Goal: Task Accomplishment & Management: Contribute content

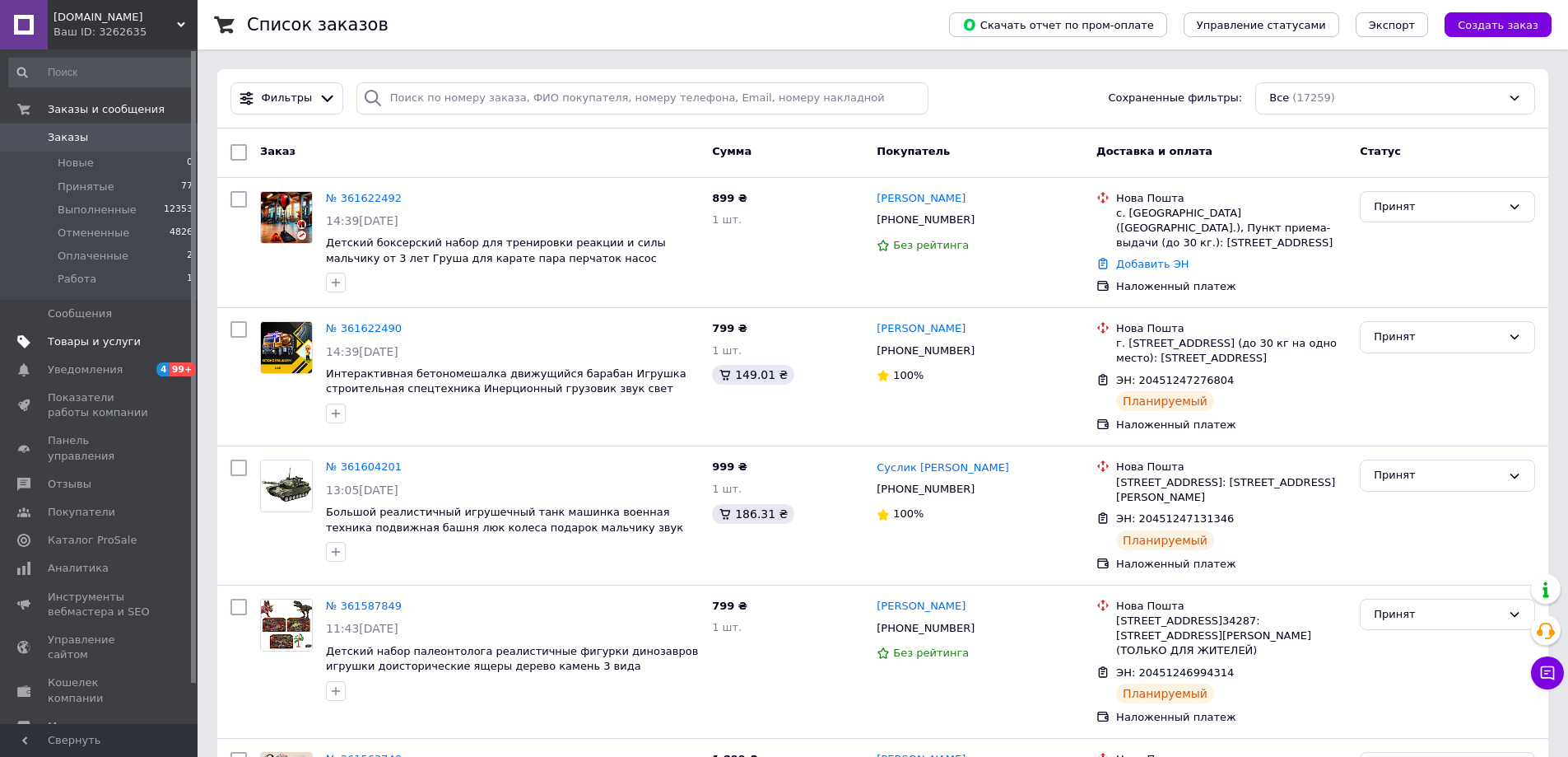
click at [76, 349] on link "Товары и услуги" at bounding box center [101, 341] width 203 height 28
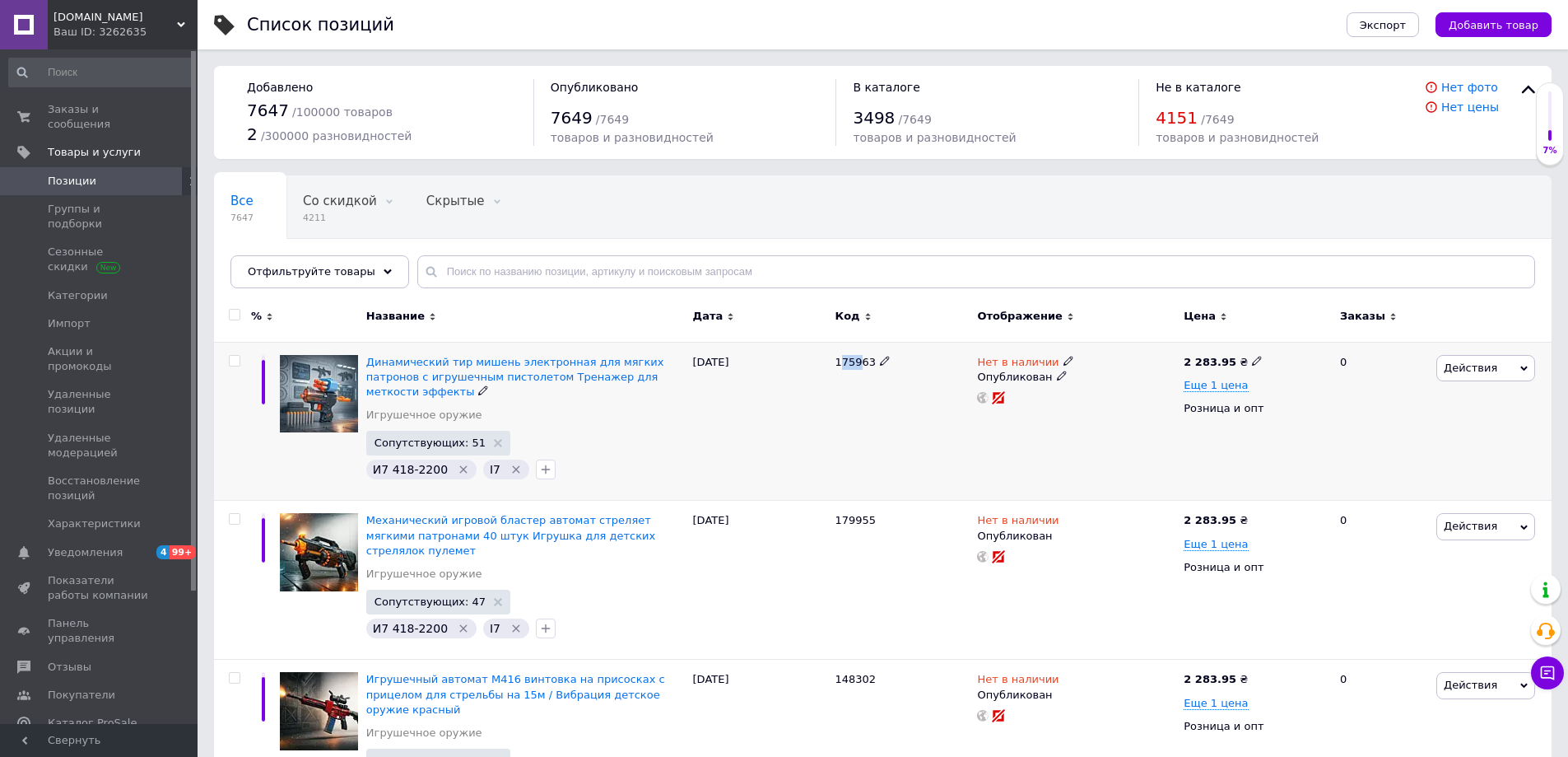
drag, startPoint x: 860, startPoint y: 360, endPoint x: 843, endPoint y: 356, distance: 17.5
click at [843, 356] on span "175963" at bounding box center [856, 362] width 42 height 13
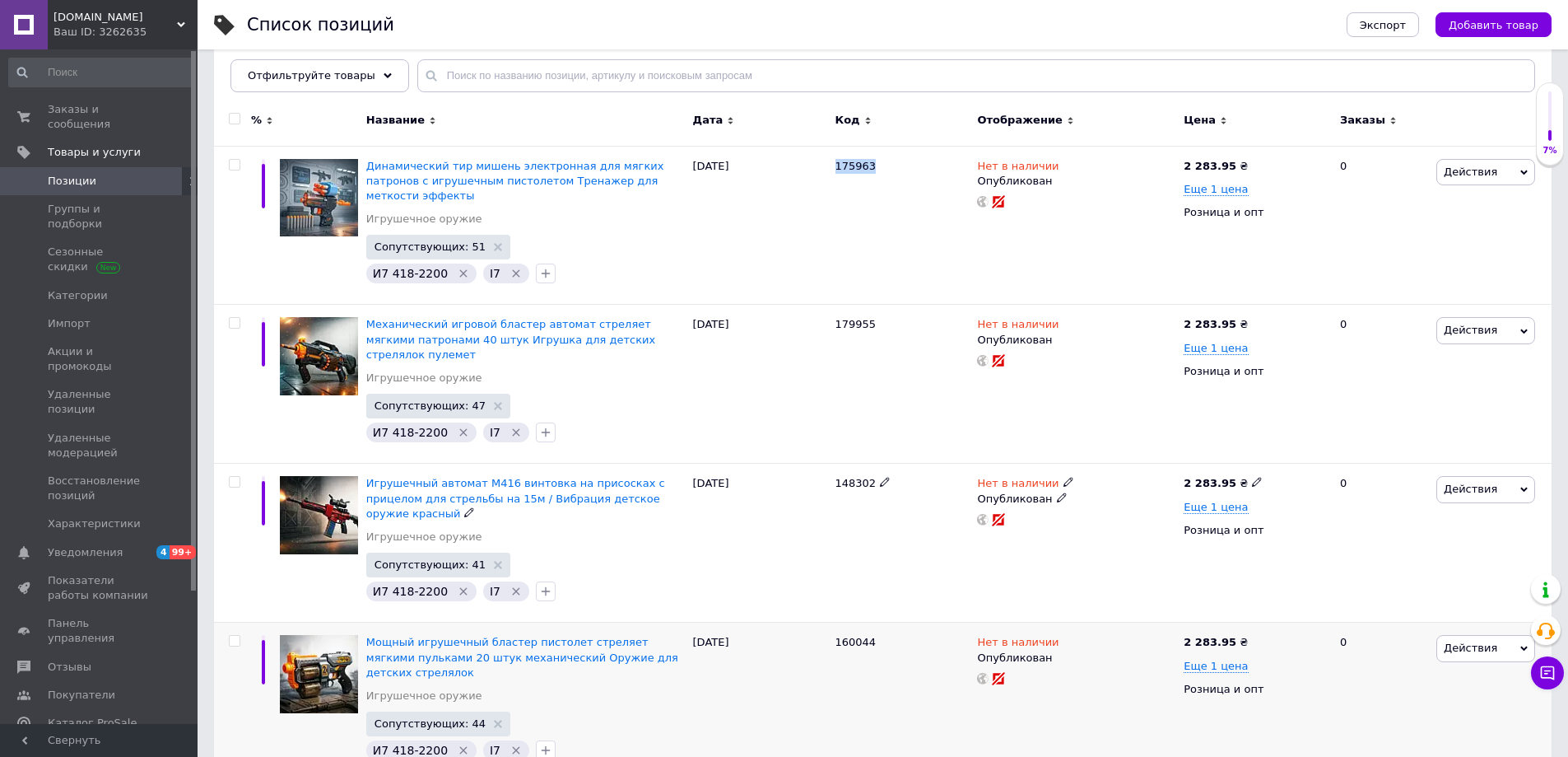
scroll to position [412, 0]
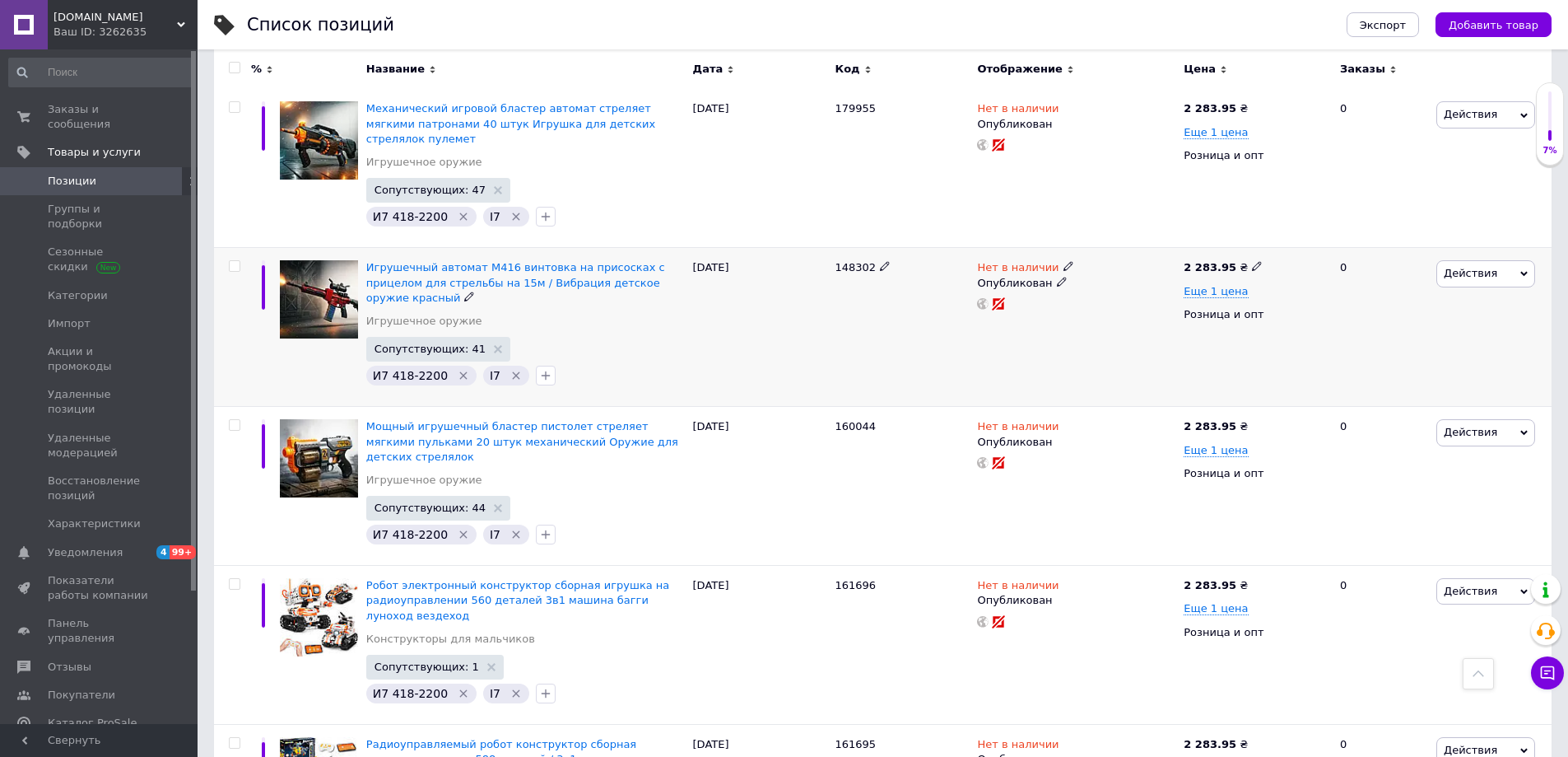
click at [841, 261] on span "148302" at bounding box center [856, 268] width 42 height 13
click at [840, 261] on span "148302" at bounding box center [856, 268] width 42 height 13
copy span "148302"
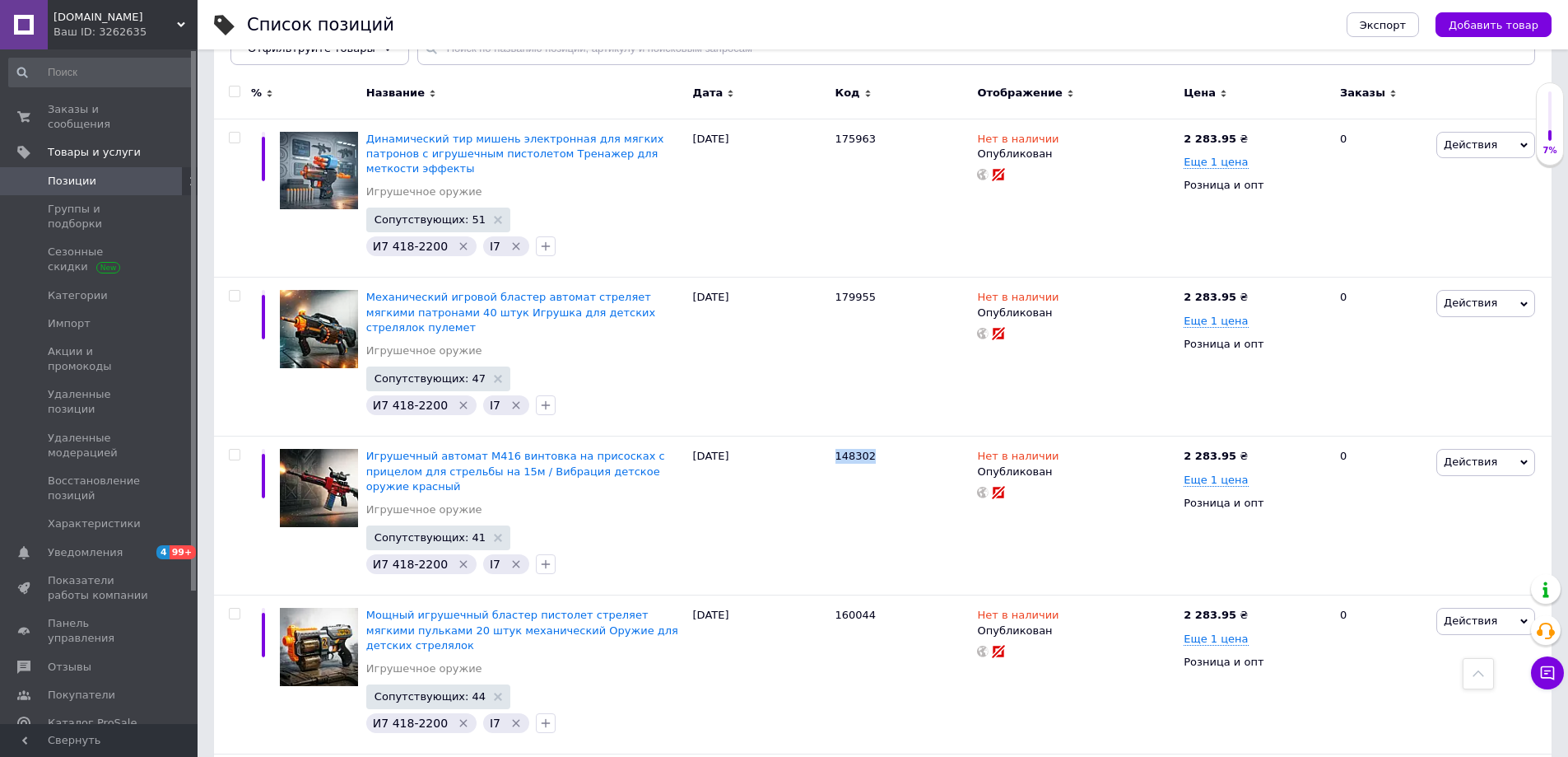
scroll to position [0, 0]
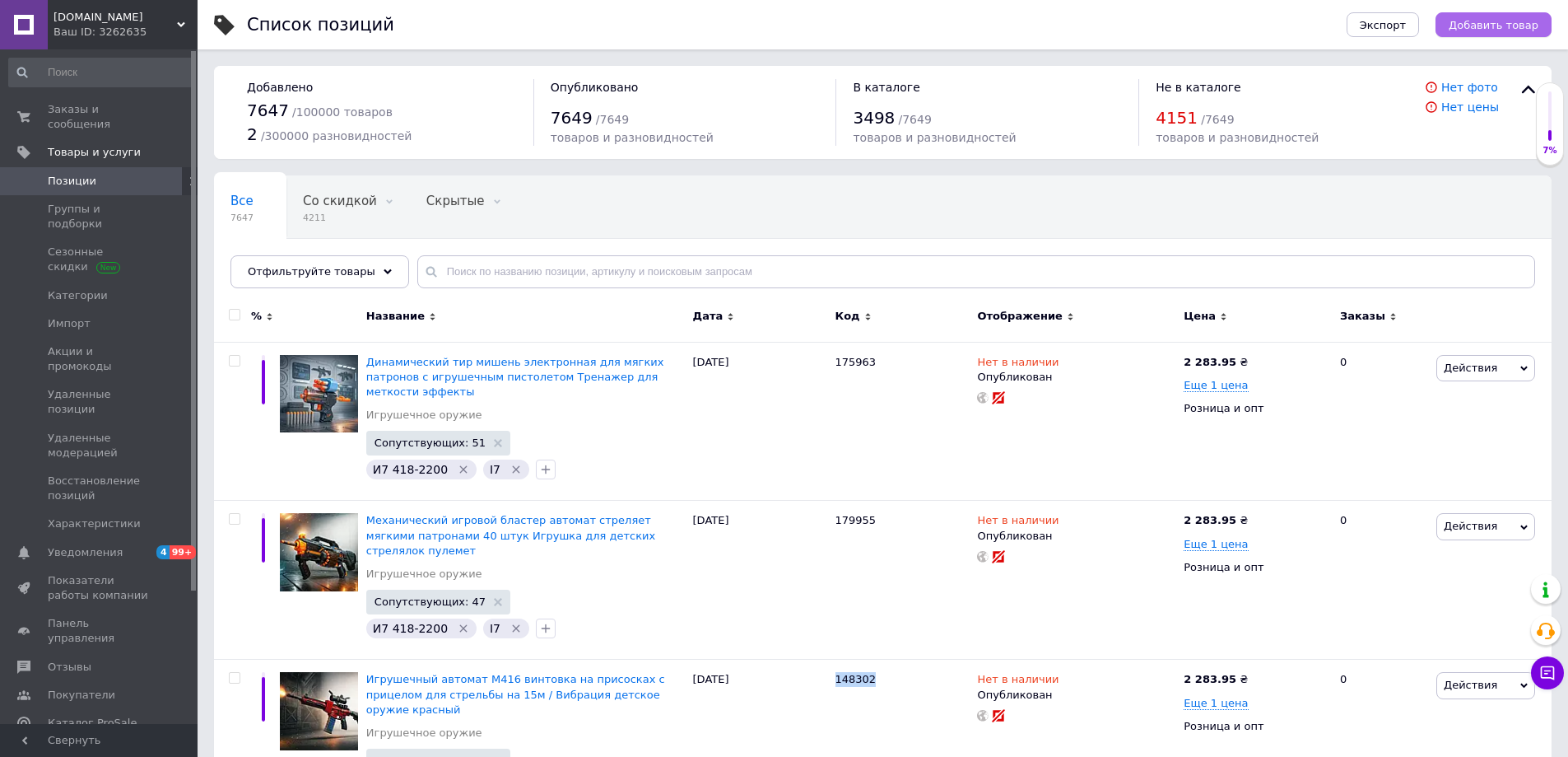
click at [1509, 33] on button "Добавить товар" at bounding box center [1494, 24] width 116 height 24
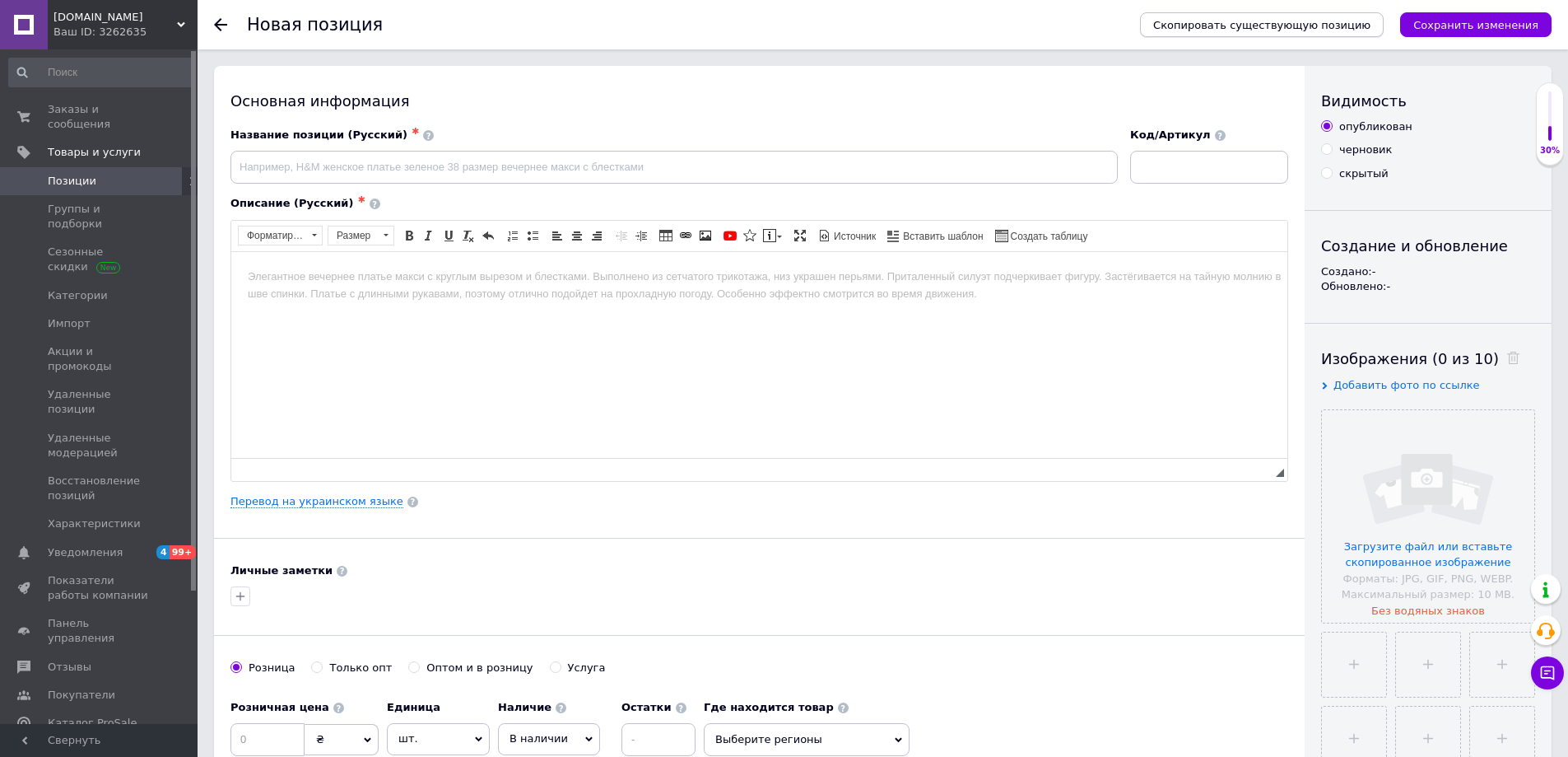
click at [1305, 21] on span "Скопировать существующую позицию" at bounding box center [1261, 25] width 217 height 13
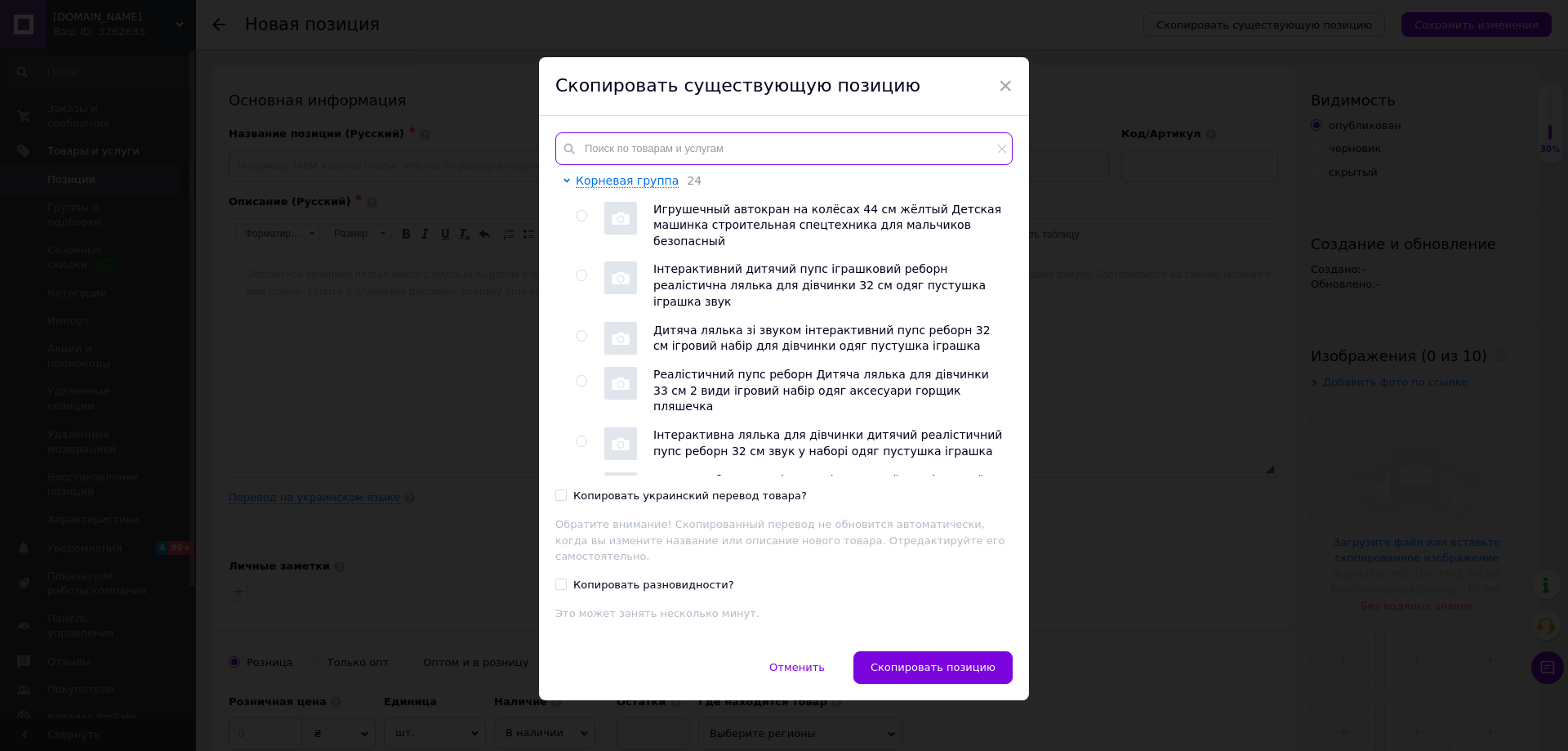
click at [740, 153] on input "text" at bounding box center [784, 148] width 457 height 32
paste input "148302"
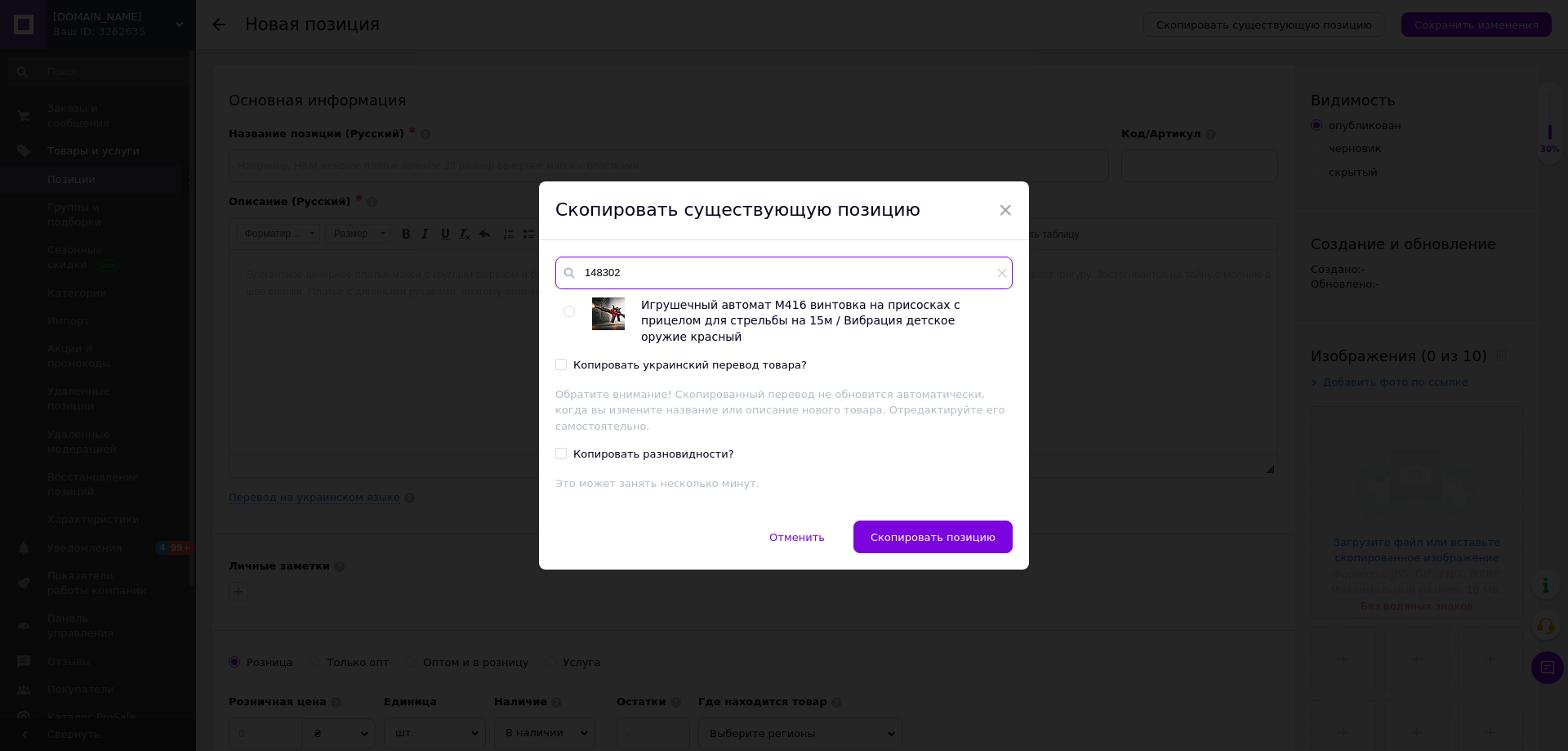
type input "148302"
click at [564, 317] on input "radio" at bounding box center [569, 311] width 11 height 11
radio input "true"
click at [559, 369] on input "Копировать украинский перевод товара?" at bounding box center [561, 364] width 11 height 11
checkbox input "true"
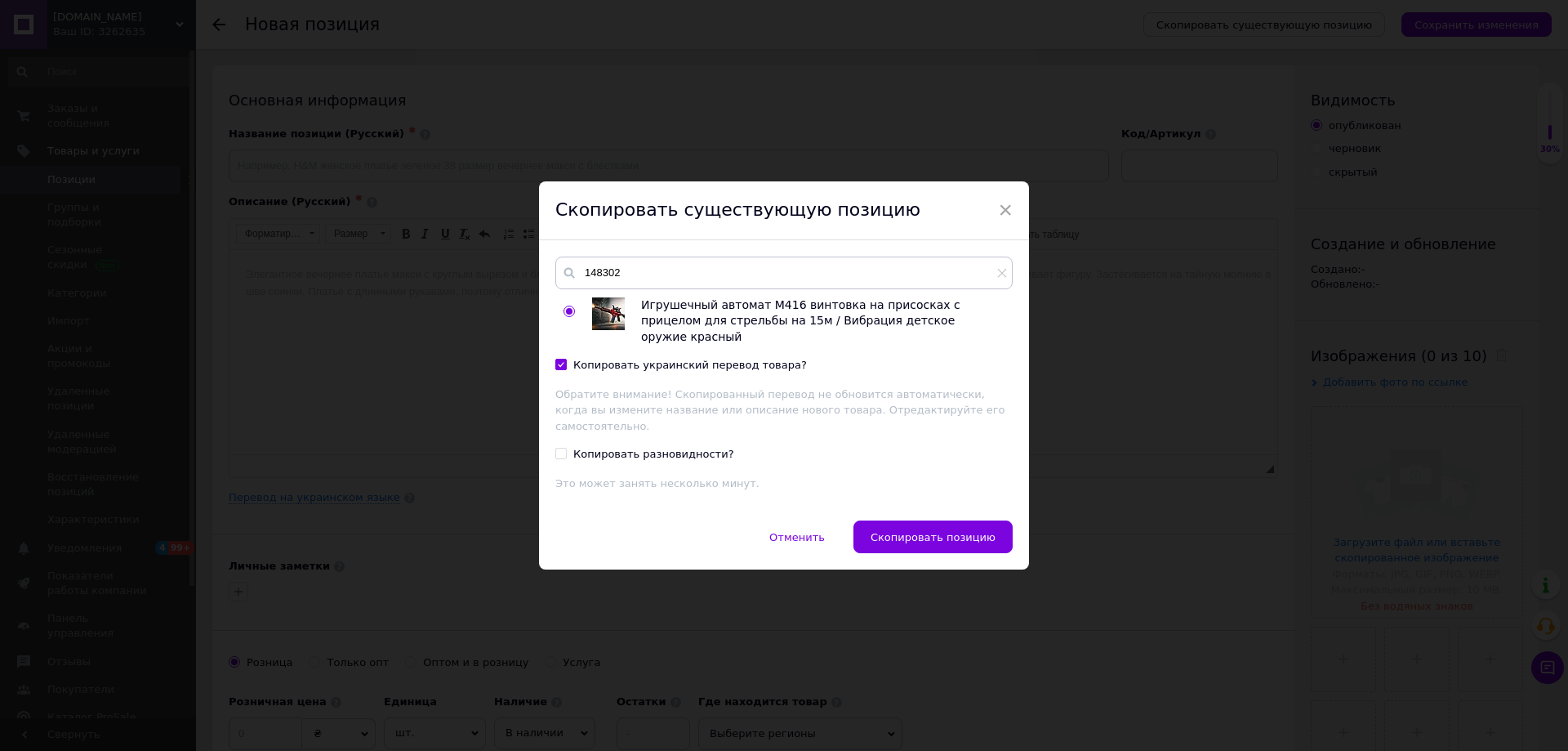
click at [931, 531] on span "Скопировать позицию" at bounding box center [932, 537] width 125 height 13
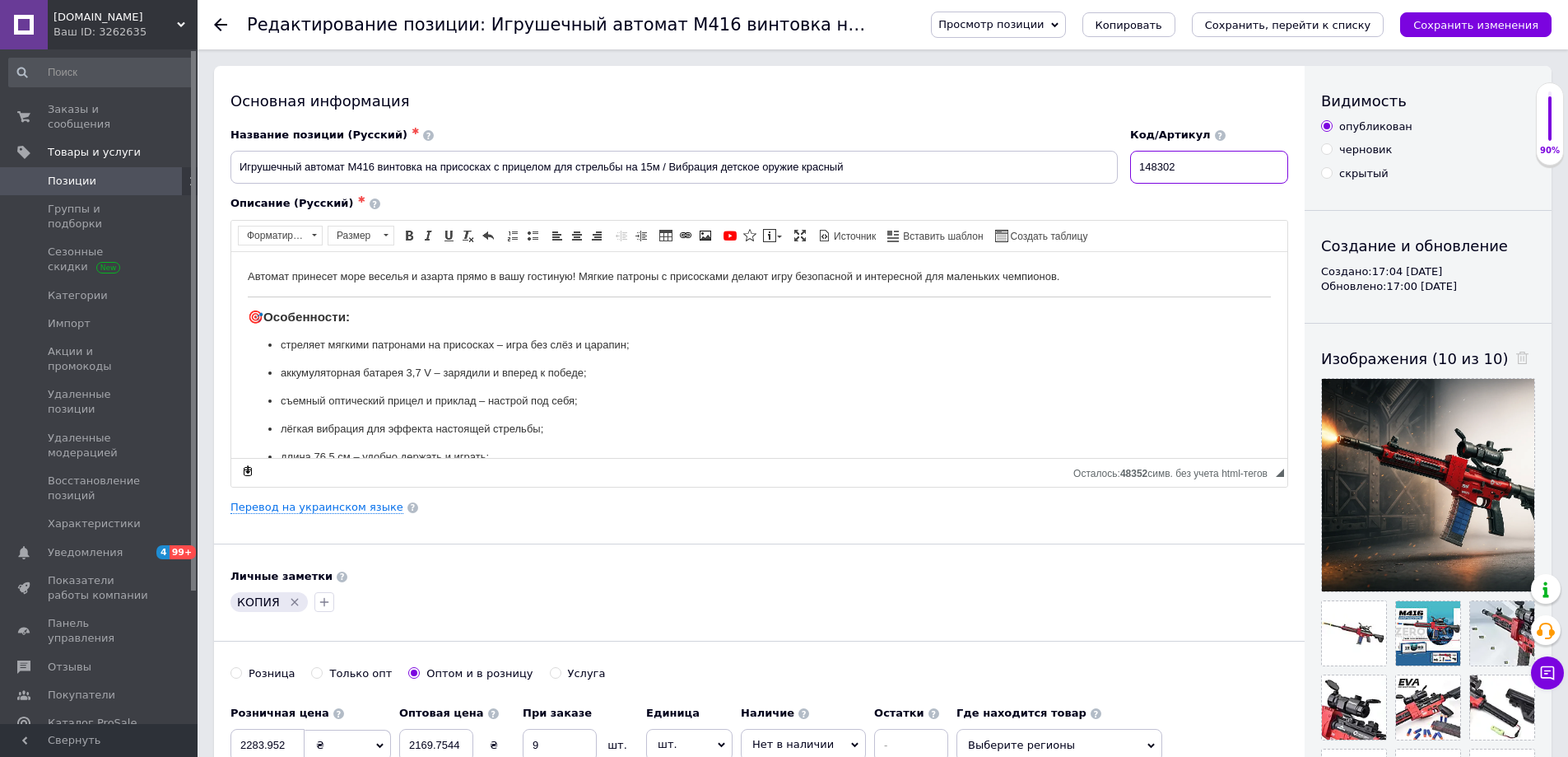
click at [1178, 176] on input "148302" at bounding box center [1209, 167] width 158 height 33
paste input "0"
type input "148300"
click at [1170, 597] on div "КОПИЯ" at bounding box center [759, 601] width 1064 height 26
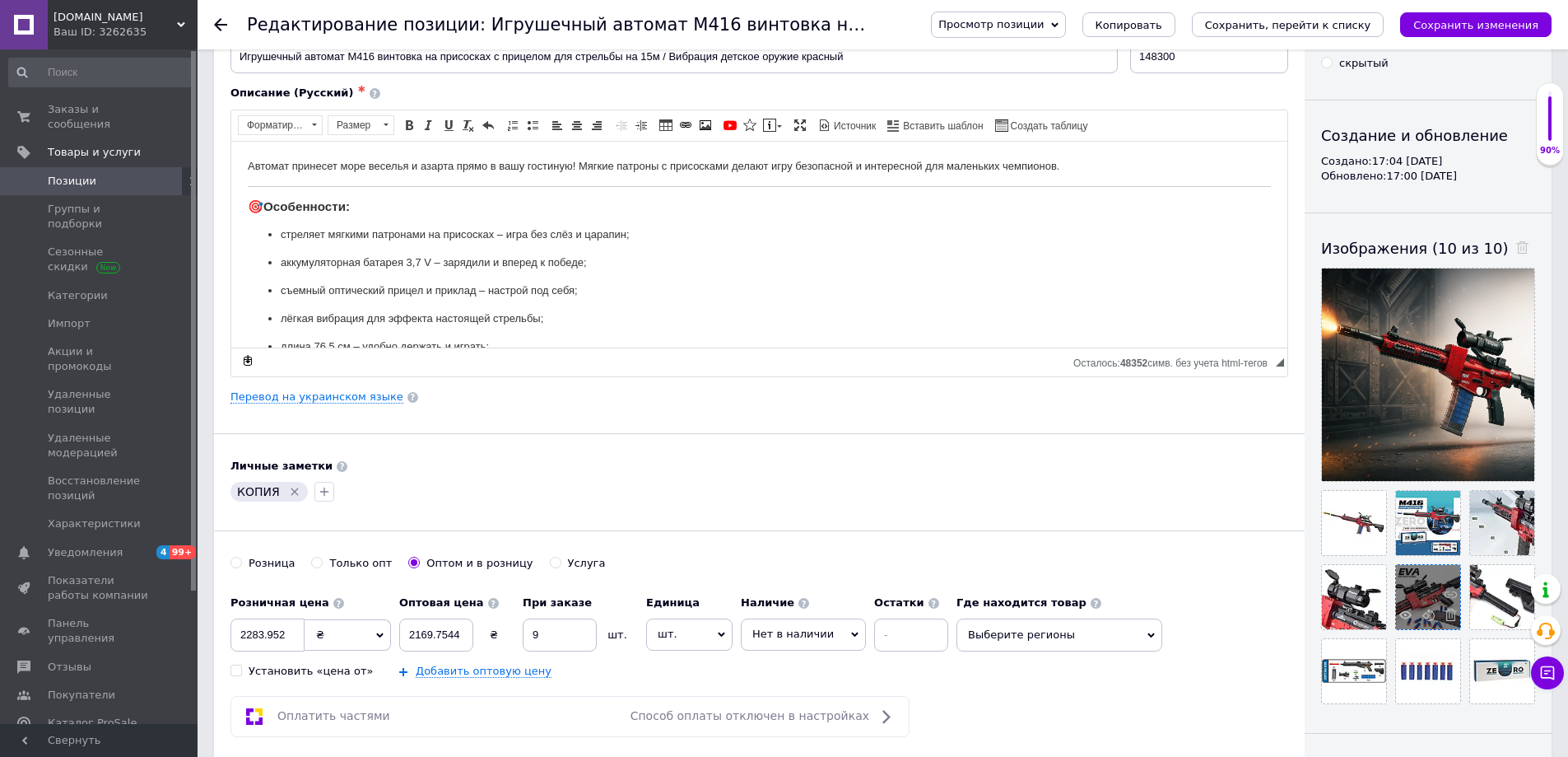
scroll to position [247, 0]
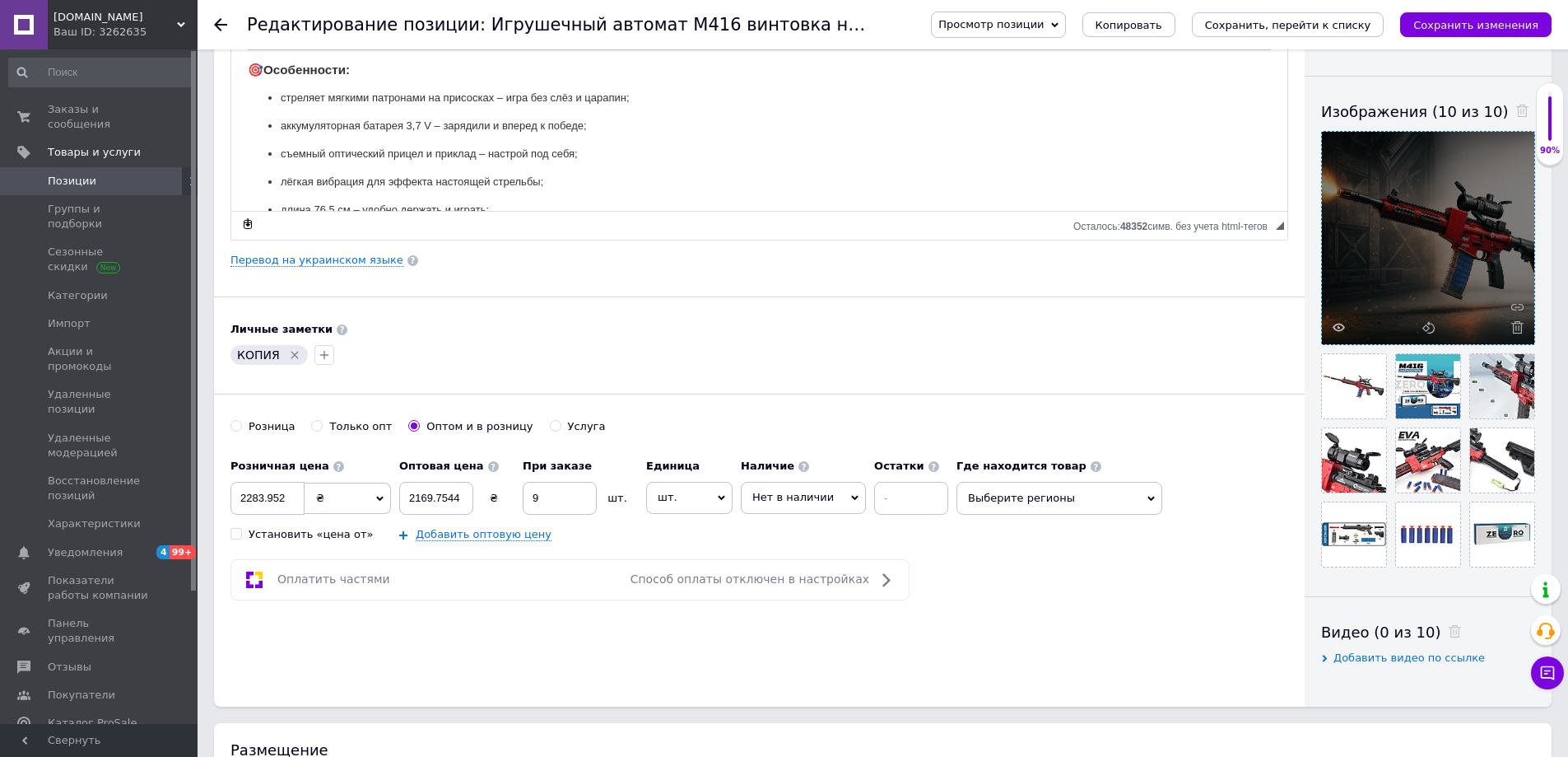
click at [1509, 332] on span at bounding box center [1513, 327] width 21 height 13
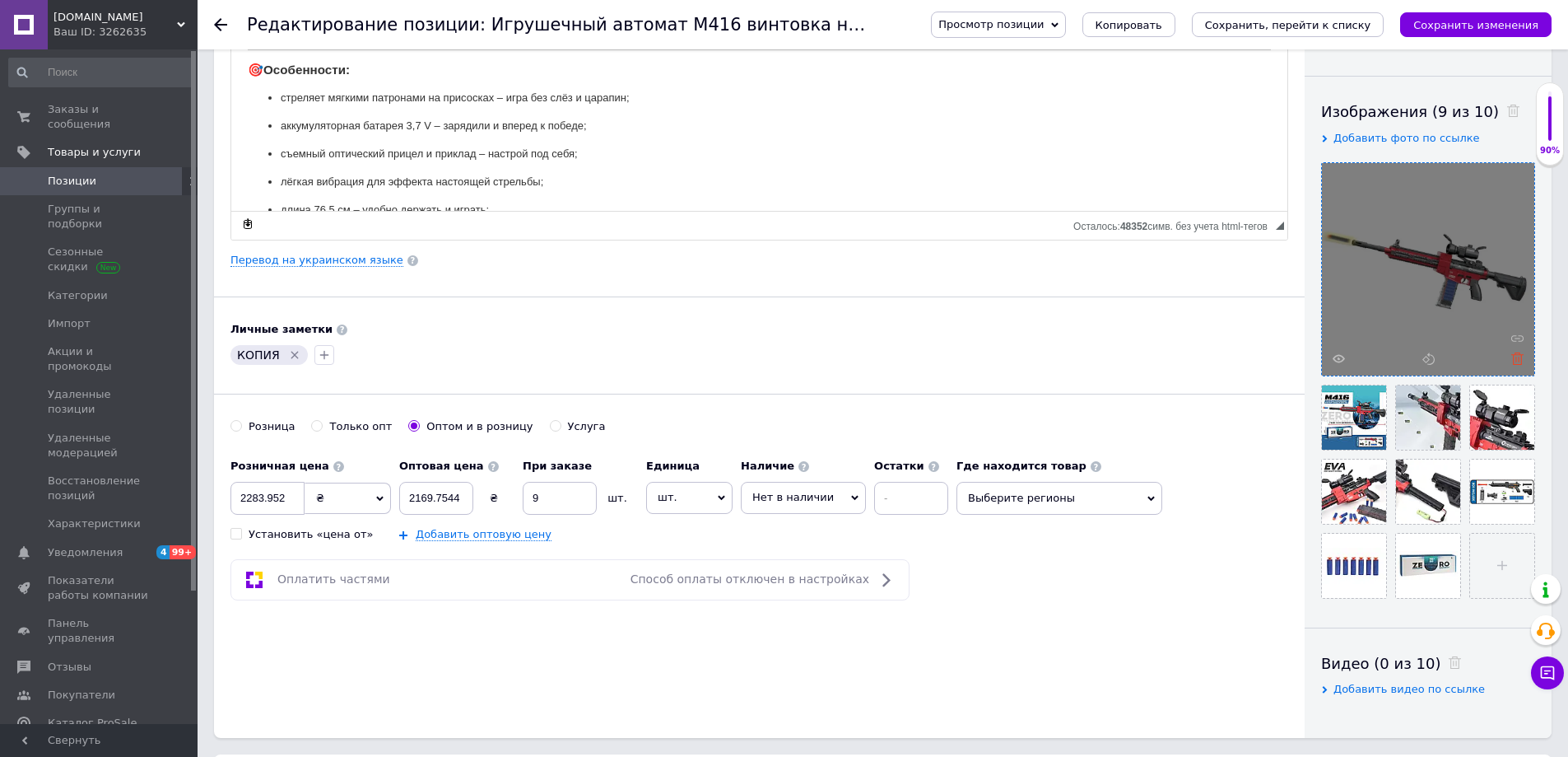
click at [1513, 354] on icon at bounding box center [1517, 359] width 13 height 13
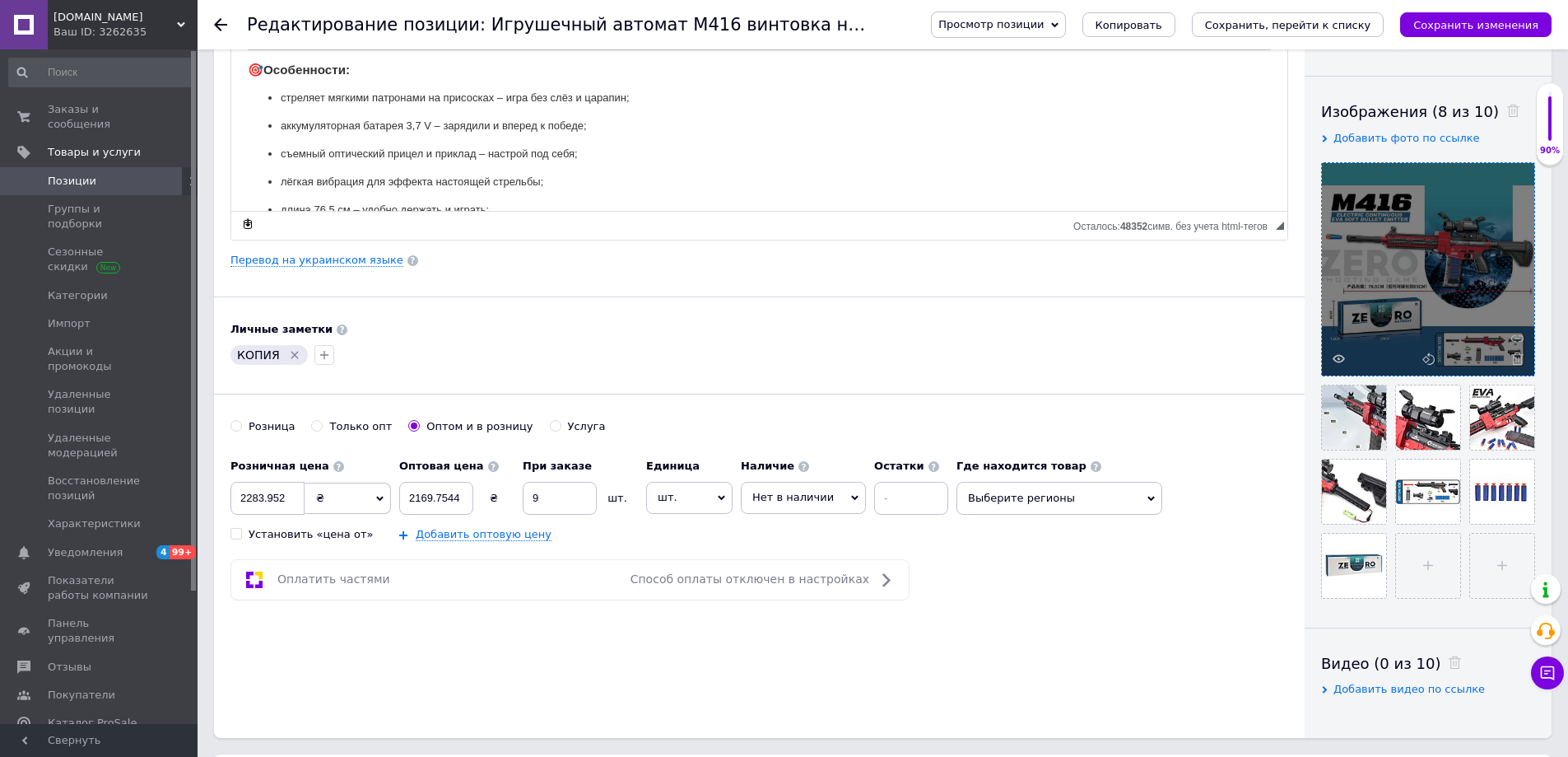
click at [1513, 354] on icon at bounding box center [1517, 359] width 13 height 13
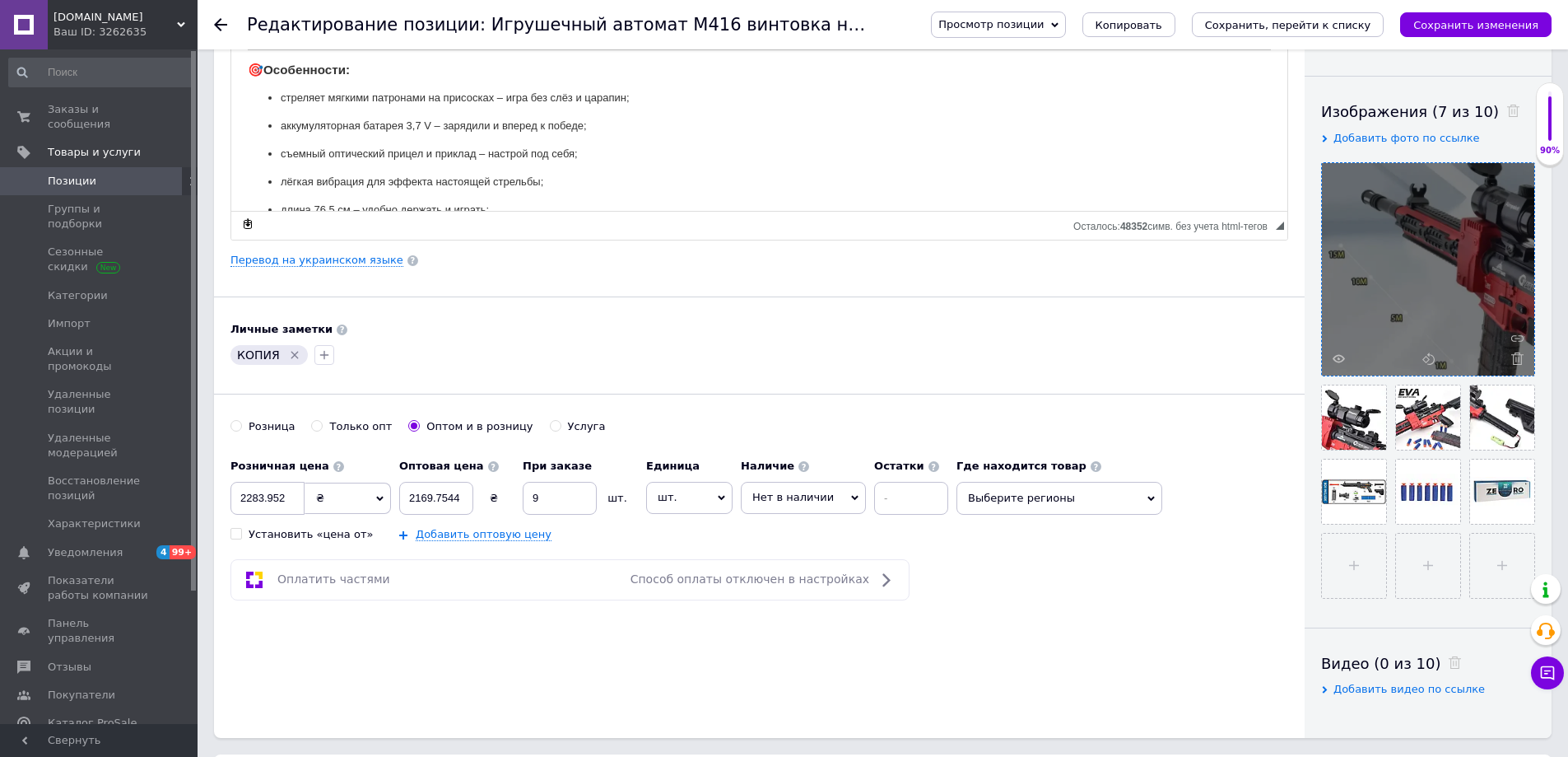
click at [1513, 354] on icon at bounding box center [1517, 359] width 13 height 13
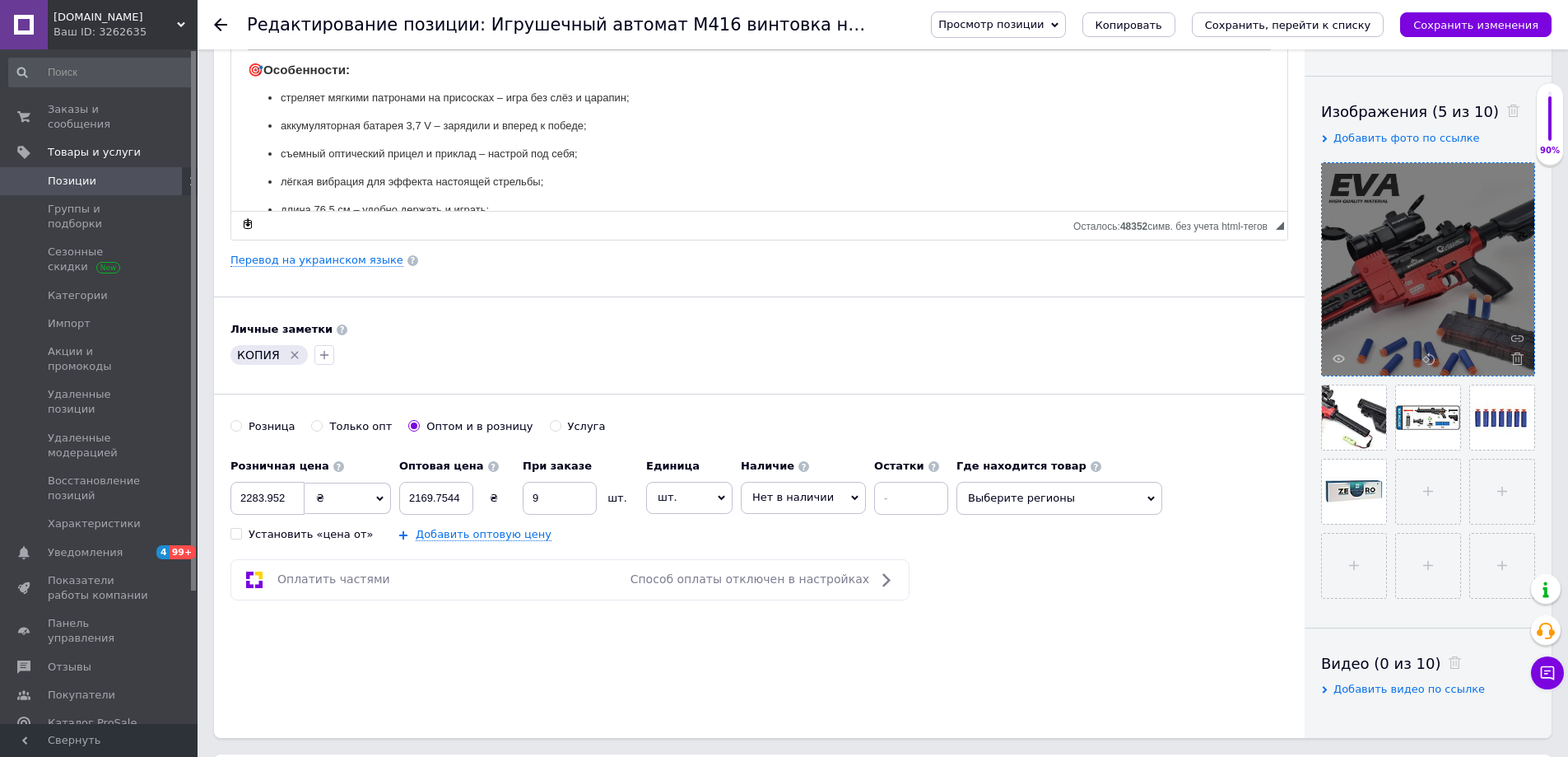
click at [1513, 354] on icon at bounding box center [1517, 359] width 13 height 13
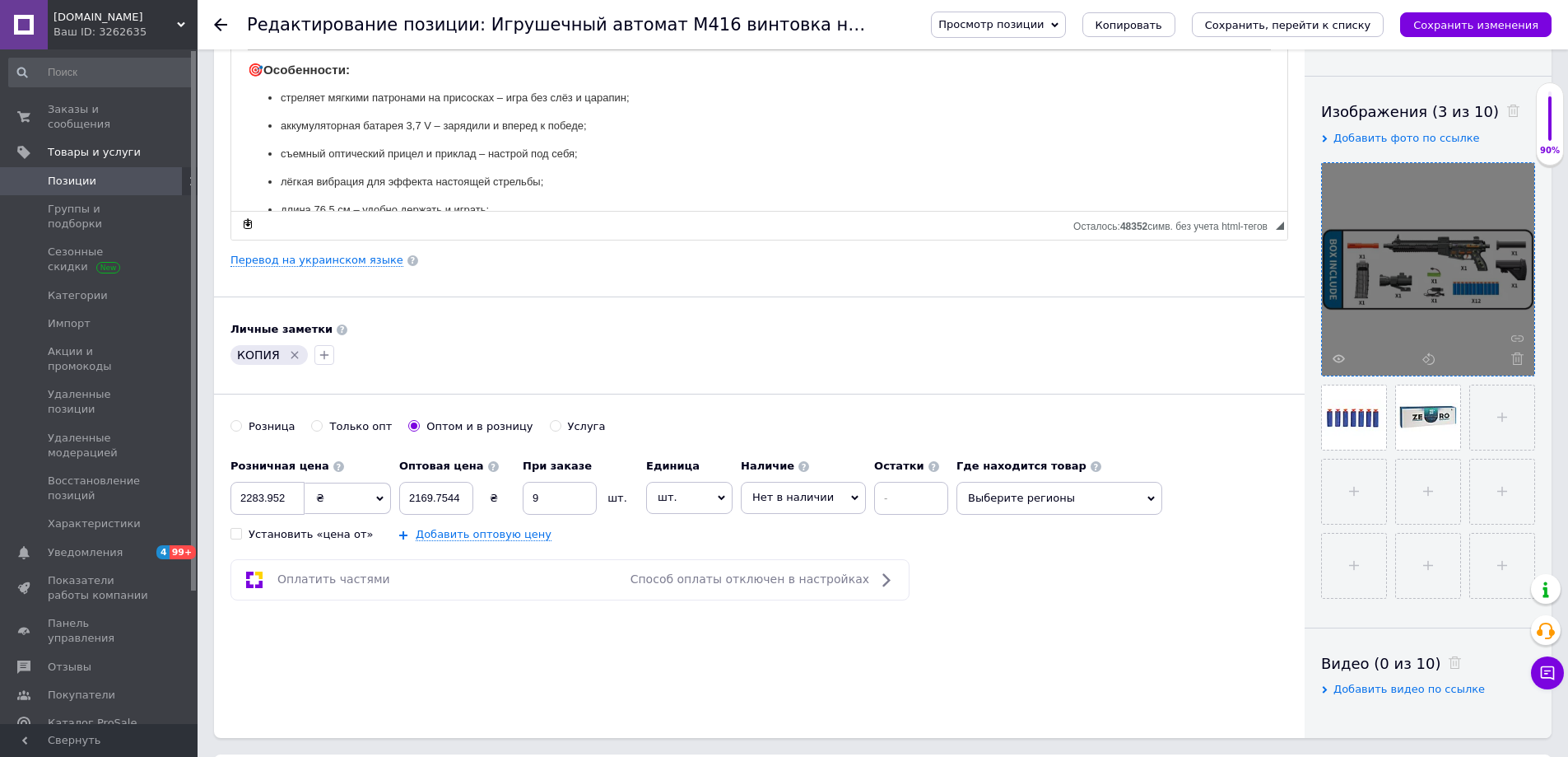
click at [1508, 354] on span at bounding box center [1513, 359] width 21 height 13
click at [1515, 354] on div at bounding box center [1428, 269] width 213 height 213
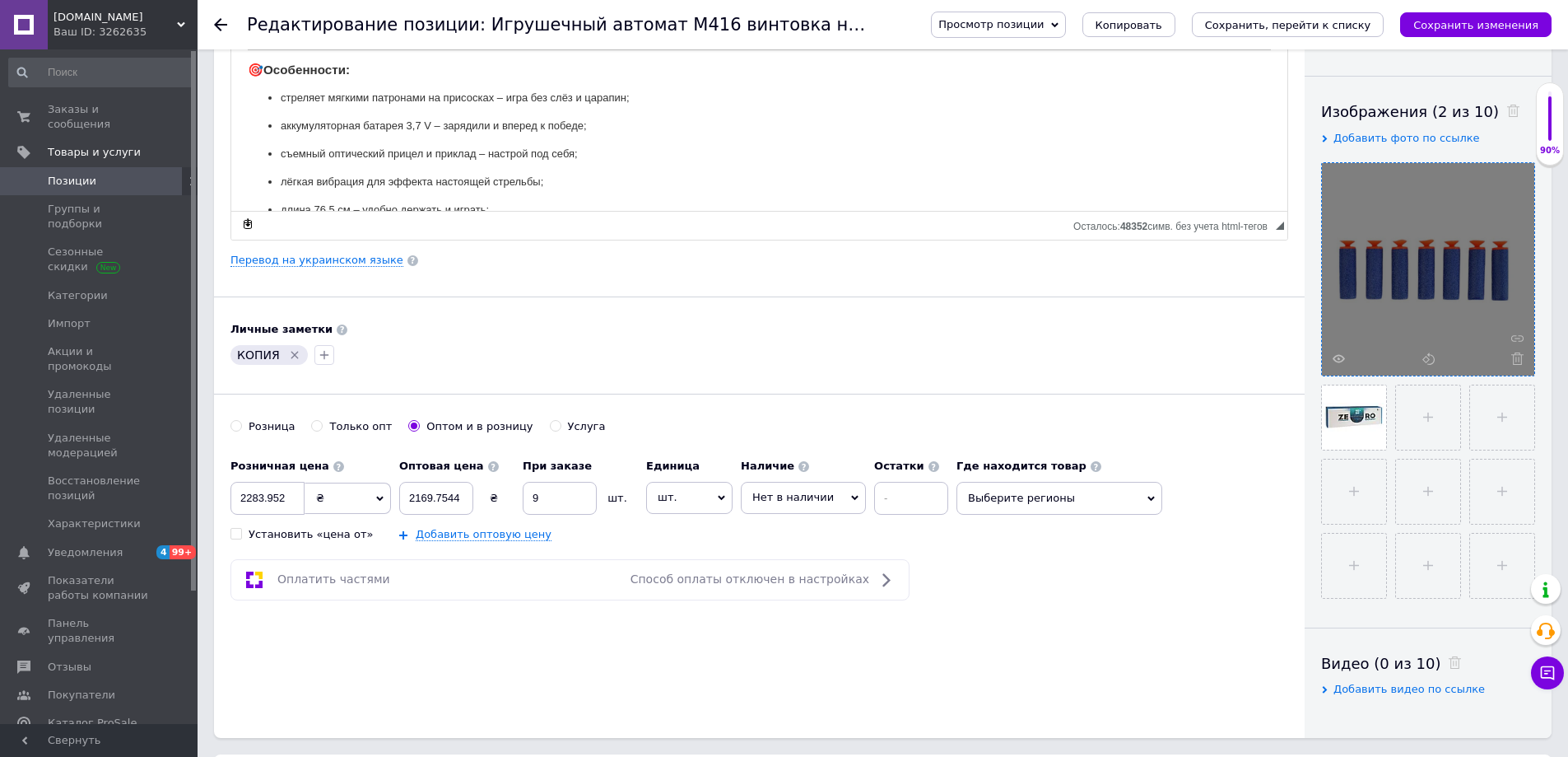
click at [1515, 354] on use at bounding box center [1517, 359] width 13 height 13
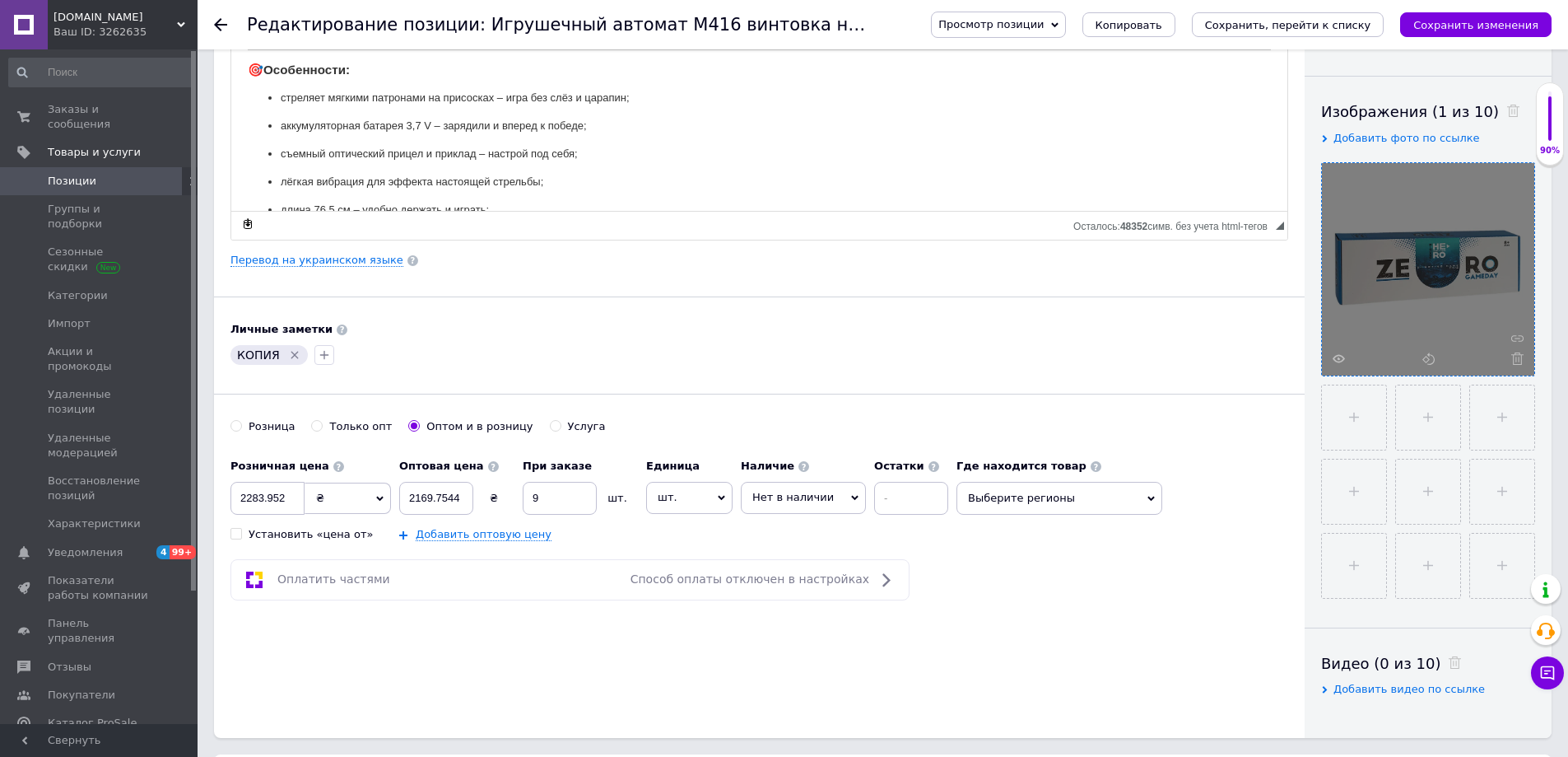
click at [1516, 355] on use at bounding box center [1517, 359] width 13 height 13
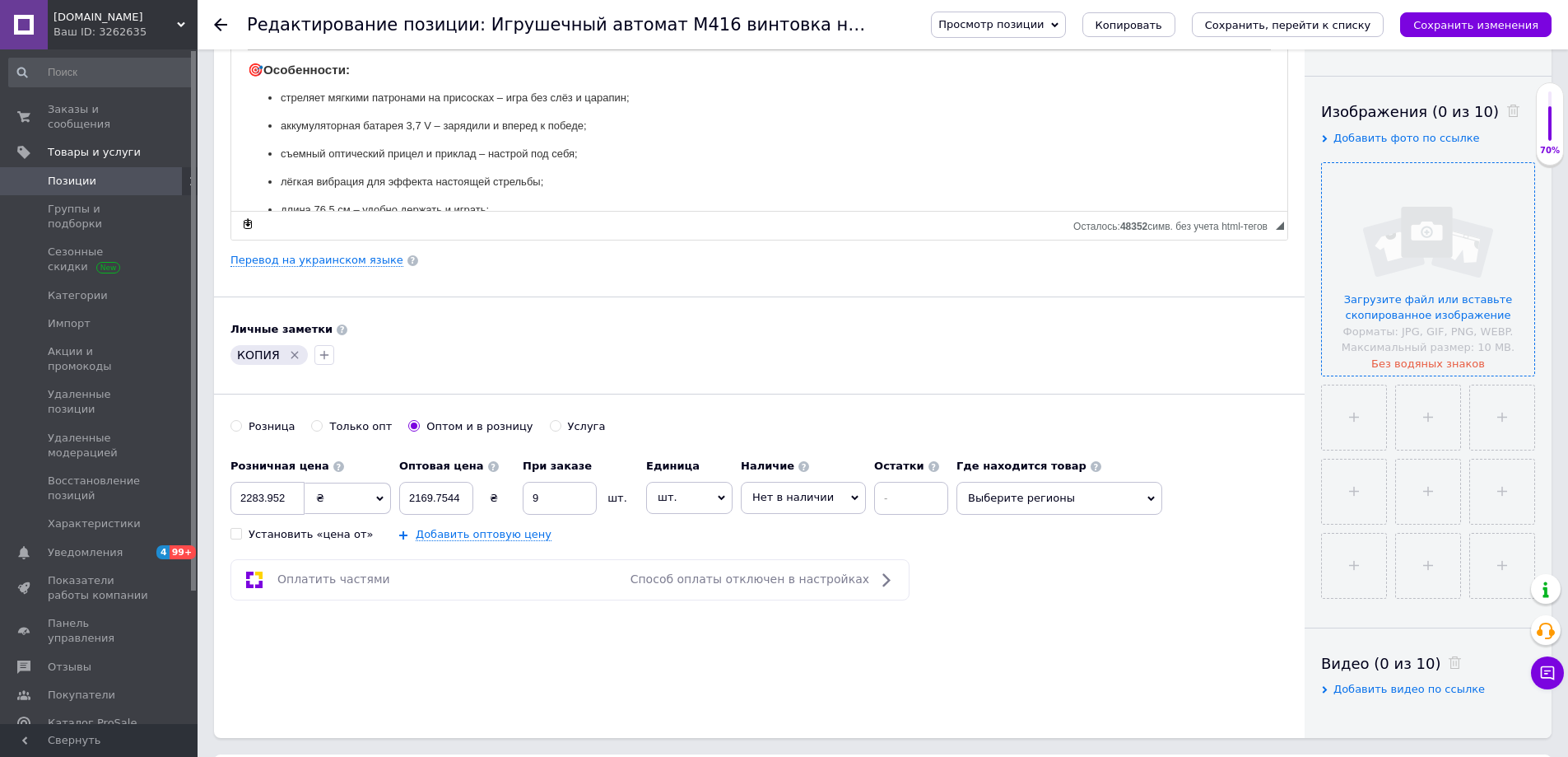
click at [1516, 355] on input "file" at bounding box center [1428, 269] width 213 height 213
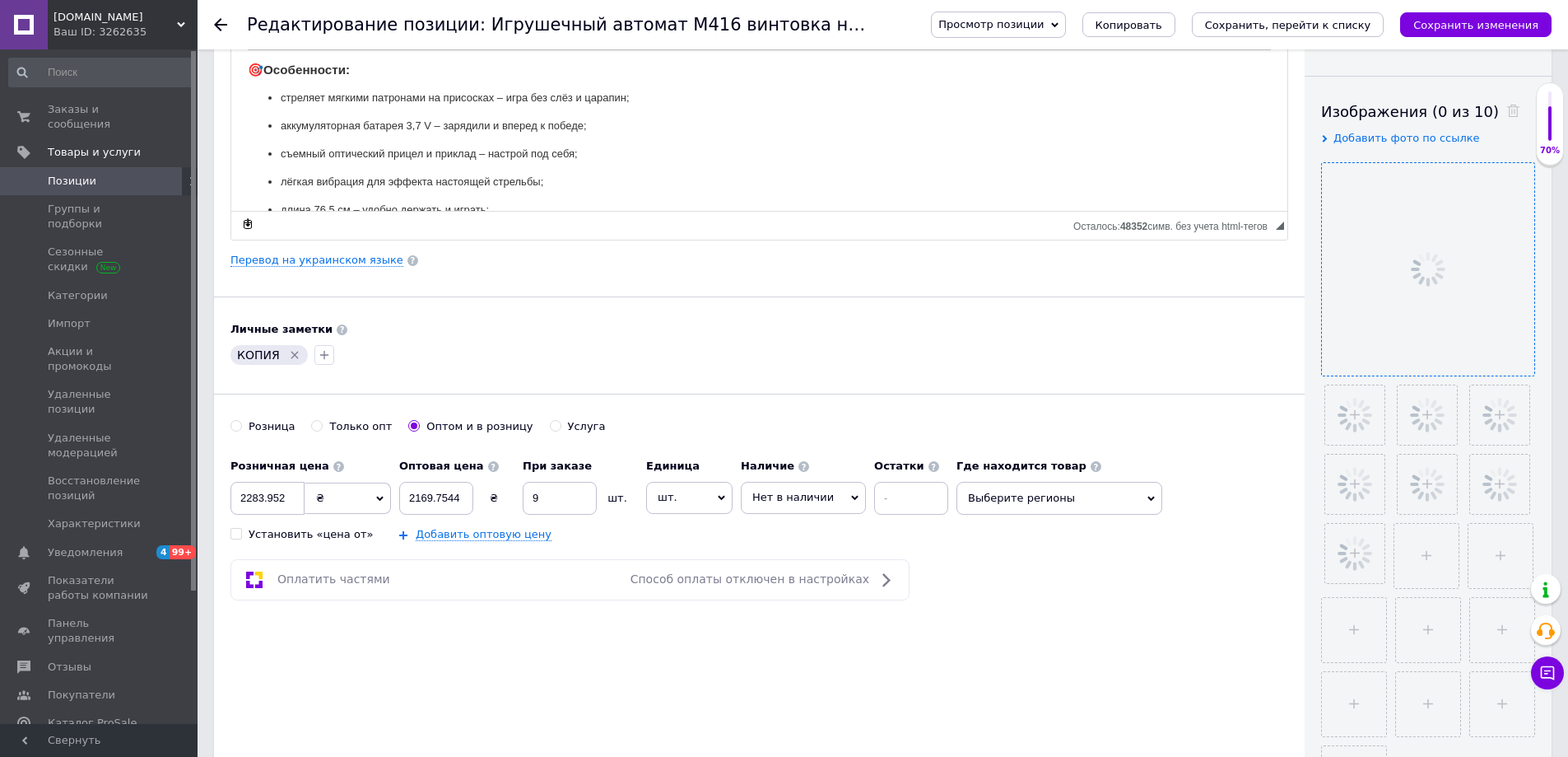
click at [290, 351] on icon "Удалить метку" at bounding box center [295, 355] width 14 height 14
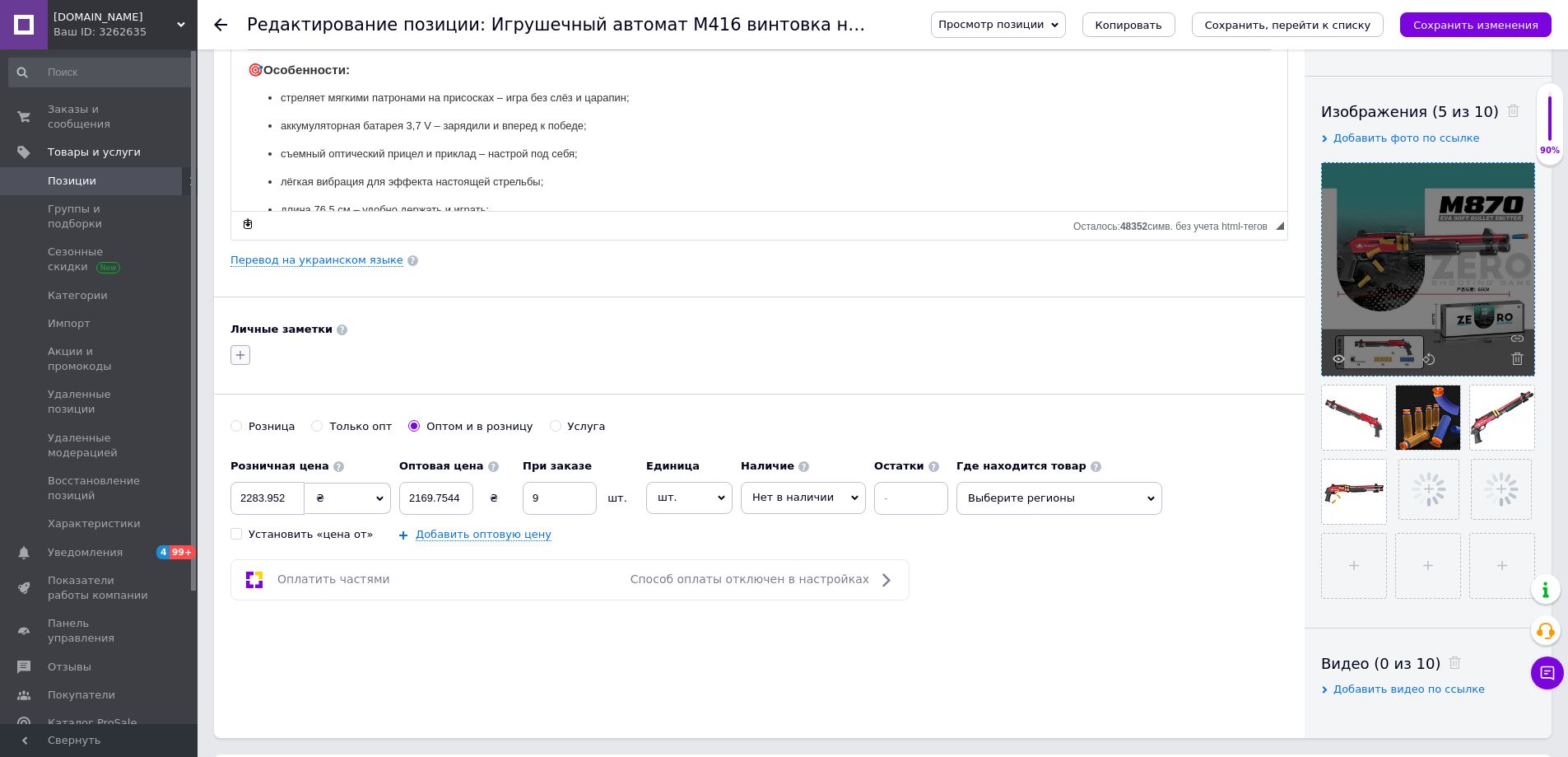
click at [240, 357] on icon "button" at bounding box center [241, 355] width 14 height 14
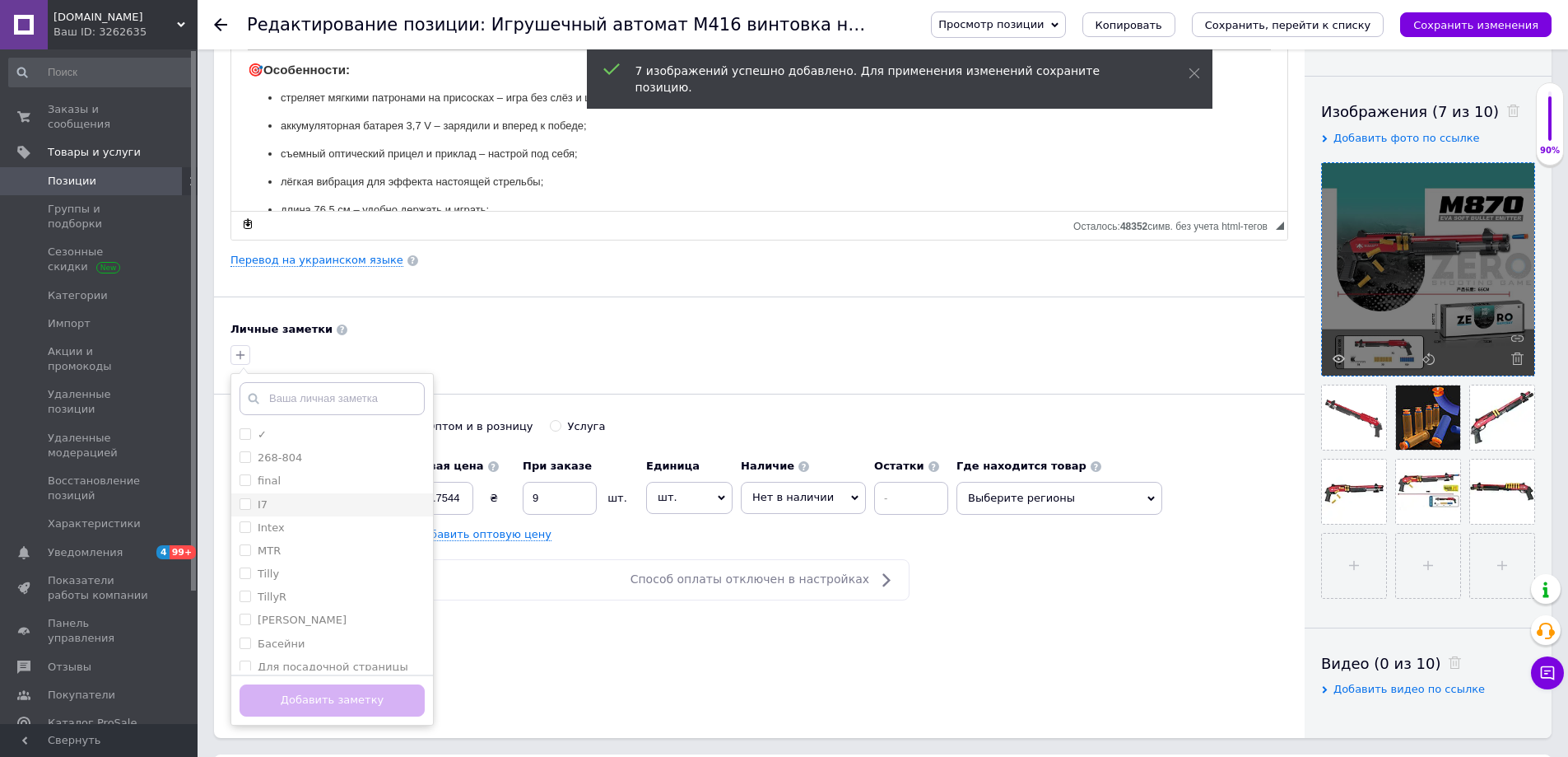
click at [243, 514] on li "I7" at bounding box center [332, 504] width 202 height 23
checkbox input "true"
click at [326, 383] on input "text" at bounding box center [332, 398] width 185 height 33
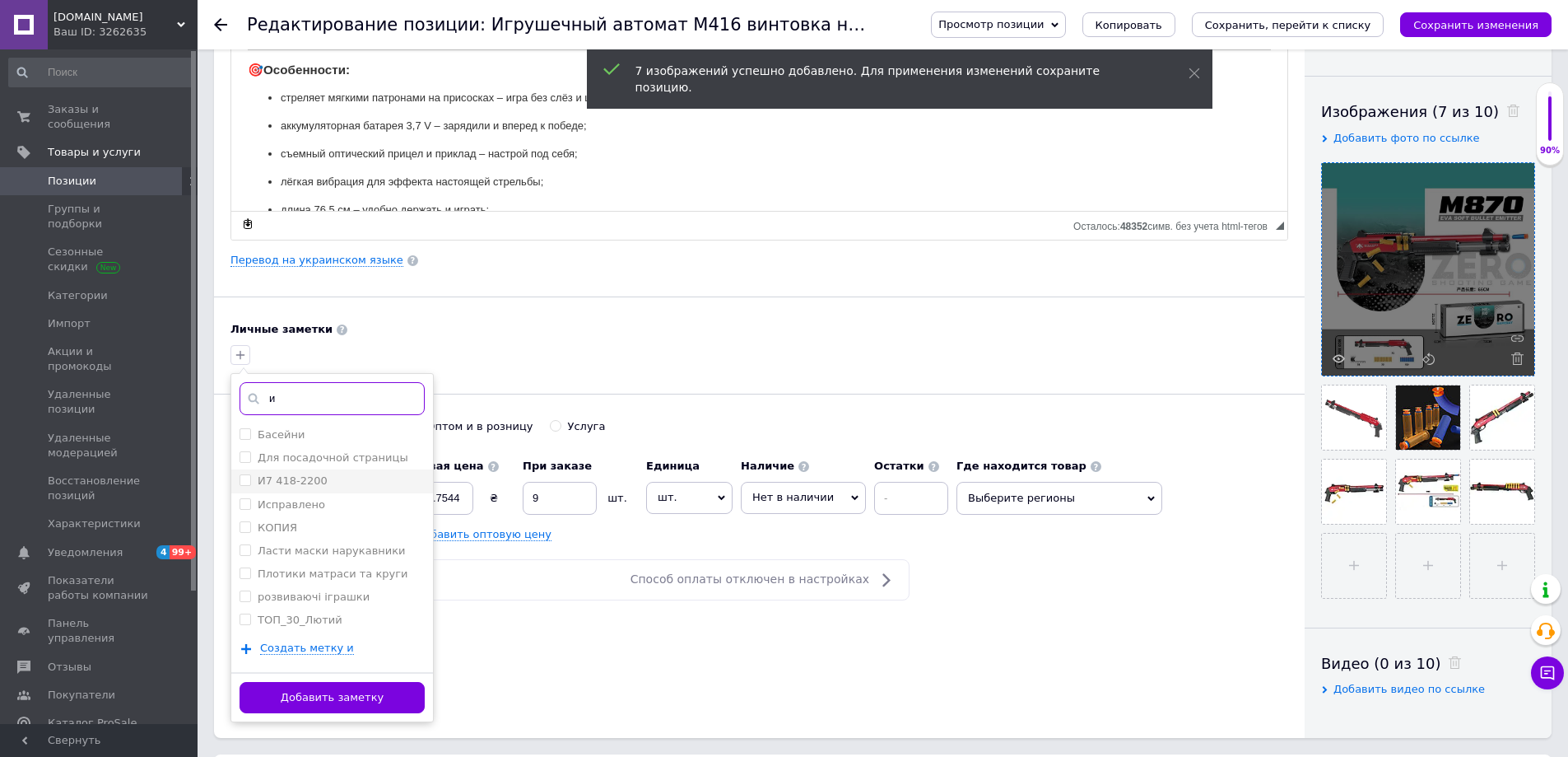
type input "и"
click at [244, 478] on input "И7 418-2200" at bounding box center [245, 479] width 11 height 11
checkbox input "true"
drag, startPoint x: 386, startPoint y: 705, endPoint x: 523, endPoint y: 629, distance: 156.7
click at [384, 705] on button "Добавить заметку" at bounding box center [332, 698] width 185 height 33
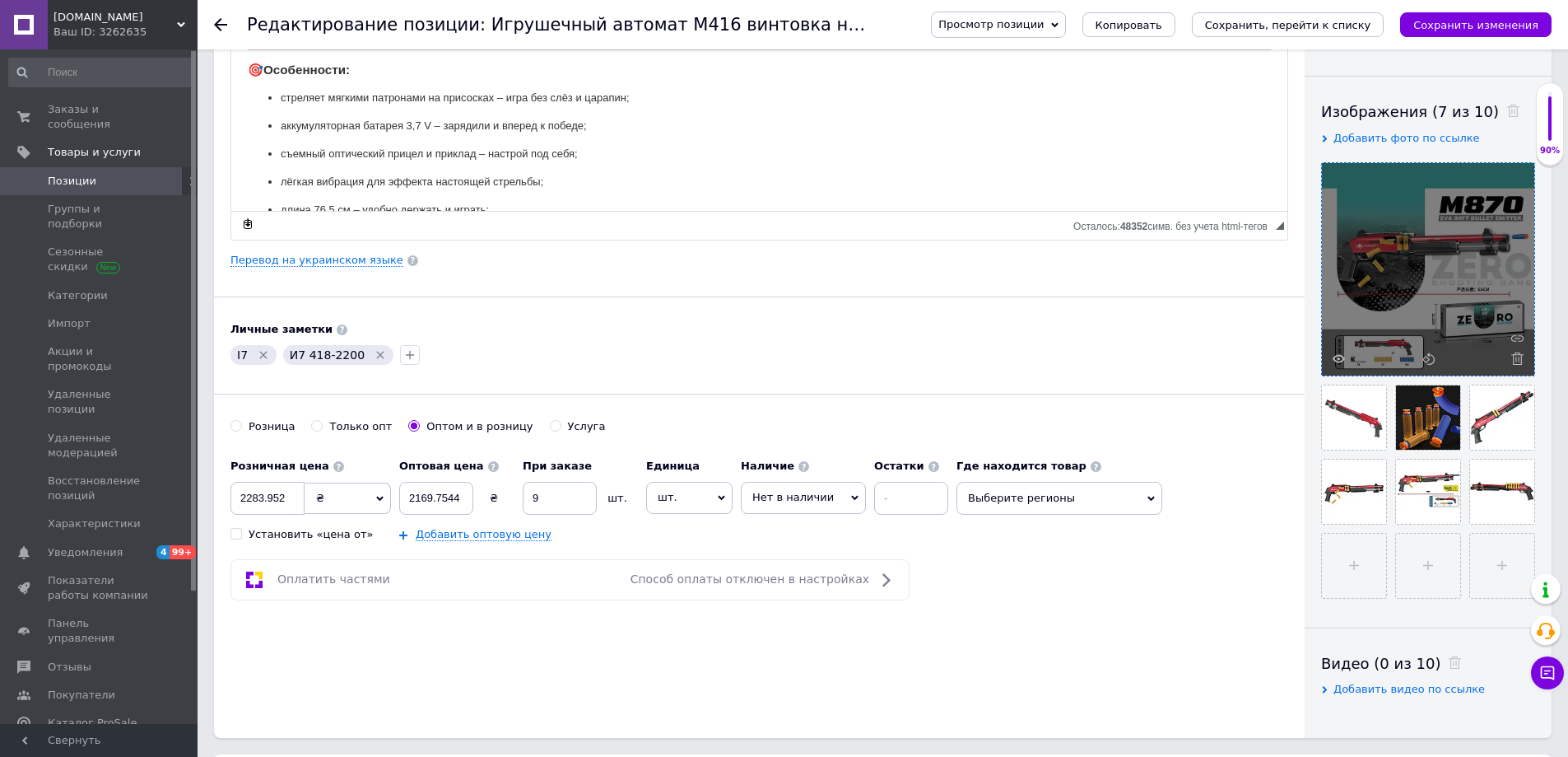
drag, startPoint x: 1062, startPoint y: 518, endPoint x: 1053, endPoint y: 505, distance: 15.8
click at [1062, 514] on div "Розничная цена 2283.952 ₴ $ € CHF £ ¥ PLN ₸ MDL HUF KGS CN¥ TRY ₩ lei Установит…" at bounding box center [760, 496] width 1058 height 91
click at [1051, 503] on span "Выберите регионы" at bounding box center [1060, 498] width 206 height 33
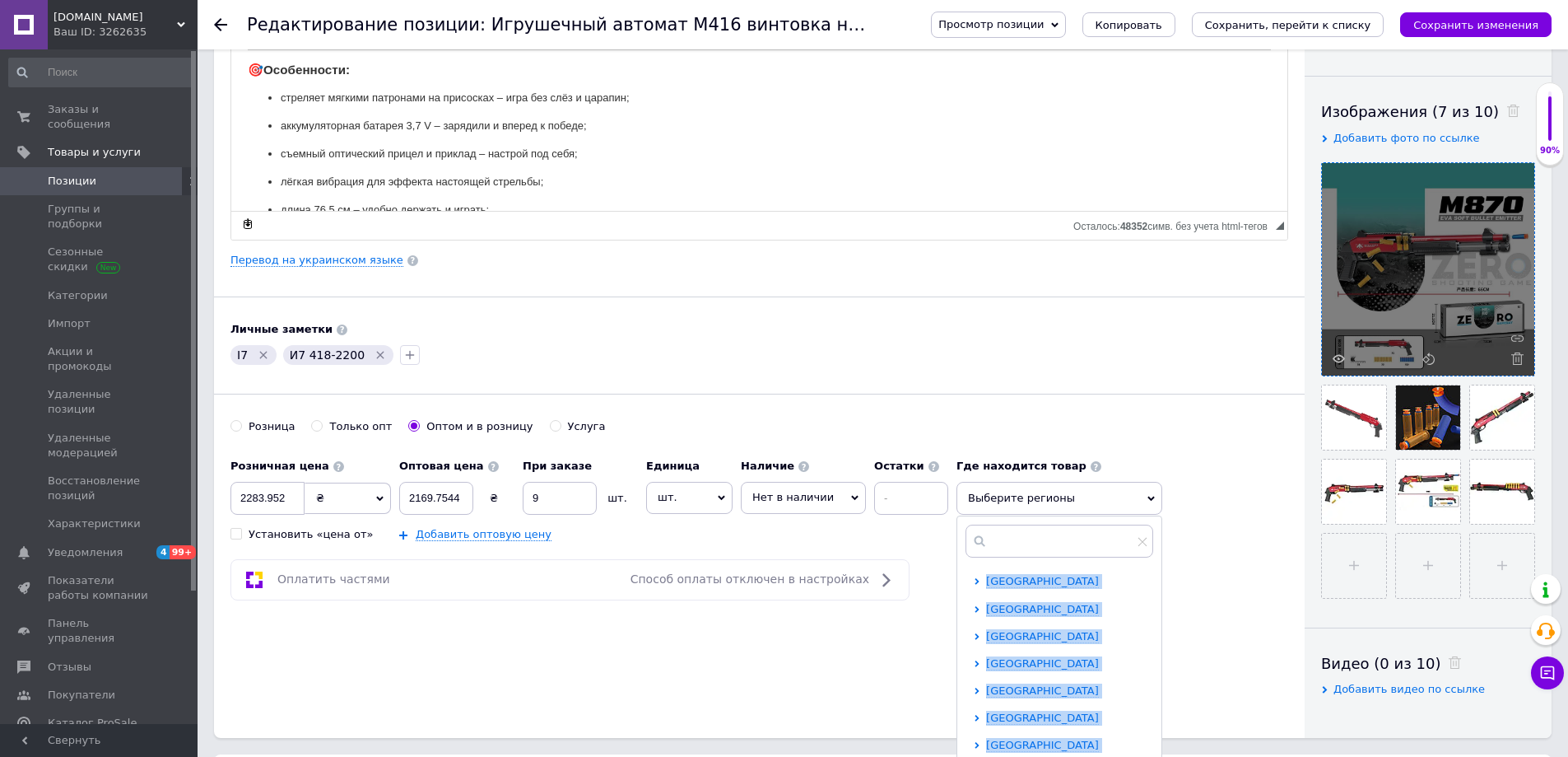
click at [1036, 540] on input "text" at bounding box center [1060, 541] width 188 height 33
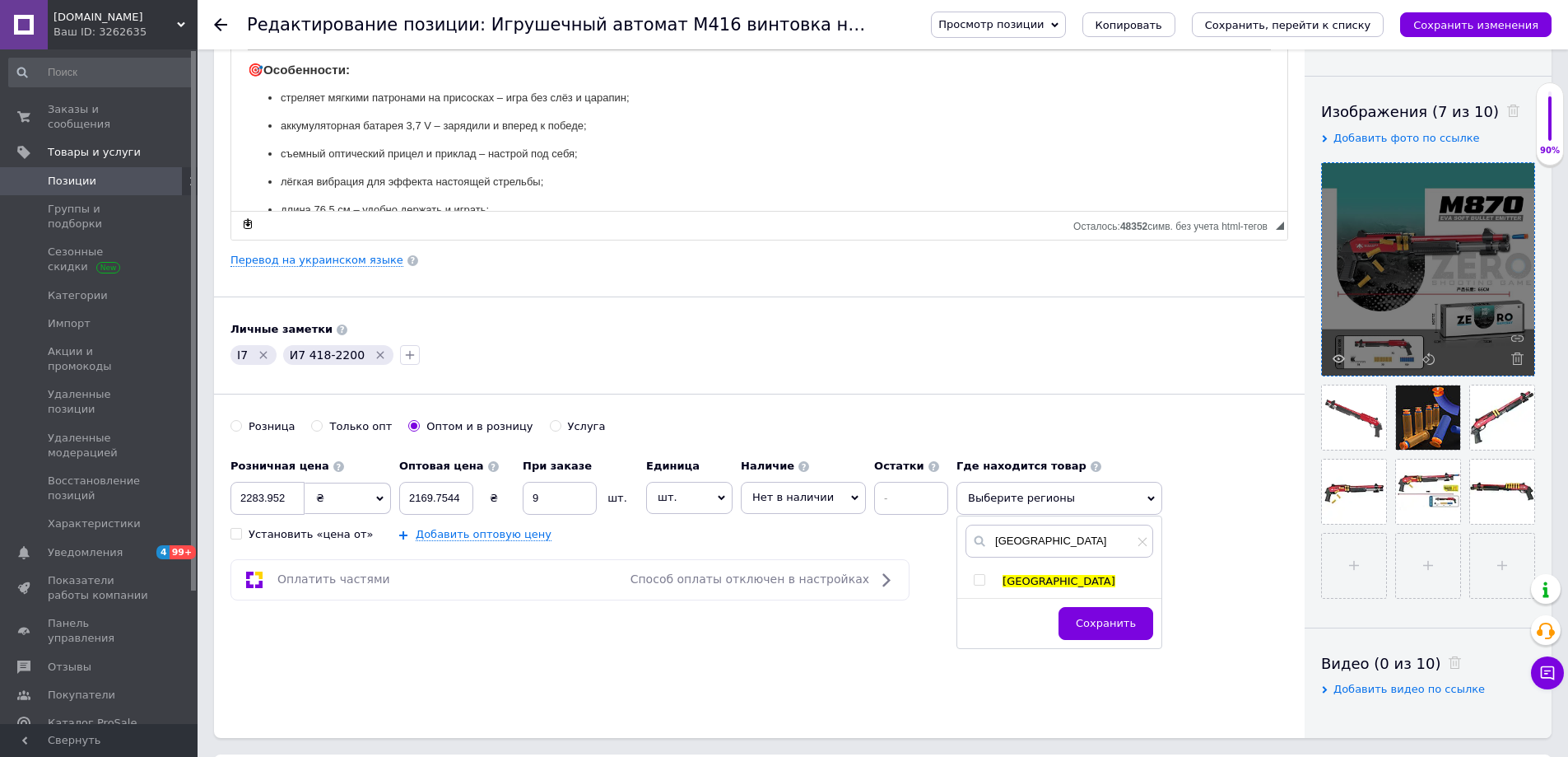
type input "[GEOGRAPHIC_DATA]"
click at [974, 577] on input "checkbox" at bounding box center [979, 580] width 11 height 11
checkbox input "true"
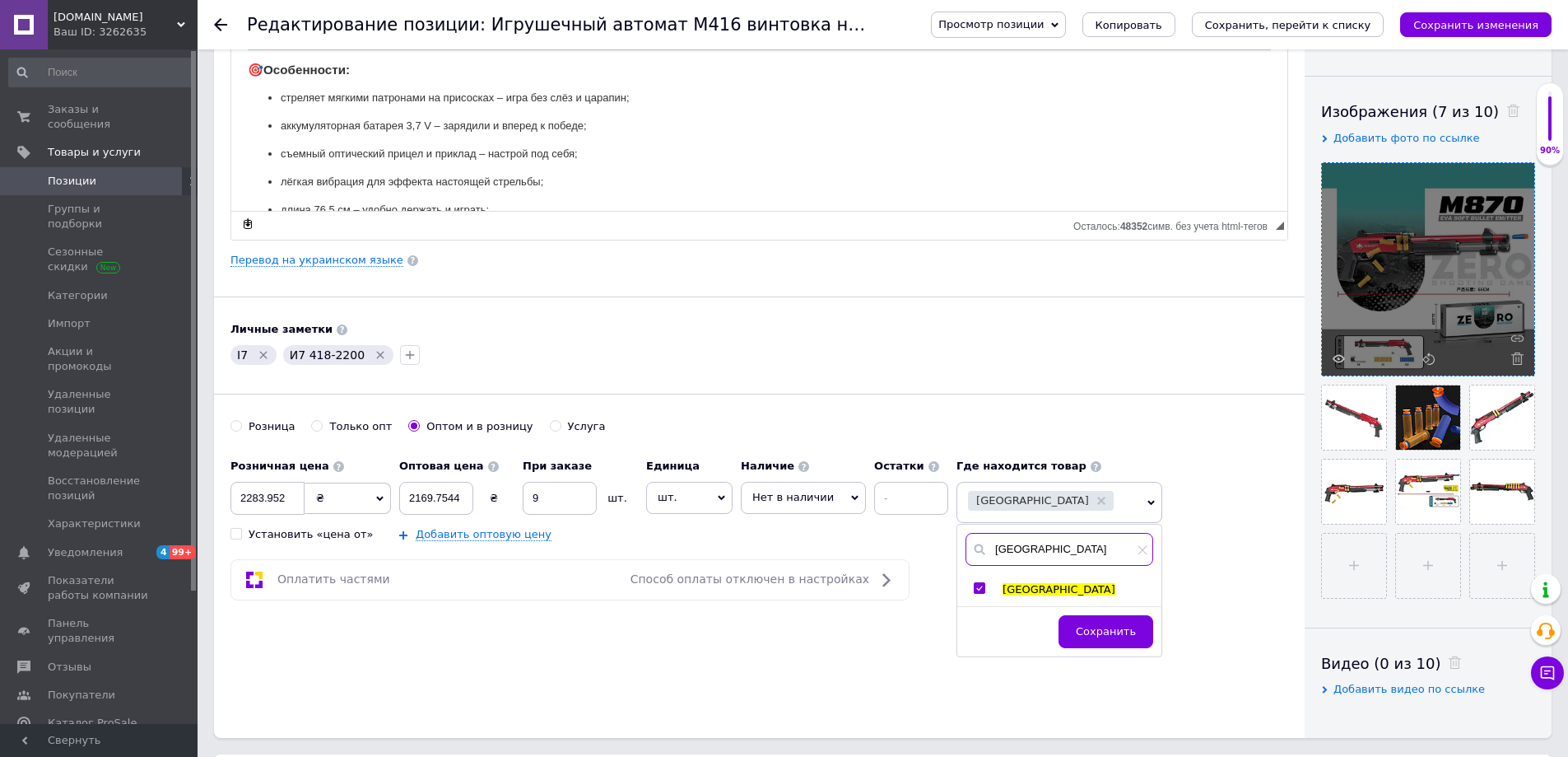
click at [1041, 558] on input "[GEOGRAPHIC_DATA]" at bounding box center [1060, 549] width 188 height 33
click at [1039, 558] on input "[GEOGRAPHIC_DATA]" at bounding box center [1060, 549] width 188 height 33
type input "[GEOGRAPHIC_DATA]"
click at [974, 592] on input "checkbox" at bounding box center [979, 588] width 11 height 11
checkbox input "true"
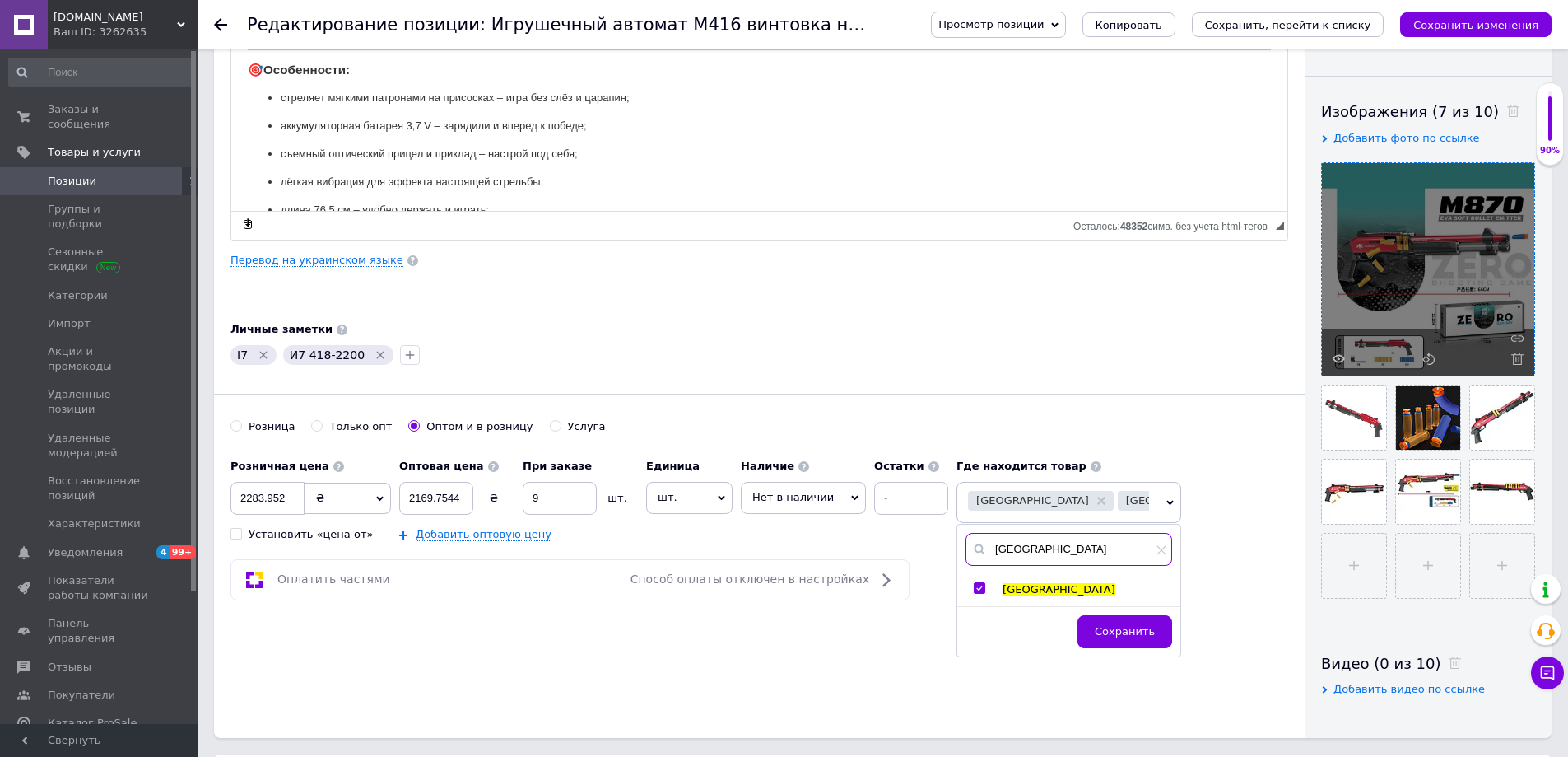
click at [1023, 555] on input "[GEOGRAPHIC_DATA]" at bounding box center [1069, 549] width 206 height 33
click at [1018, 555] on input "[GEOGRAPHIC_DATA]" at bounding box center [1069, 549] width 206 height 33
click at [1008, 556] on input "киевв" at bounding box center [1069, 549] width 206 height 33
click at [1006, 556] on input "киевв" at bounding box center [1069, 549] width 206 height 33
type input "винница"
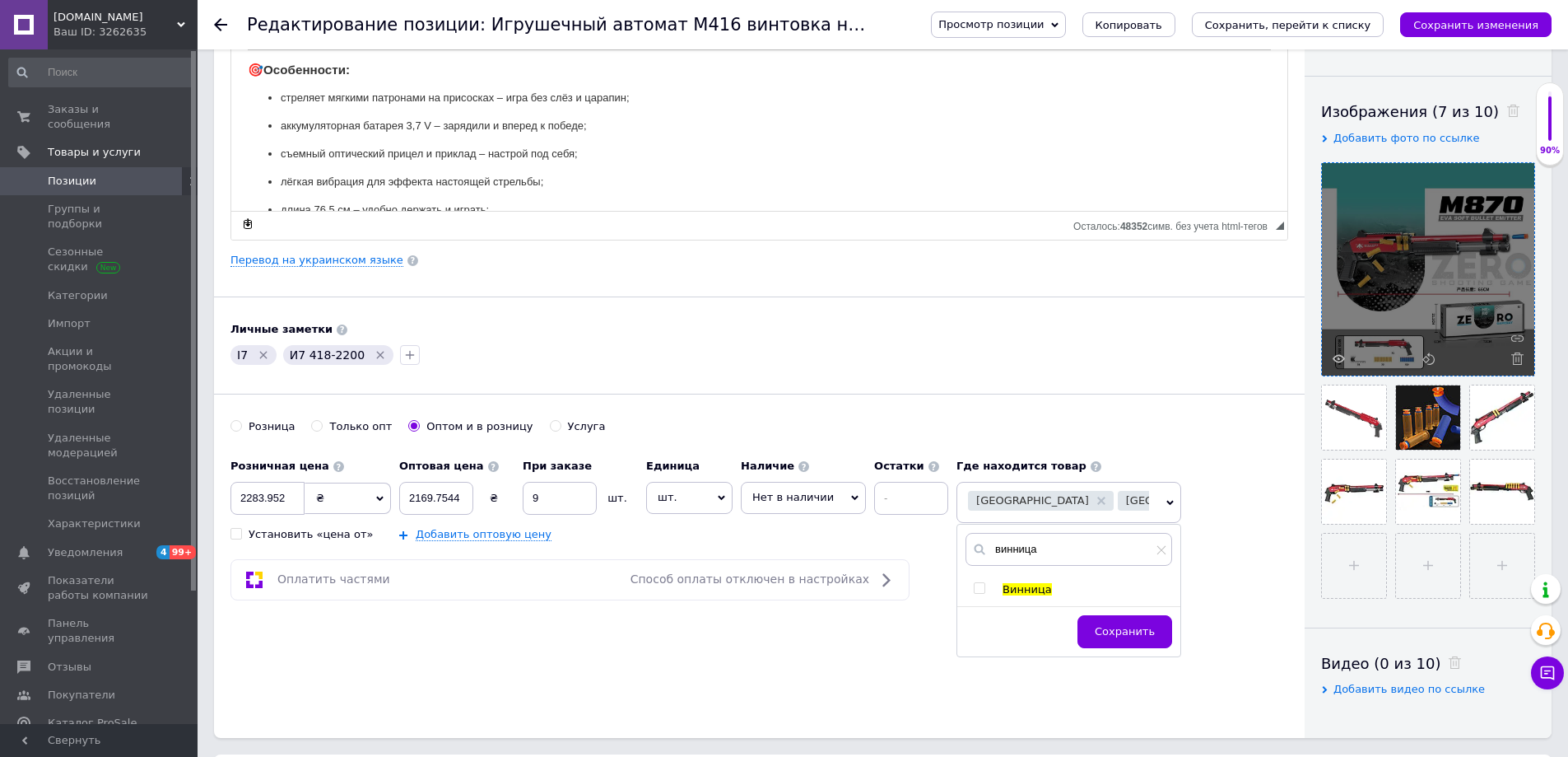
click at [974, 586] on input "checkbox" at bounding box center [979, 588] width 11 height 11
checkbox input "true"
click at [1121, 637] on span "Сохранить" at bounding box center [1125, 631] width 60 height 13
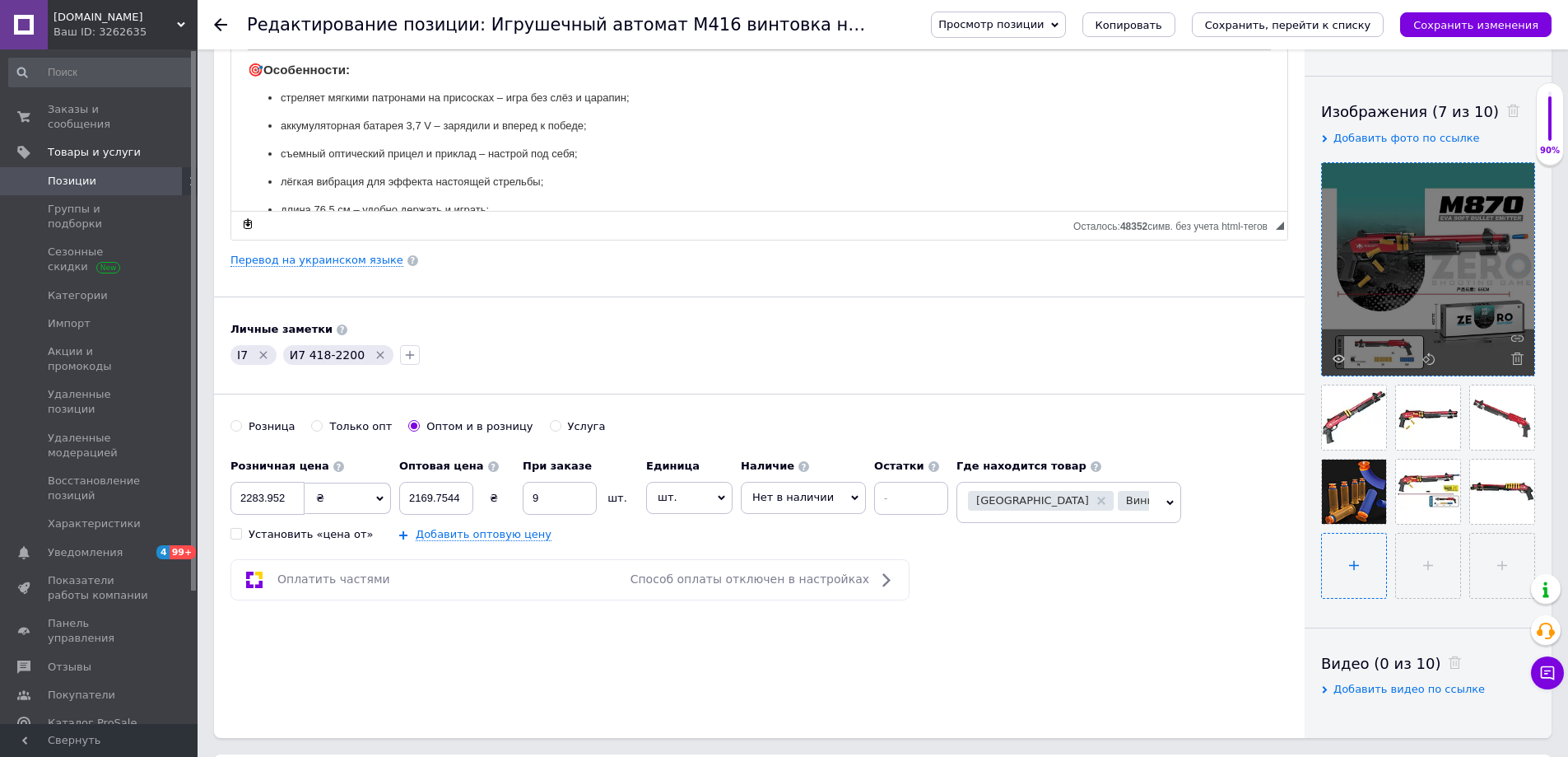
click at [1374, 568] on input "file" at bounding box center [1354, 565] width 64 height 64
type input "C:\fakepath\6831306757_w1280_h1280_490154641.webp"
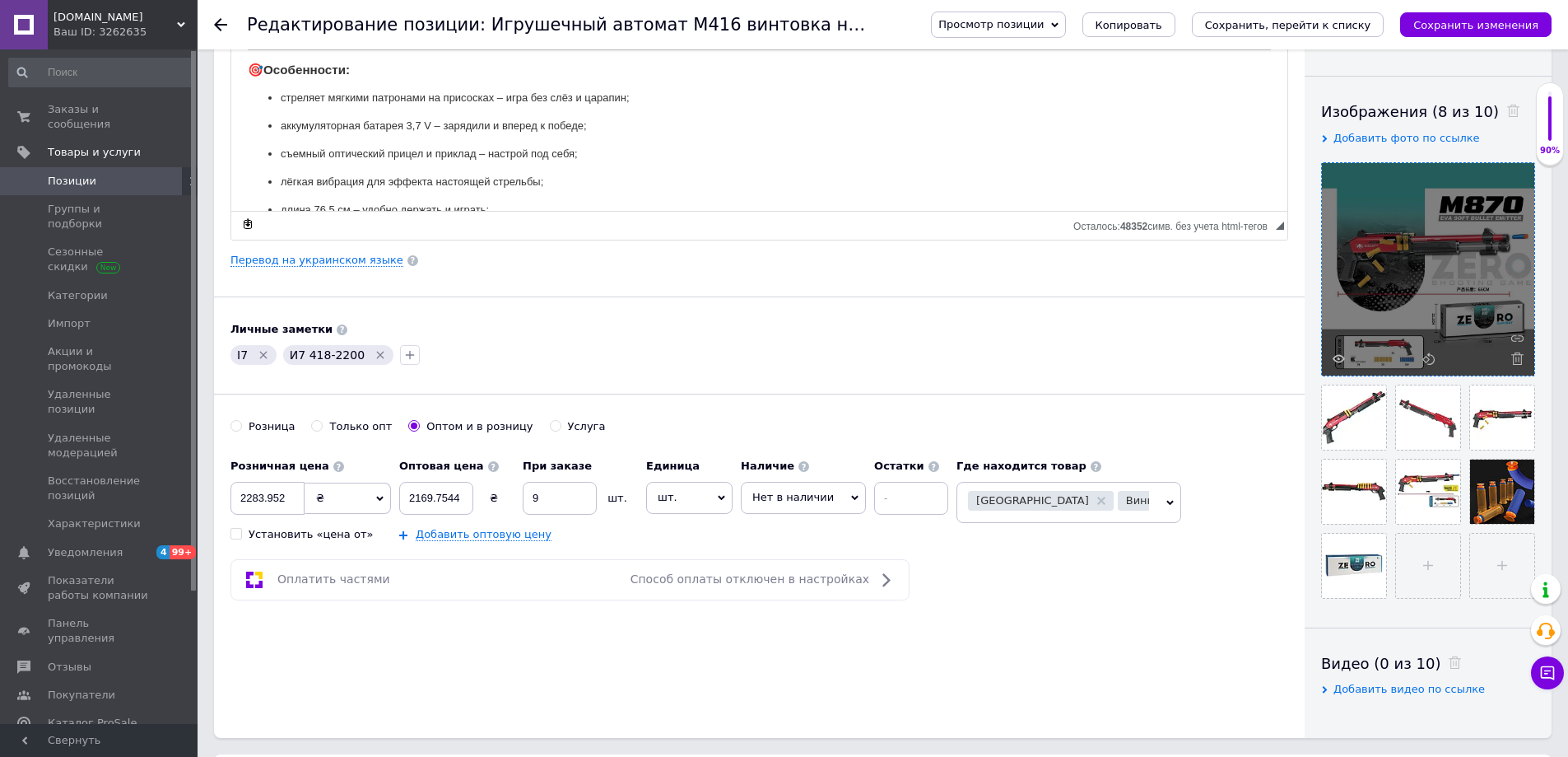
click at [1470, 25] on icon "Сохранить изменения" at bounding box center [1476, 25] width 125 height 13
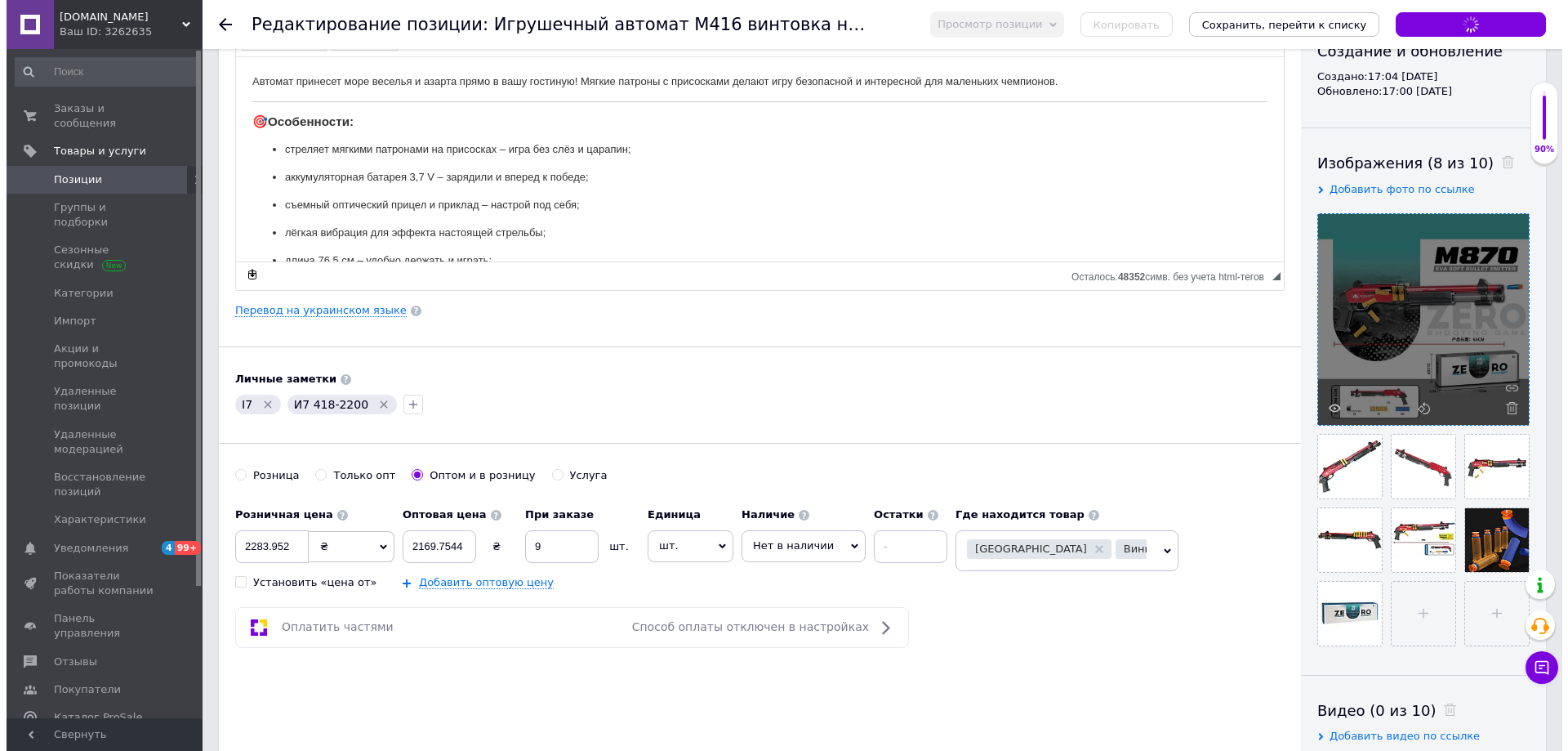
scroll to position [163, 0]
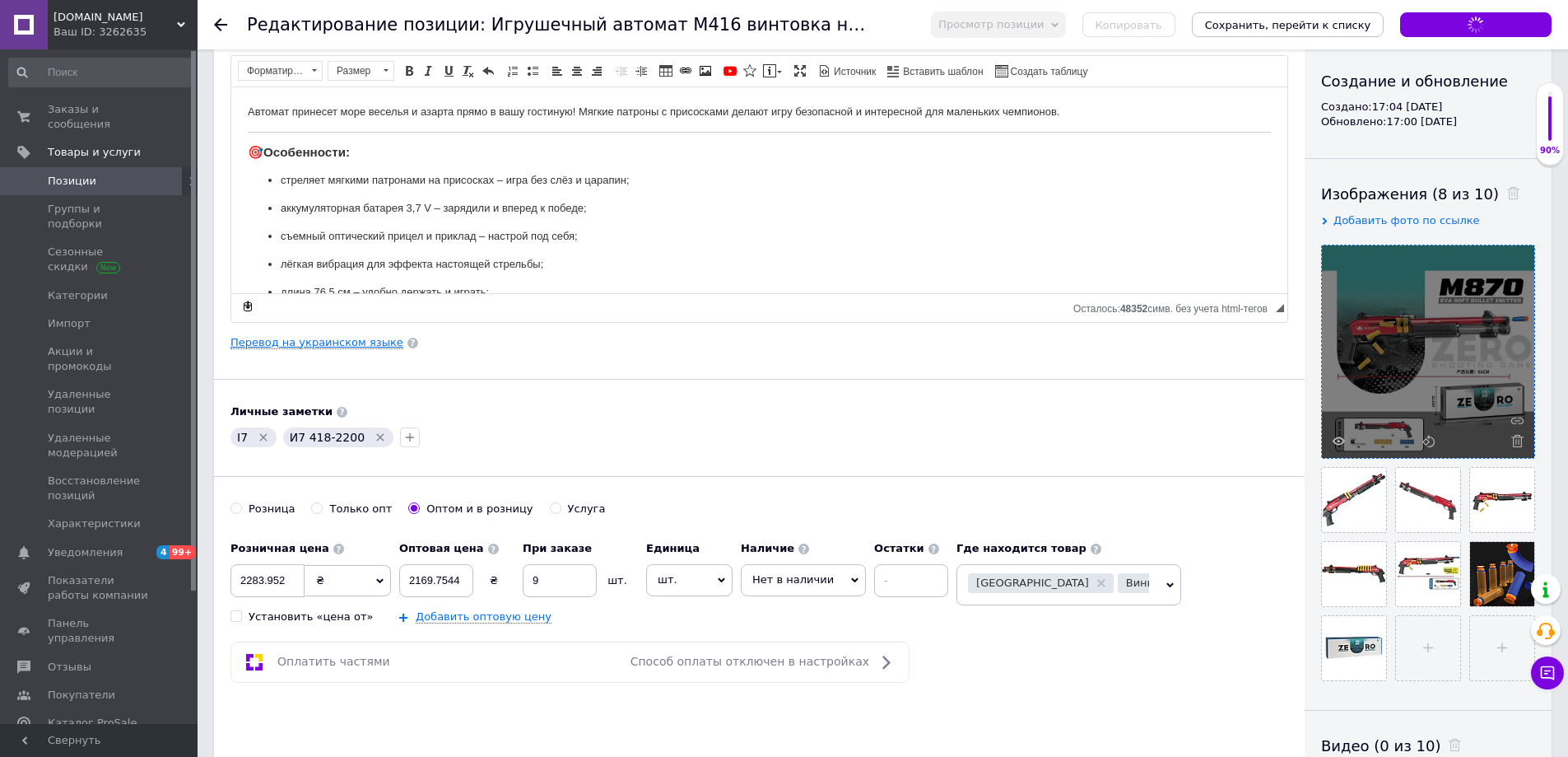
click at [338, 339] on link "Перевод на украинском языке" at bounding box center [316, 342] width 173 height 14
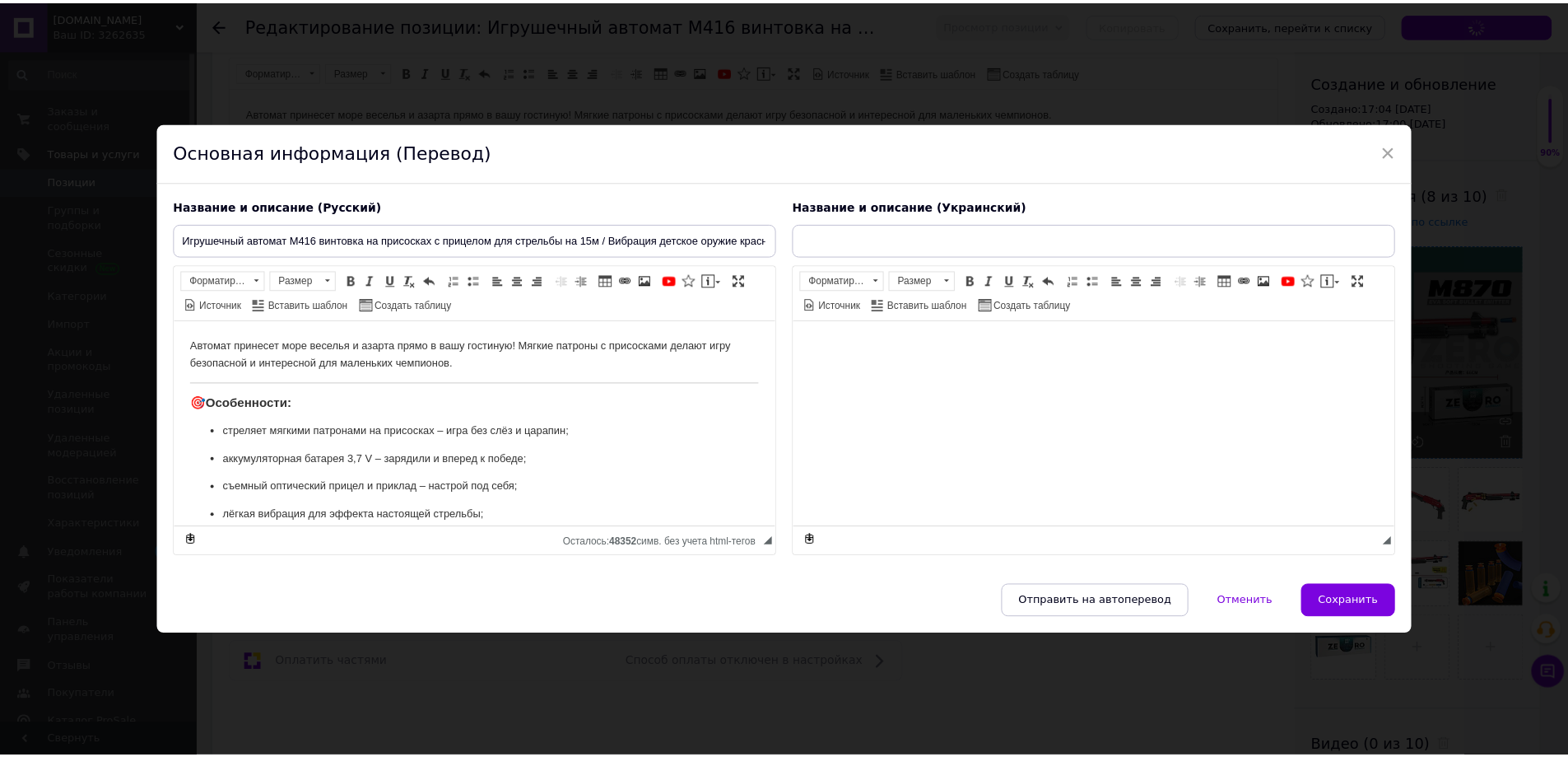
scroll to position [0, 0]
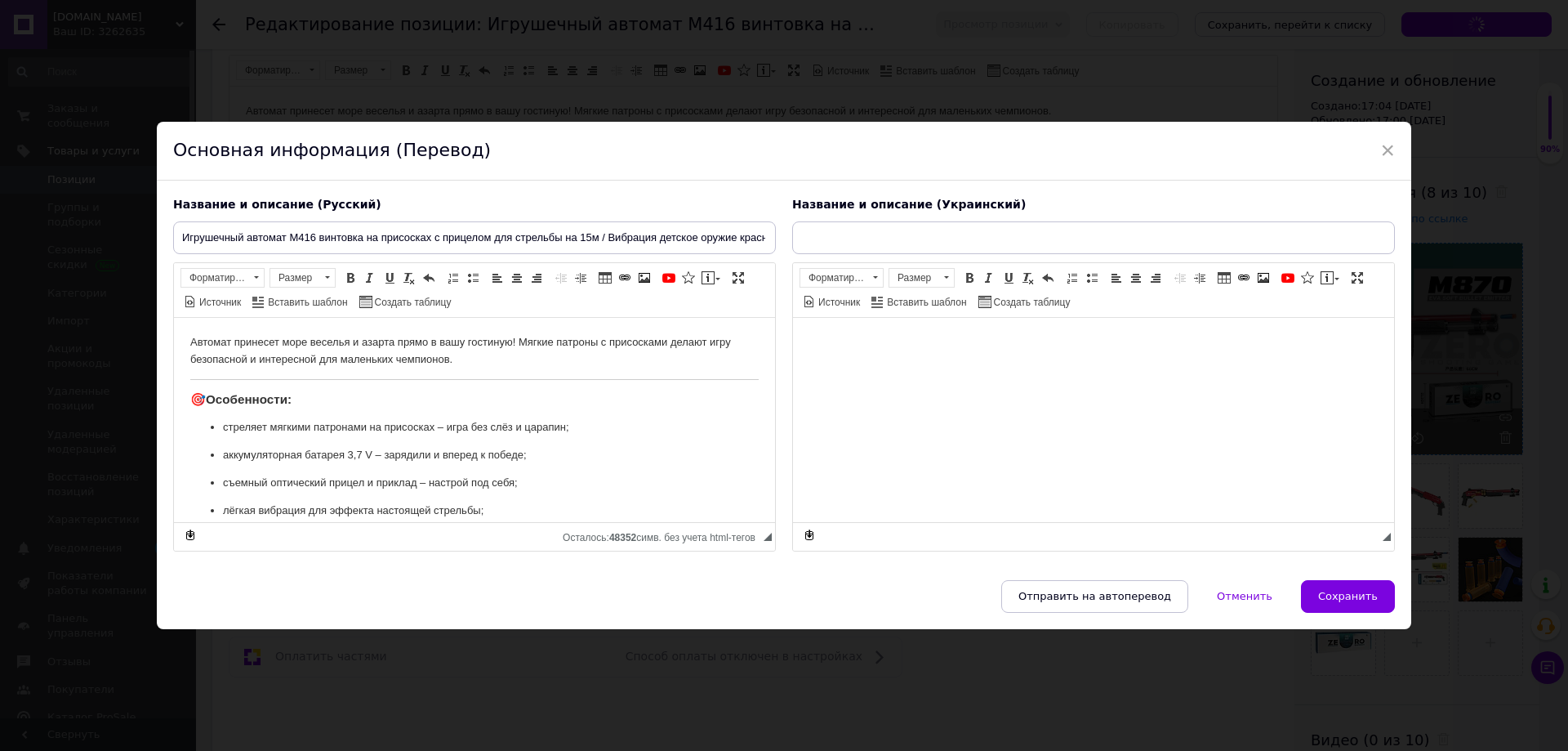
type input "Іграшковий автомат M416 гвинтівка на присосках з прицілом для стрільби на 15м /…"
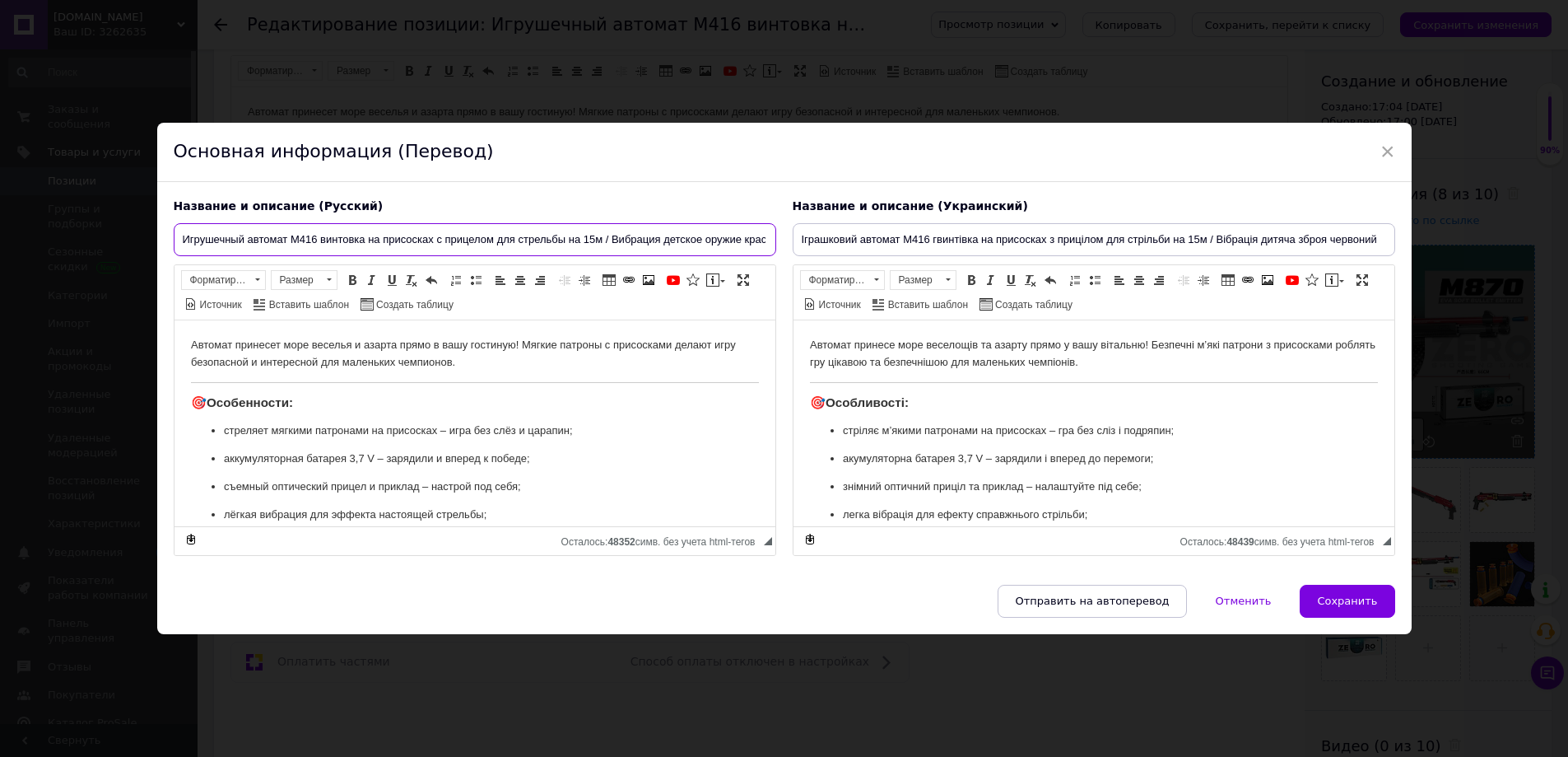
click at [491, 239] on input "Игрушечный автомат M416 винтовка на присосках с прицелом для стрельбы на 15м / …" at bounding box center [475, 240] width 602 height 33
click at [253, 255] on input "Игрушечный автомат M416 винтовка на присосках с прицелом для стрельбы на 15м / …" at bounding box center [475, 240] width 602 height 33
click at [241, 248] on input "Игрушечный автомат M416 винтовка на присосках с прицелом для стрельбы на 15м / …" at bounding box center [475, 240] width 602 height 33
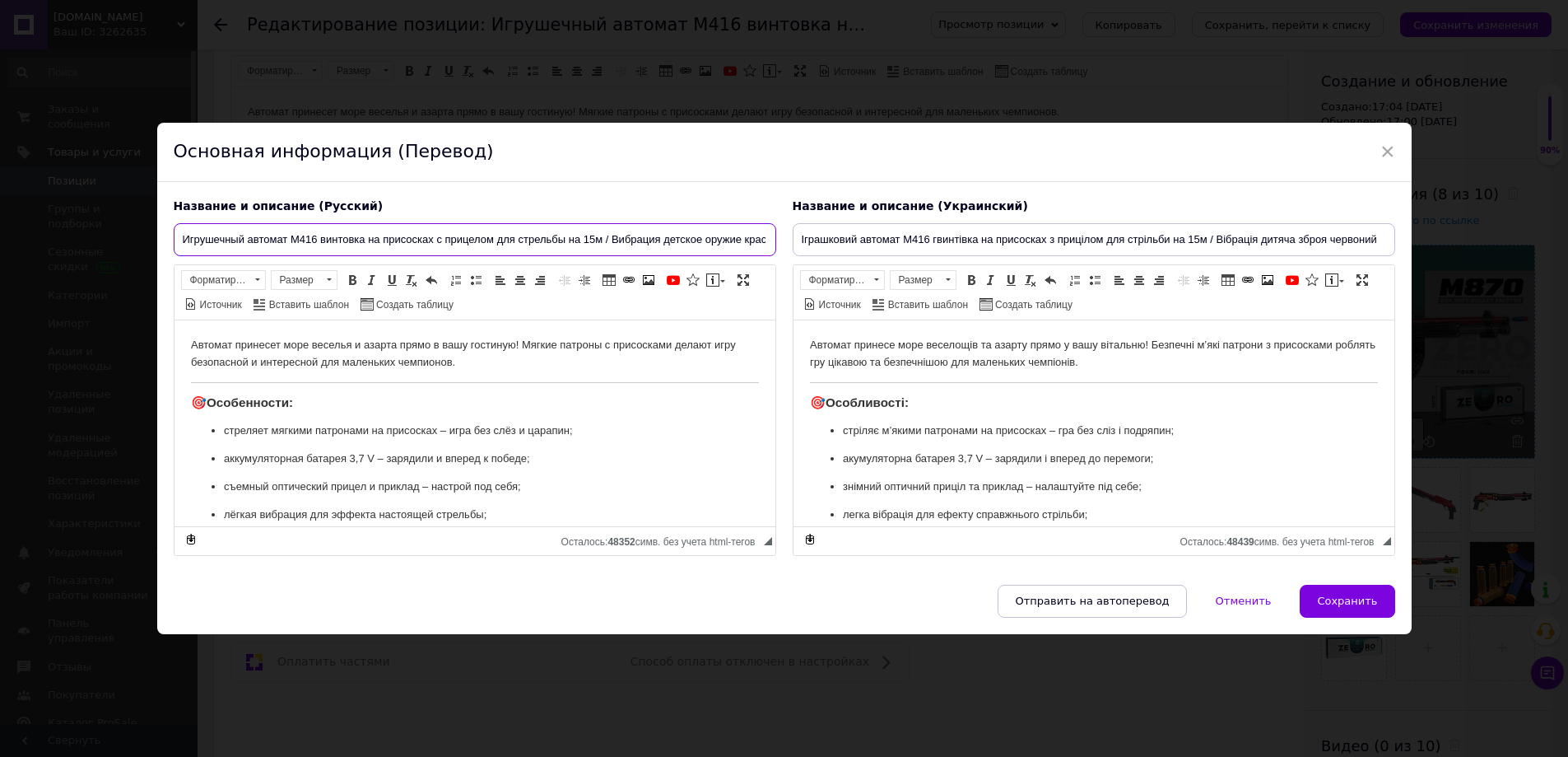
click at [264, 240] on input "Игрушечный автомат M416 винтовка на присосках с прицелом для стрельбы на 15м / …" at bounding box center [475, 240] width 602 height 33
click at [264, 239] on input "Игрушечный автомат M416 винтовка на присосках с прицелом для стрельбы на 15м / …" at bounding box center [475, 240] width 602 height 33
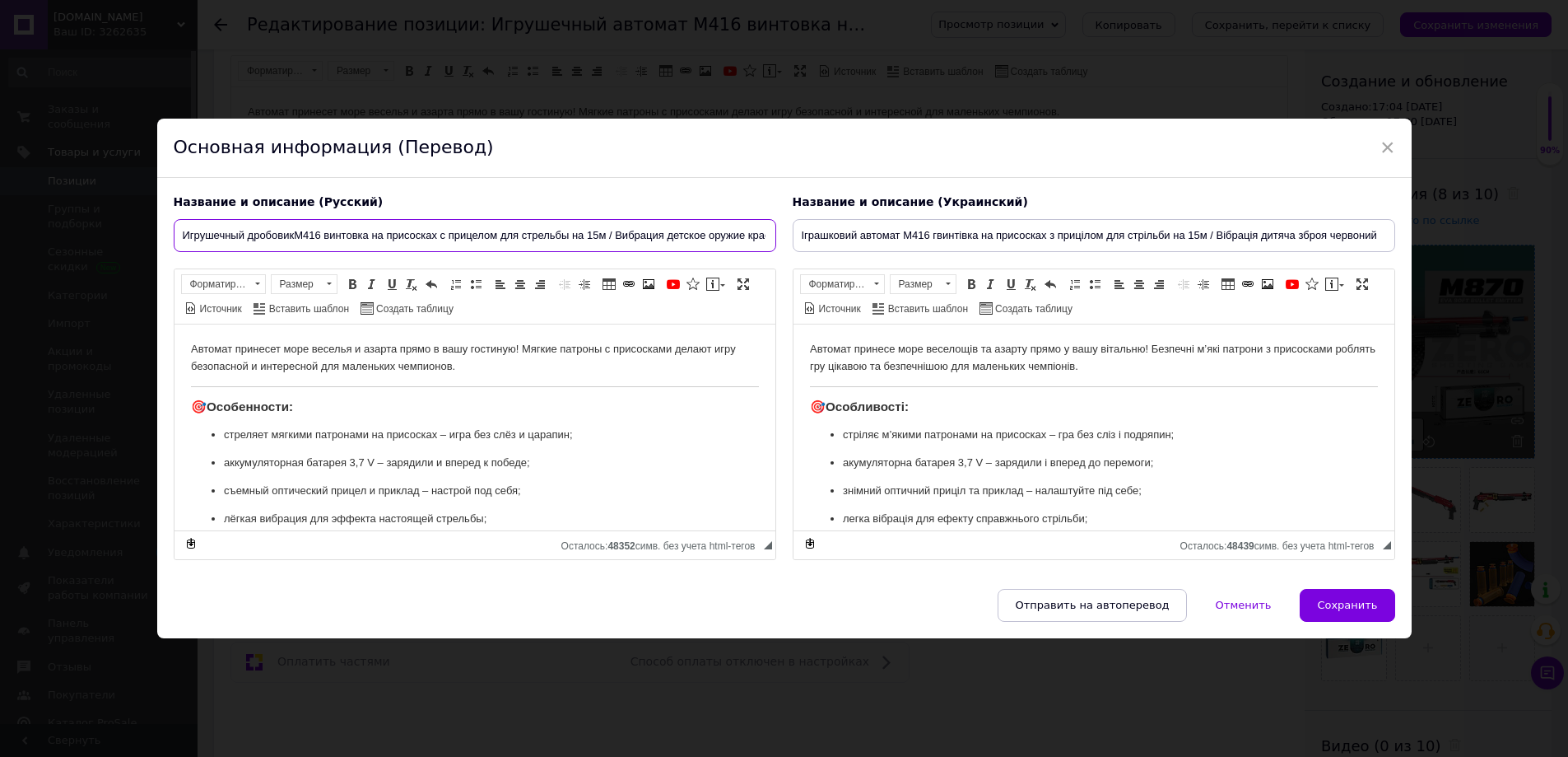
drag, startPoint x: 299, startPoint y: 231, endPoint x: 321, endPoint y: 232, distance: 22.0
click at [321, 232] on input "Игрушечный дробовикM416 винтовка на присосках с прицелом для стрельбы на 15м / …" at bounding box center [475, 235] width 602 height 33
click at [354, 229] on input "Игрушечный дробовикM870 винтовка на присосках с прицелом для стрельбы на 15м / …" at bounding box center [475, 235] width 602 height 33
click at [300, 239] on input "Игрушечный дробовикM870 оружие на присосках с прицелом для стрельбы на 15м / Ви…" at bounding box center [475, 235] width 602 height 33
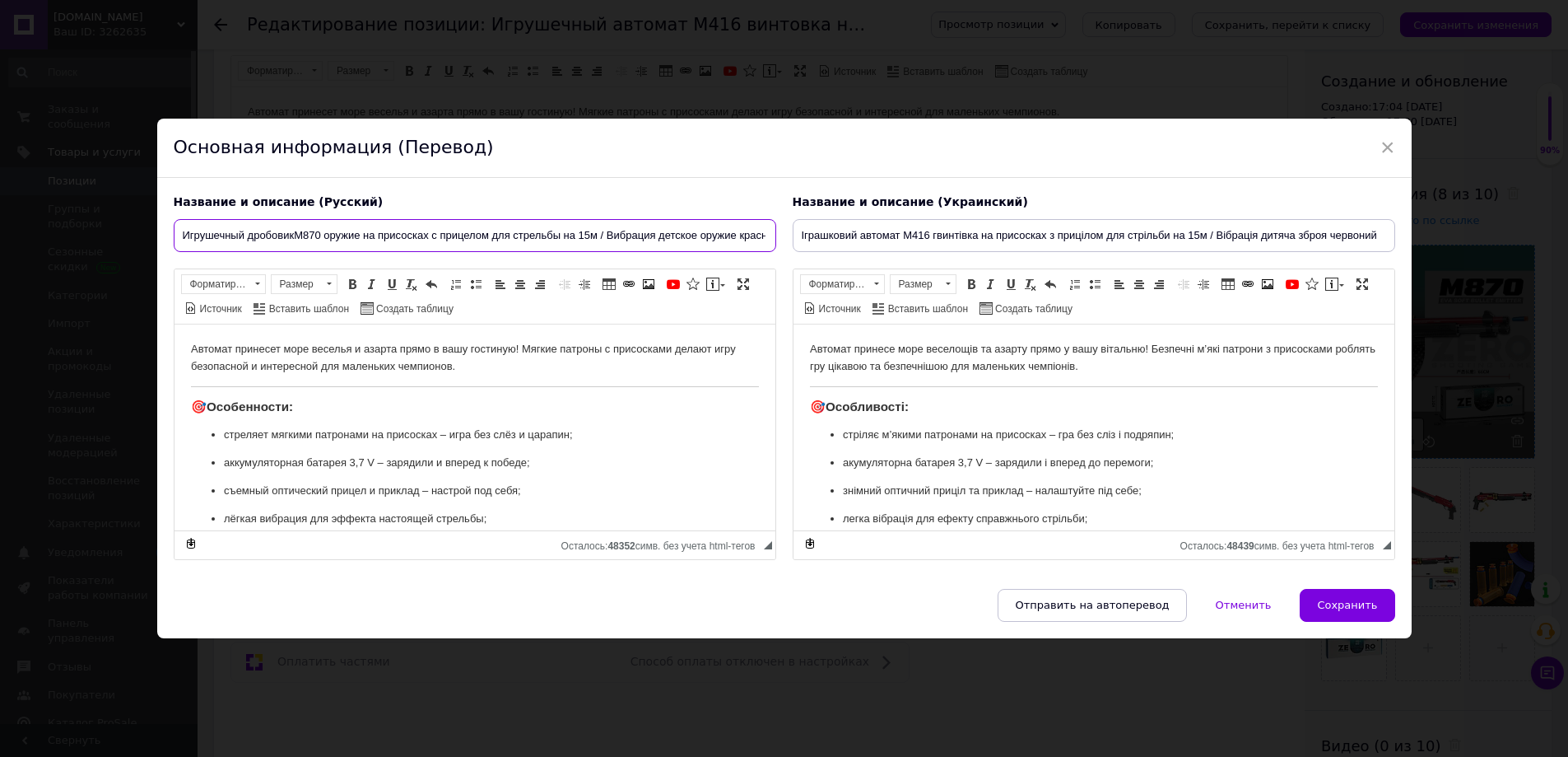
click at [295, 233] on input "Игрушечный дробовикM870 оружие на присосках с прицелом для стрельбы на 15м / Ви…" at bounding box center [475, 235] width 602 height 33
drag, startPoint x: 436, startPoint y: 235, endPoint x: 492, endPoint y: 241, distance: 56.3
click at [492, 241] on input "Игрушечный дробовик M870 оружие на присосках с прицелом для стрельбы на 15м / В…" at bounding box center [475, 235] width 602 height 33
click at [540, 234] on input "Игрушечный дробовик M870 оружие на присосках для стрельбы на 15м / Вибрация дет…" at bounding box center [475, 235] width 602 height 33
click at [543, 232] on input "Игрушечный дробовик M870 оружие на присосках для стрельбы на 15м / Вибрация дет…" at bounding box center [475, 235] width 602 height 33
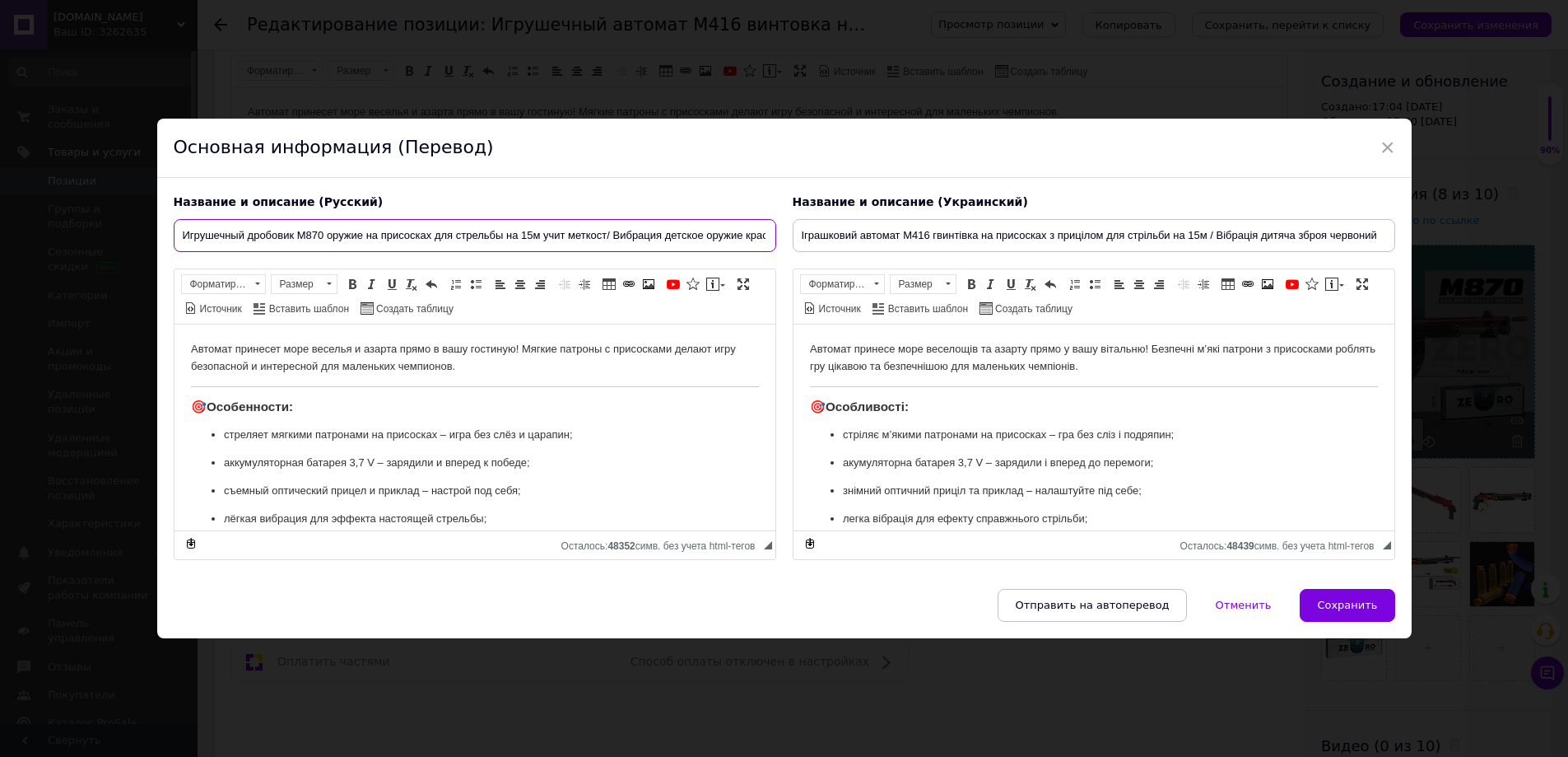
drag, startPoint x: 641, startPoint y: 235, endPoint x: 867, endPoint y: 242, distance: 226.1
click at [867, 242] on div "Название и описание (Русский) Игрушечный дробовик M870 оружие на присосках для …" at bounding box center [784, 377] width 1238 height 382
click at [705, 237] on input "Игрушечный дробовик M870 оружие на присосках для стрельбы на 15м учит меткост/ …" at bounding box center [475, 235] width 602 height 33
click at [696, 236] on input "Игрушечный дробовик M870 оружие на присосках для стрельбы на 15м учит меткост/ …" at bounding box center [475, 235] width 602 height 33
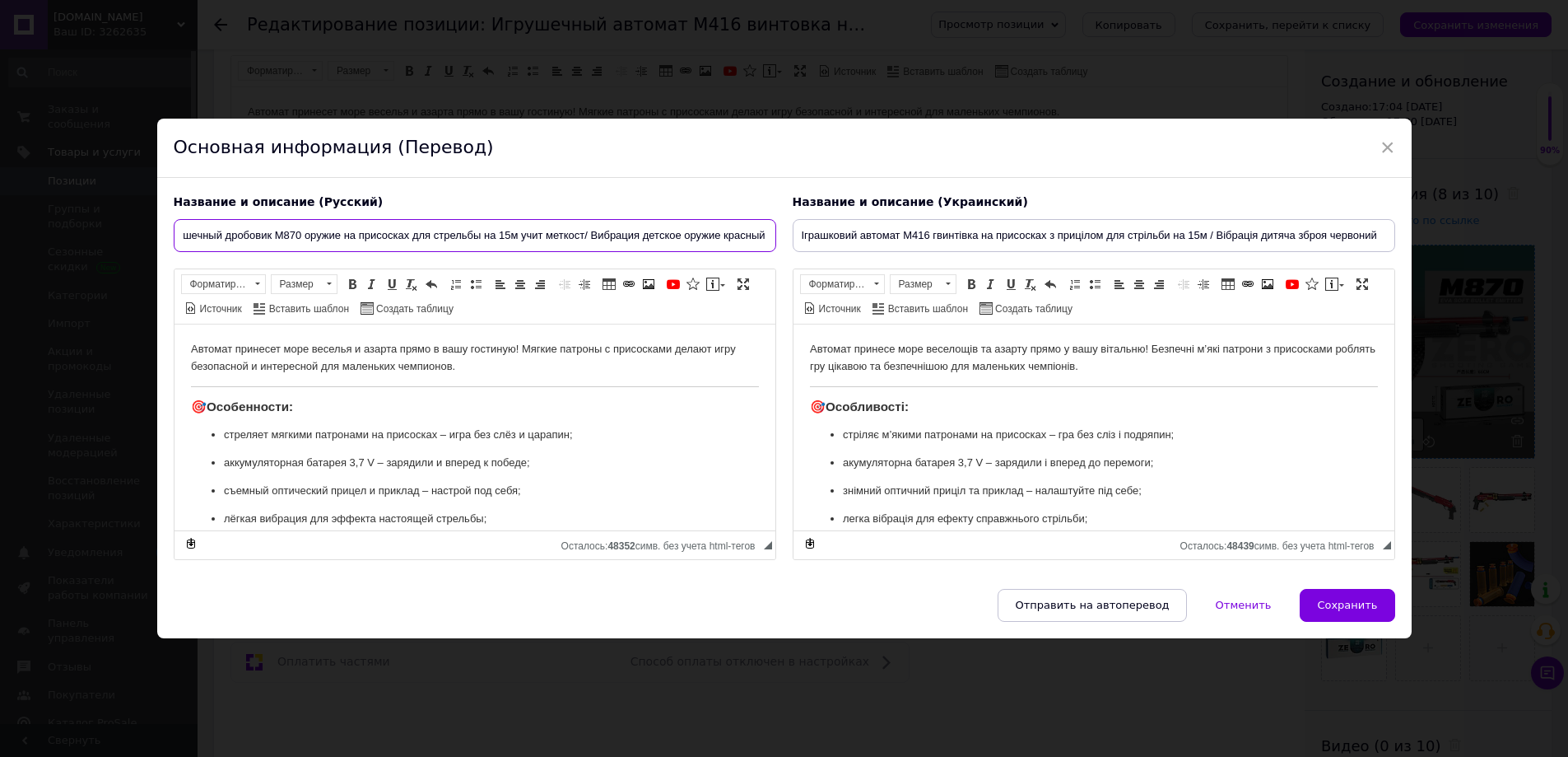
click at [696, 236] on input "Игрушечный дробовик M870 оружие на присосках для стрельбы на 15м учит меткост/ …" at bounding box center [475, 235] width 602 height 33
click at [682, 242] on input "Игрушечный дробовик M870 оружие на присосках для стрельбы на 15м учит меткост/ …" at bounding box center [475, 235] width 602 height 33
click at [596, 226] on input "Игрушечный дробовик M870 оружие на присосках для стрельбы на 15м учит меткост/ …" at bounding box center [475, 235] width 602 height 33
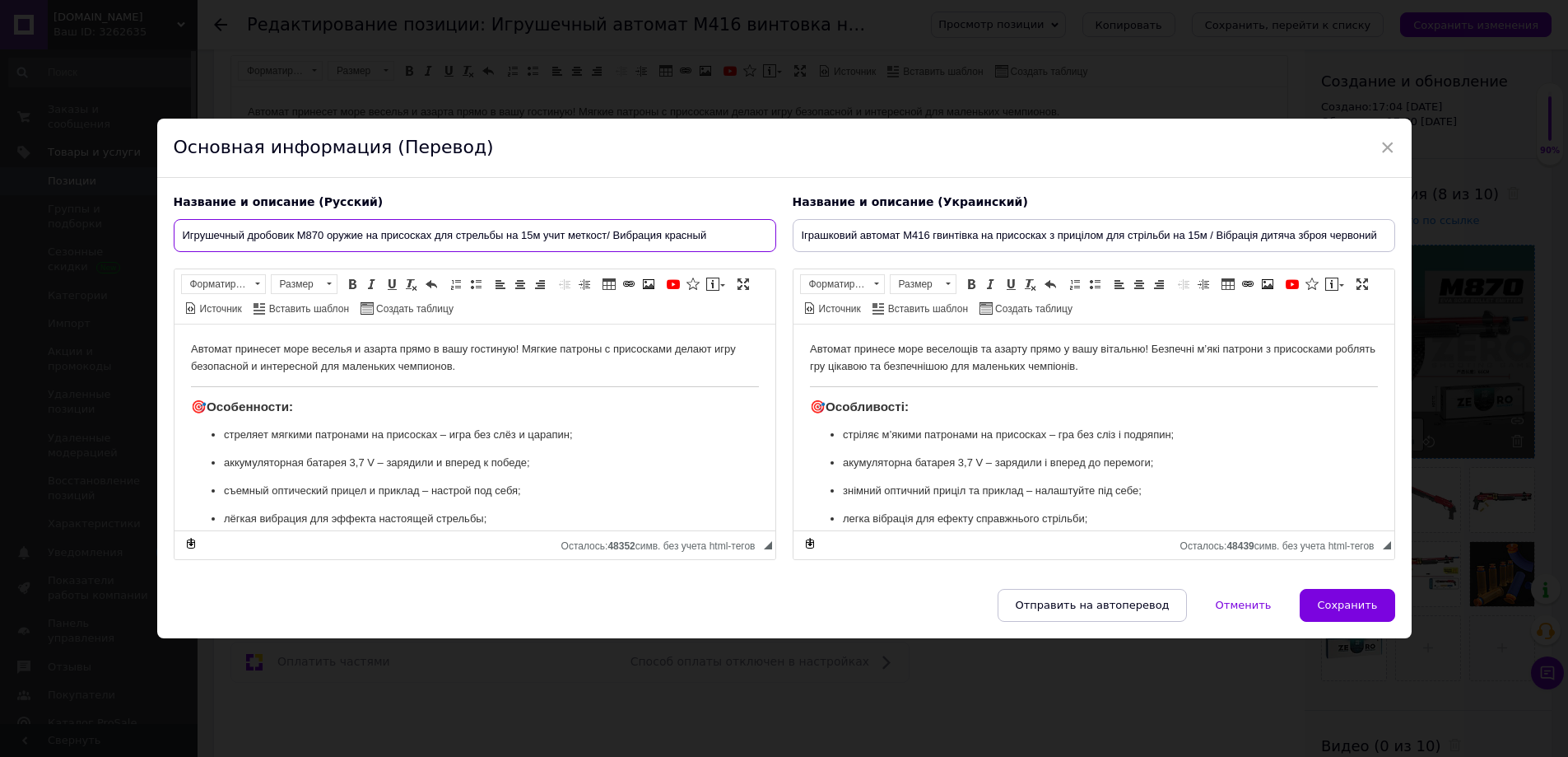
click at [606, 230] on input "Игрушечный дробовик M870 оружие на присосках для стрельбы на 15м учит меткост/ …" at bounding box center [475, 235] width 602 height 33
click at [672, 232] on input "Игрушечный дробовик M870 оружие на присосках для стрельбы на 15м учит меткости …" at bounding box center [475, 235] width 602 height 33
click at [558, 234] on input "Игрушечный дробовик M870 оружие на присосках для стрельбы на 15м учит меткости …" at bounding box center [475, 235] width 602 height 33
drag, startPoint x: 672, startPoint y: 232, endPoint x: 684, endPoint y: 252, distance: 23.3
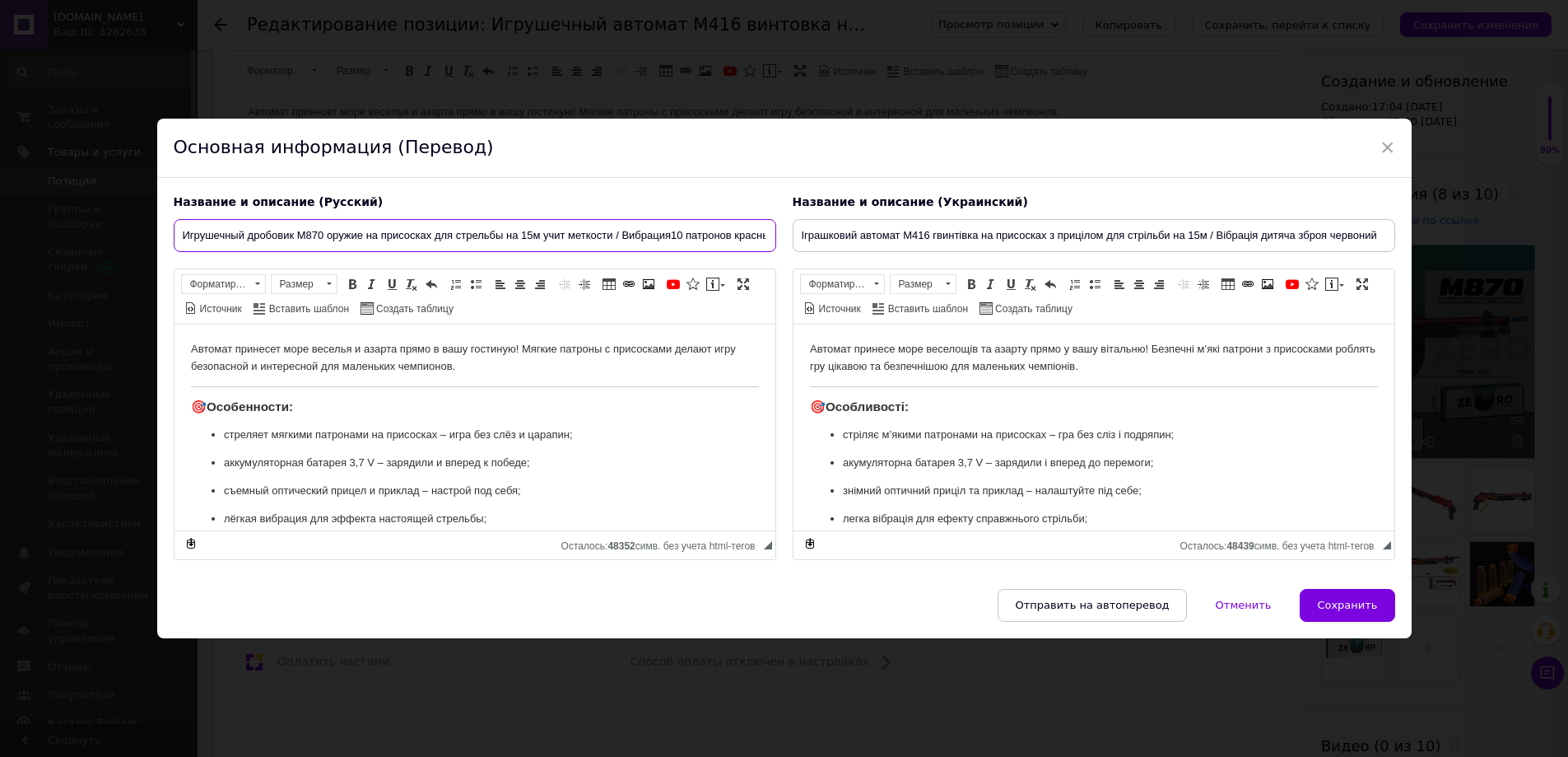
click at [671, 232] on input "Игрушечный дробовик M870 оружие на присосках для стрельбы на 15м учит меткости …" at bounding box center [475, 235] width 602 height 33
drag, startPoint x: 760, startPoint y: 241, endPoint x: 766, endPoint y: 233, distance: 10.0
click at [797, 240] on div "Название и описание (Русский) Игрушечный дробовик M870 оружие на присосках для …" at bounding box center [784, 377] width 1238 height 382
click at [734, 229] on input "Игрушечный дробовик M870 оружие на присосках для стрельбы на 15м учит меткости …" at bounding box center [475, 235] width 602 height 33
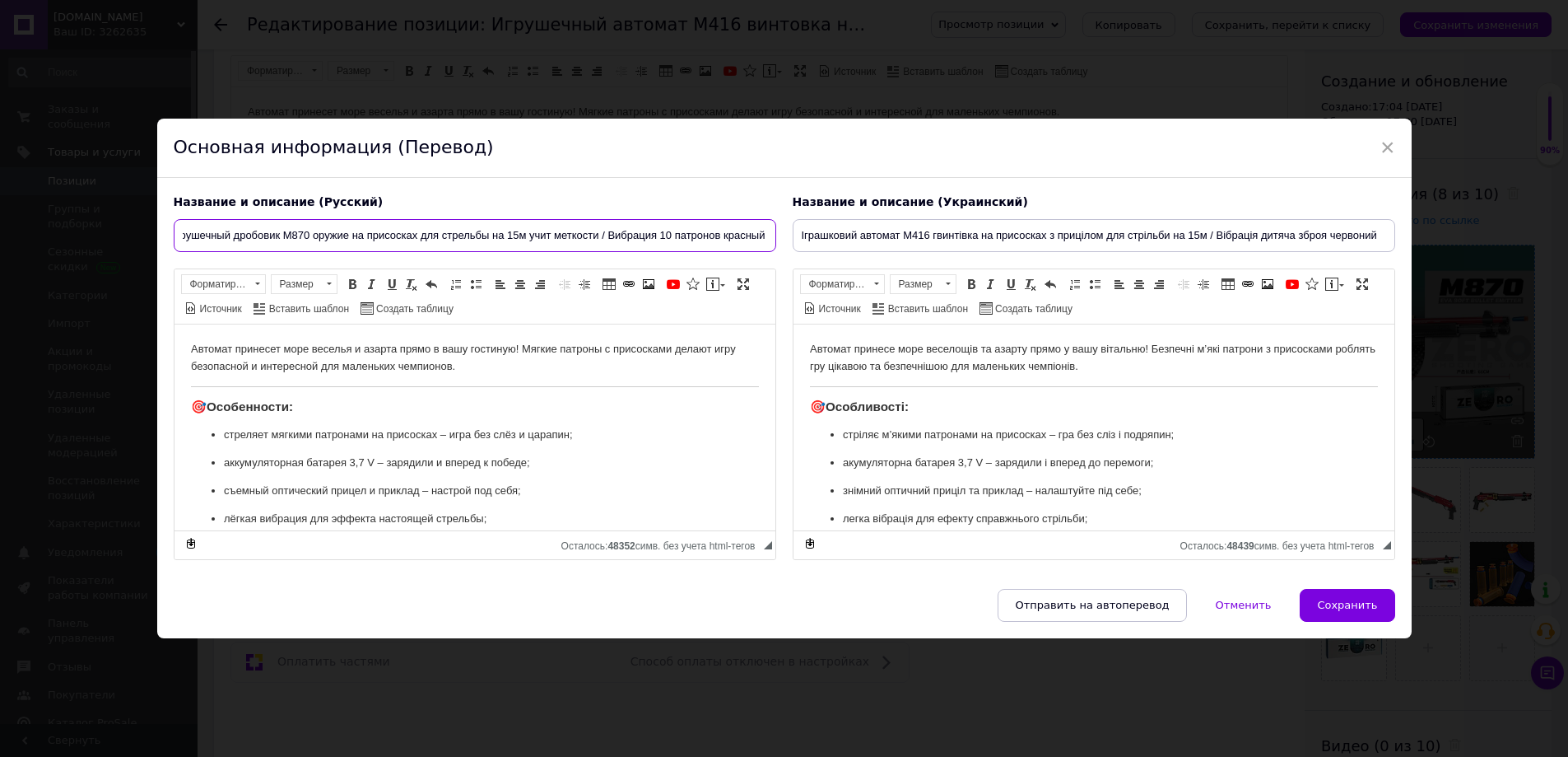
click at [754, 232] on input "Игрушечный дробовик M870 оружие на присосках для стрельбы на 15м учит меткости …" at bounding box center [475, 235] width 602 height 33
click at [765, 234] on input "Игрушечный дробовик M870 оружие на присосках для стрельбы на 15м учит меткости …" at bounding box center [475, 235] width 602 height 33
click at [717, 249] on input "Игрушечный дробовик M870 оружие на присосках для стрельбы на 15м учит меткости …" at bounding box center [475, 235] width 602 height 33
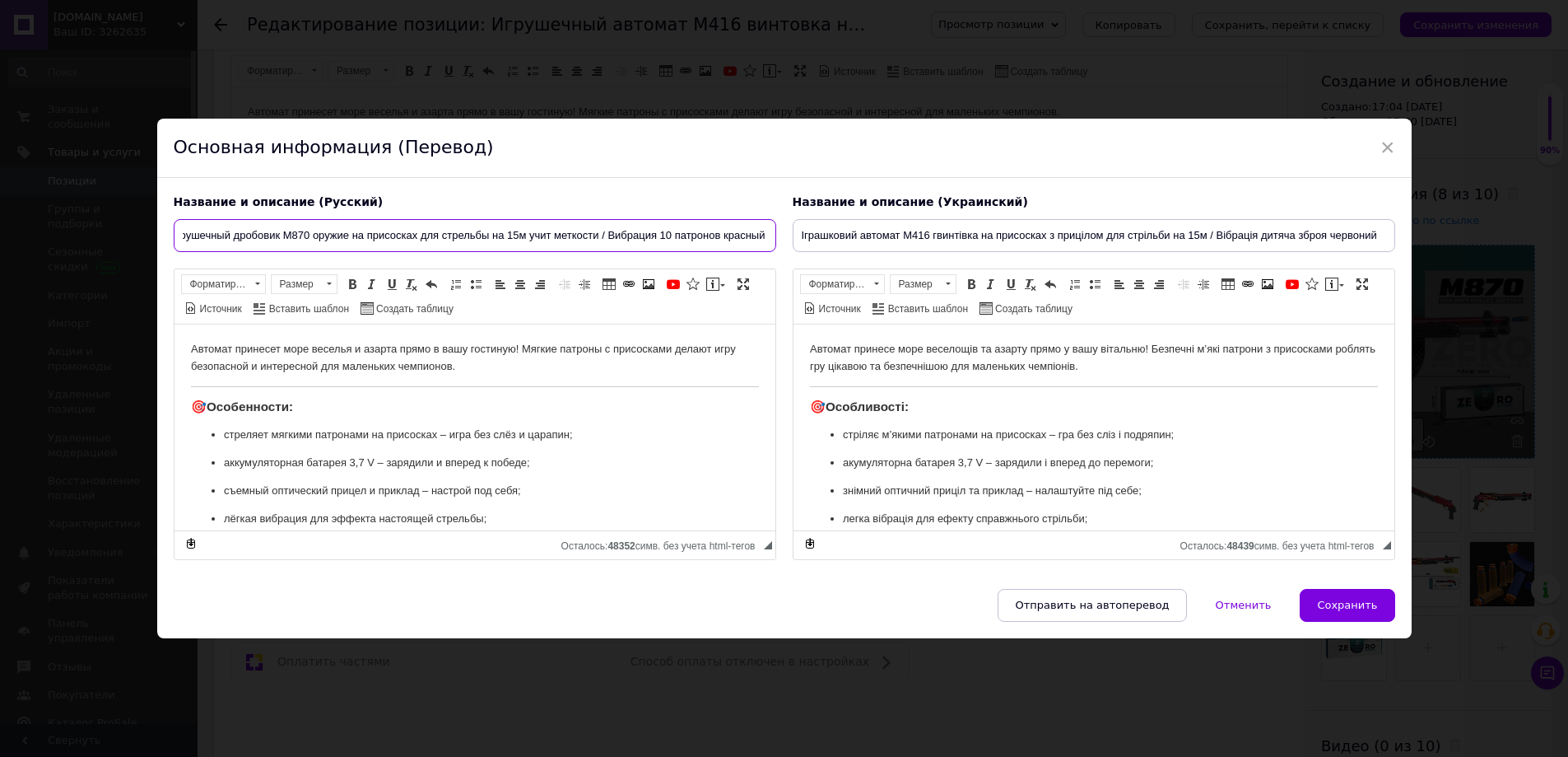
type input "Игрушечный дробовик M870 оружие на присосках для стрельбы на 15м учит меткости …"
click at [921, 239] on input "Іграшковий автомат M416 гвинтівка на присосках з прицілом для стрільби на 15м /…" at bounding box center [1094, 235] width 602 height 33
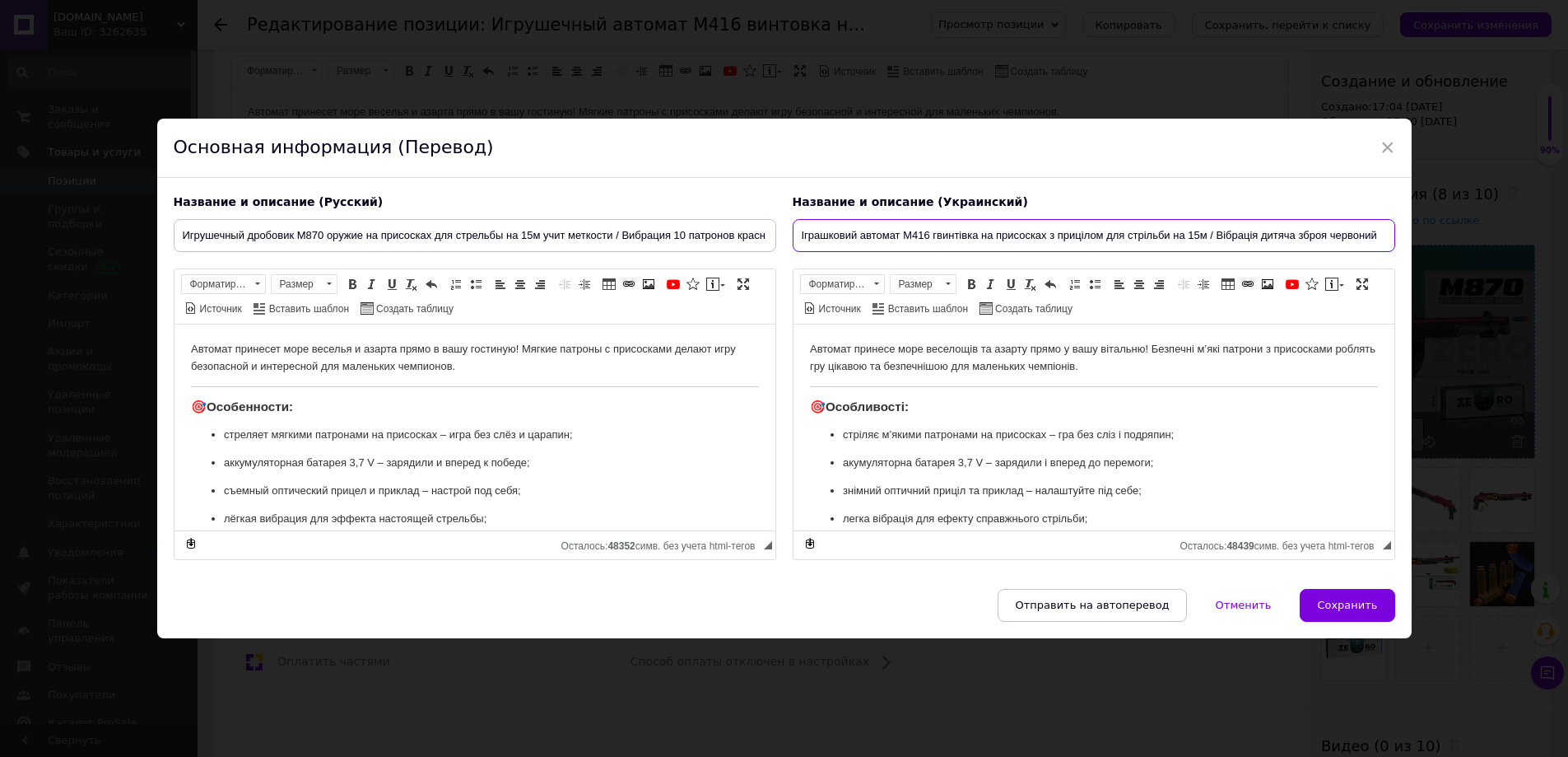
paste input "грушечный дробовик M870 оружие на присосках для стрельбы на 15м учит меткости /…"
click at [921, 239] on input "Игрушечный дробовик M870 оружие на присосках для стрельбы на 15м учит меткости …" at bounding box center [1094, 235] width 602 height 33
drag, startPoint x: 922, startPoint y: 236, endPoint x: 1390, endPoint y: 659, distance: 630.8
click at [1421, 662] on div "× Основная информация (Перевод) Название и описание (Русский) Игрушечный дробов…" at bounding box center [784, 378] width 1568 height 757
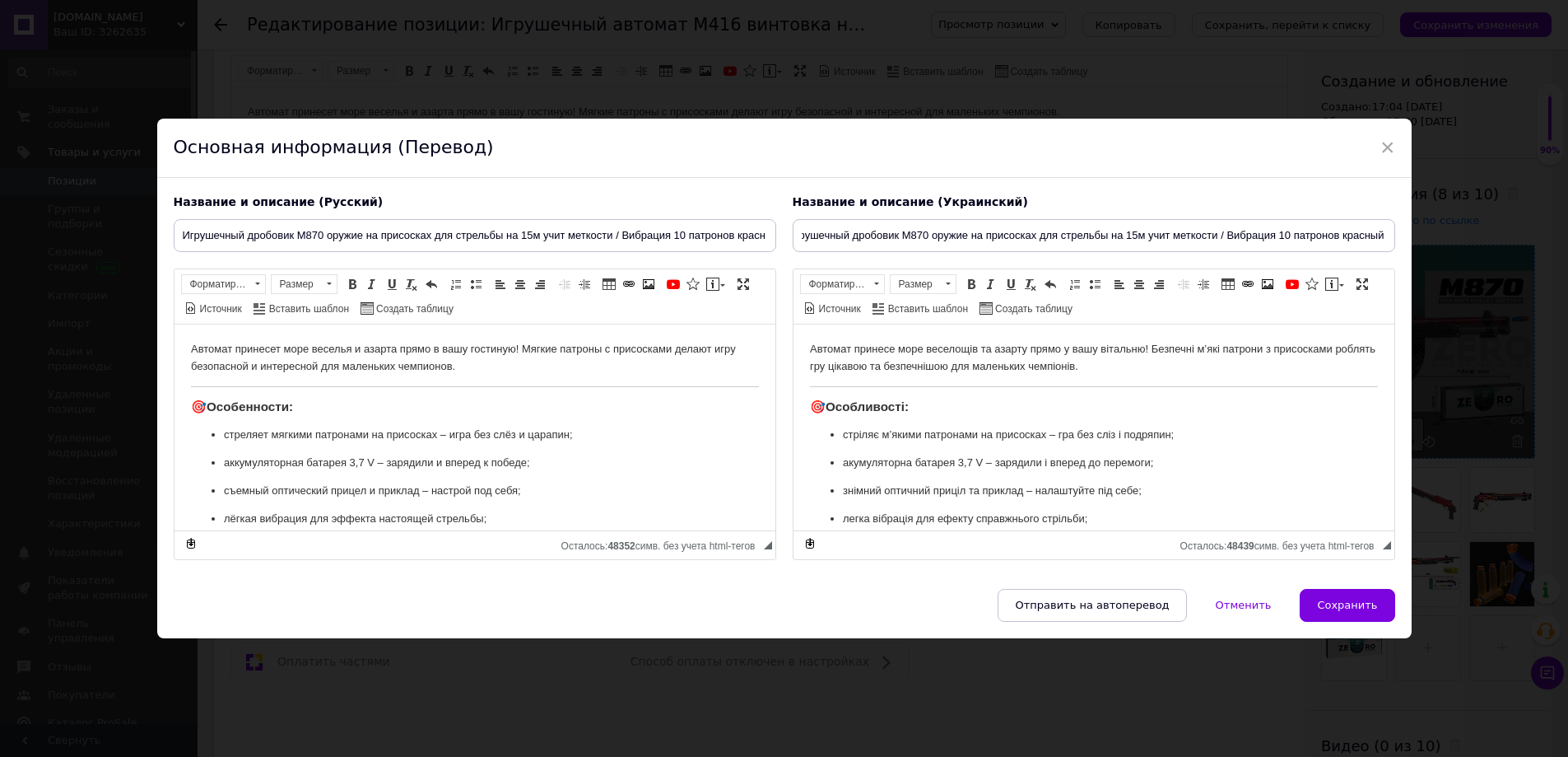
scroll to position [0, 0]
click at [1007, 214] on div "Название и описание (Украинский) Игрушечный дробовик M870 оружие на присосках д…" at bounding box center [1094, 377] width 619 height 382
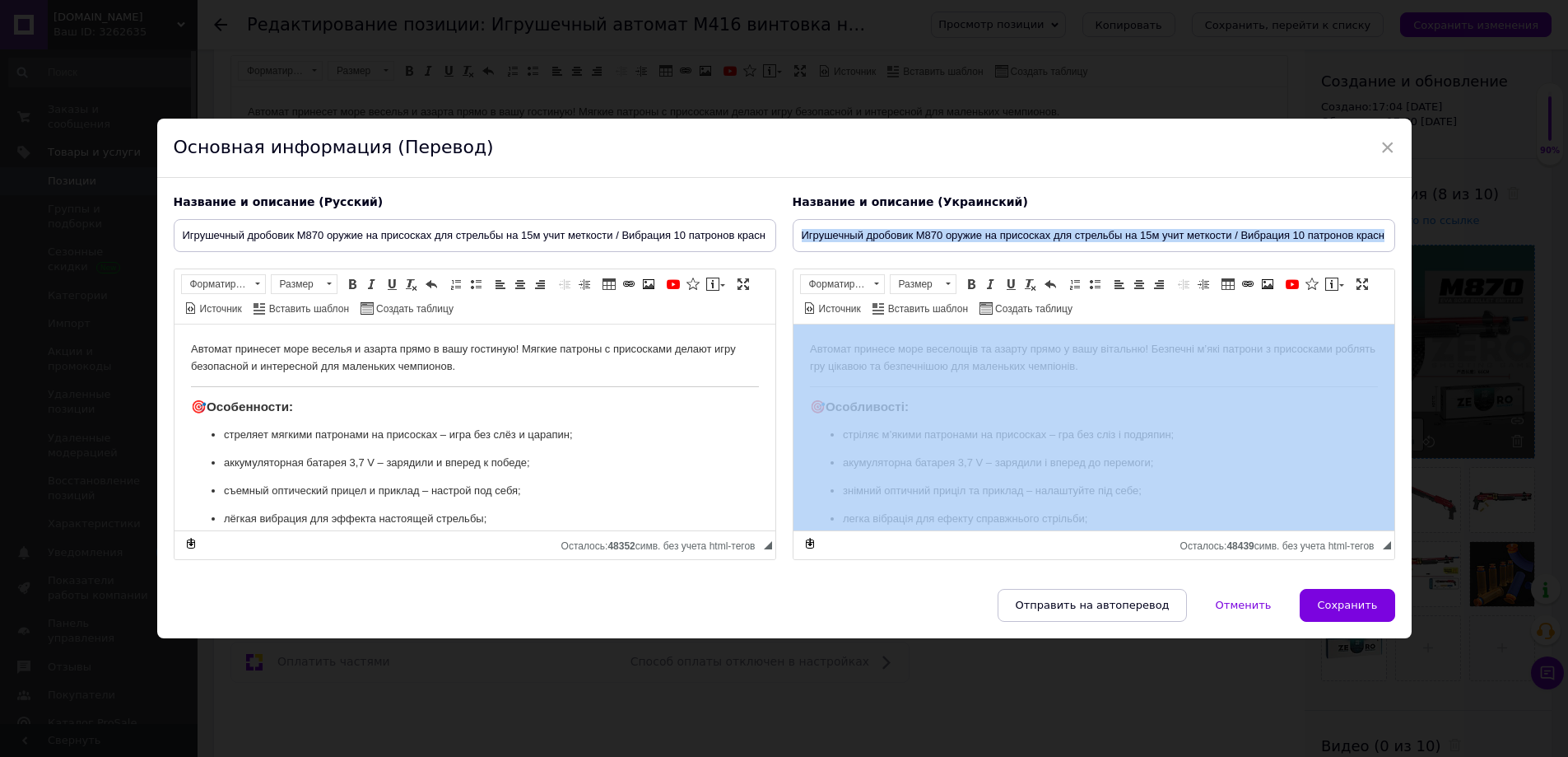
click at [1006, 215] on div "Название и описание (Украинский) Игрушечный дробовик M870 оружие на присосках д…" at bounding box center [1094, 377] width 619 height 382
click at [1005, 225] on input "Игрушечный дробовик M870 оружие на присосках для стрельбы на 15м учит меткости …" at bounding box center [1094, 235] width 602 height 33
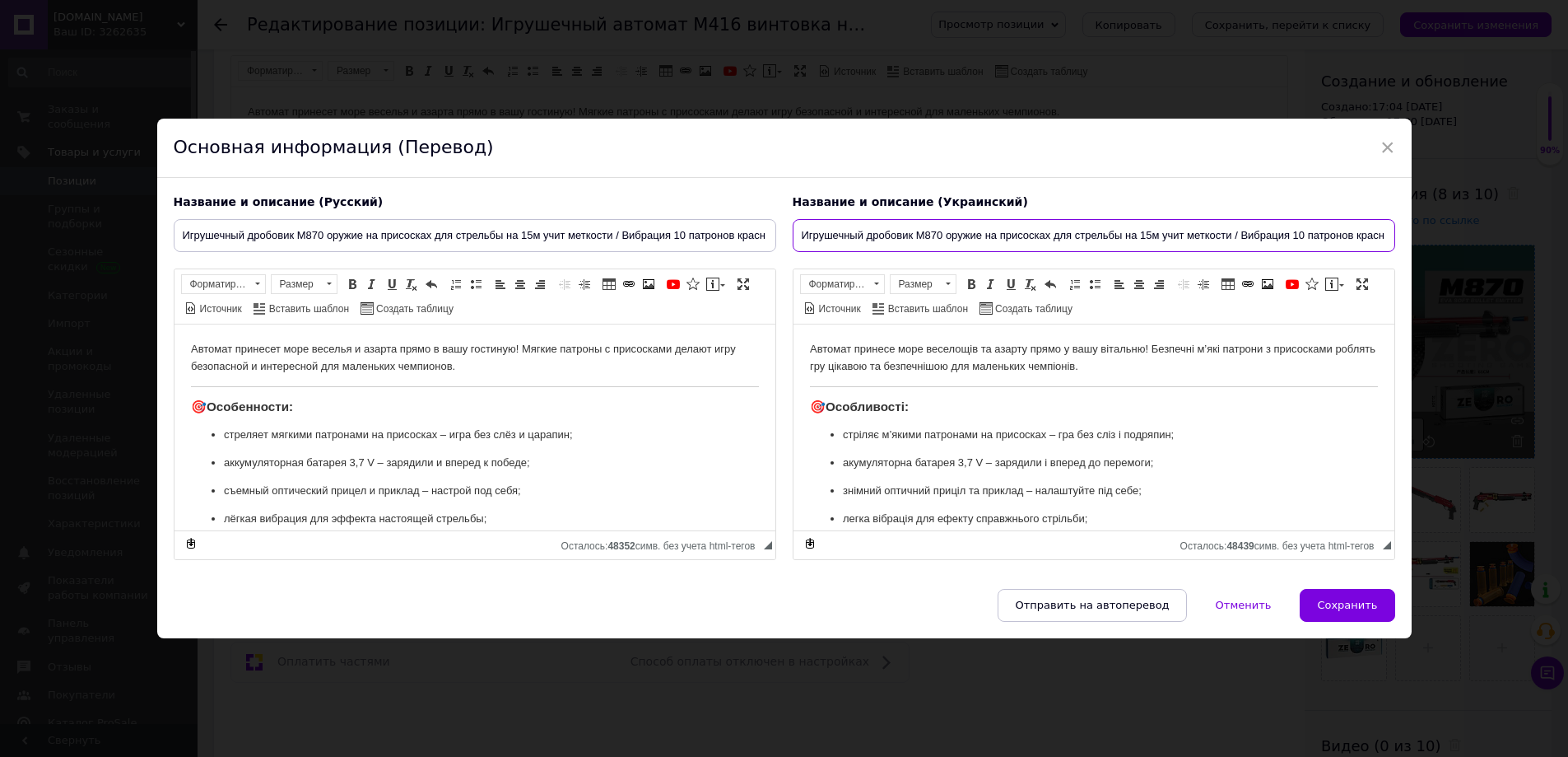
click at [1005, 225] on input "Игрушечный дробовик M870 оружие на присосках для стрельбы на 15м учит меткости …" at bounding box center [1094, 235] width 602 height 33
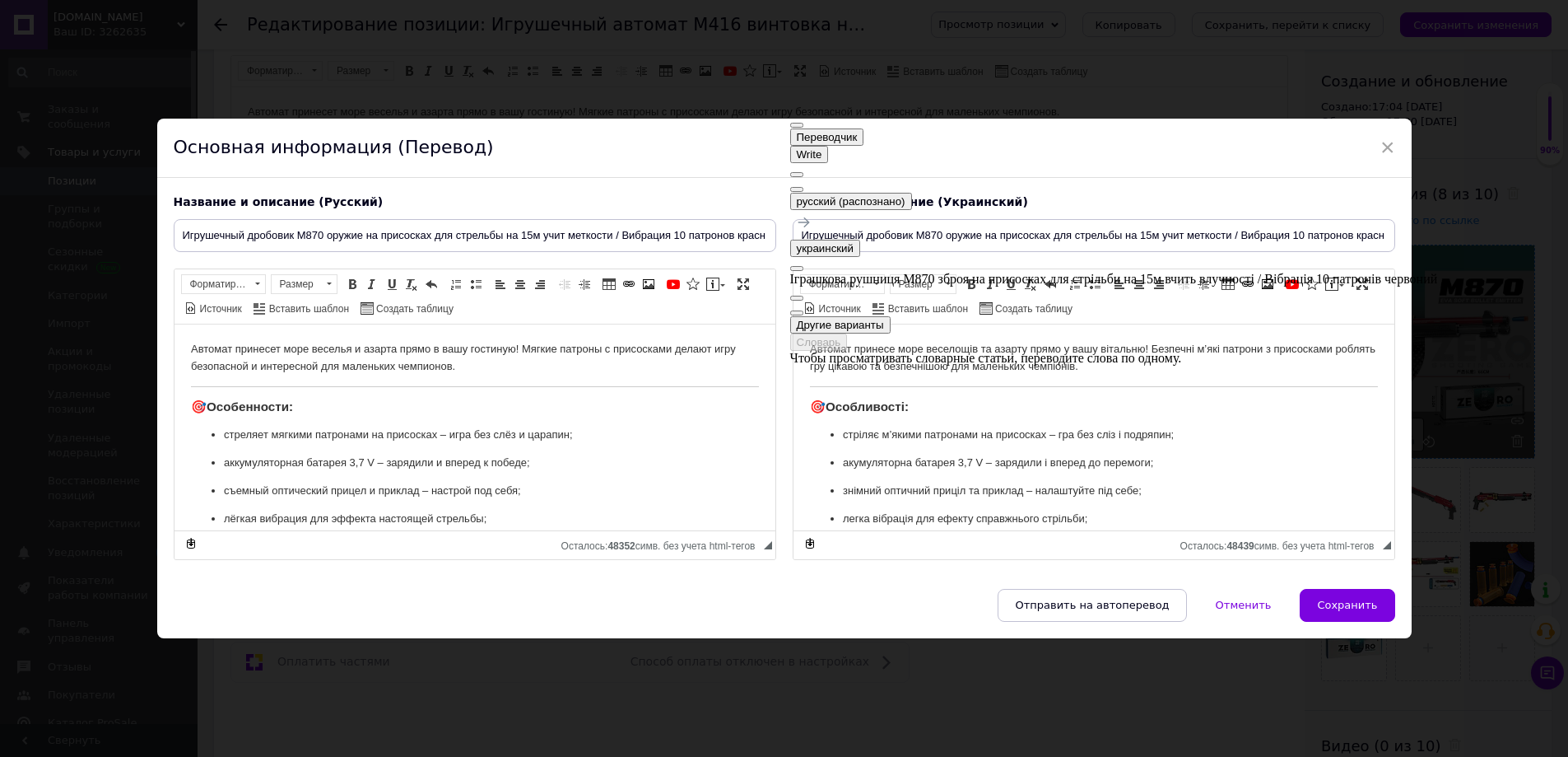
click at [797, 313] on span "button" at bounding box center [797, 313] width 0 height 0
click at [1296, 234] on input "Игрушечный дробовик M870 оружие на присосках для стрельбы на 15м учит меткости …" at bounding box center [1094, 235] width 602 height 33
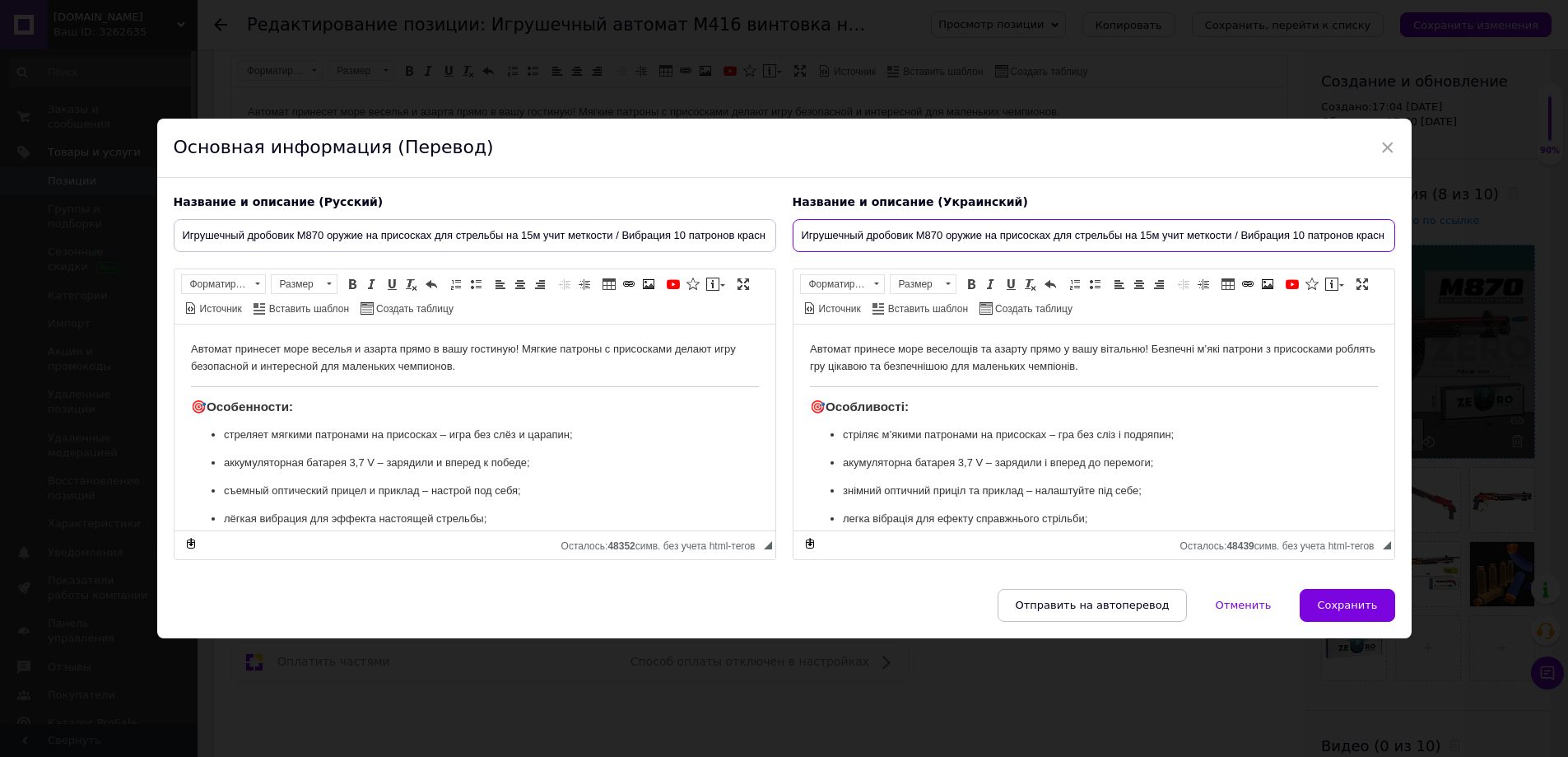
click at [1294, 232] on input "Игрушечный дробовик M870 оружие на присосках для стрельбы на 15м учит меткости …" at bounding box center [1094, 235] width 602 height 33
click at [1289, 231] on input "Игрушечный дробовик M870 оружие на присосках для стрельбы на 15м учит меткости …" at bounding box center [1094, 235] width 602 height 33
paste input "грашкова рушниця M870 зброя на присосках для стрільби на 15м вчить влучності / …"
type input "Іграшкова рушниця M870 зброя на присосках для стрільби на 15м вчить влучності /…"
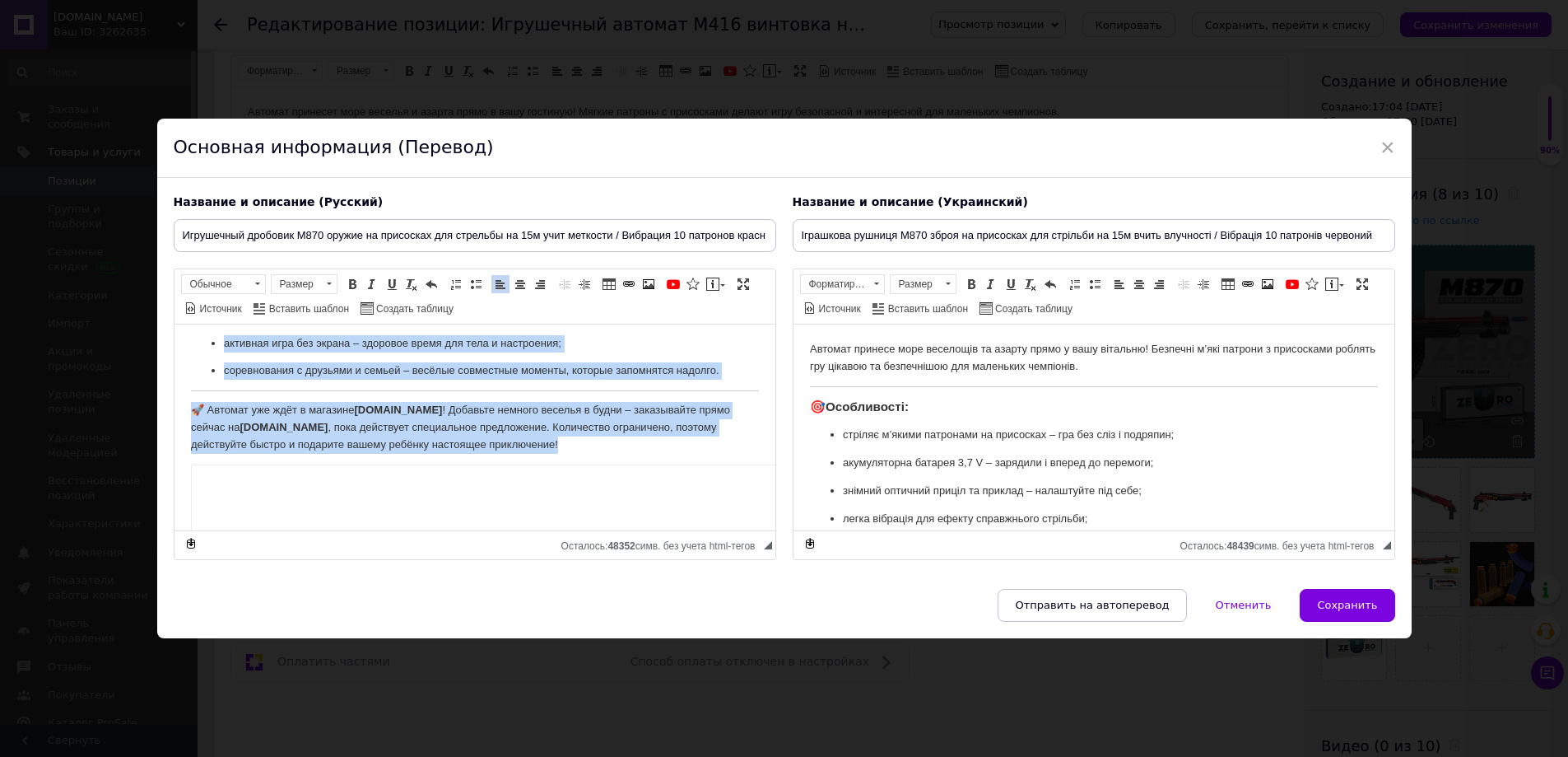
drag, startPoint x: 344, startPoint y: 387, endPoint x: 619, endPoint y: 459, distance: 284.3
click at [619, 459] on html "Автомат принесет море веселья и азарта прямо в вашу гостиную! Мягкие патроны с …" at bounding box center [474, 535] width 601 height 1576
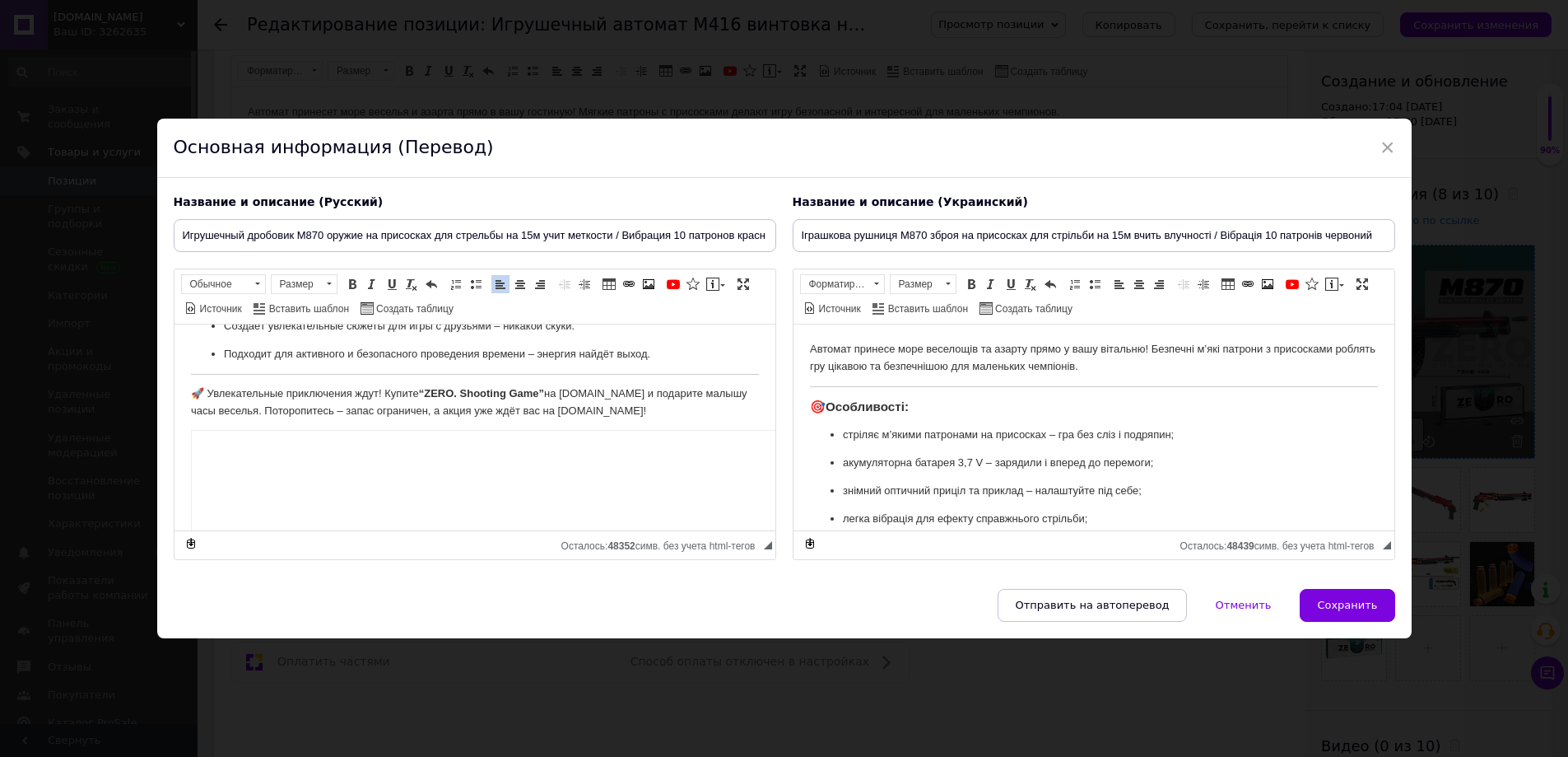
scroll to position [525, 0]
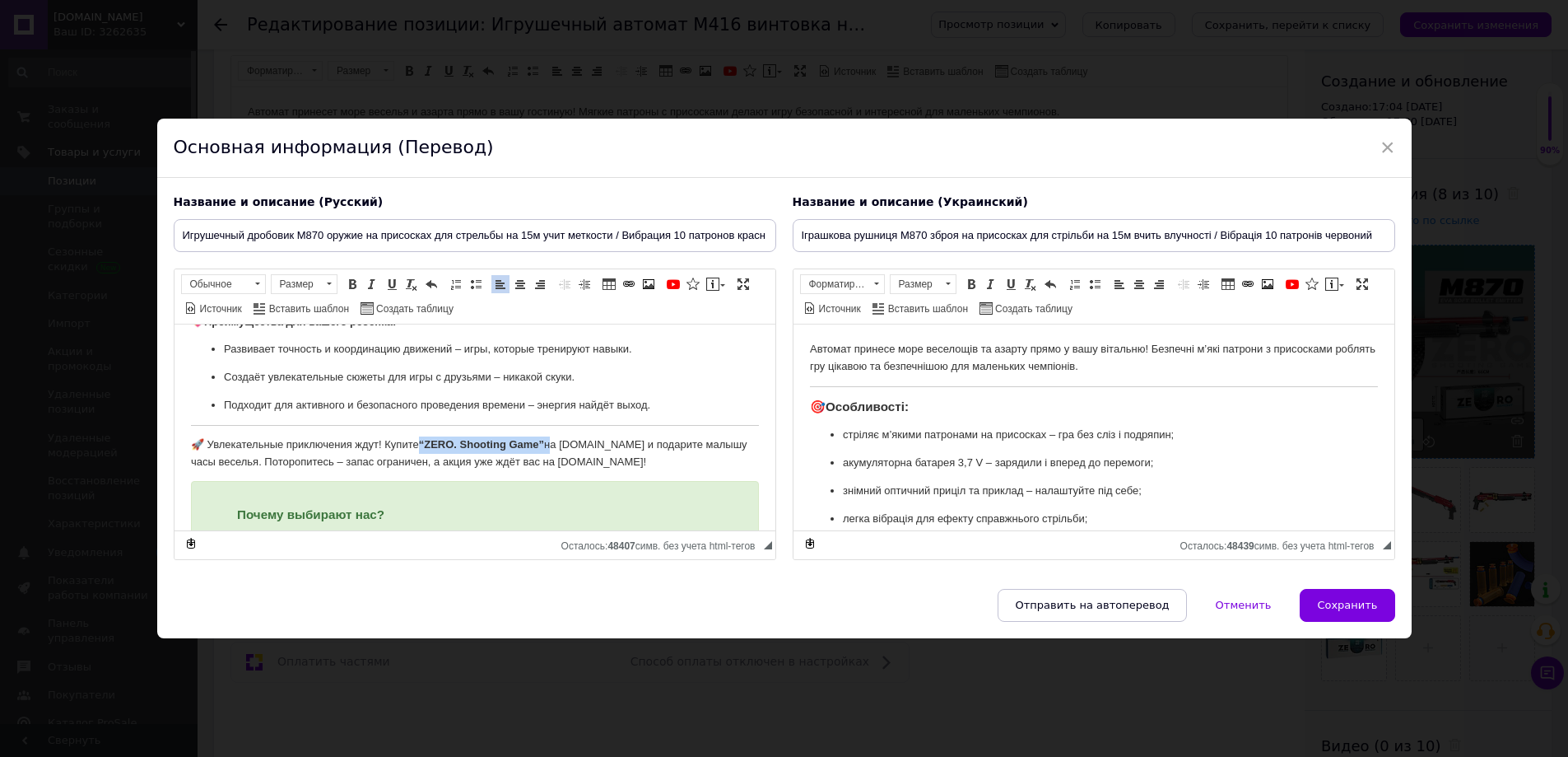
drag, startPoint x: 423, startPoint y: 440, endPoint x: 552, endPoint y: 445, distance: 129.1
click at [552, 445] on p "🚀 Увлекательные приключения ждут! Купите “ZERO. Shooting Game” на [DOMAIN_NAME]…" at bounding box center [474, 453] width 568 height 34
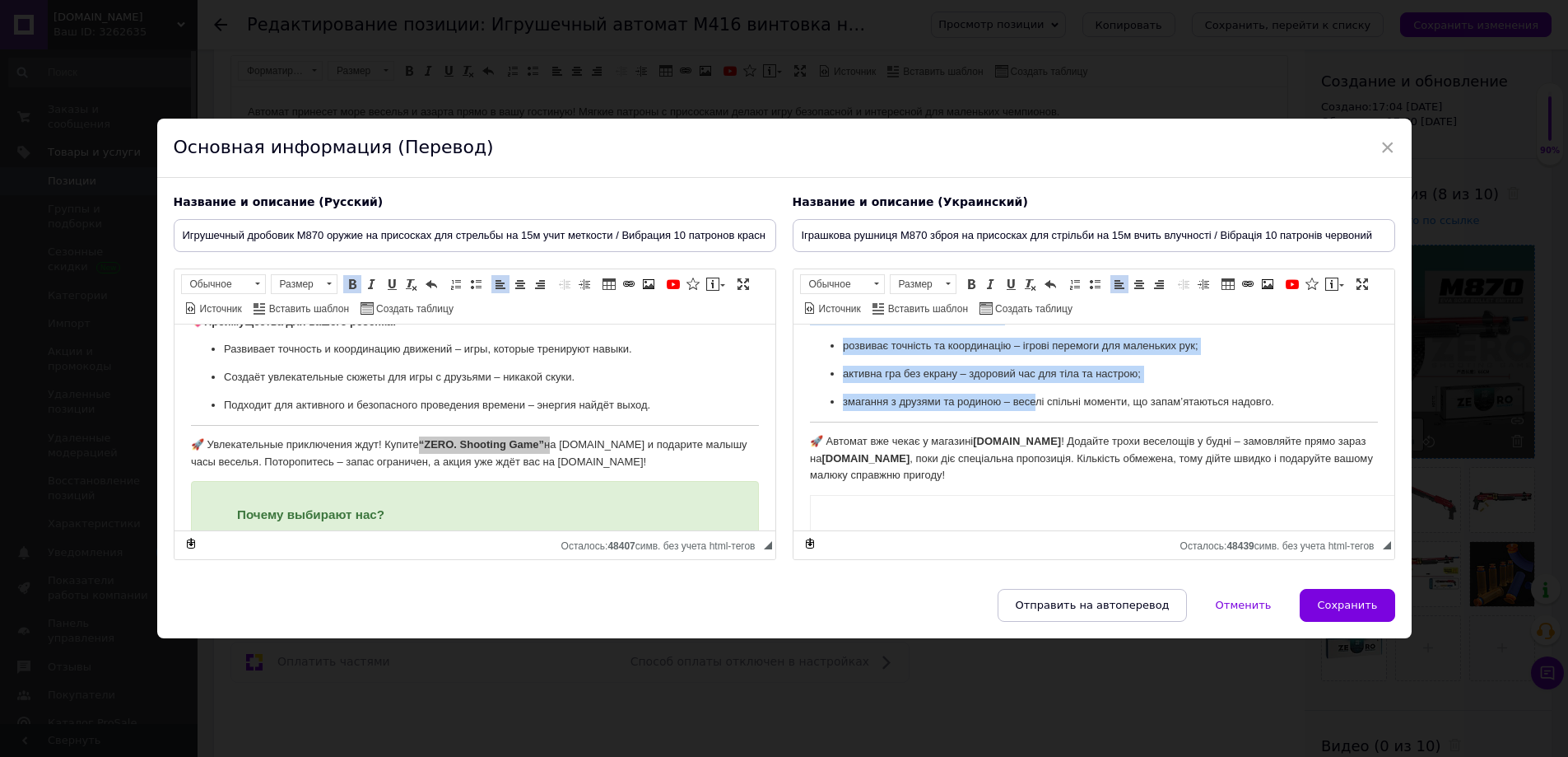
scroll to position [576, 0]
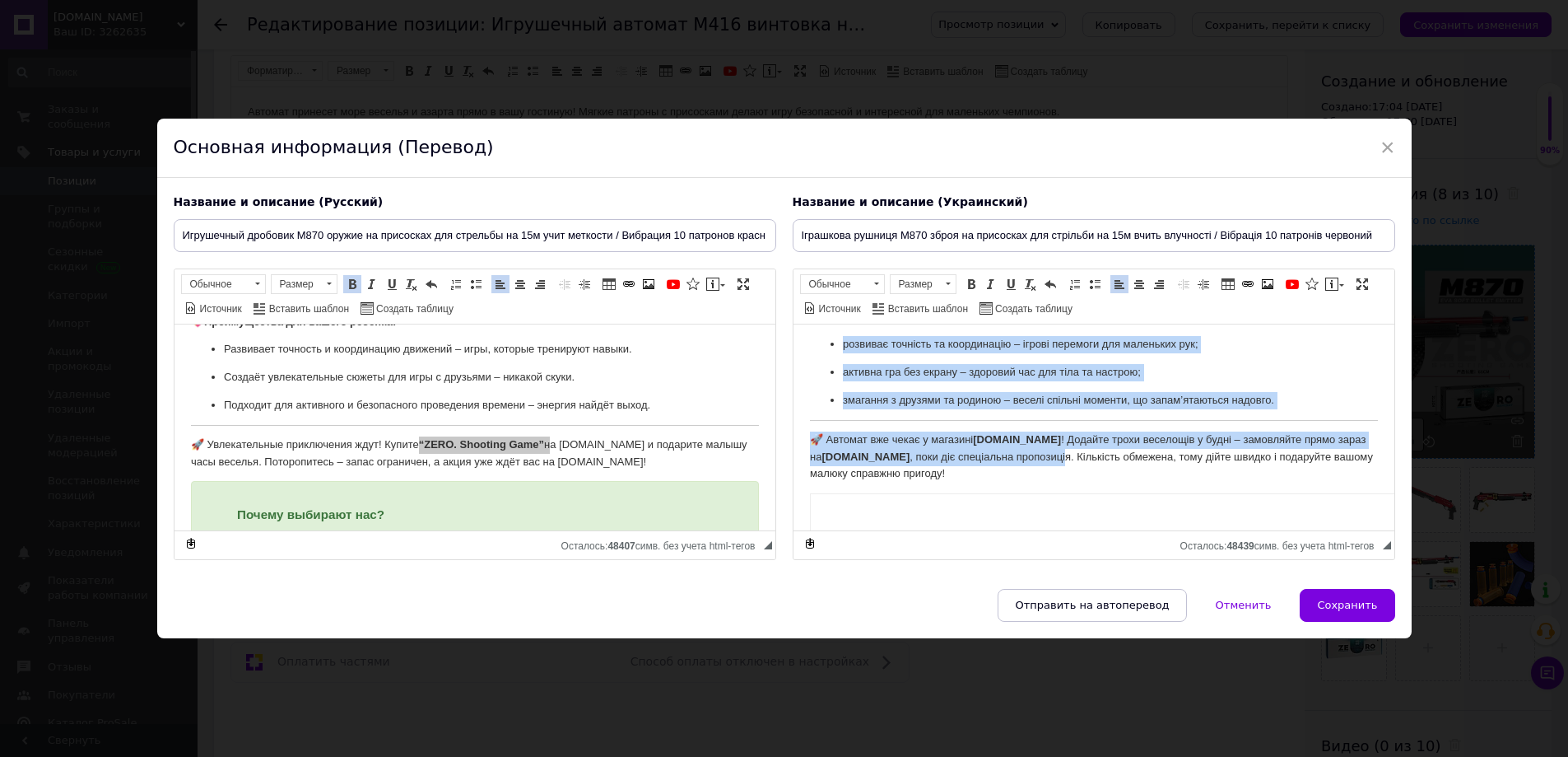
drag, startPoint x: 809, startPoint y: 345, endPoint x: 1031, endPoint y: 459, distance: 249.6
click at [1031, 459] on body "Автомат принесе море веселощів та азарту прямо у вашу вітальню! Безпечні м’які …" at bounding box center [1093, 535] width 568 height 1544
click at [970, 468] on p "🚀 Автомат вже чекає у магазині [DOMAIN_NAME] ! Додайте трохи веселощів у будні …" at bounding box center [1093, 456] width 568 height 51
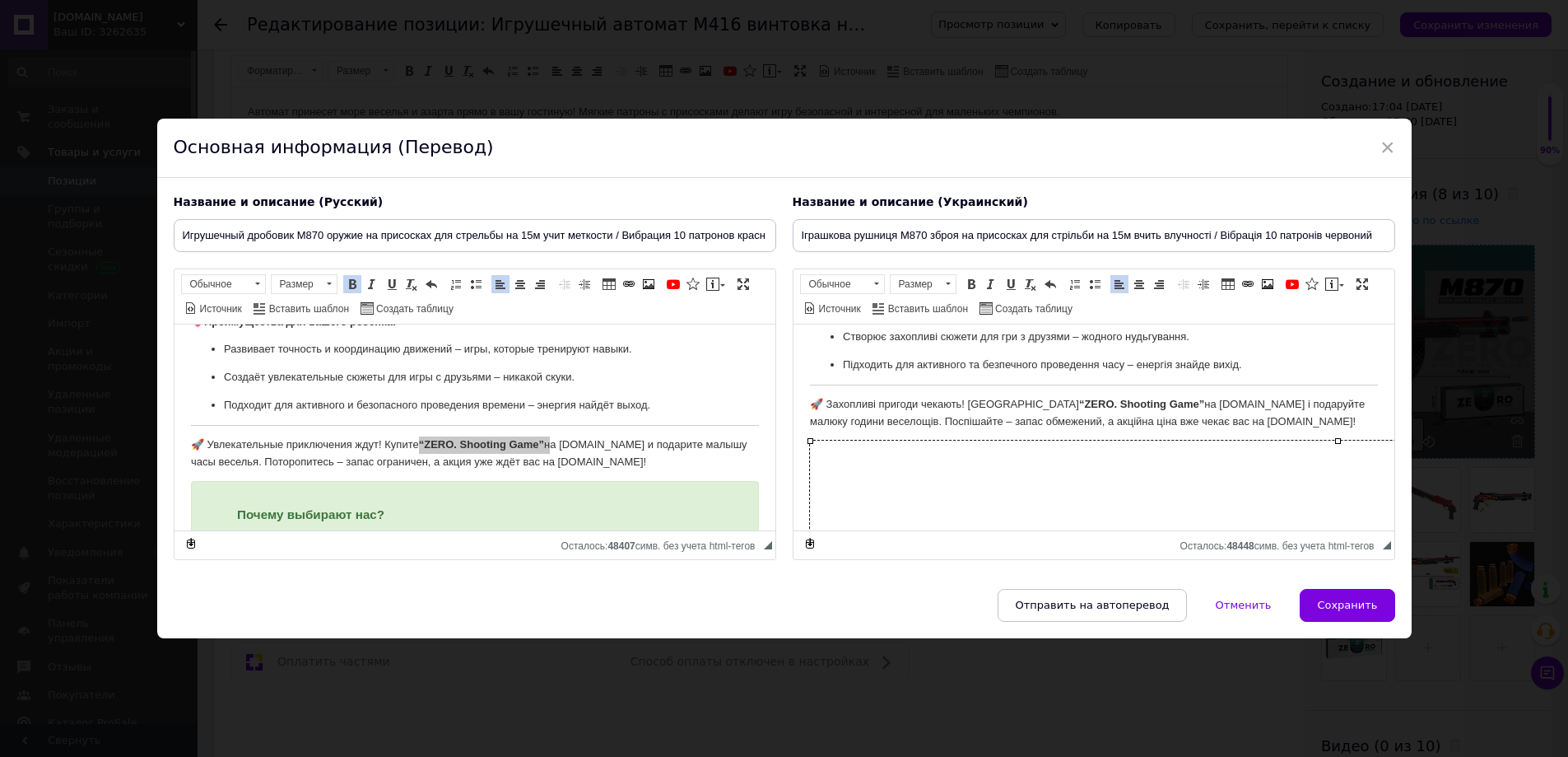
scroll to position [595, 0]
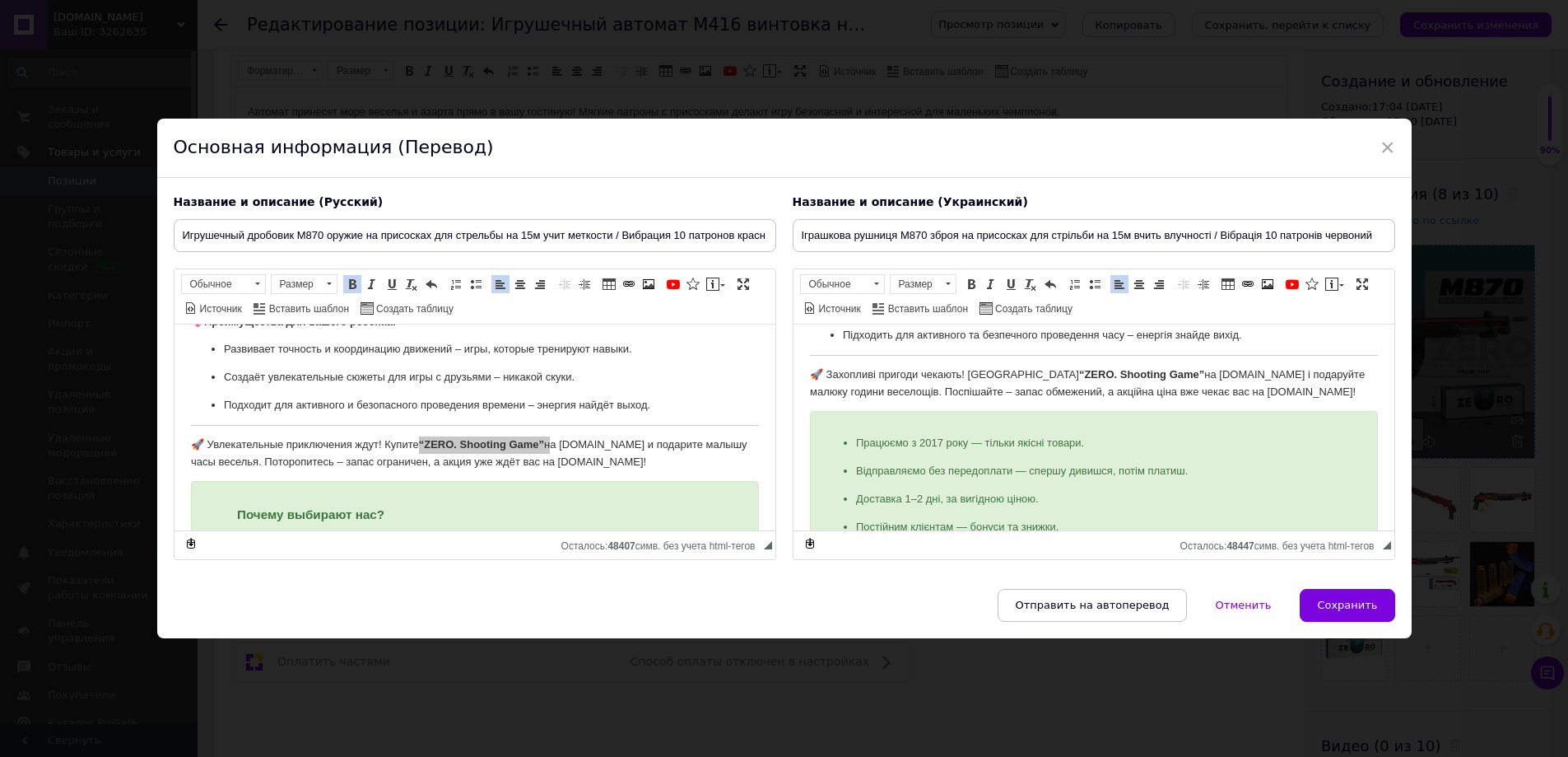
click at [1350, 599] on button "Сохранить" at bounding box center [1346, 605] width 95 height 33
type input "Игрушечный дробовик M870 оружие на присосках для стрельбы на 15м учит меткости …"
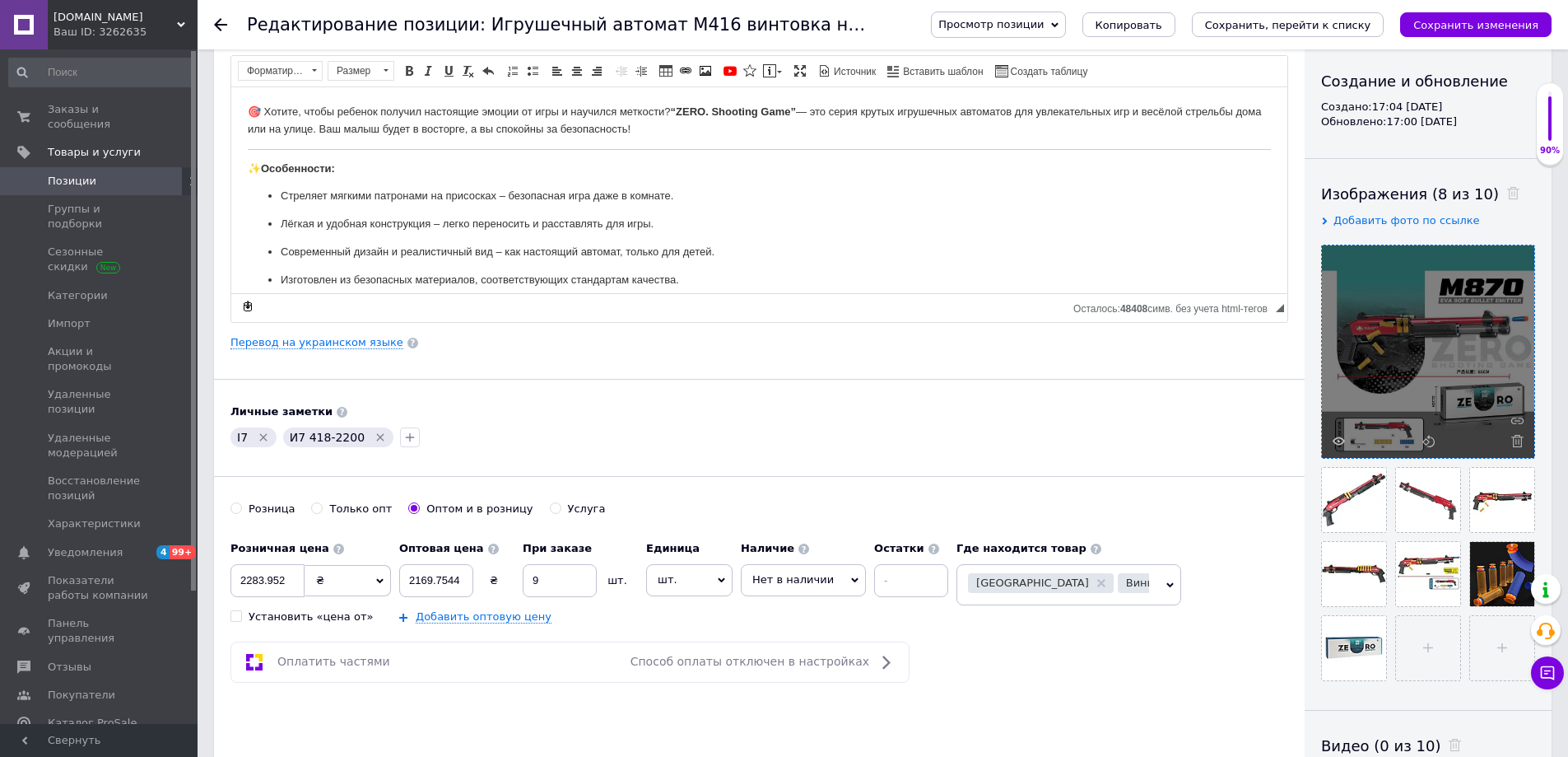
click at [1472, 15] on button "Сохранить изменения" at bounding box center [1475, 24] width 151 height 24
click at [1495, 37] on div "Просмотр позиции Сохранить и посмотреть на сайте Сохранить и посмотреть на порт…" at bounding box center [1233, 24] width 638 height 26
click at [1490, 28] on icon "Сохранить изменения" at bounding box center [1476, 25] width 125 height 13
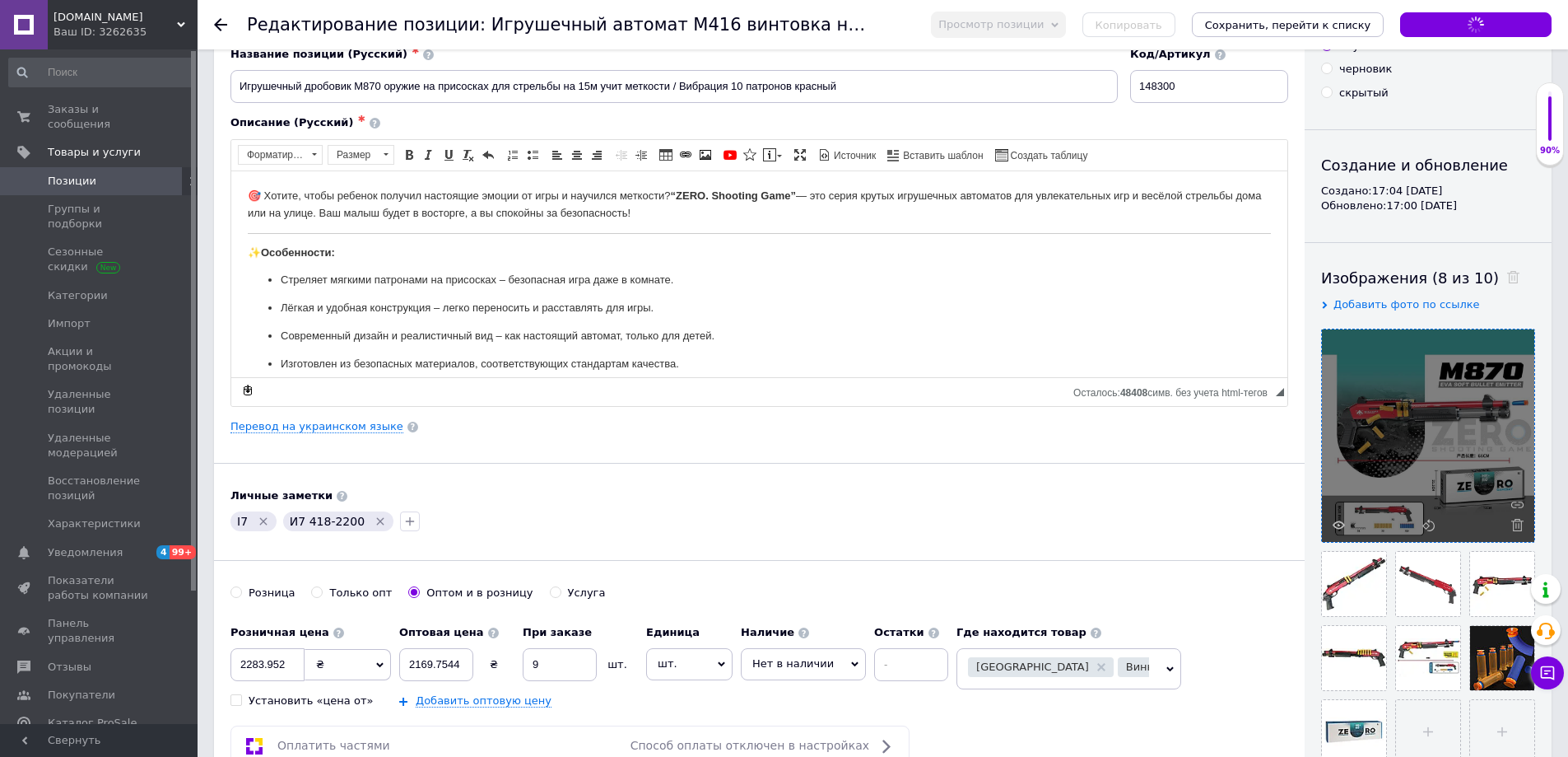
scroll to position [0, 0]
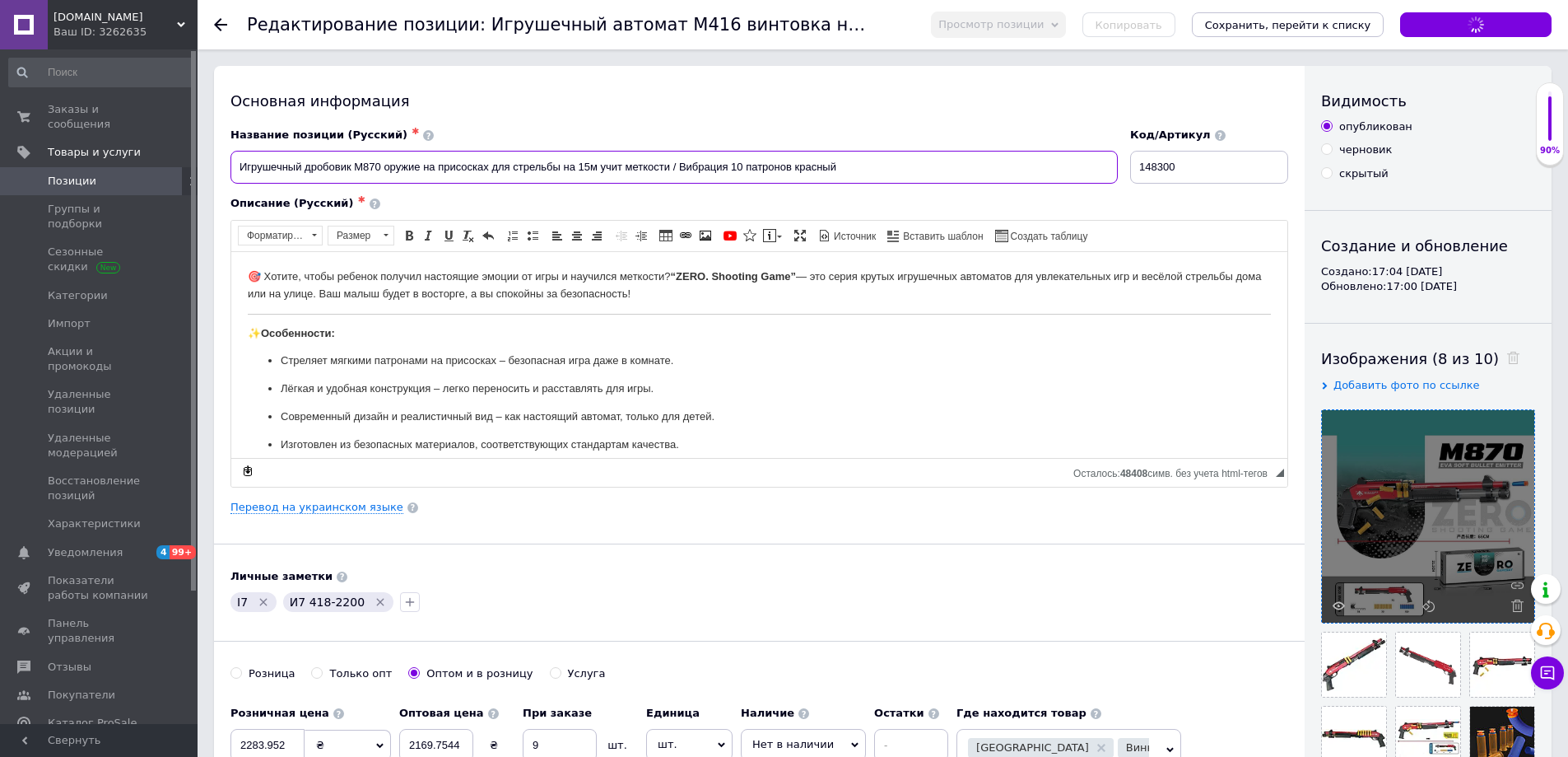
click at [491, 168] on input "Игрушечный дробовик M870 оружие на присосках для стрельбы на 15м учит меткости …" at bounding box center [674, 167] width 887 height 33
click at [675, 556] on div "Основная информация Название позиции (Русский) ✱ Игрушечный дробовик M870 оружи…" at bounding box center [760, 525] width 1091 height 919
click at [830, 622] on div "Основная информация Название позиции (Русский) ✱ Игрушечный дробовик M870 оружи…" at bounding box center [760, 525] width 1091 height 919
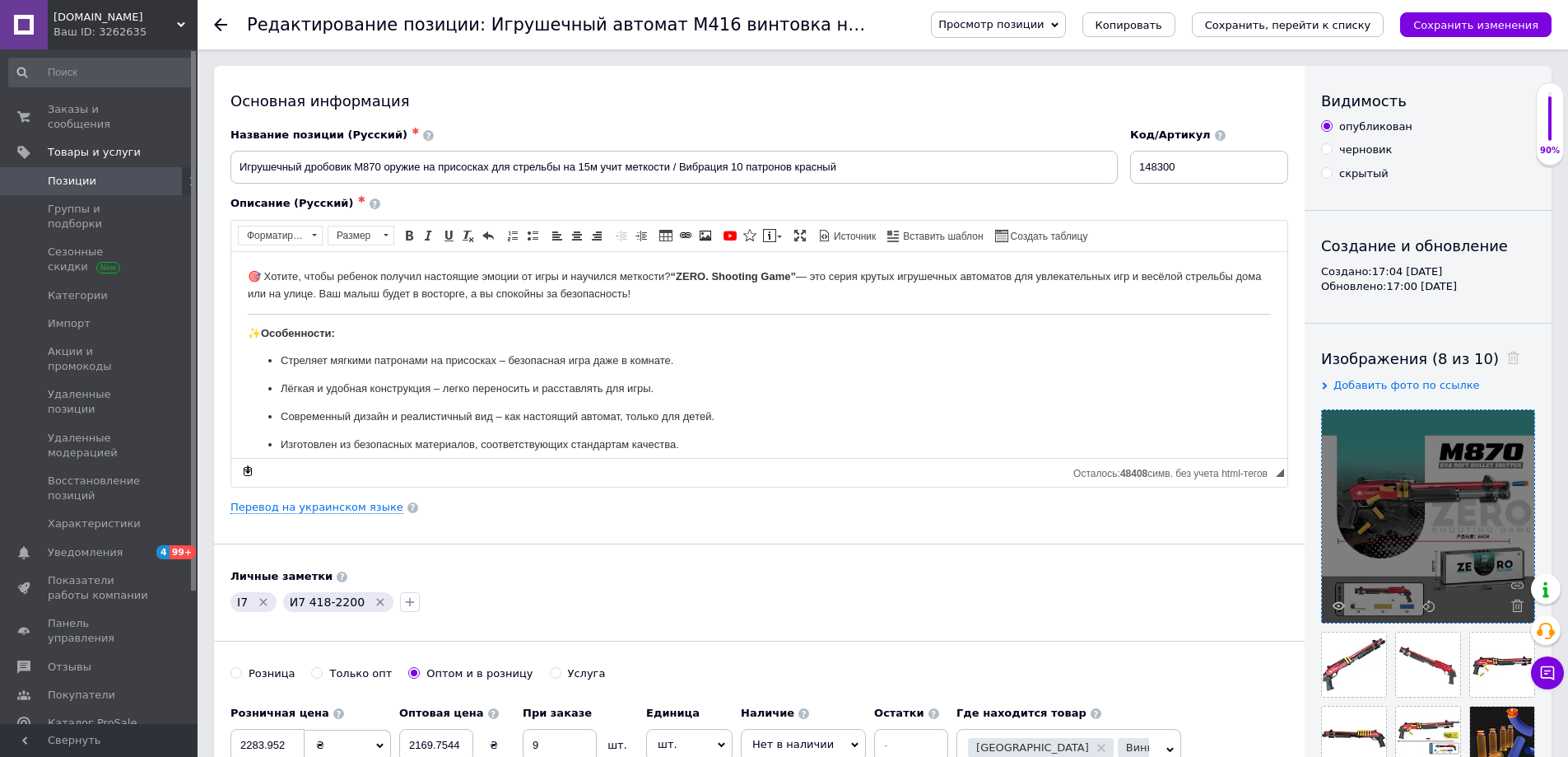
click at [636, 536] on div "Основная информация Название позиции (Русский) ✱ Игрушечный дробовик M870 оружи…" at bounding box center [760, 525] width 1091 height 919
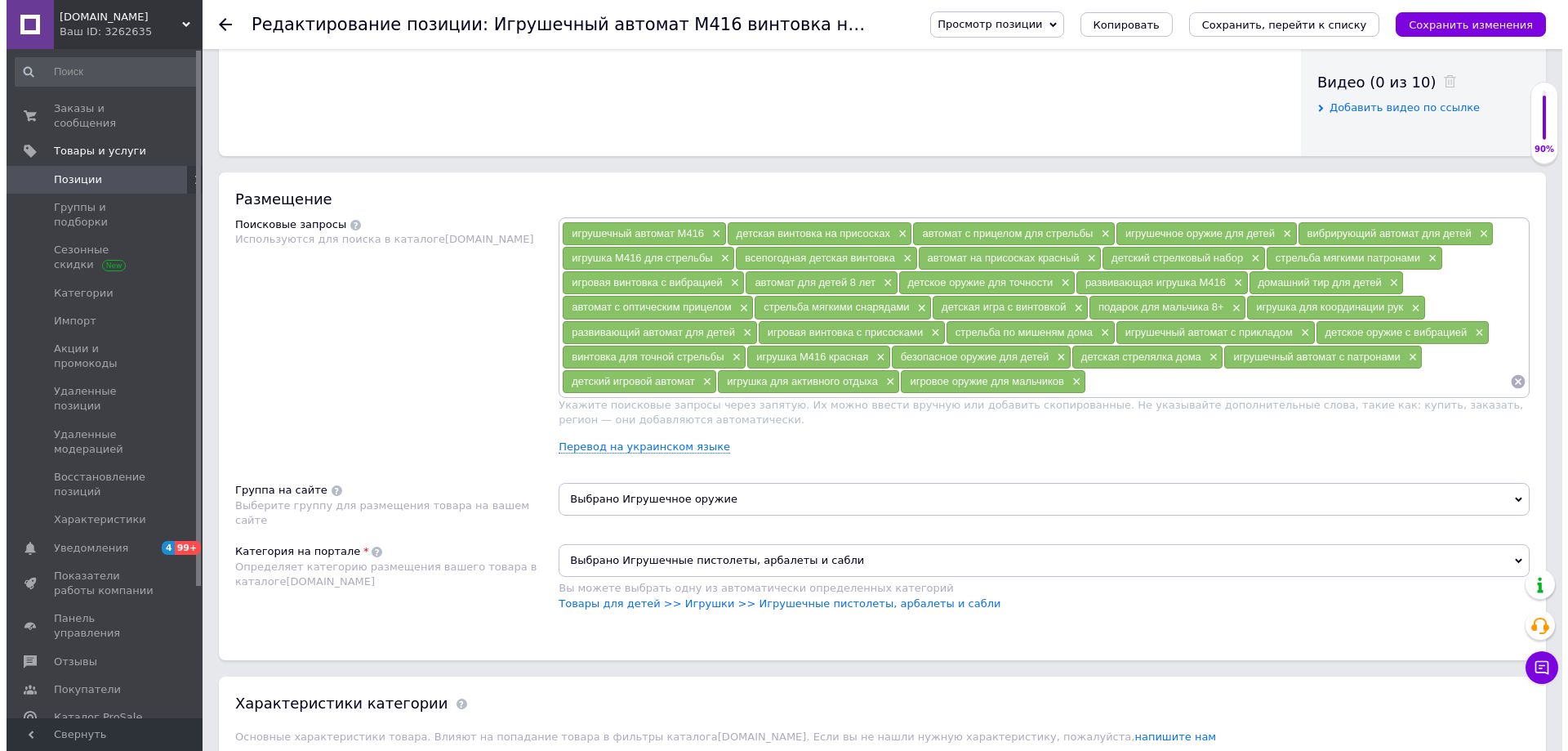
scroll to position [980, 0]
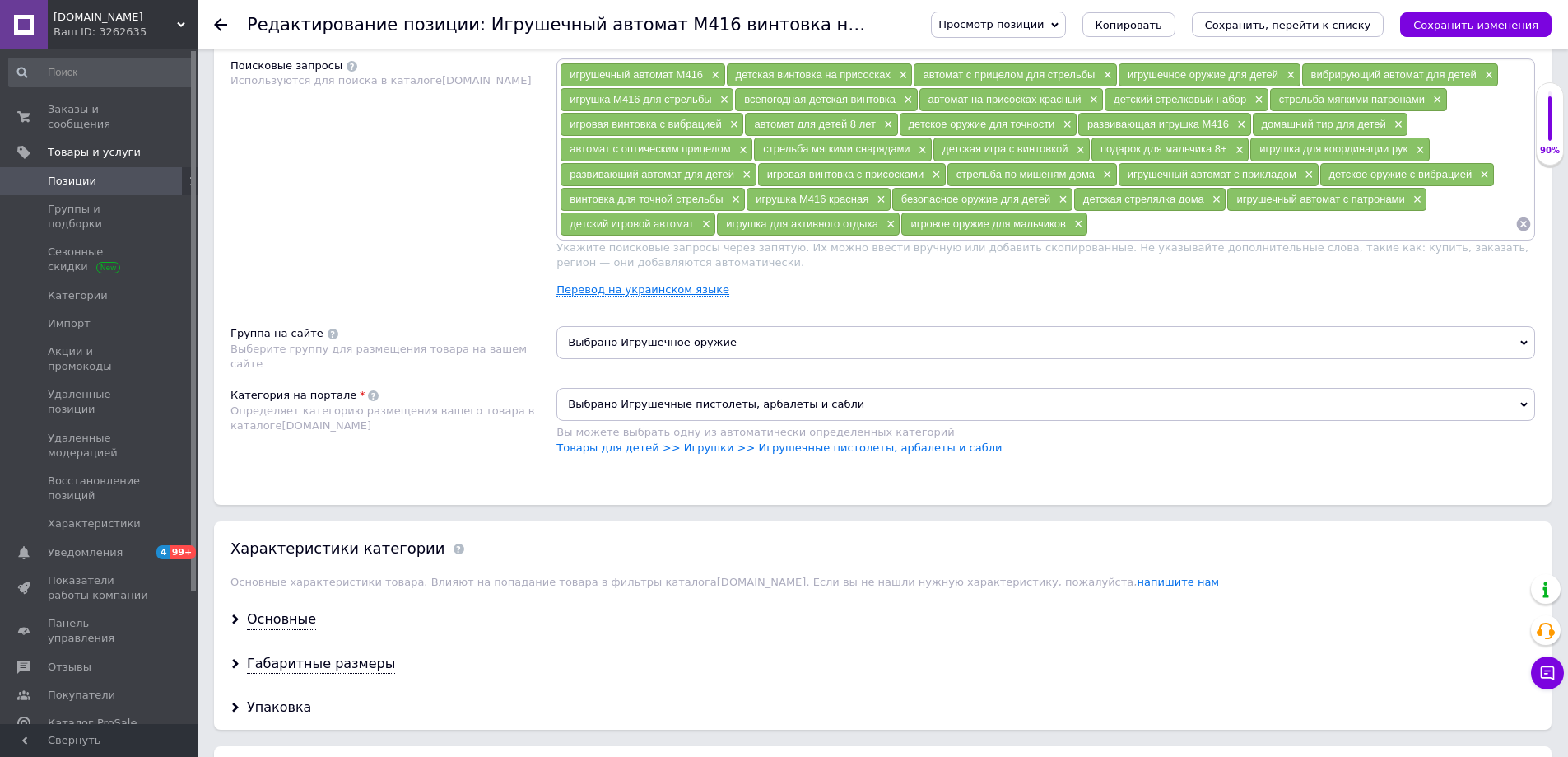
click at [629, 293] on link "Перевод на украинском языке" at bounding box center [642, 289] width 173 height 14
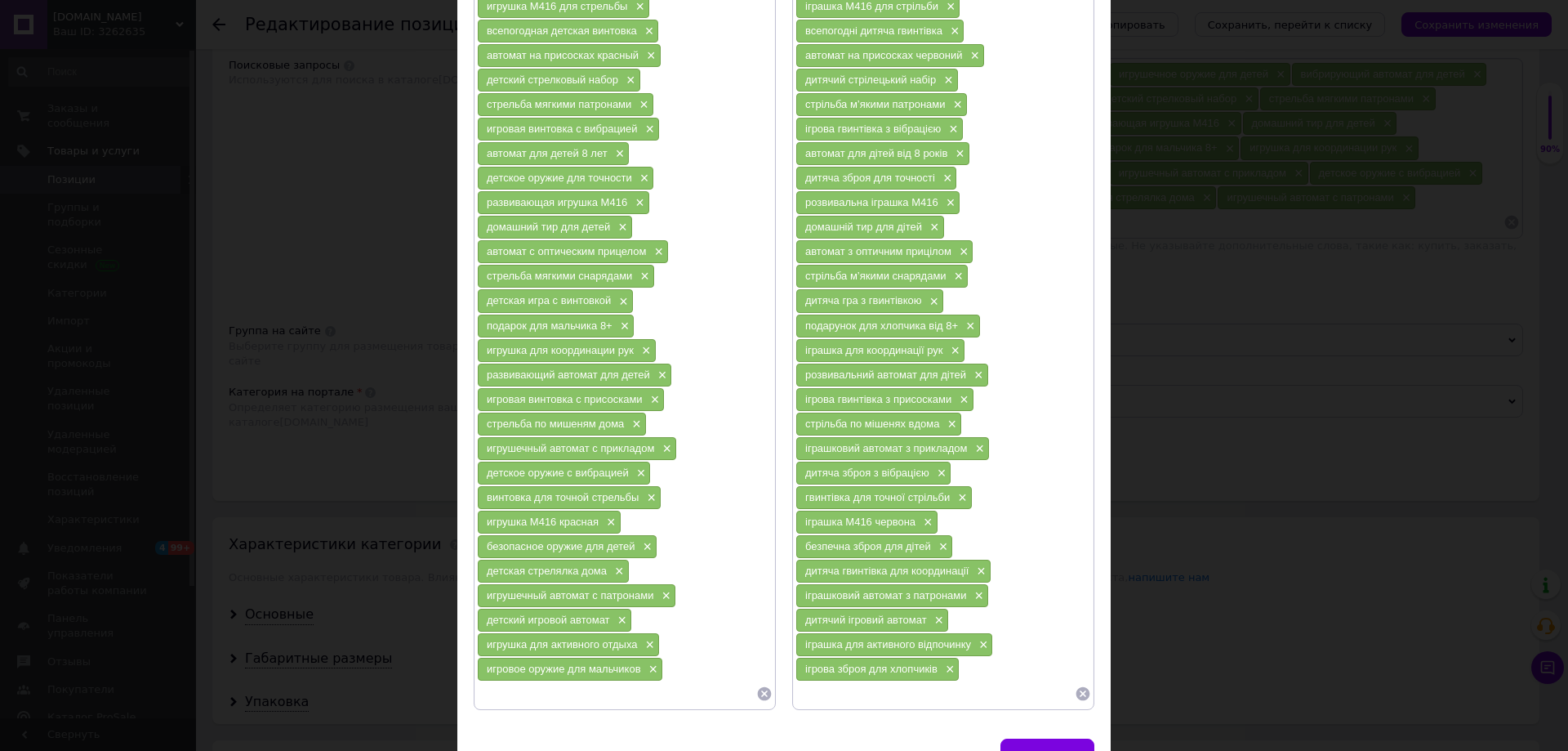
scroll to position [386, 0]
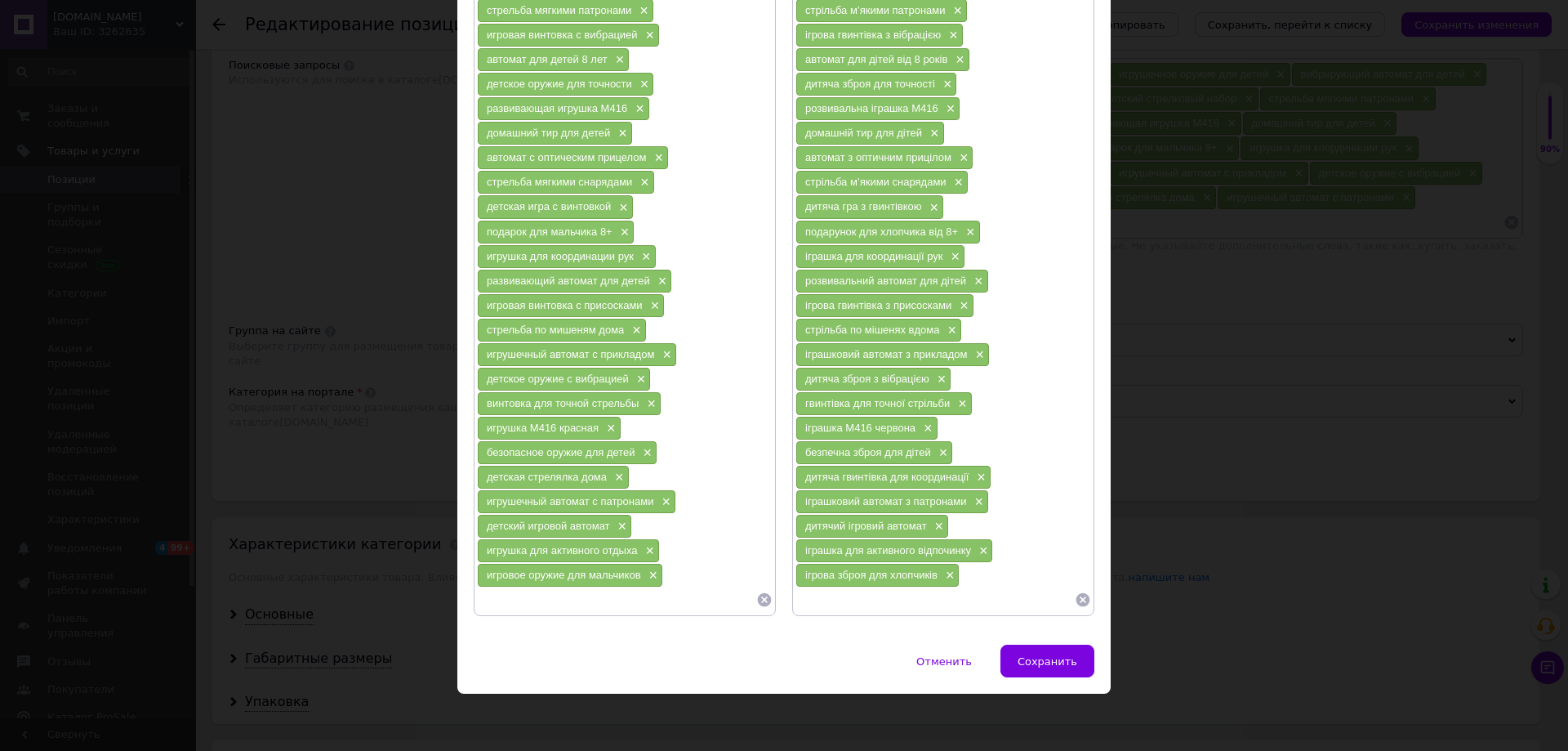
click at [751, 600] on input at bounding box center [616, 598] width 279 height 24
drag, startPoint x: 761, startPoint y: 600, endPoint x: 793, endPoint y: 586, distance: 34.9
click at [760, 601] on icon at bounding box center [764, 599] width 16 height 16
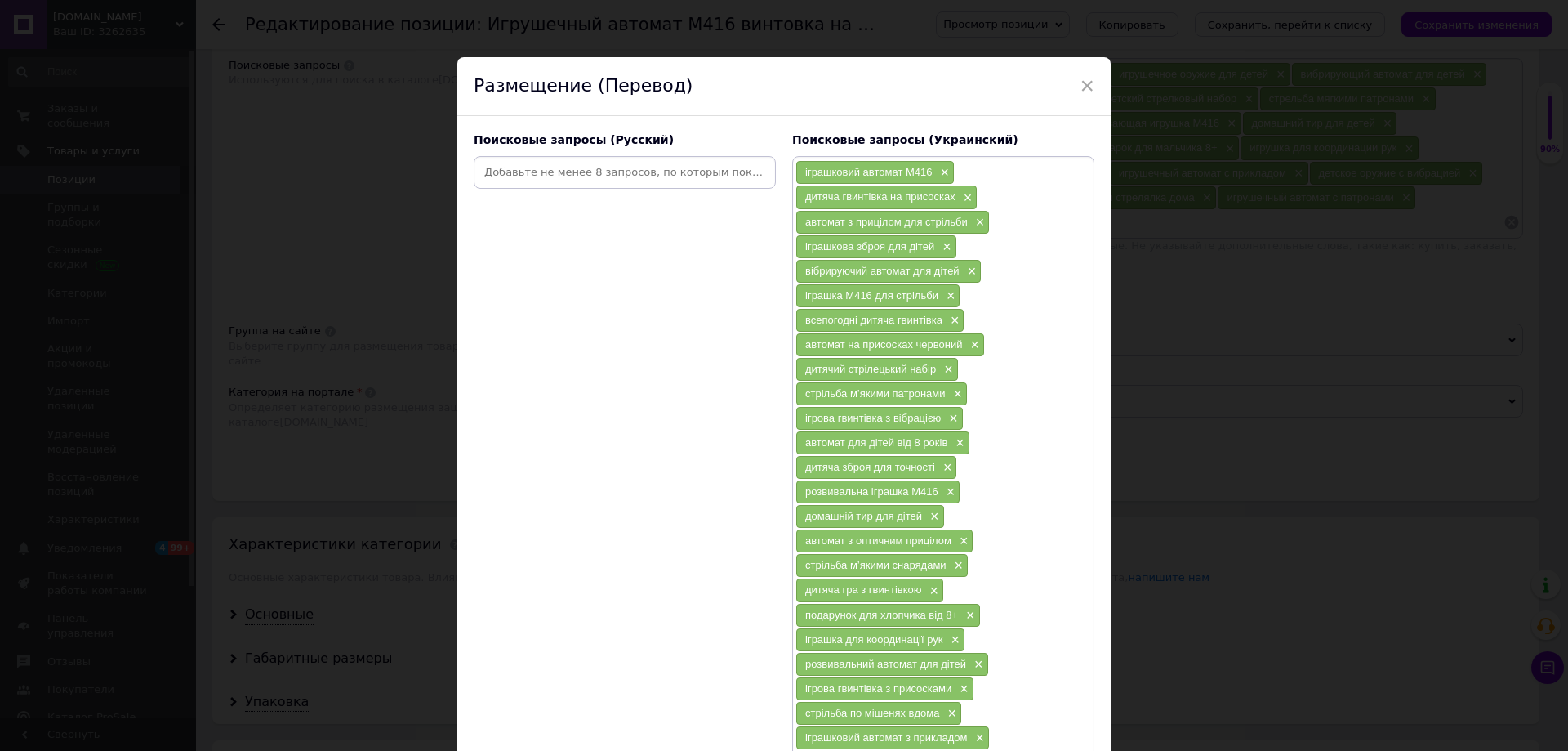
scroll to position [327, 0]
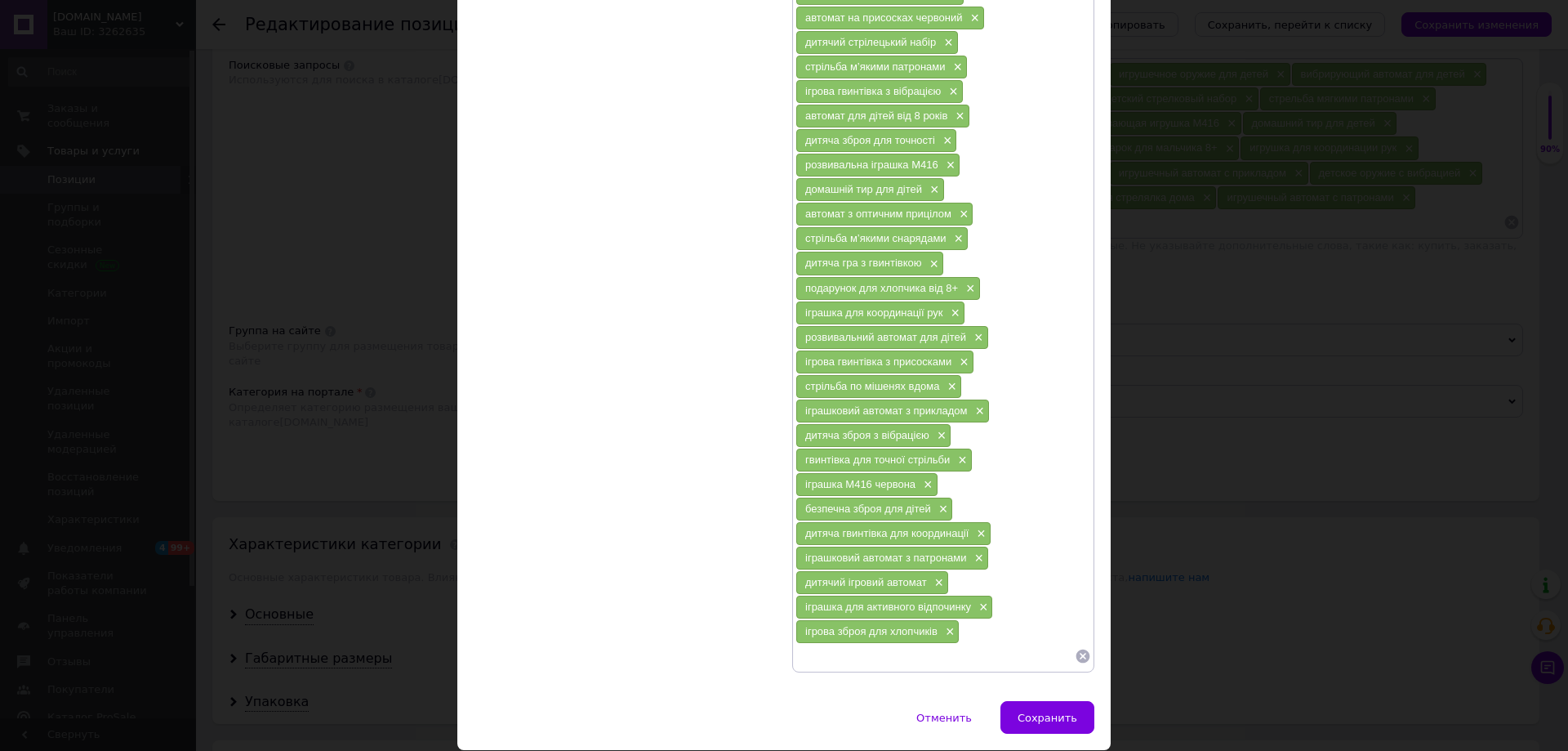
click at [1068, 660] on input at bounding box center [935, 655] width 279 height 24
click at [1082, 658] on icon at bounding box center [1083, 656] width 13 height 13
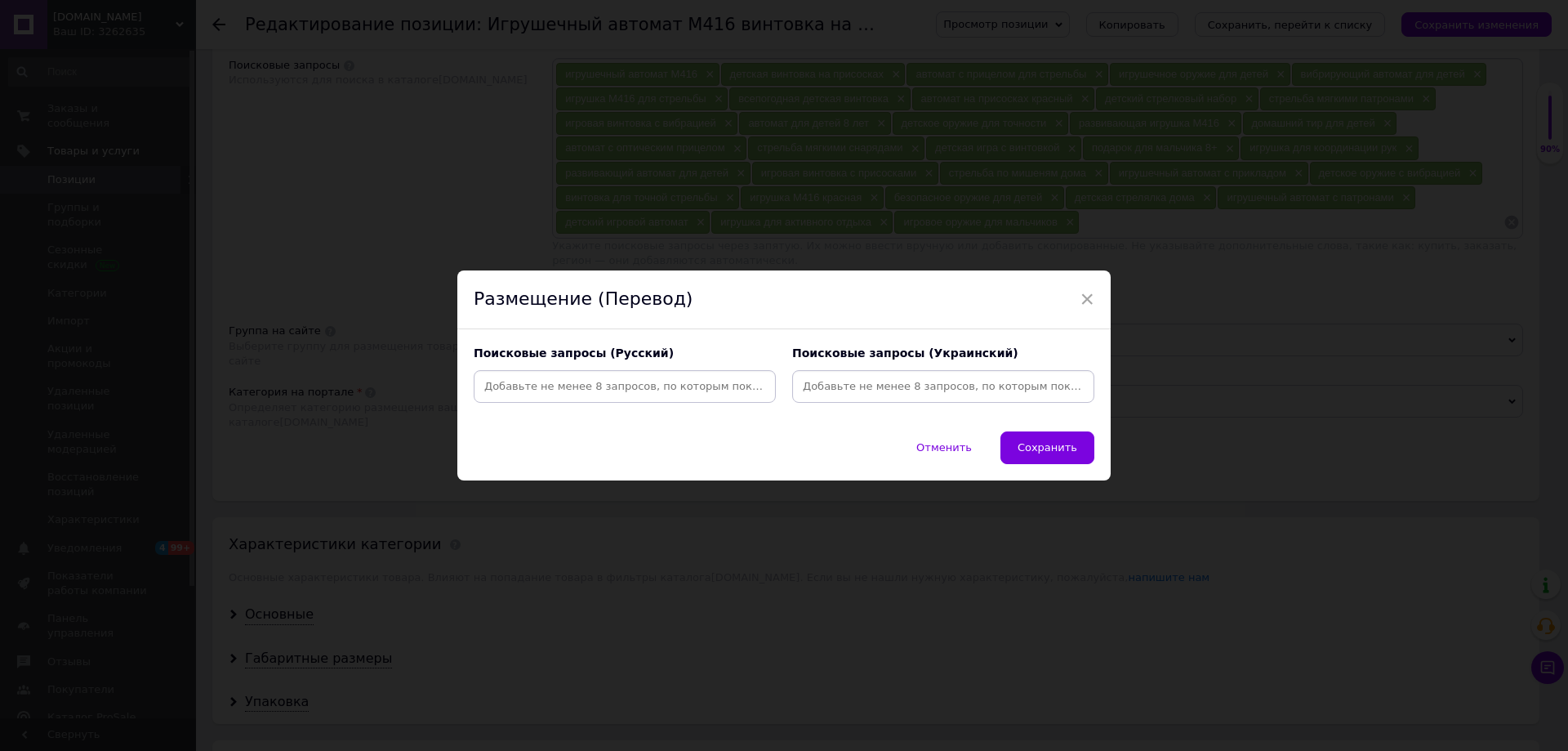
drag, startPoint x: 638, startPoint y: 391, endPoint x: 623, endPoint y: 360, distance: 34.4
click at [642, 394] on input at bounding box center [625, 386] width 296 height 24
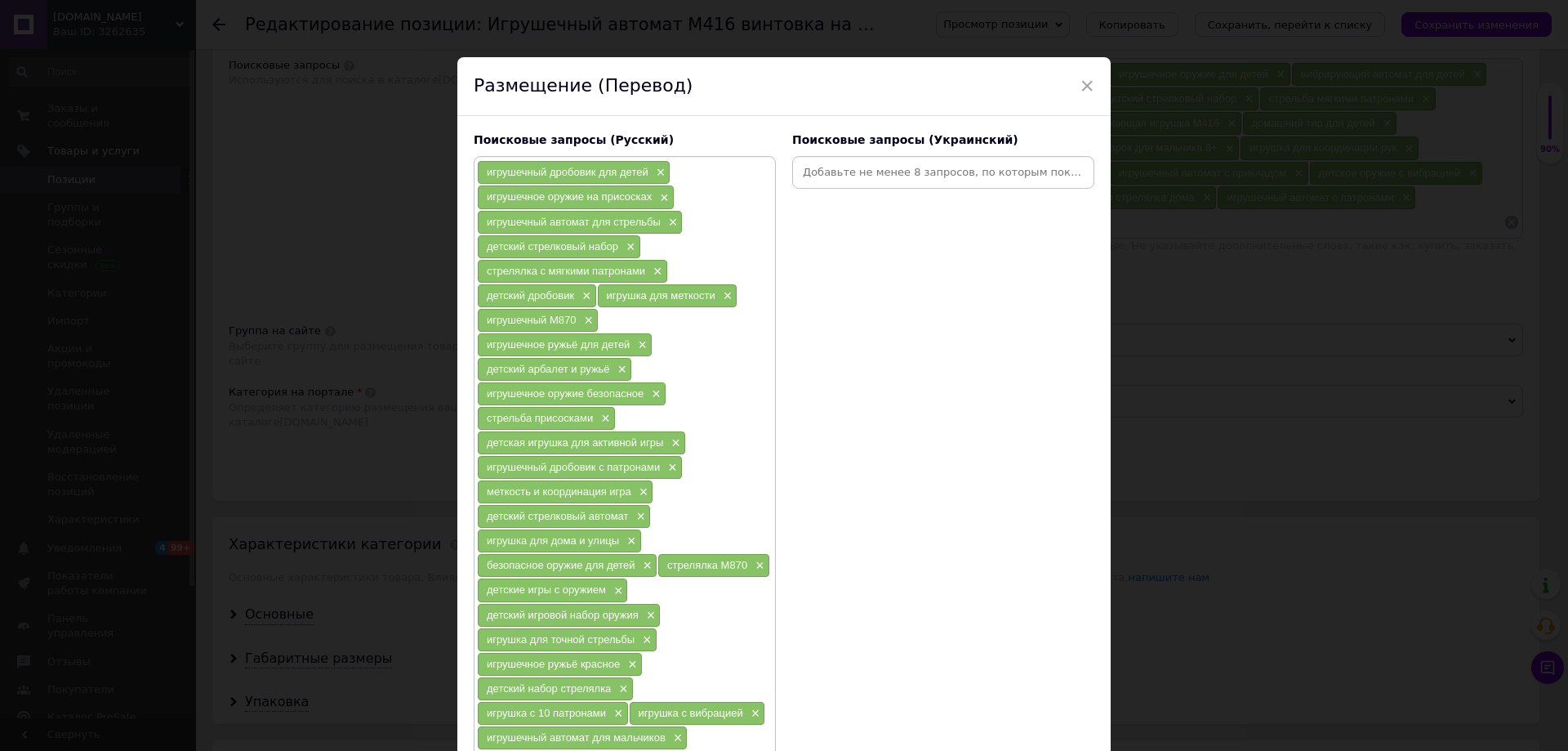
click at [881, 189] on div "Поисковые запросы (Украинский)" at bounding box center [943, 602] width 318 height 957
click at [883, 175] on input at bounding box center [944, 171] width 296 height 24
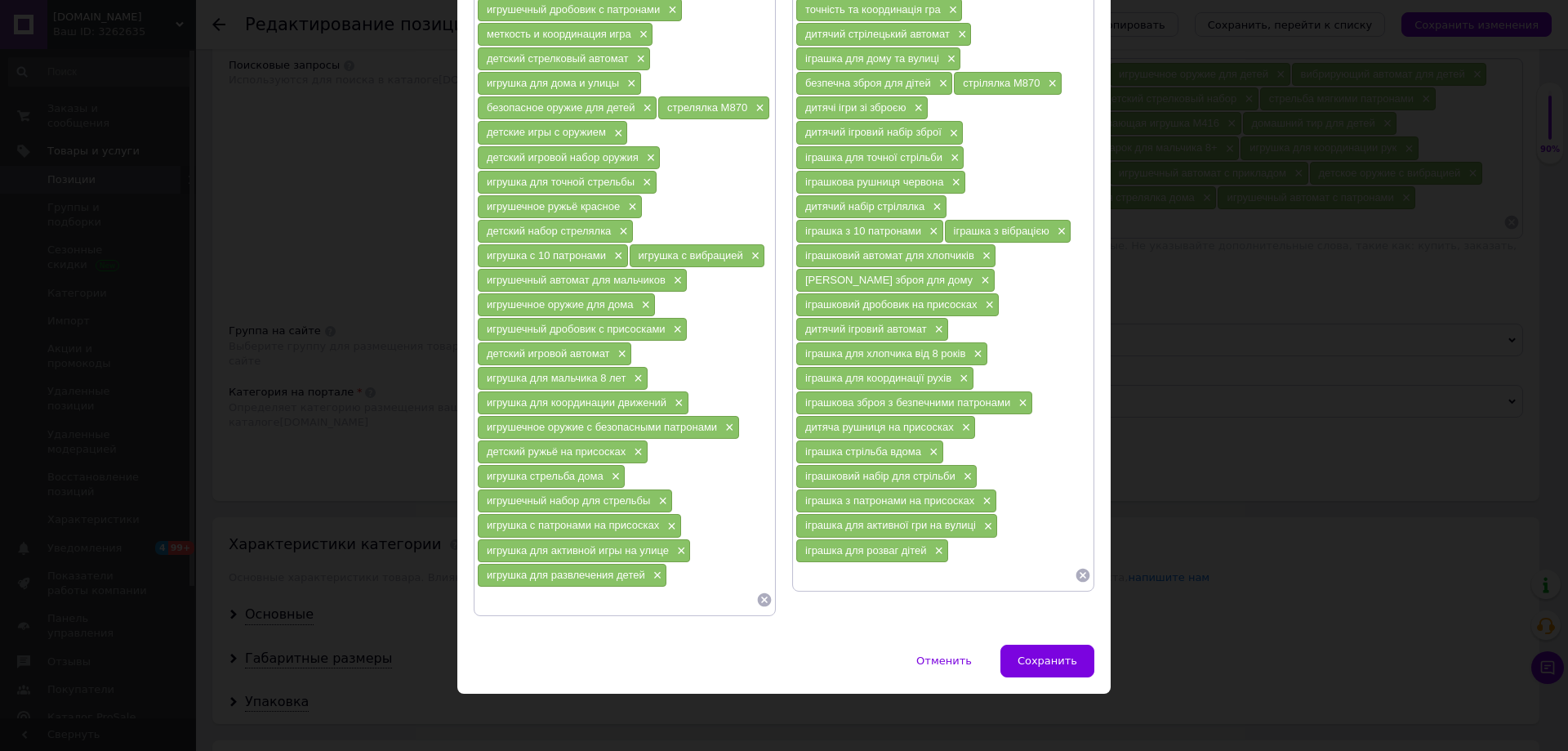
scroll to position [459, 0]
click at [742, 108] on span "стрелялка M870" at bounding box center [707, 108] width 80 height 13
click at [756, 110] on span "×" at bounding box center [757, 108] width 13 height 13
click at [1037, 87] on div "стрілялка M870 ×" at bounding box center [1007, 83] width 108 height 22
click at [1045, 86] on span "×" at bounding box center [1050, 83] width 13 height 13
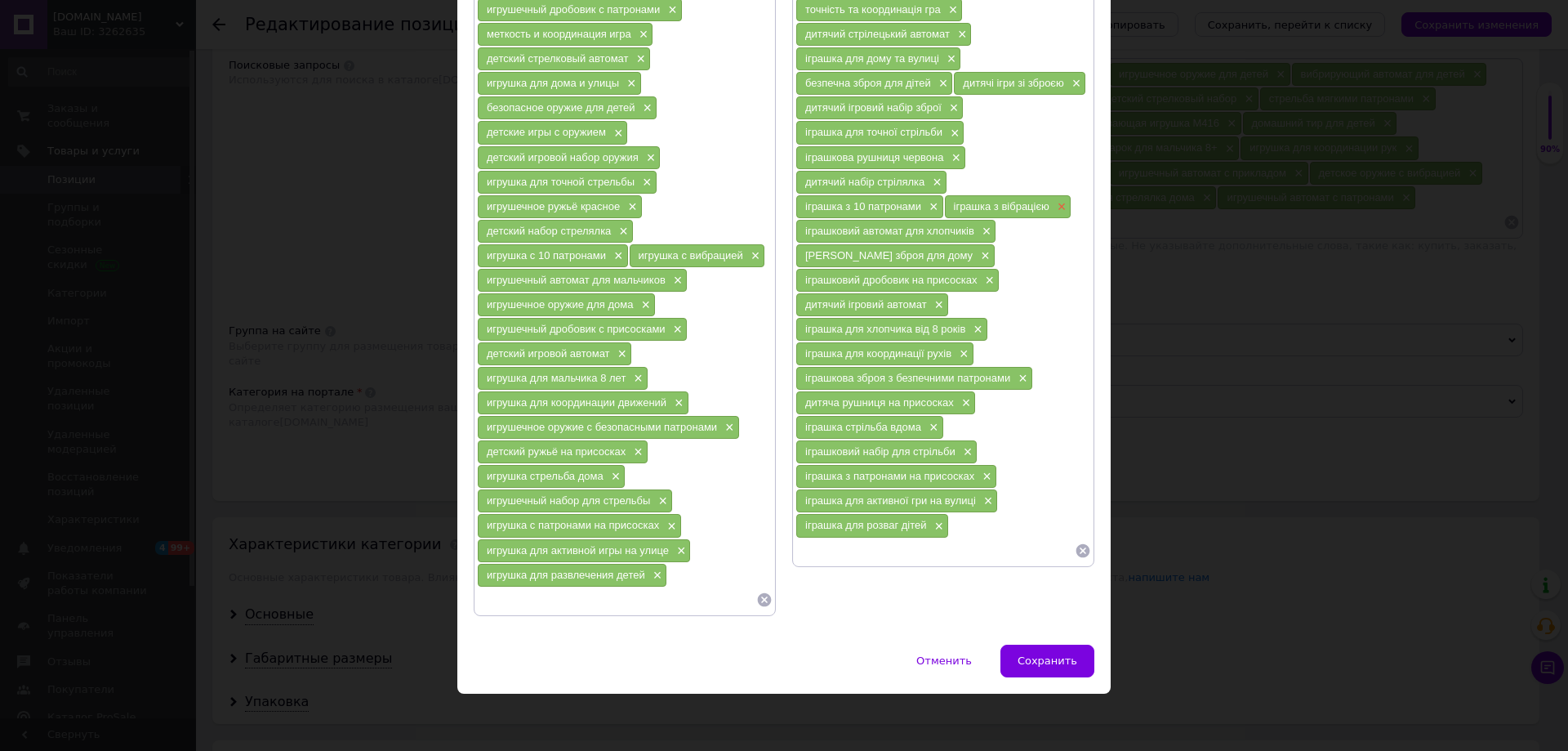
click at [1056, 210] on span "×" at bounding box center [1059, 206] width 13 height 13
click at [751, 257] on span "×" at bounding box center [754, 256] width 13 height 13
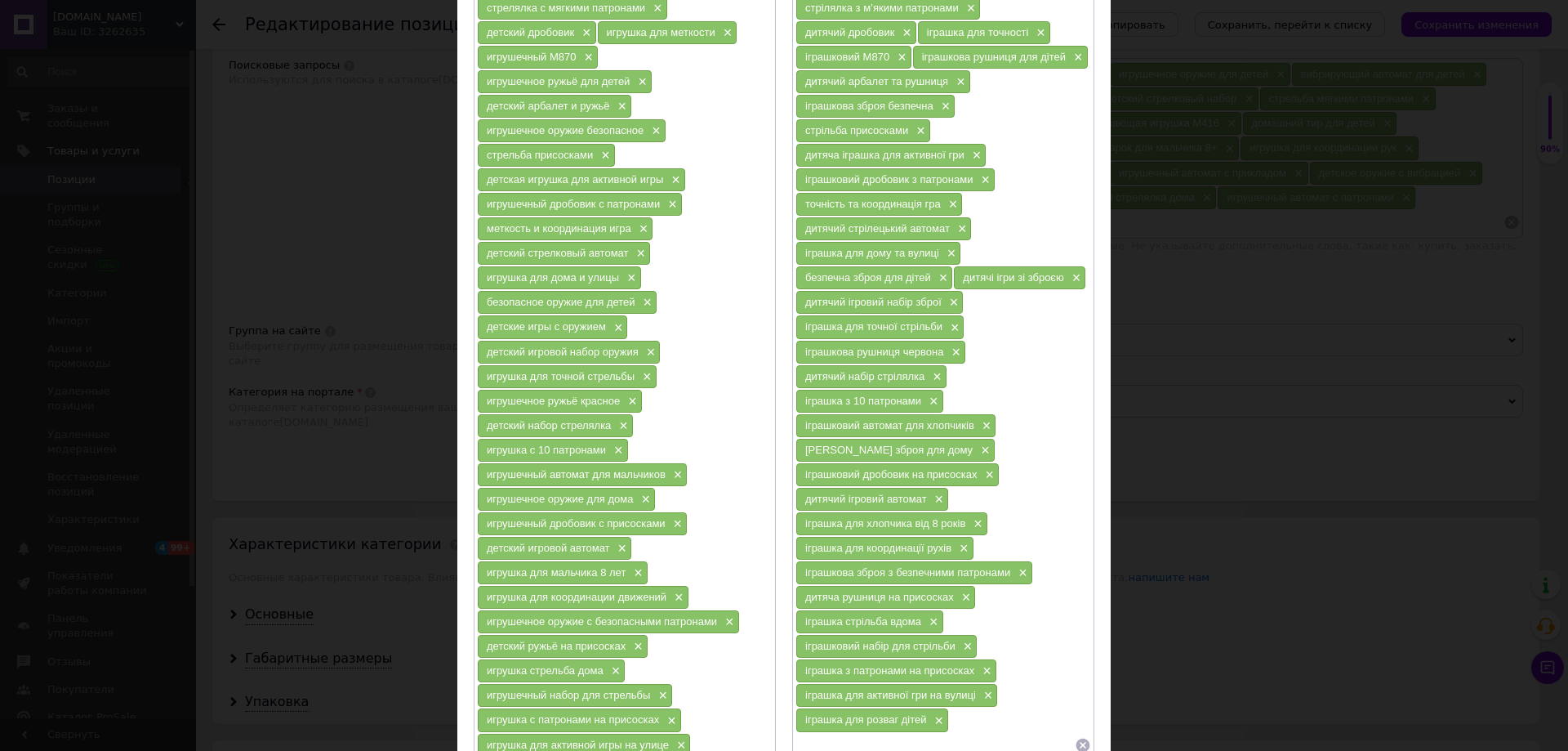
scroll to position [214, 0]
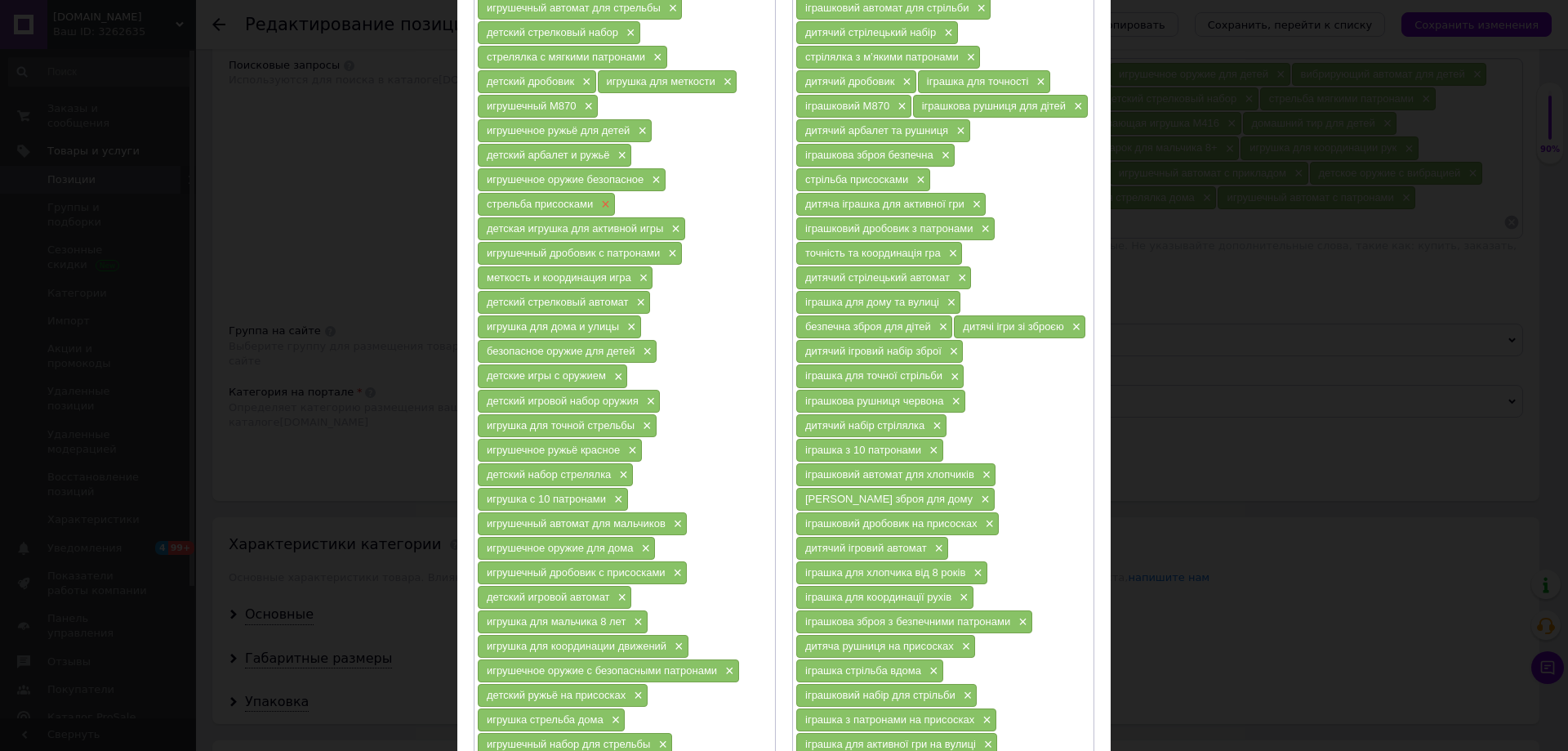
click at [600, 201] on span "×" at bounding box center [603, 204] width 13 height 13
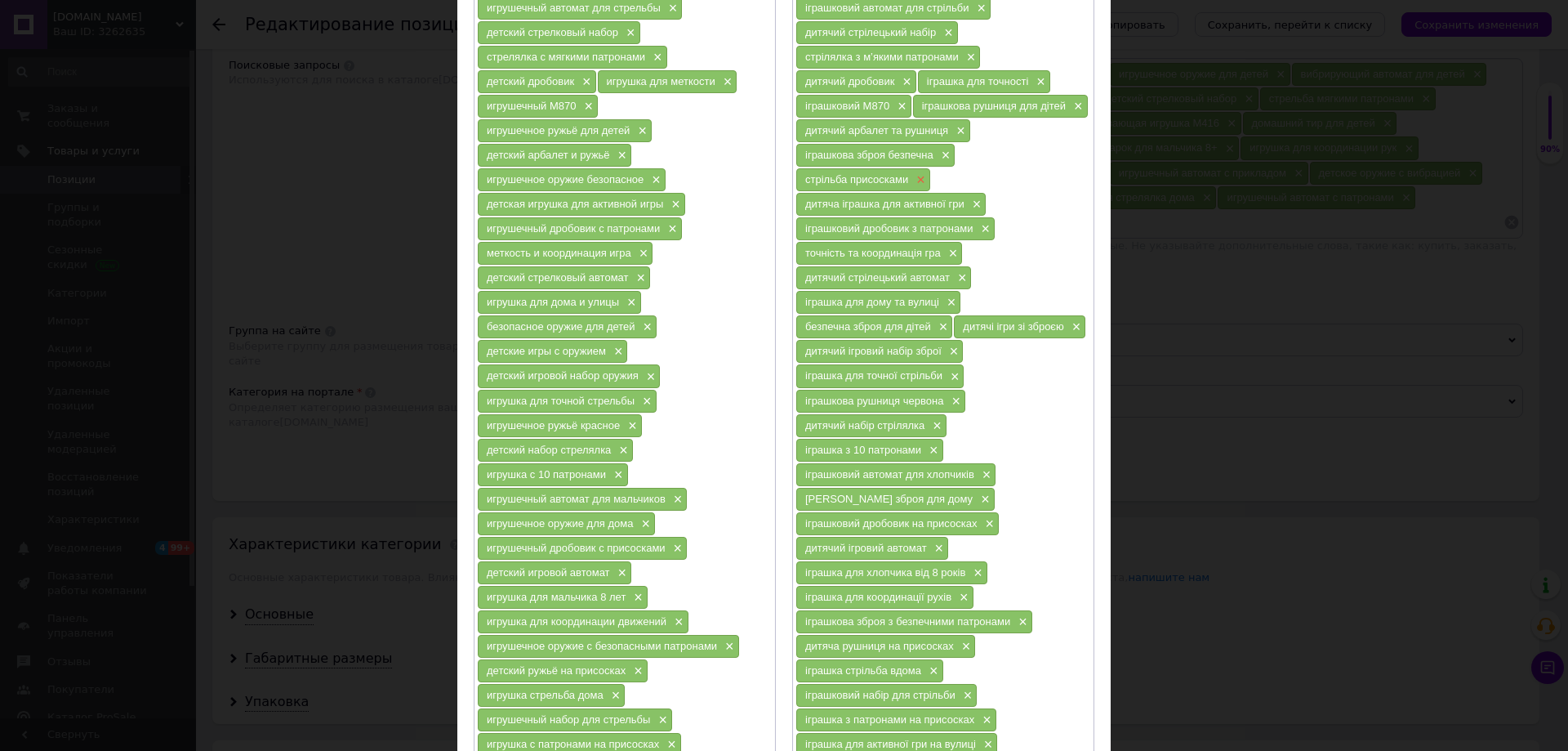
click at [912, 179] on span "×" at bounding box center [919, 179] width 13 height 13
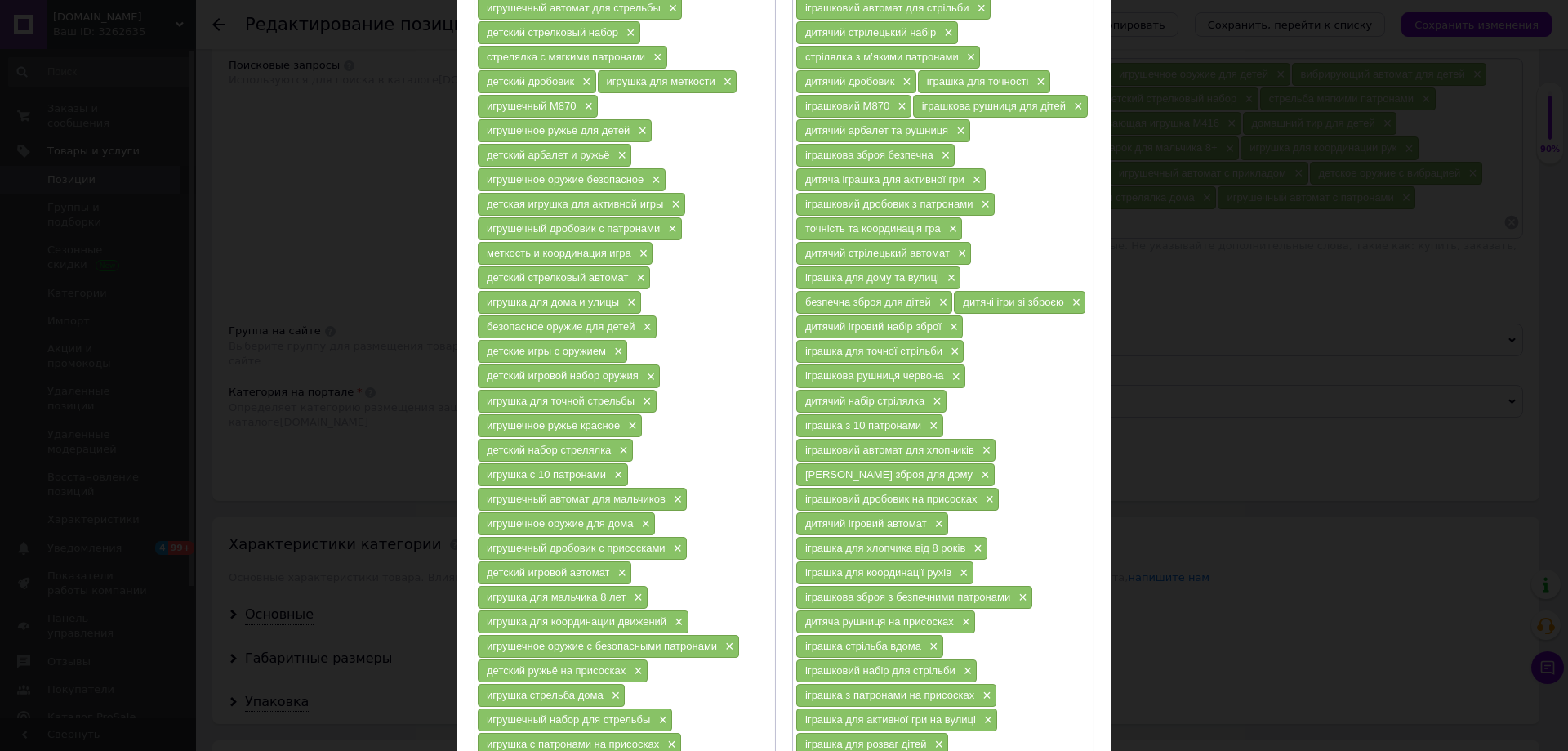
scroll to position [434, 0]
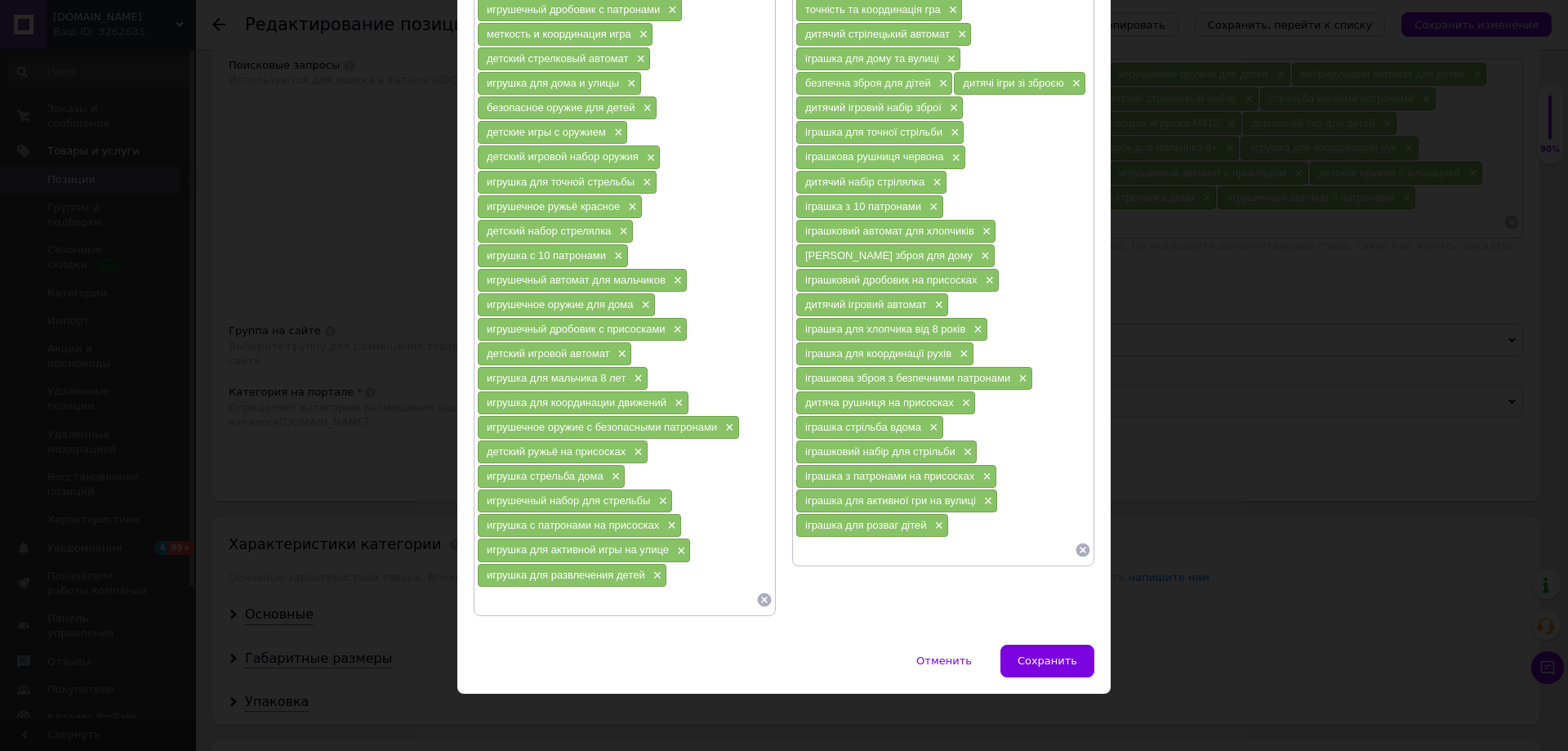
click at [980, 499] on span "×" at bounding box center [986, 501] width 13 height 13
click at [980, 476] on span "×" at bounding box center [985, 476] width 13 height 13
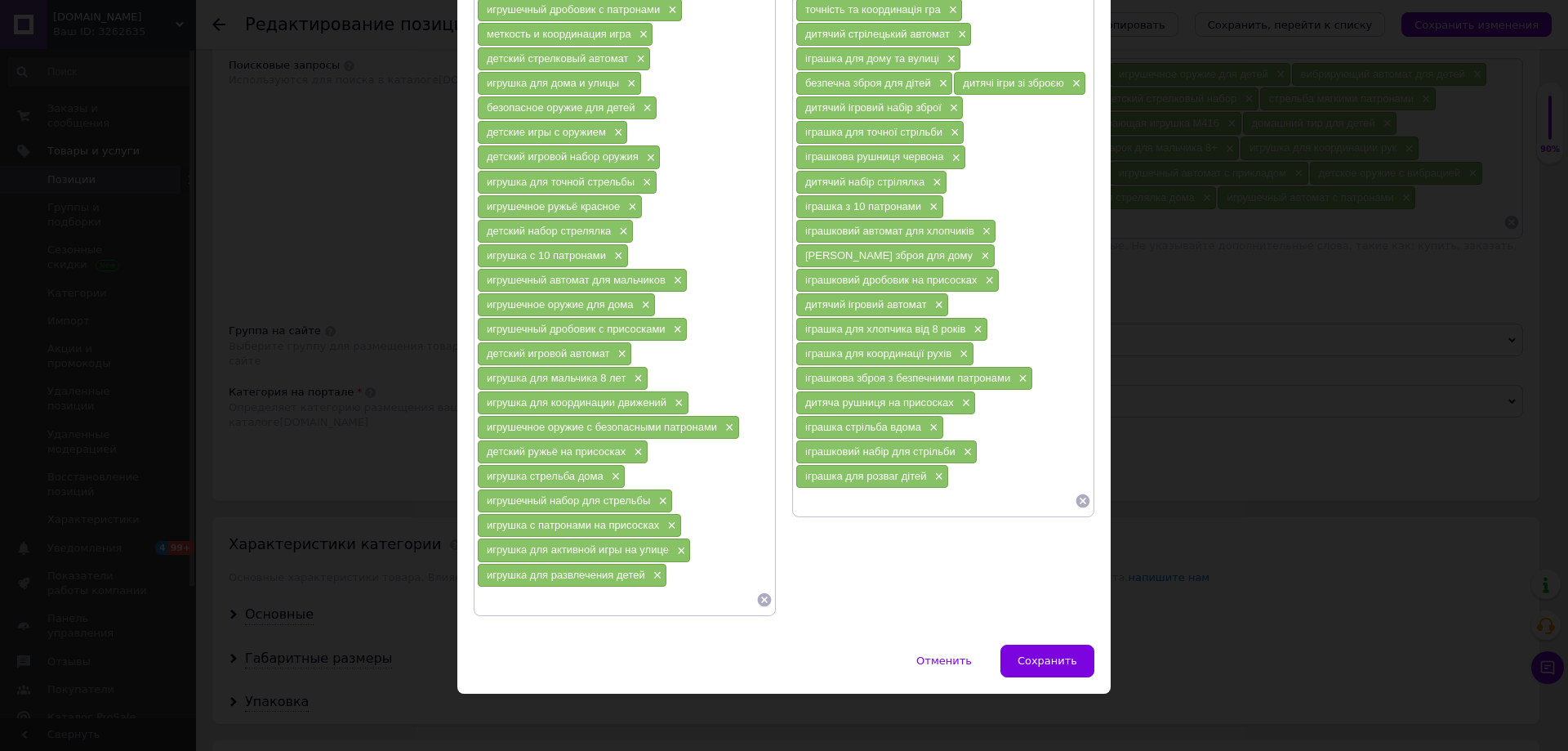
click at [675, 554] on span "×" at bounding box center [679, 550] width 13 height 13
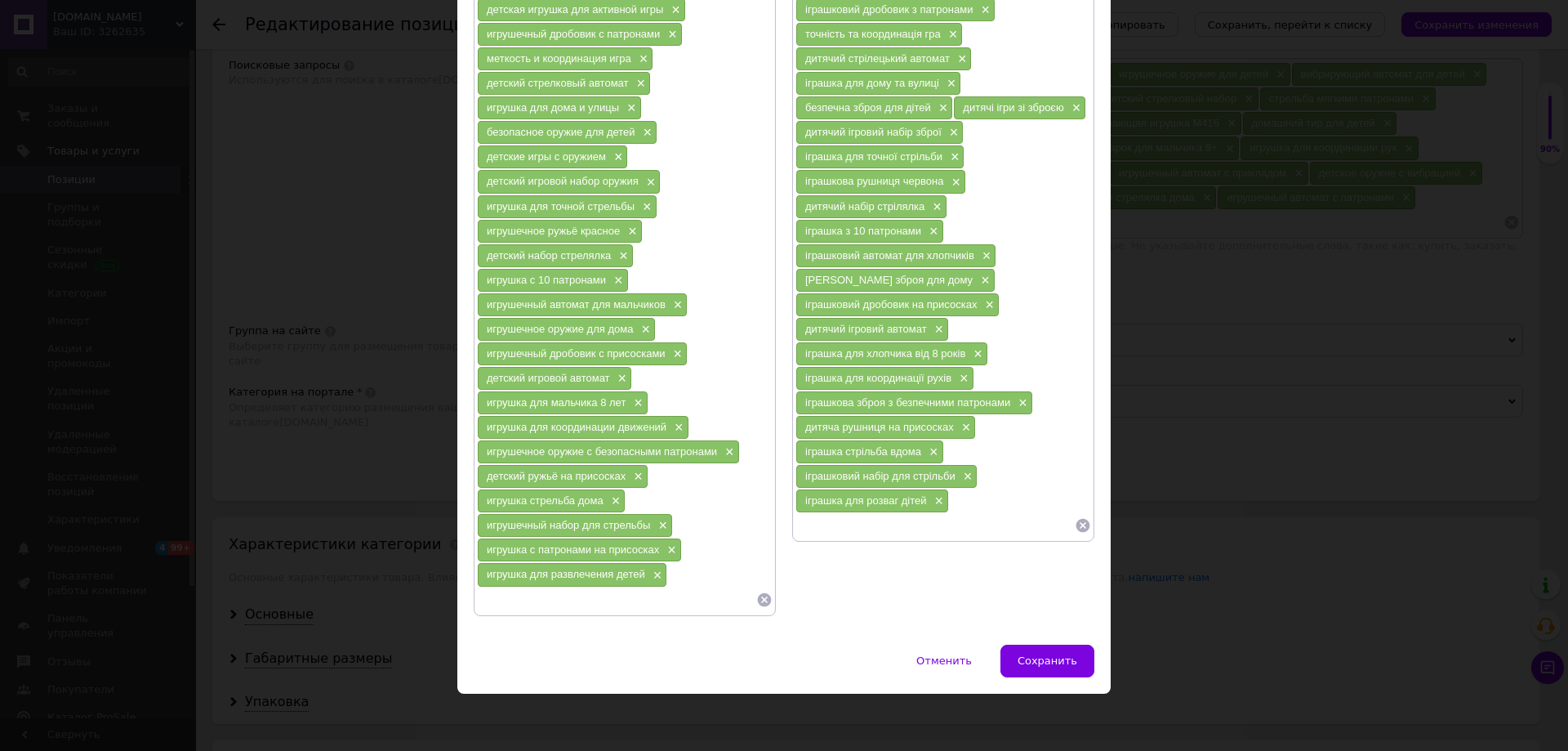
click at [663, 538] on div "игрушка с патронами на присосках ×" at bounding box center [579, 549] width 204 height 22
click at [671, 543] on span "×" at bounding box center [669, 549] width 13 height 13
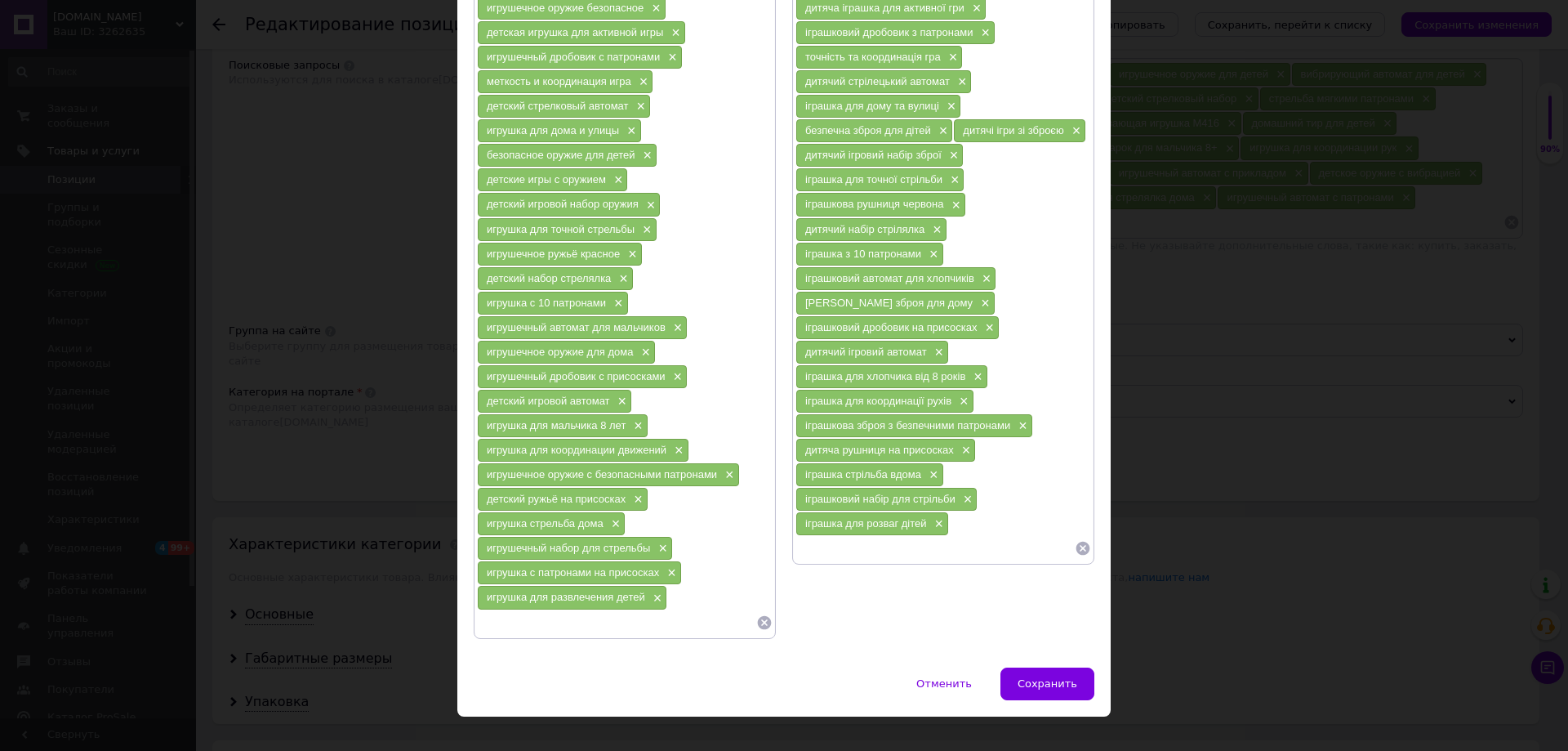
click at [671, 546] on div "игрушечный дробовик для детей × игрушечное оружие на присосках × игрушечный авт…" at bounding box center [625, 205] width 296 height 860
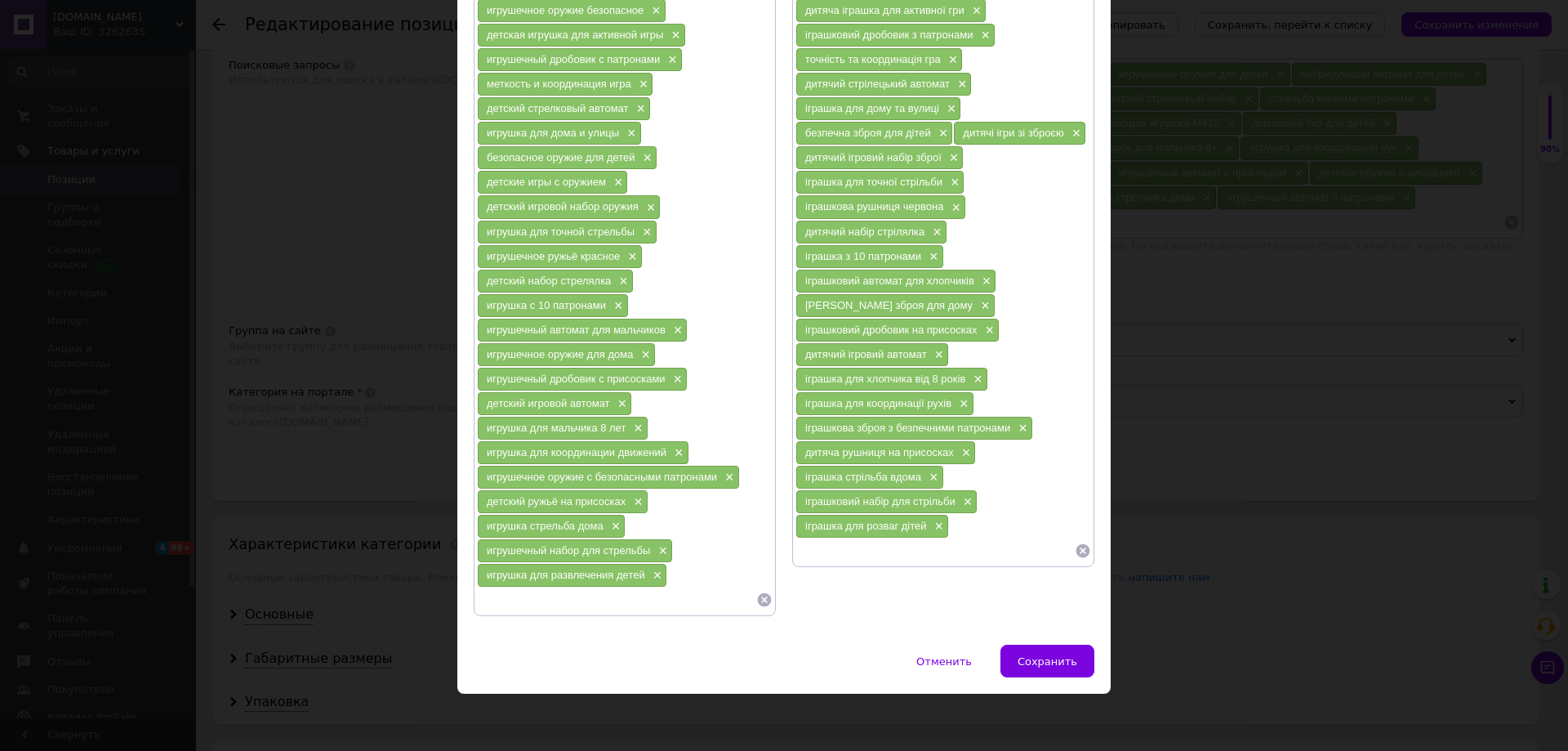
drag, startPoint x: 725, startPoint y: 469, endPoint x: 837, endPoint y: 458, distance: 112.5
click at [726, 470] on span "×" at bounding box center [727, 476] width 13 height 13
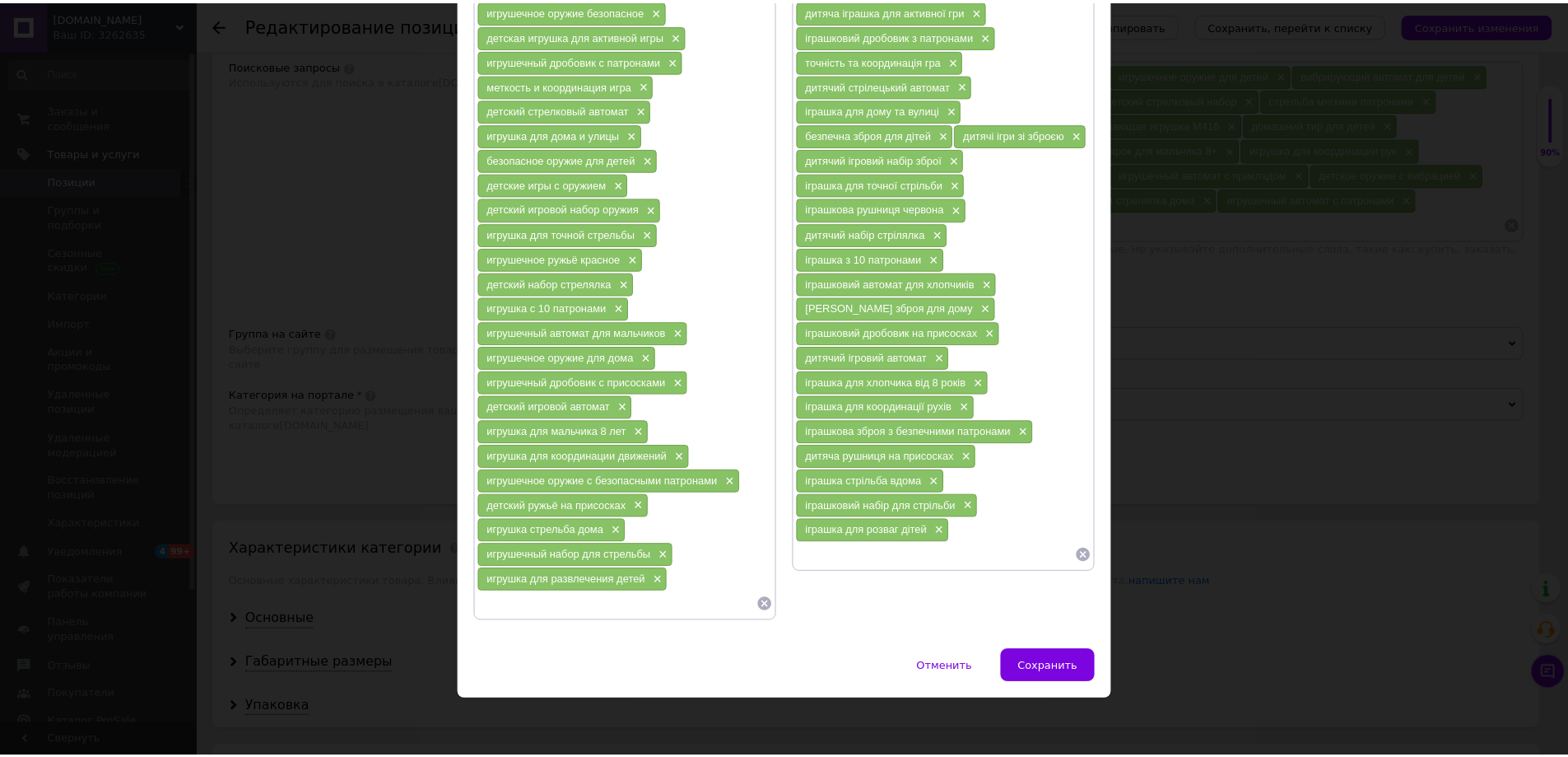
scroll to position [363, 0]
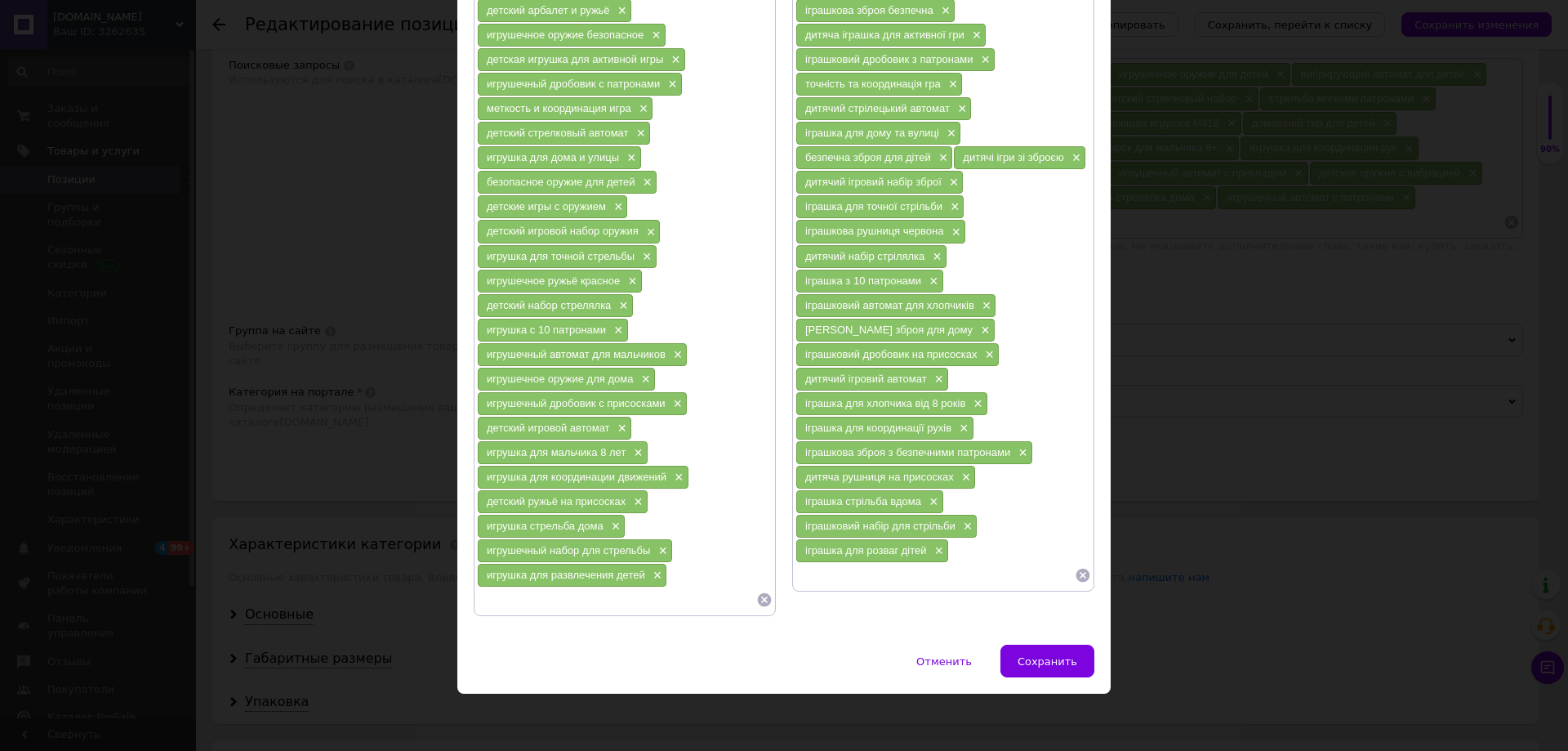
click at [1008, 450] on div "іграшкова зброя з безпечними патронами ×" at bounding box center [914, 452] width 236 height 22
click at [1017, 450] on span "×" at bounding box center [1021, 452] width 13 height 13
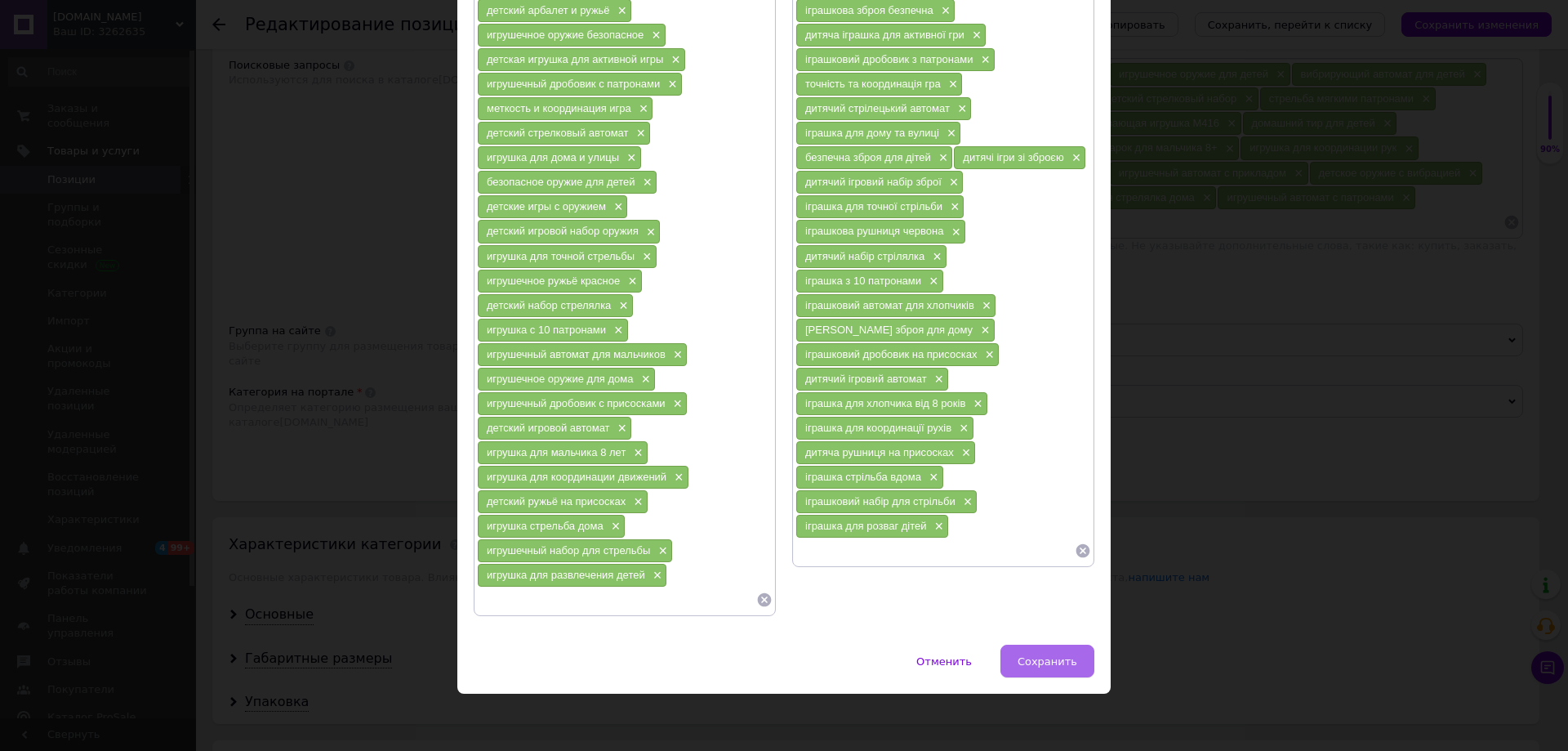
drag, startPoint x: 1056, startPoint y: 661, endPoint x: 1068, endPoint y: 646, distance: 19.2
click at [1055, 661] on span "Сохранить" at bounding box center [1047, 661] width 59 height 13
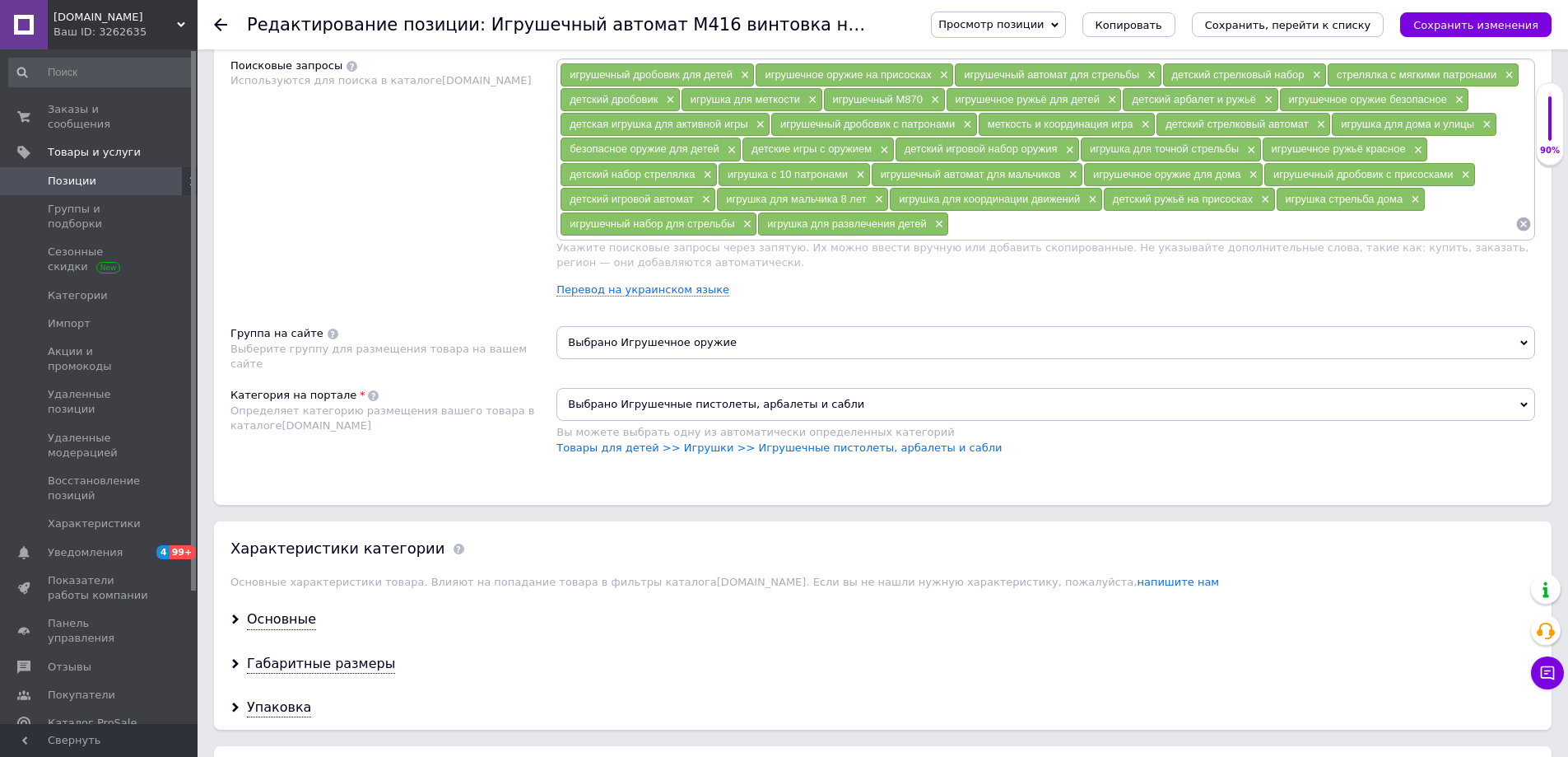
click at [1464, 31] on icon "Сохранить изменения" at bounding box center [1476, 25] width 125 height 13
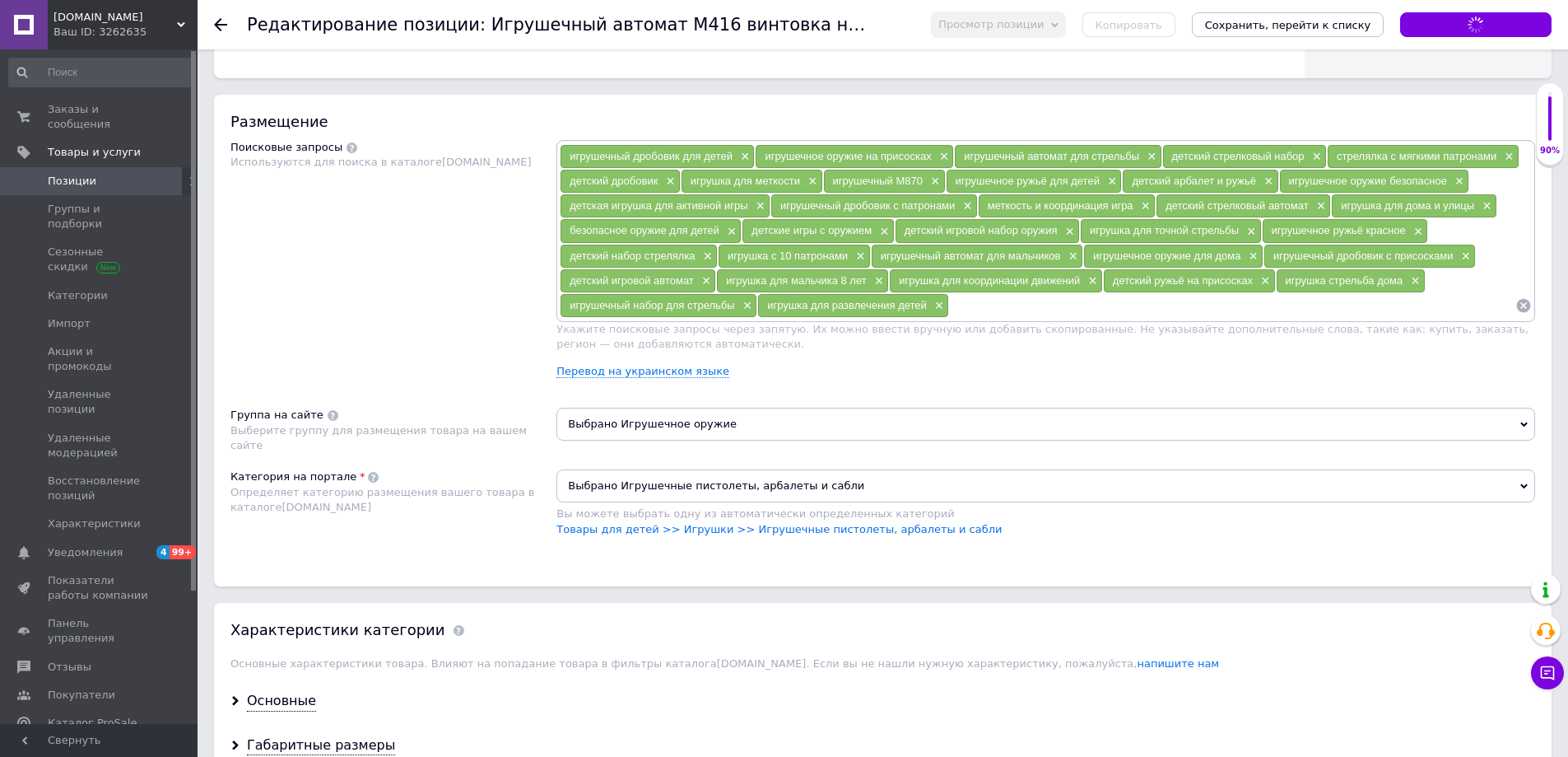
scroll to position [905, 0]
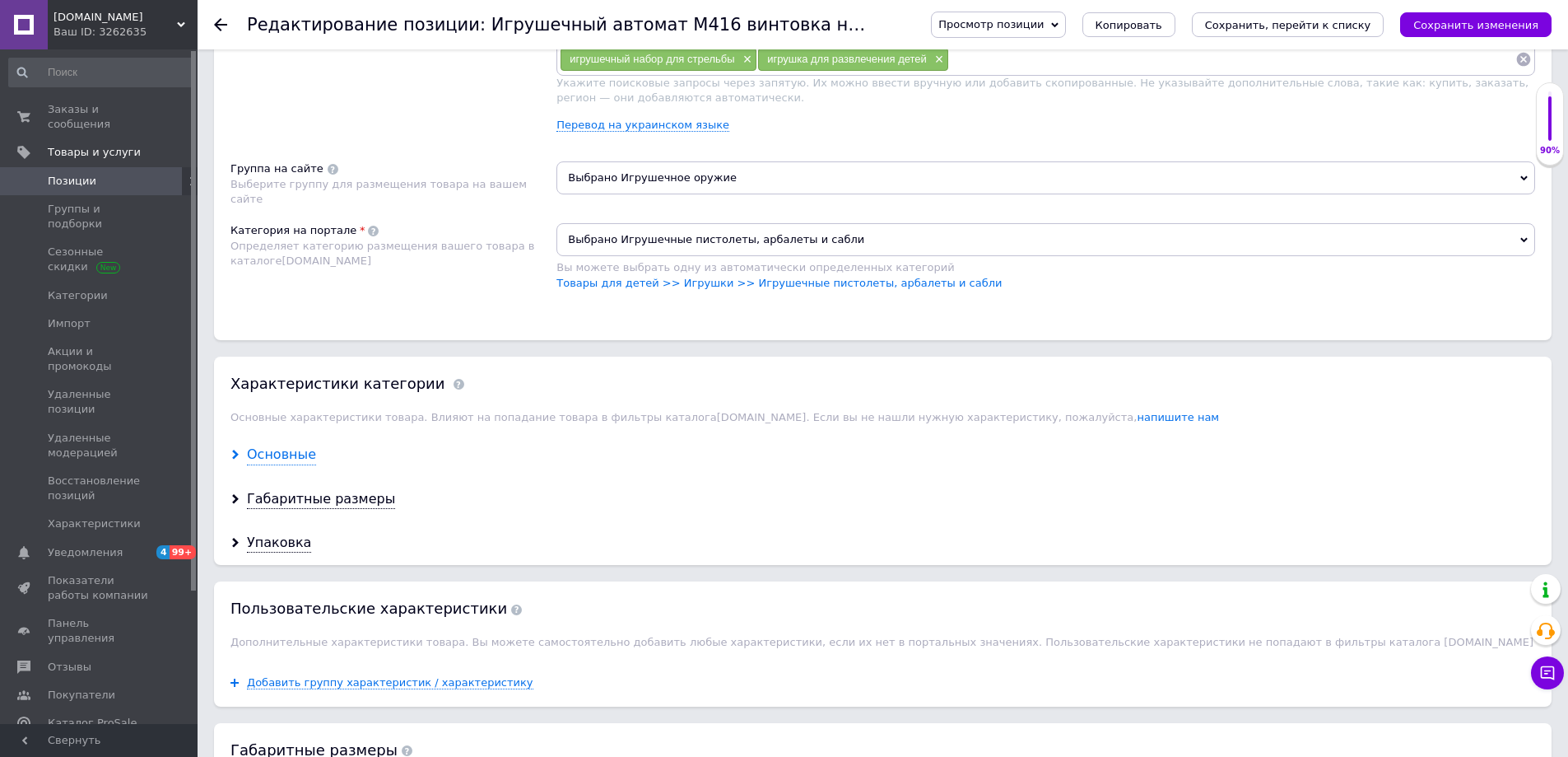
click at [288, 458] on div "Основные" at bounding box center [281, 454] width 69 height 19
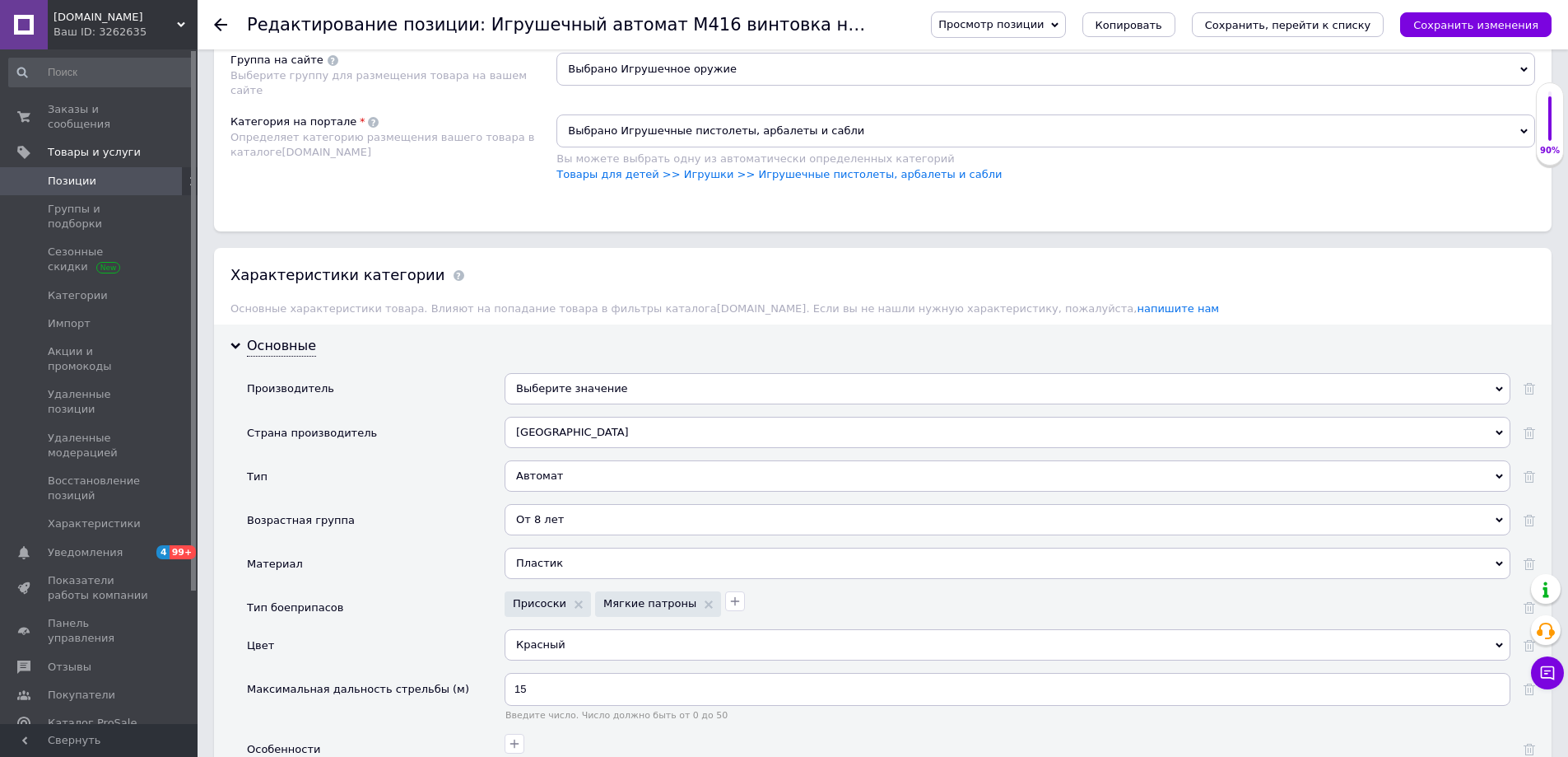
scroll to position [1482, 0]
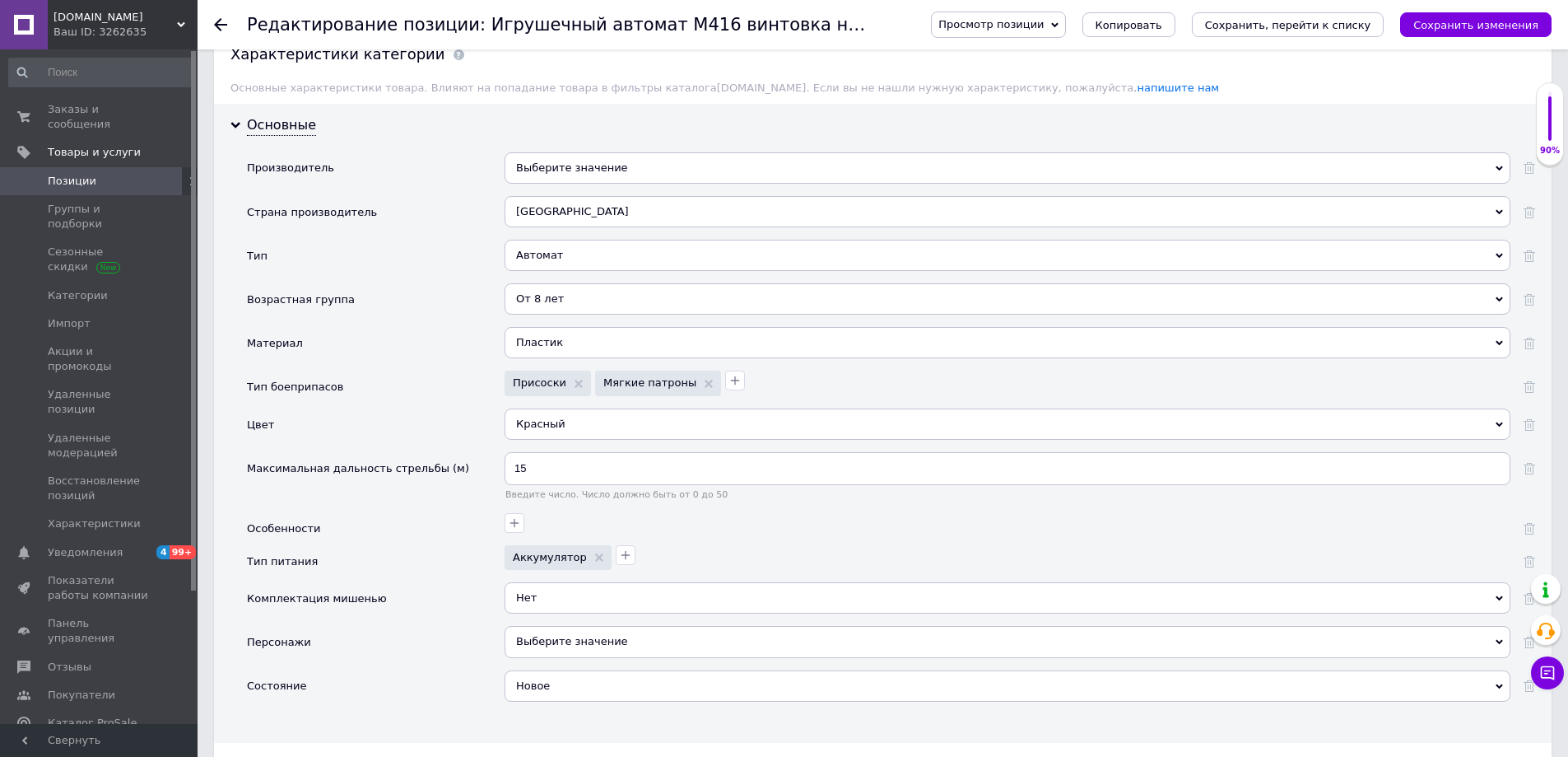
click at [570, 260] on div "Автомат" at bounding box center [1007, 255] width 1006 height 32
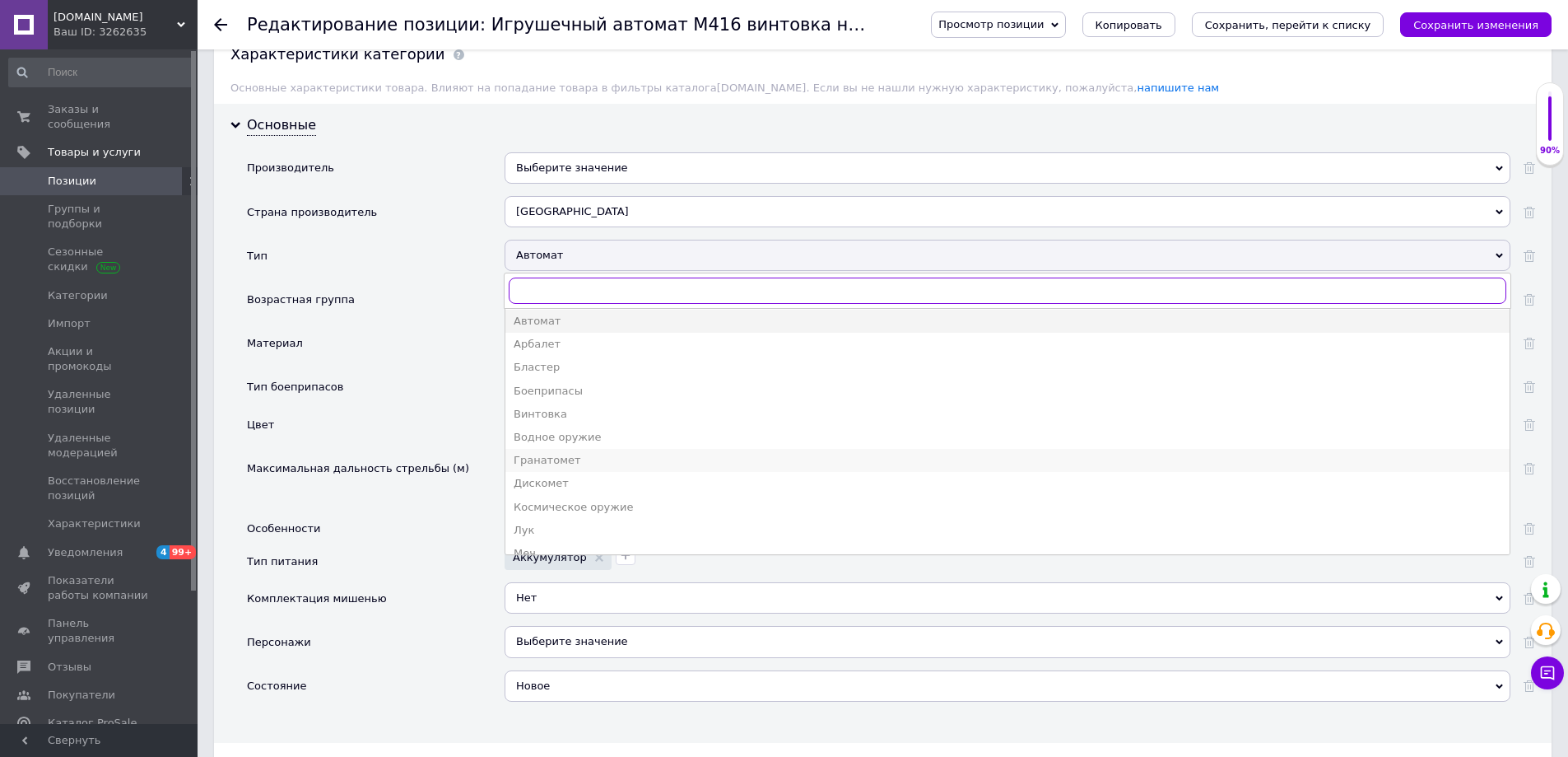
scroll to position [0, 0]
click at [447, 421] on div "Цвет" at bounding box center [375, 431] width 258 height 43
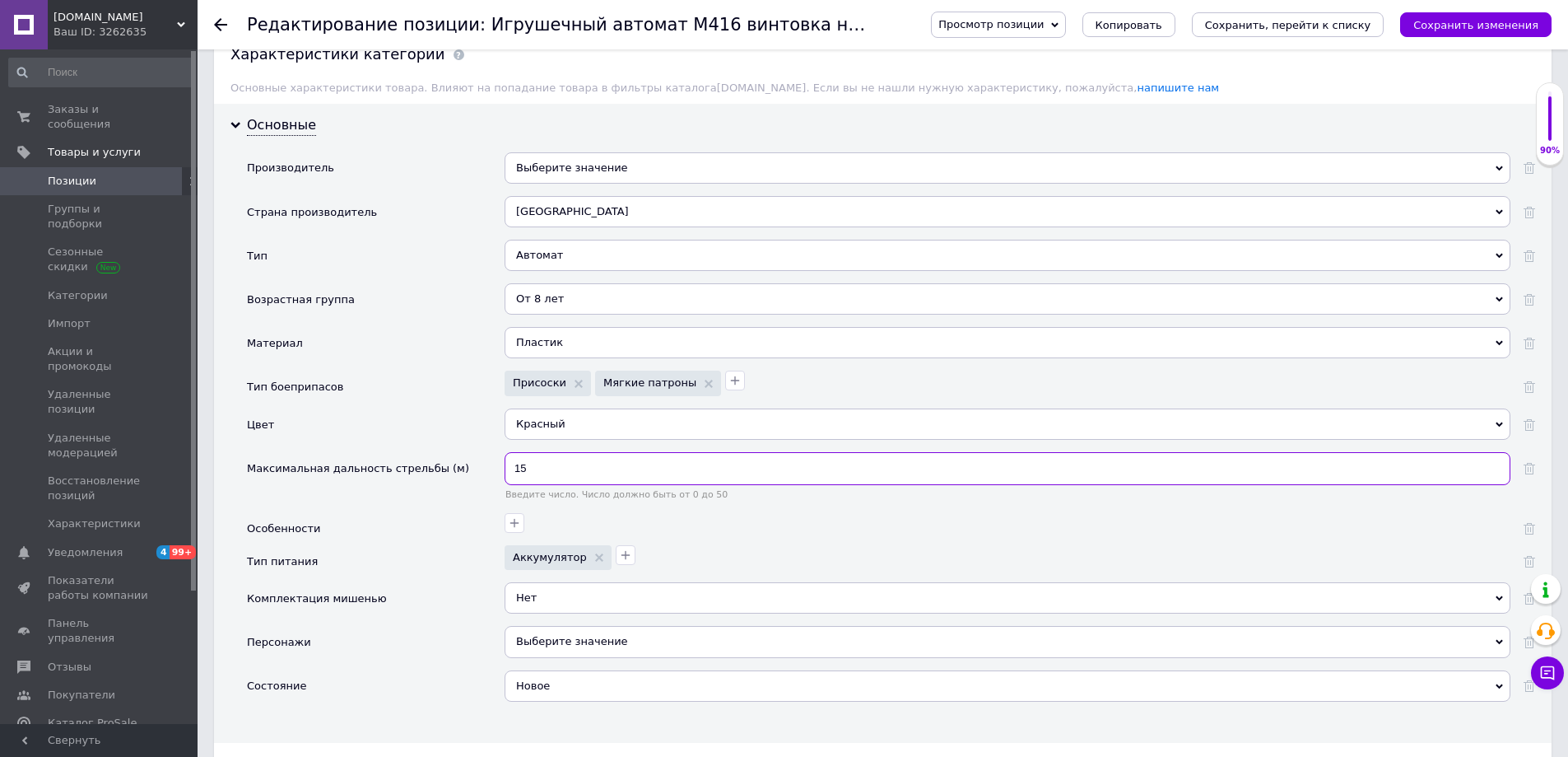
click at [564, 459] on input "15" at bounding box center [1007, 468] width 1006 height 33
click at [507, 517] on button "button" at bounding box center [515, 523] width 20 height 20
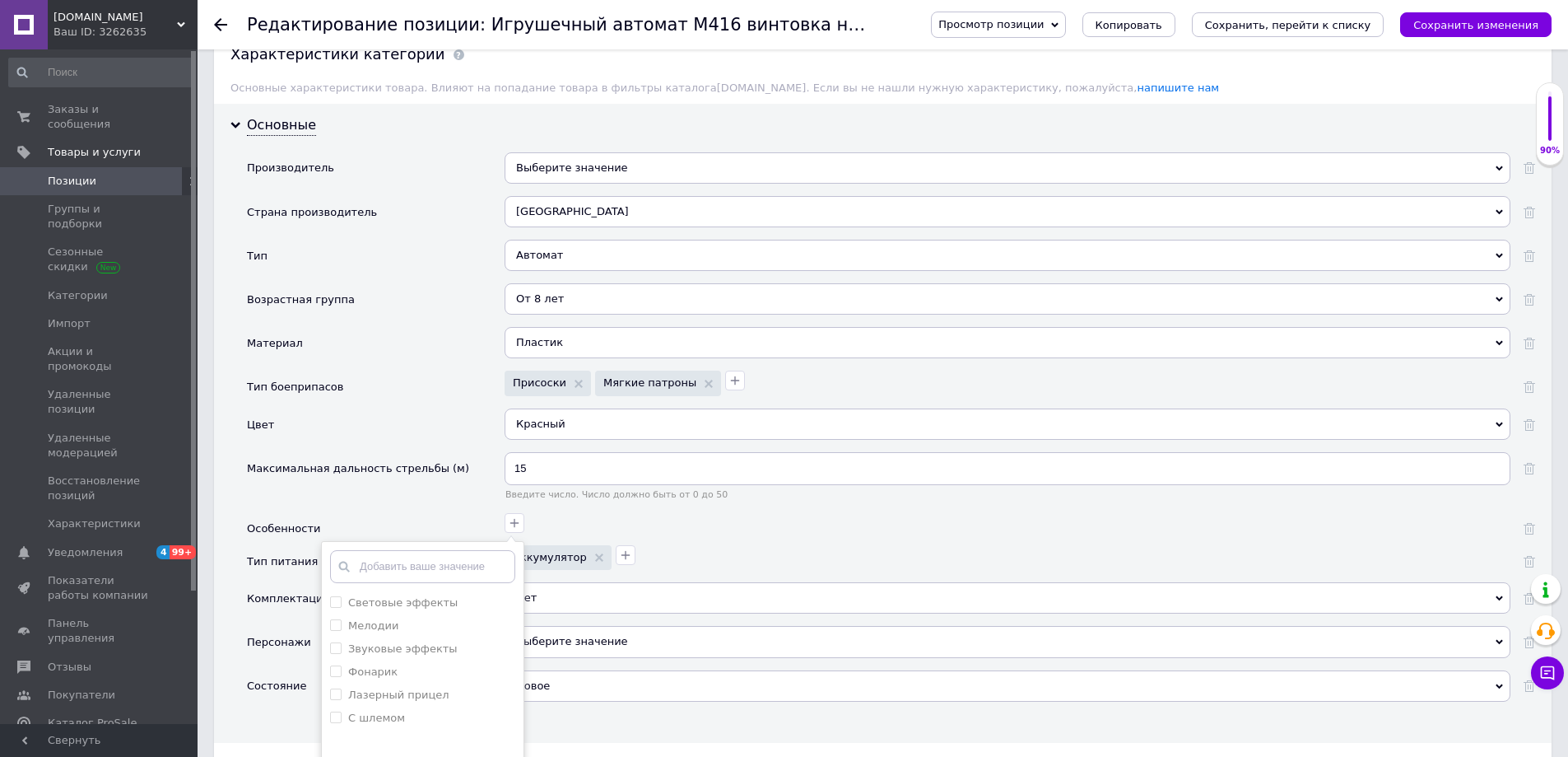
click at [442, 347] on div "Материал" at bounding box center [375, 348] width 258 height 43
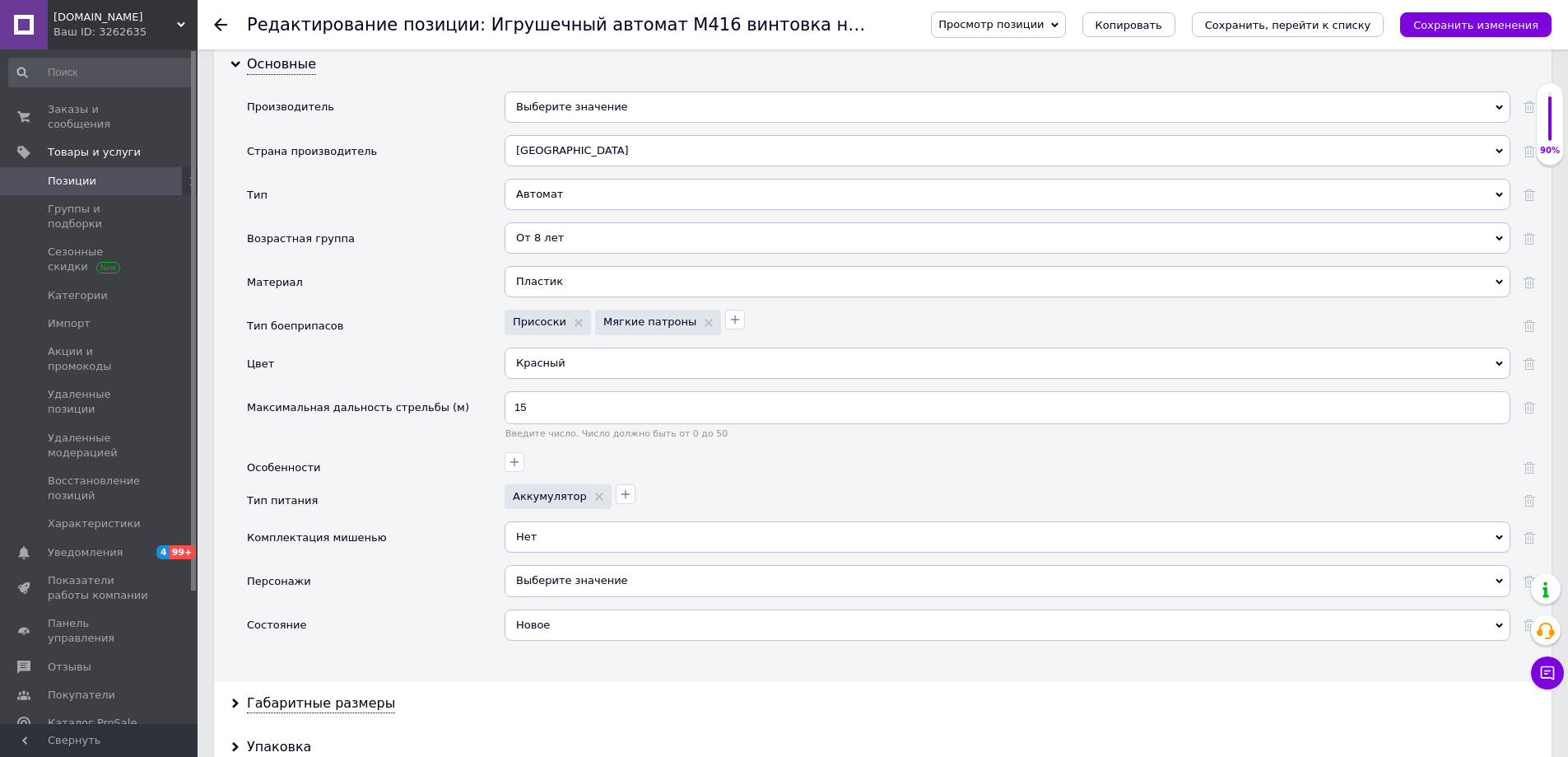
scroll to position [1729, 0]
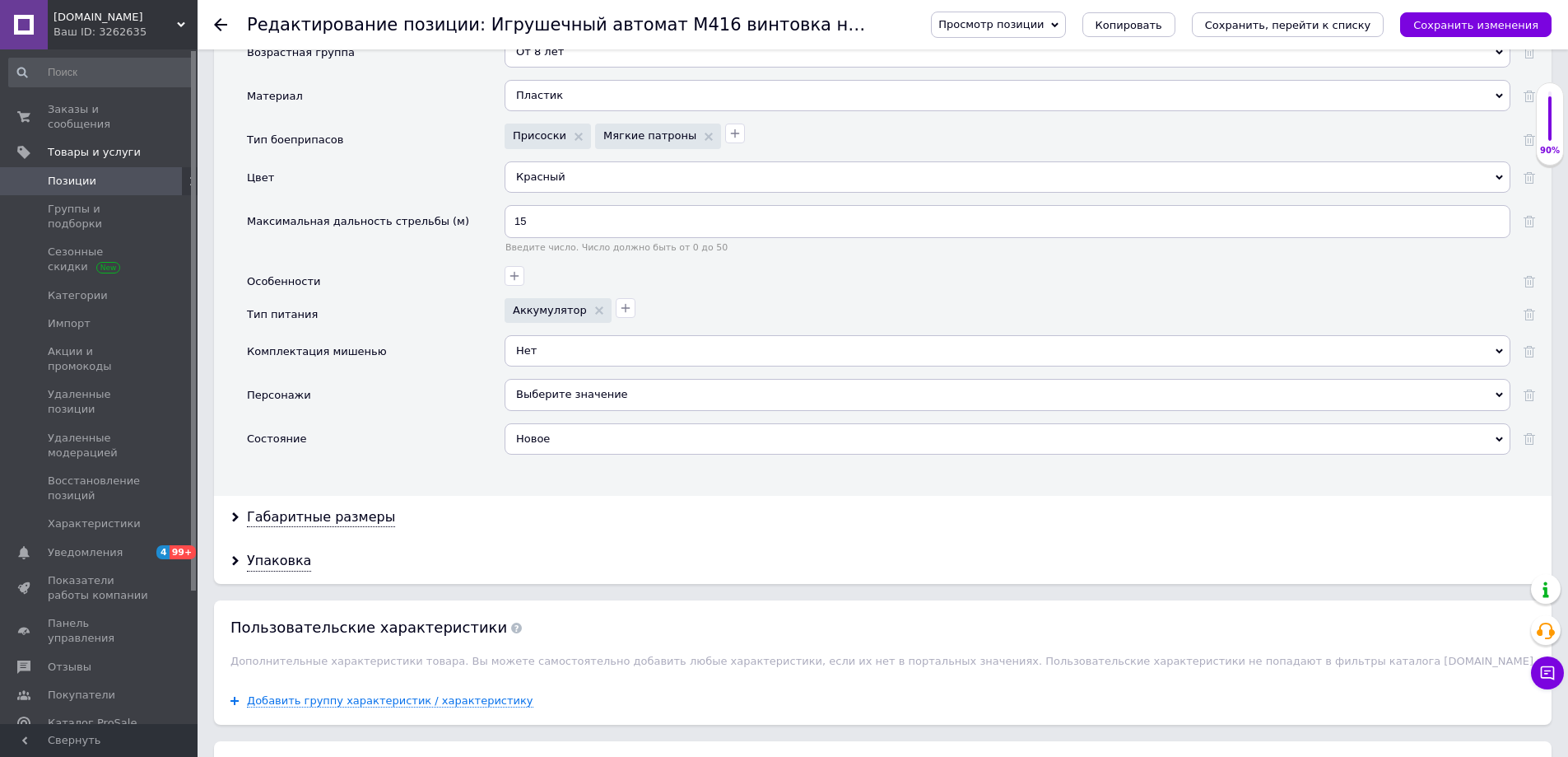
click at [595, 308] on icon at bounding box center [599, 310] width 8 height 8
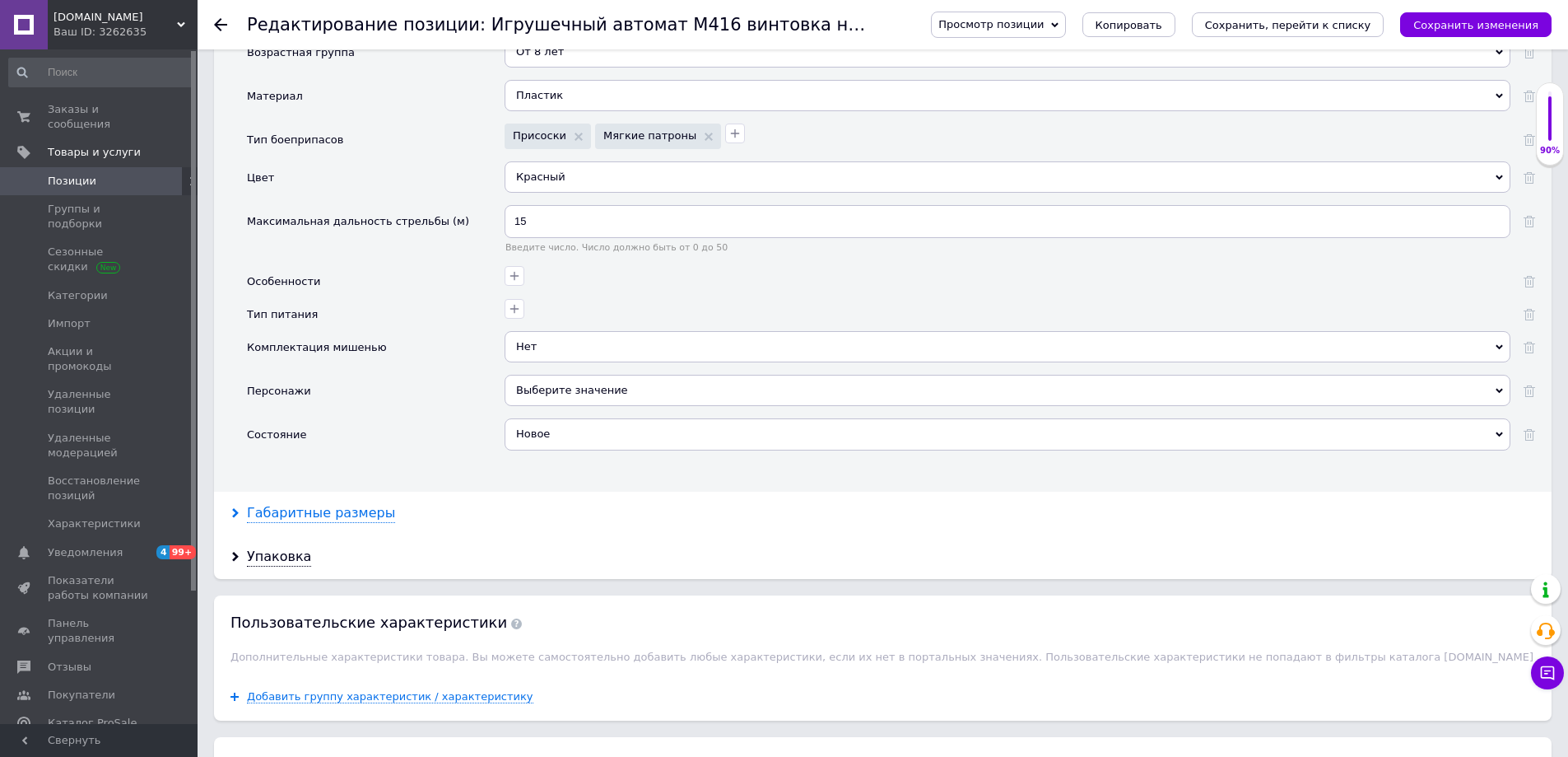
click at [344, 513] on div "Габаритные размеры" at bounding box center [321, 513] width 148 height 19
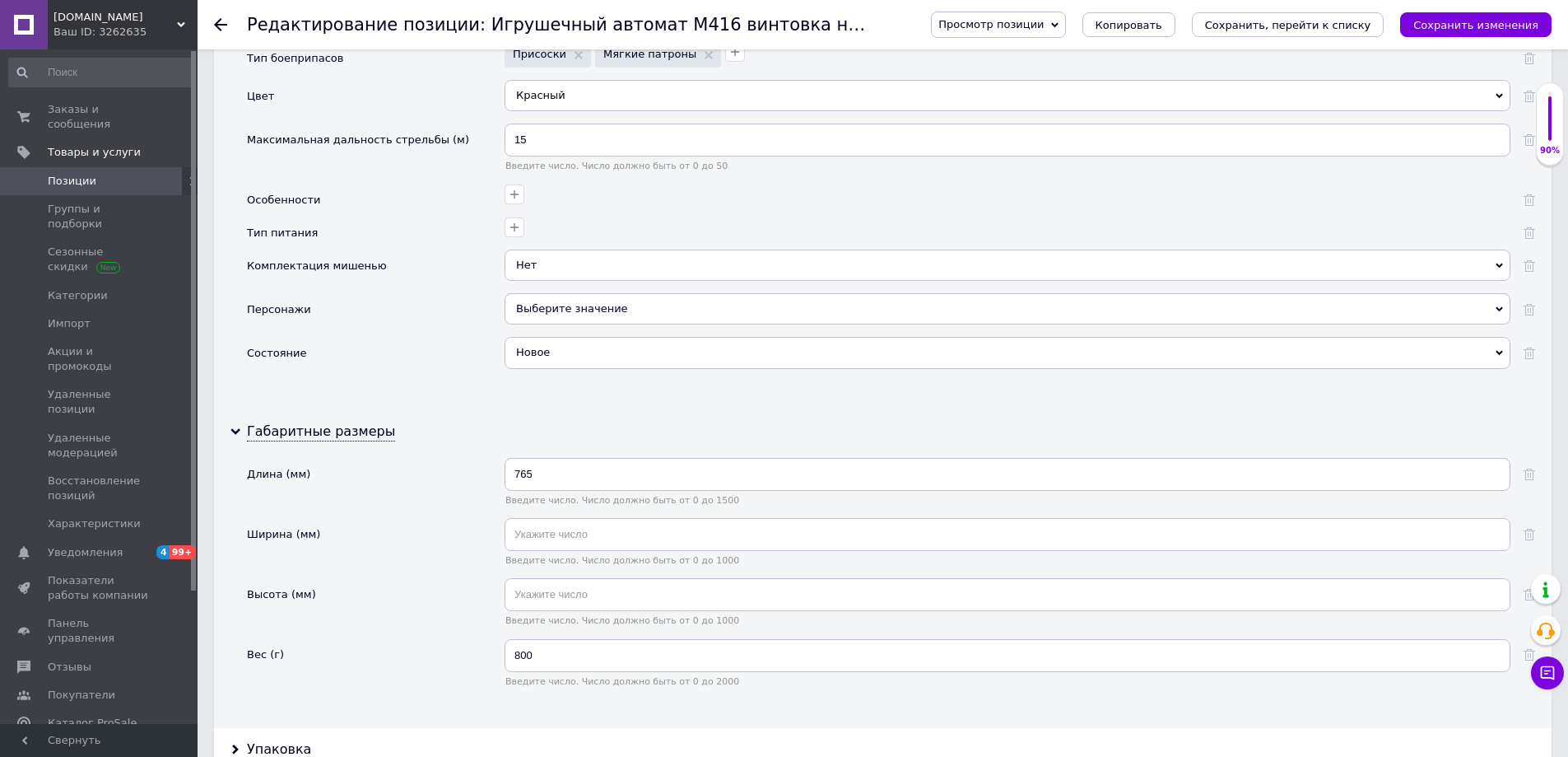
scroll to position [1976, 0]
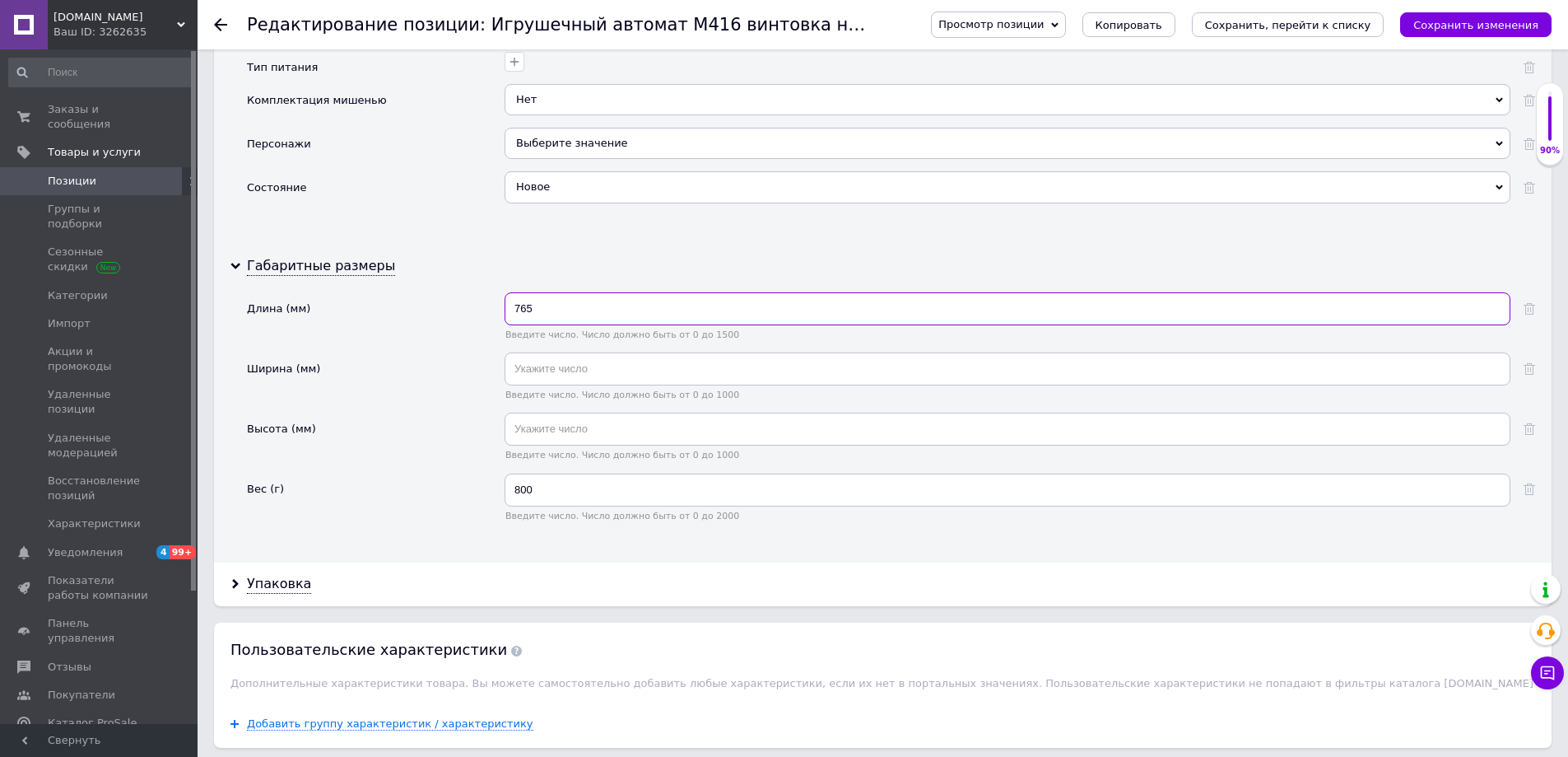
click at [572, 322] on input "765" at bounding box center [1007, 308] width 1006 height 33
type input "660"
click at [565, 509] on div "800 Введите число. Число должно быть от 0 до [DATE]" at bounding box center [1007, 497] width 1006 height 48
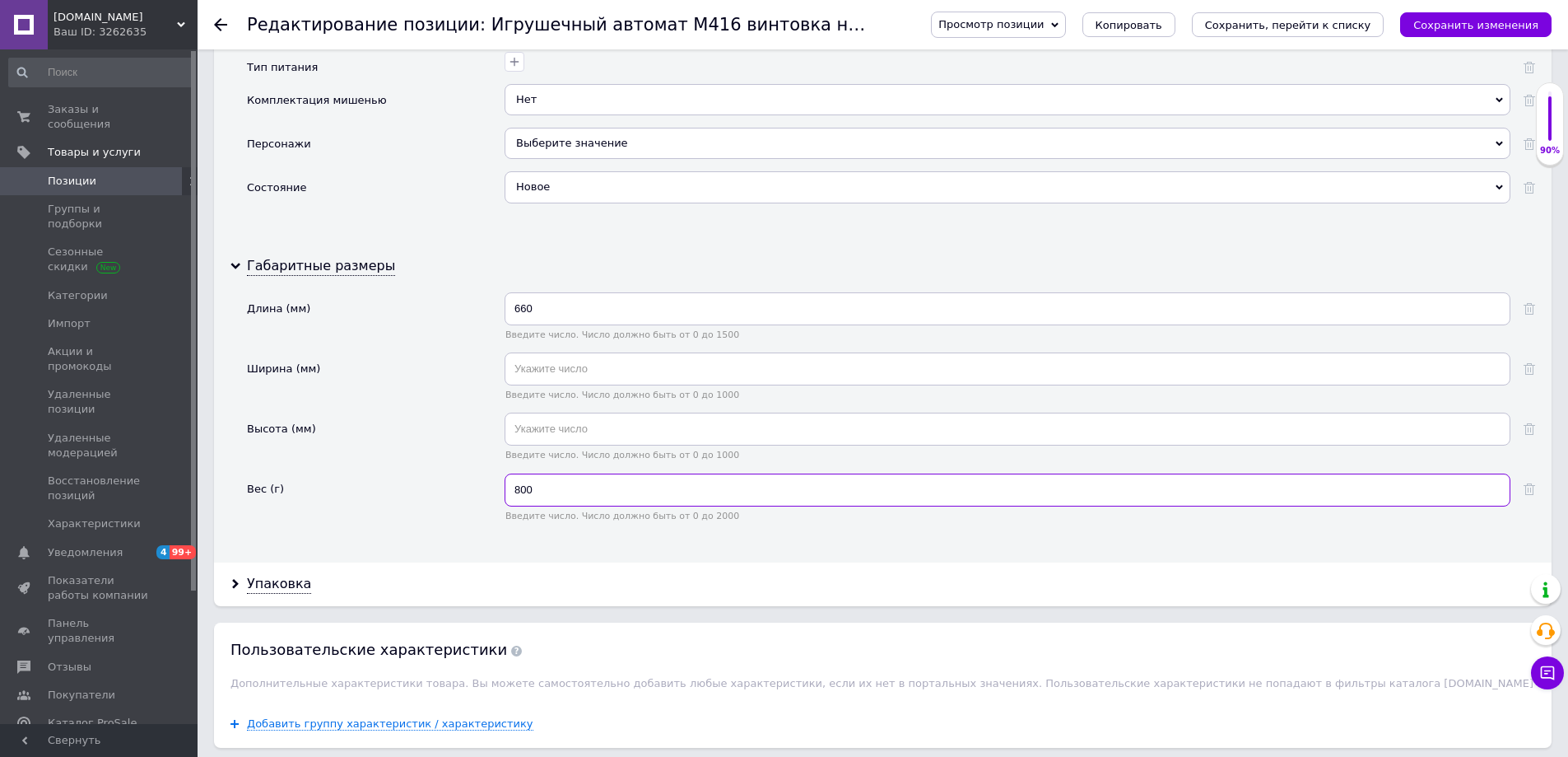
click at [560, 497] on input "800" at bounding box center [1007, 489] width 1006 height 33
click at [559, 497] on input "800" at bounding box center [1007, 489] width 1006 height 33
type input "700"
click at [302, 584] on div "Упаковка" at bounding box center [883, 584] width 1337 height 43
click at [290, 582] on div "Упаковка" at bounding box center [279, 583] width 64 height 19
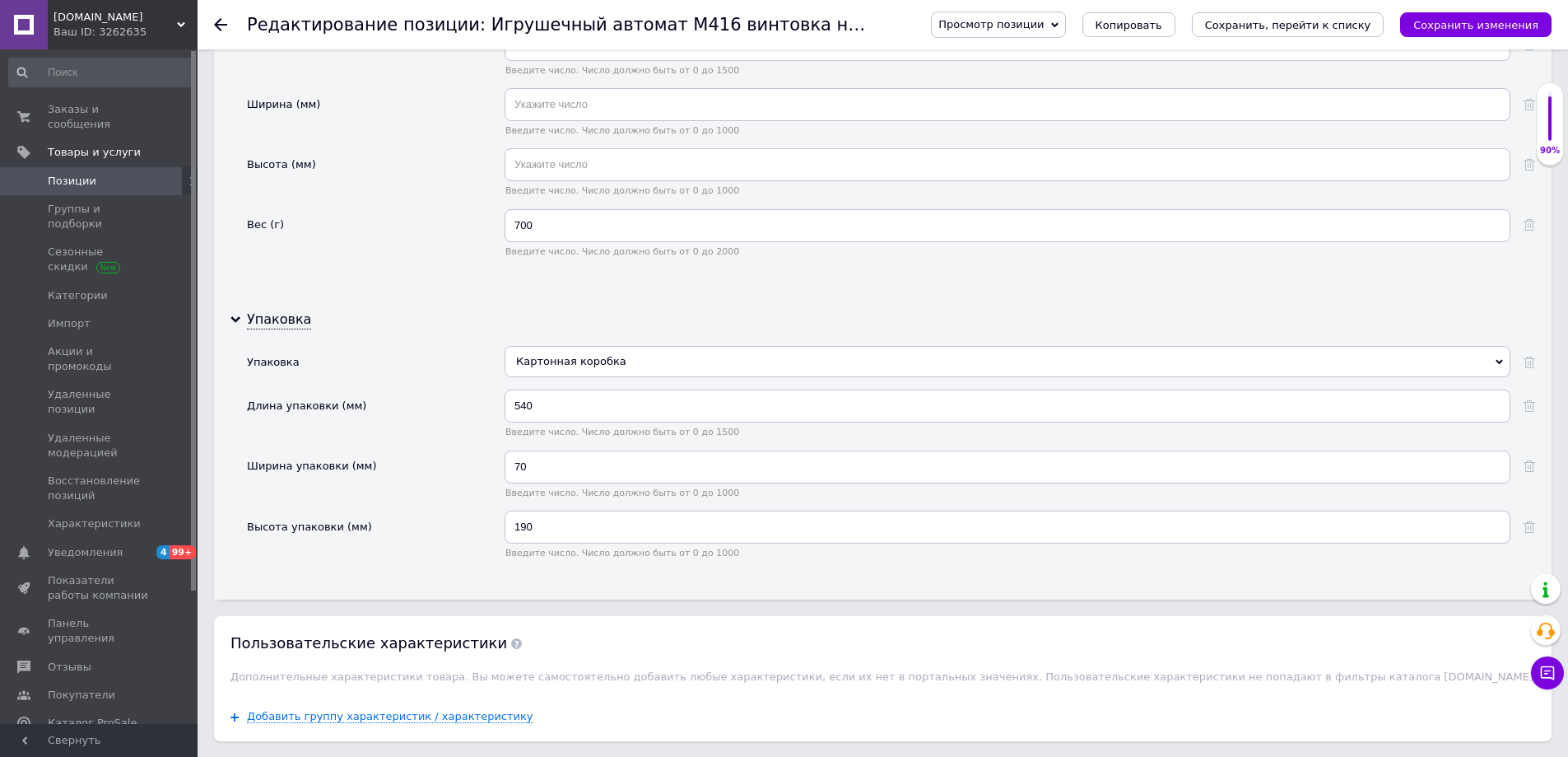
scroll to position [2305, 0]
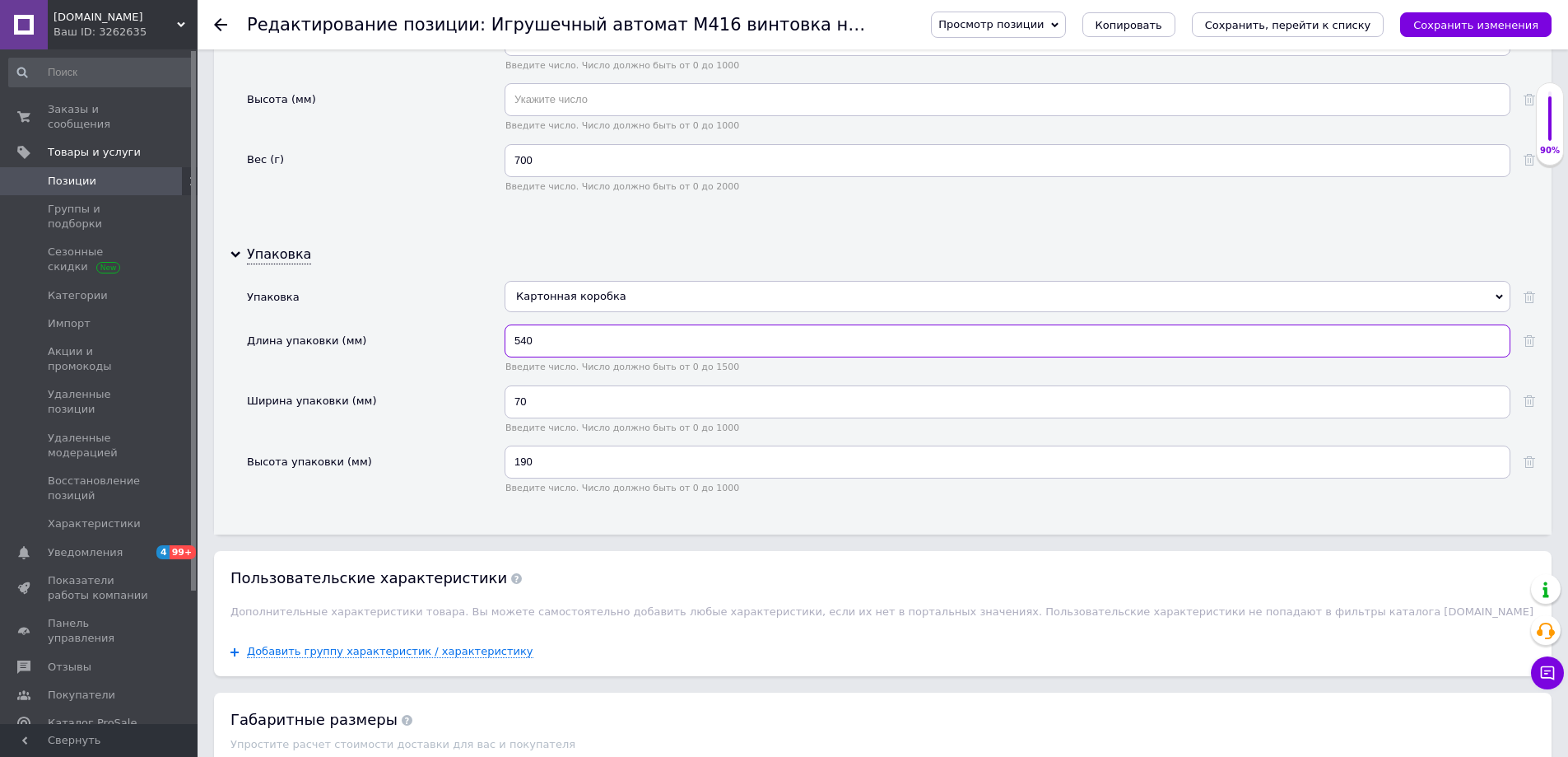
click at [542, 346] on input "540" at bounding box center [1007, 341] width 1006 height 33
type input "720"
click at [555, 402] on input "70" at bounding box center [1007, 402] width 1006 height 33
click at [554, 402] on input "70" at bounding box center [1007, 402] width 1006 height 33
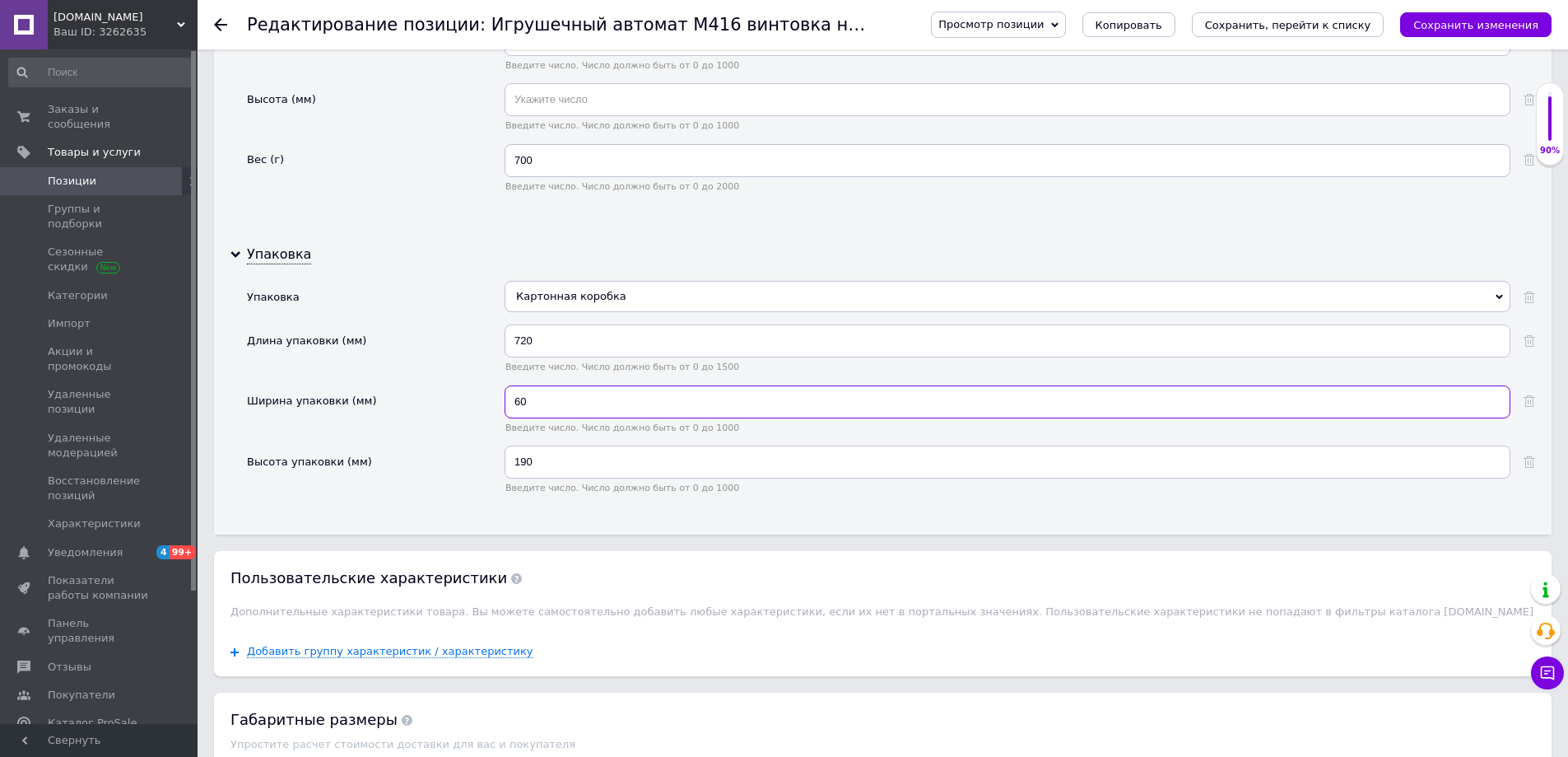
type input "60"
click at [581, 468] on input "190" at bounding box center [1007, 461] width 1006 height 33
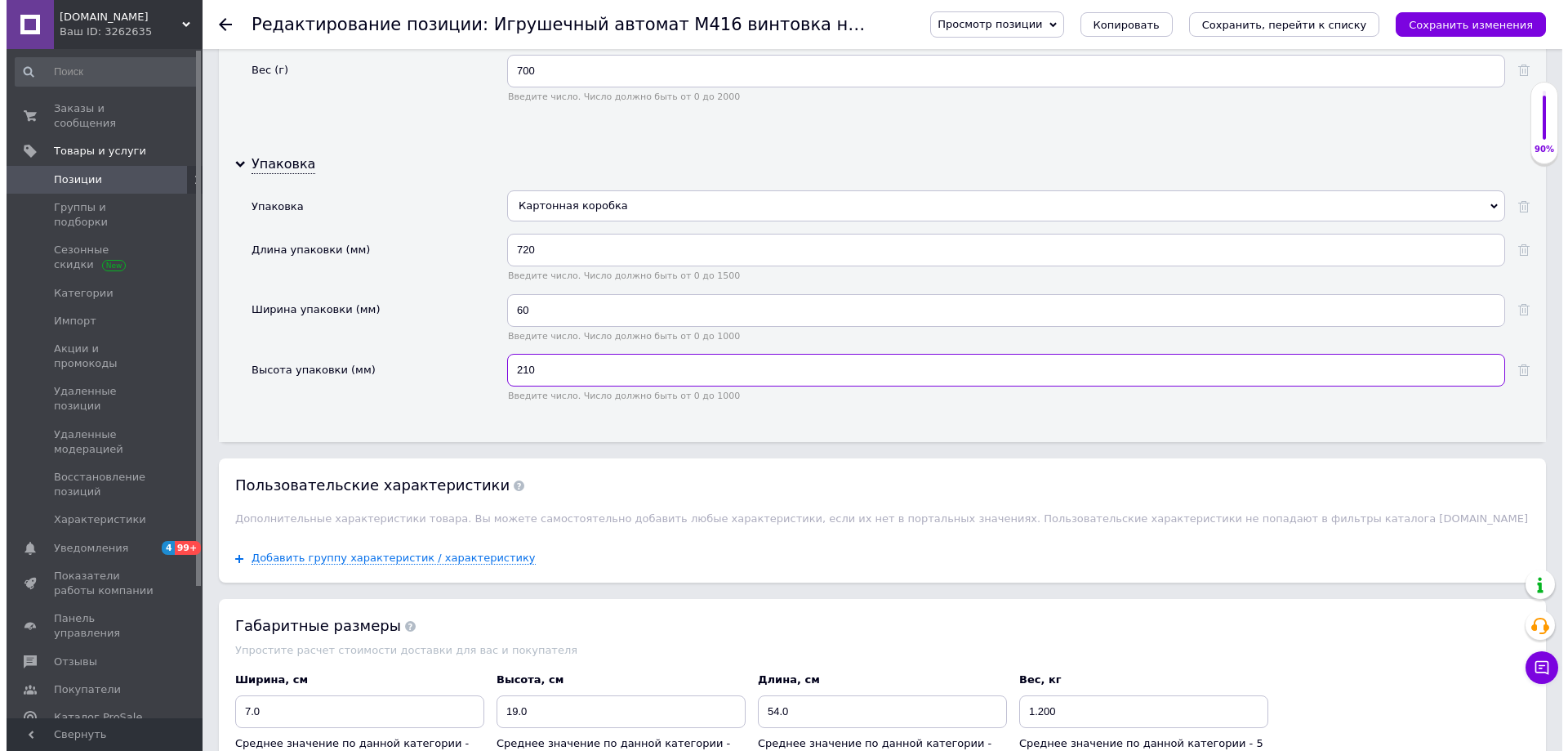
scroll to position [2532, 0]
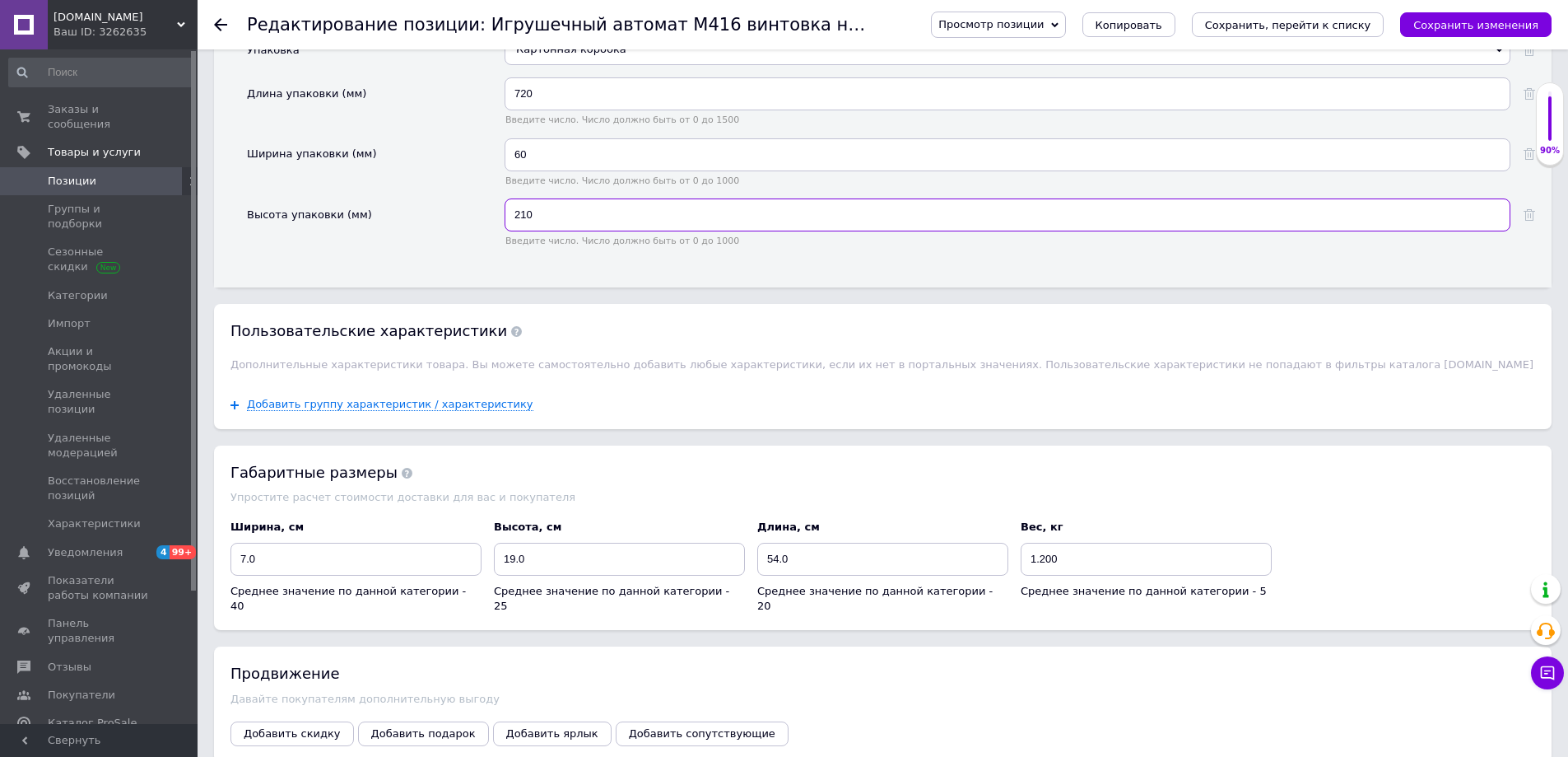
type input "210"
click at [1051, 546] on input "1.200" at bounding box center [1147, 559] width 251 height 33
click at [1049, 548] on input "1.200" at bounding box center [1147, 559] width 251 height 33
click at [1043, 554] on input "1.200" at bounding box center [1147, 559] width 251 height 33
click at [1042, 555] on input "1.200" at bounding box center [1147, 559] width 251 height 33
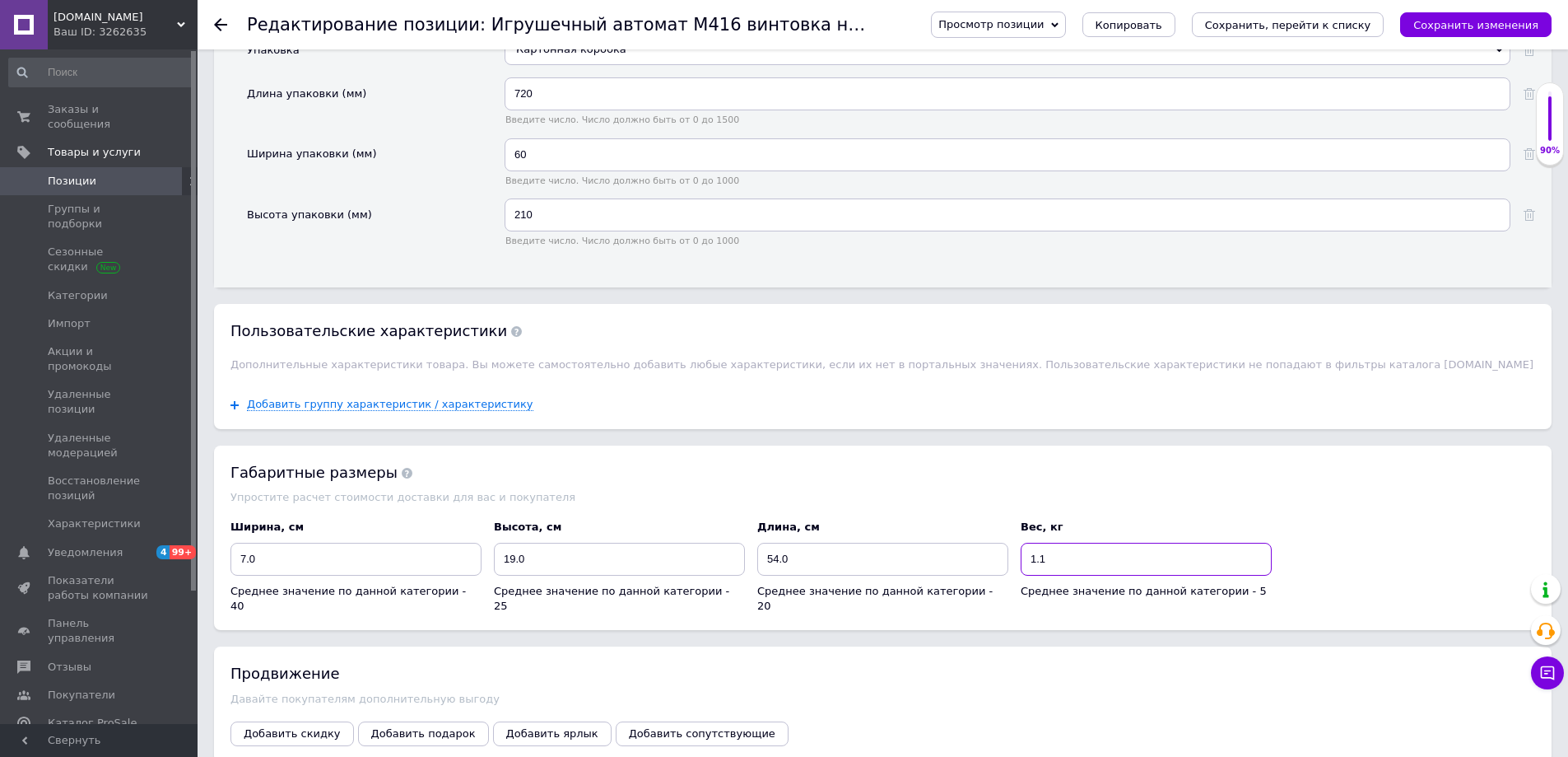
type input "1.1"
click at [867, 566] on input "54.0" at bounding box center [883, 559] width 251 height 33
type input "72"
click at [404, 546] on input "7.0" at bounding box center [356, 559] width 251 height 33
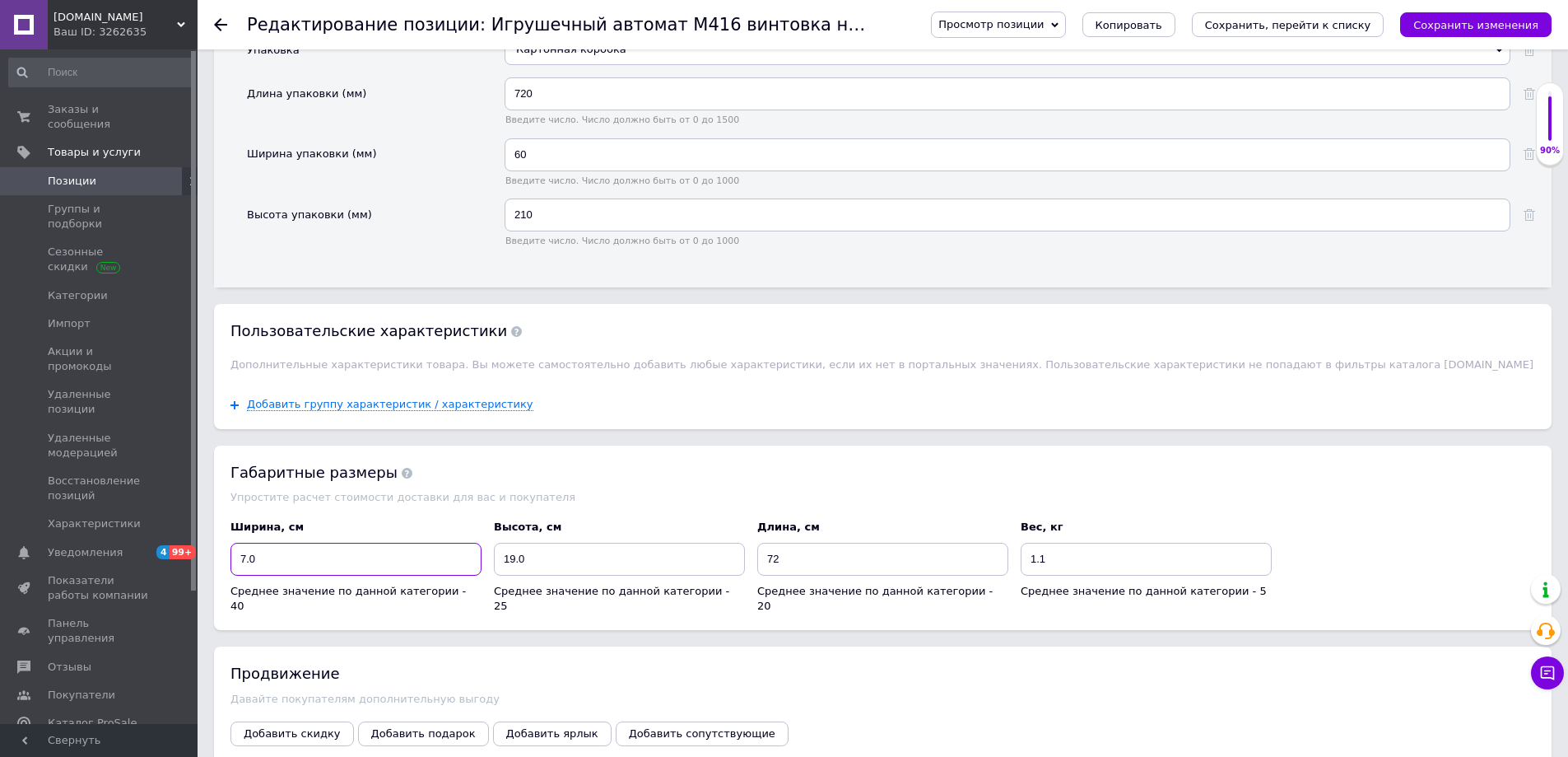
click at [404, 546] on input "7.0" at bounding box center [356, 559] width 251 height 33
type input "6"
click at [592, 546] on input "19.0" at bounding box center [619, 559] width 251 height 33
click at [592, 549] on input "19.0" at bounding box center [619, 559] width 251 height 33
type input "21"
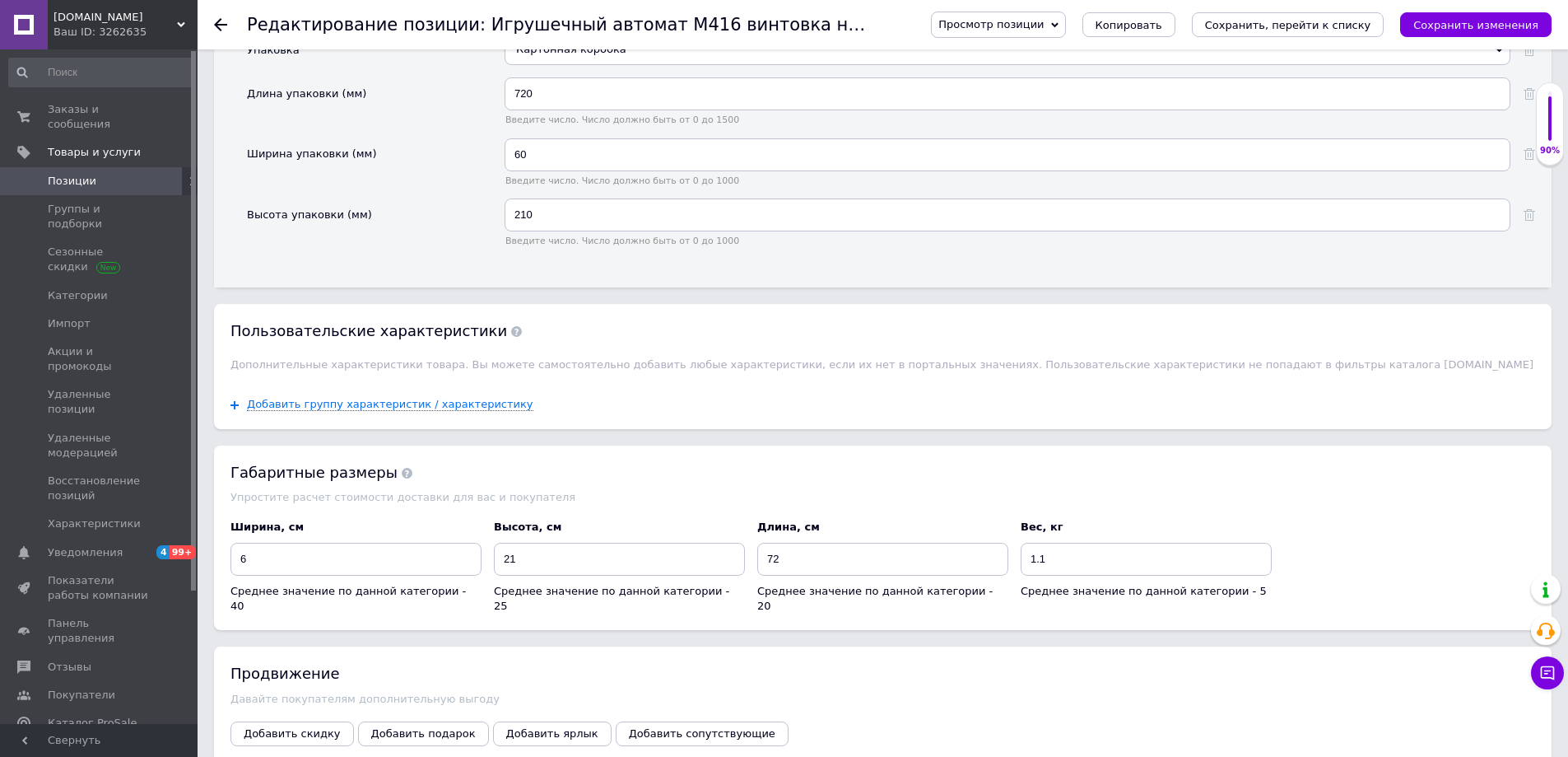
drag, startPoint x: 618, startPoint y: 491, endPoint x: 620, endPoint y: 588, distance: 97.0
click at [618, 491] on div "Упростите расчет стоимости доставки для вас и покупателя" at bounding box center [883, 497] width 1305 height 13
click at [647, 721] on button "Добавить сопутствующие" at bounding box center [702, 733] width 173 height 24
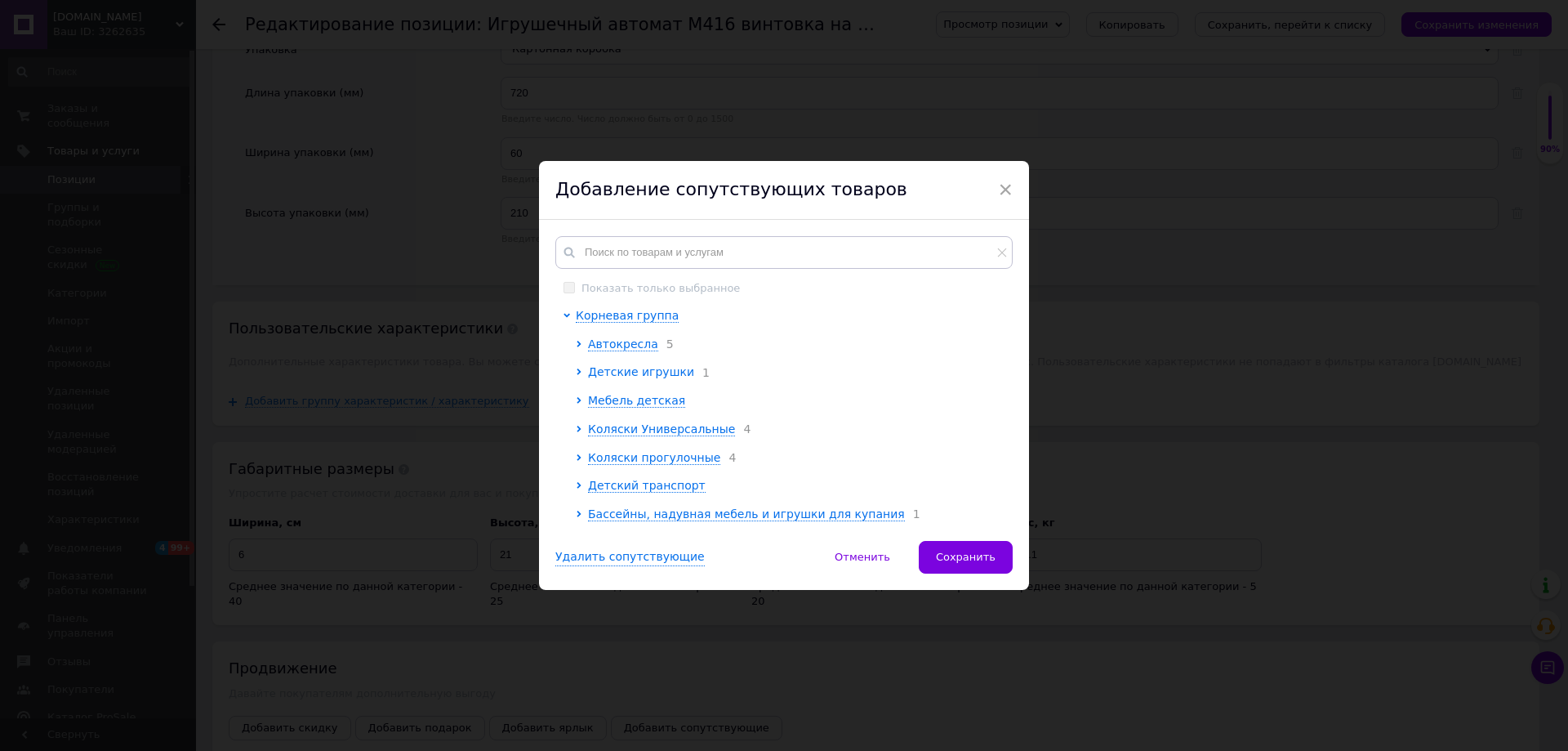
click at [633, 369] on span "Детские игрушки" at bounding box center [640, 371] width 106 height 13
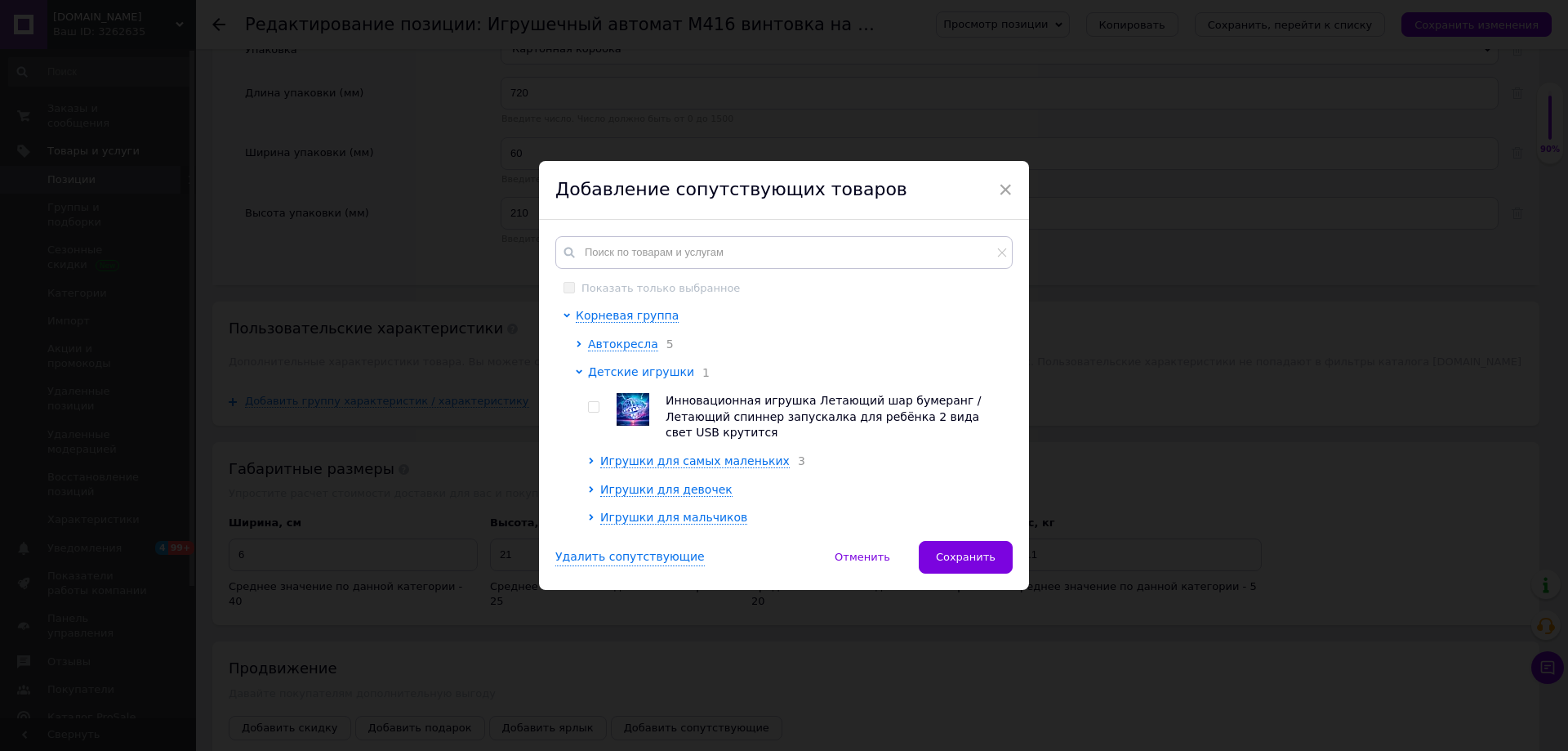
click at [646, 370] on span "Детские игрушки" at bounding box center [640, 371] width 106 height 13
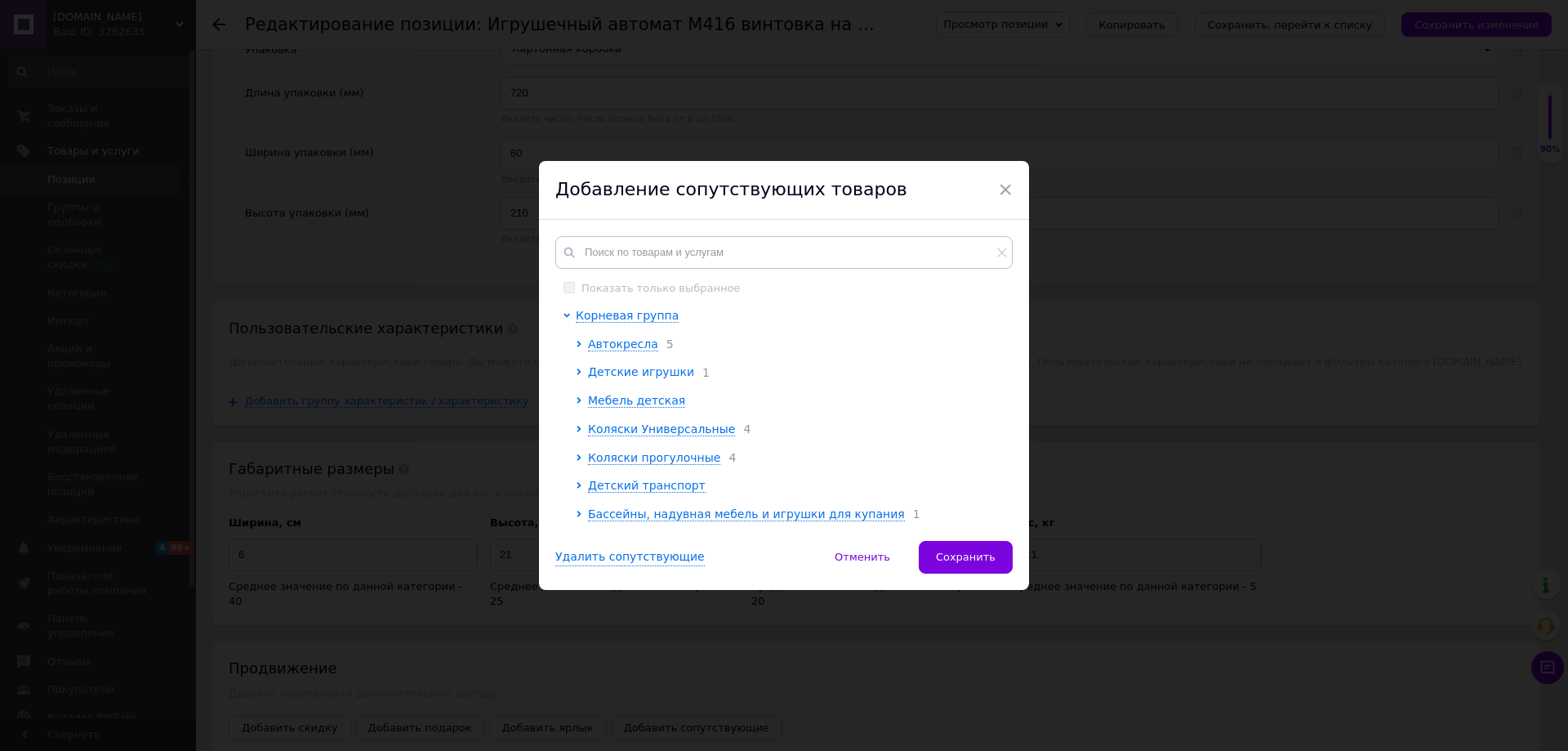
click at [645, 378] on div "Детские игрушки 1" at bounding box center [795, 372] width 415 height 16
click at [648, 374] on span "Детские игрушки" at bounding box center [640, 371] width 106 height 13
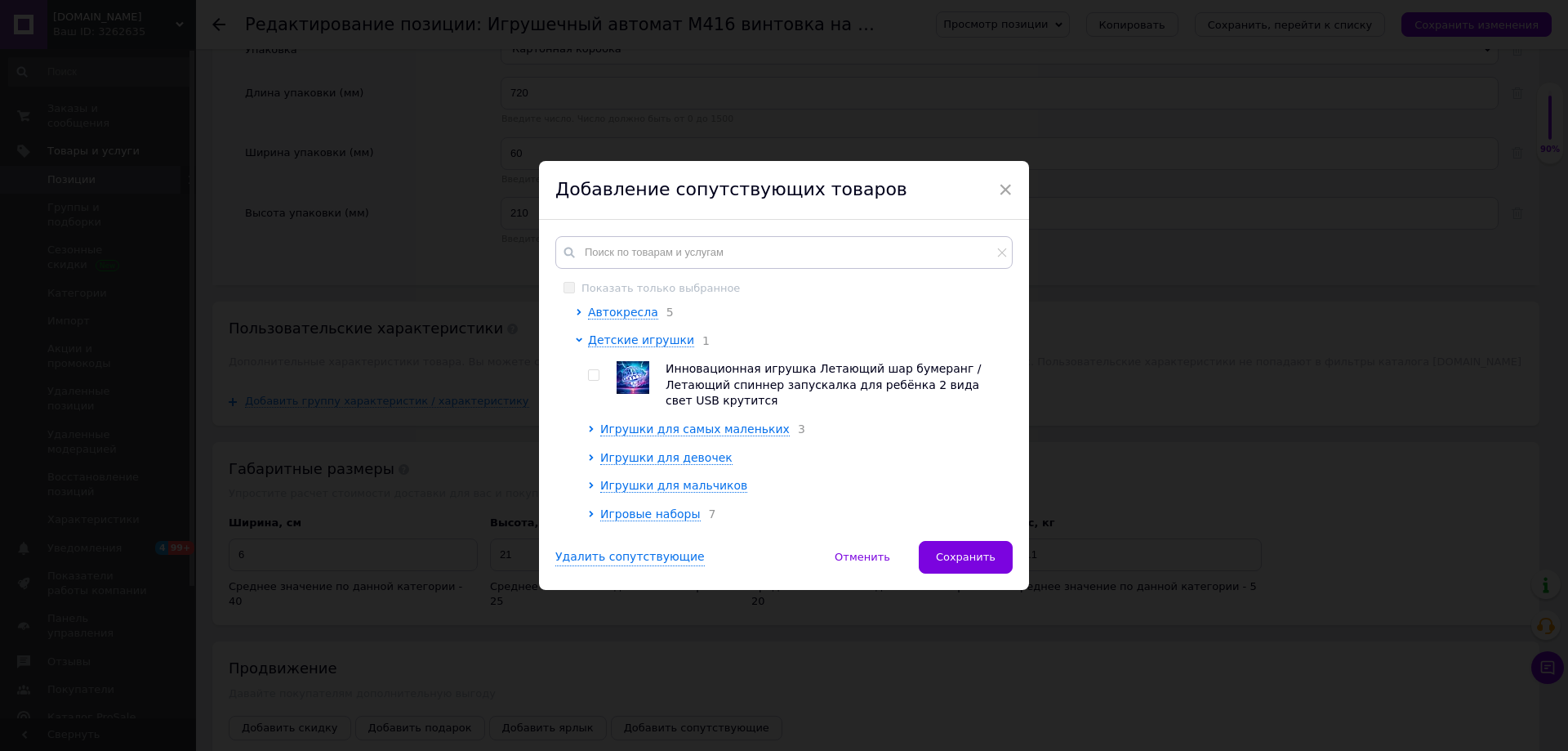
scroll to position [82, 0]
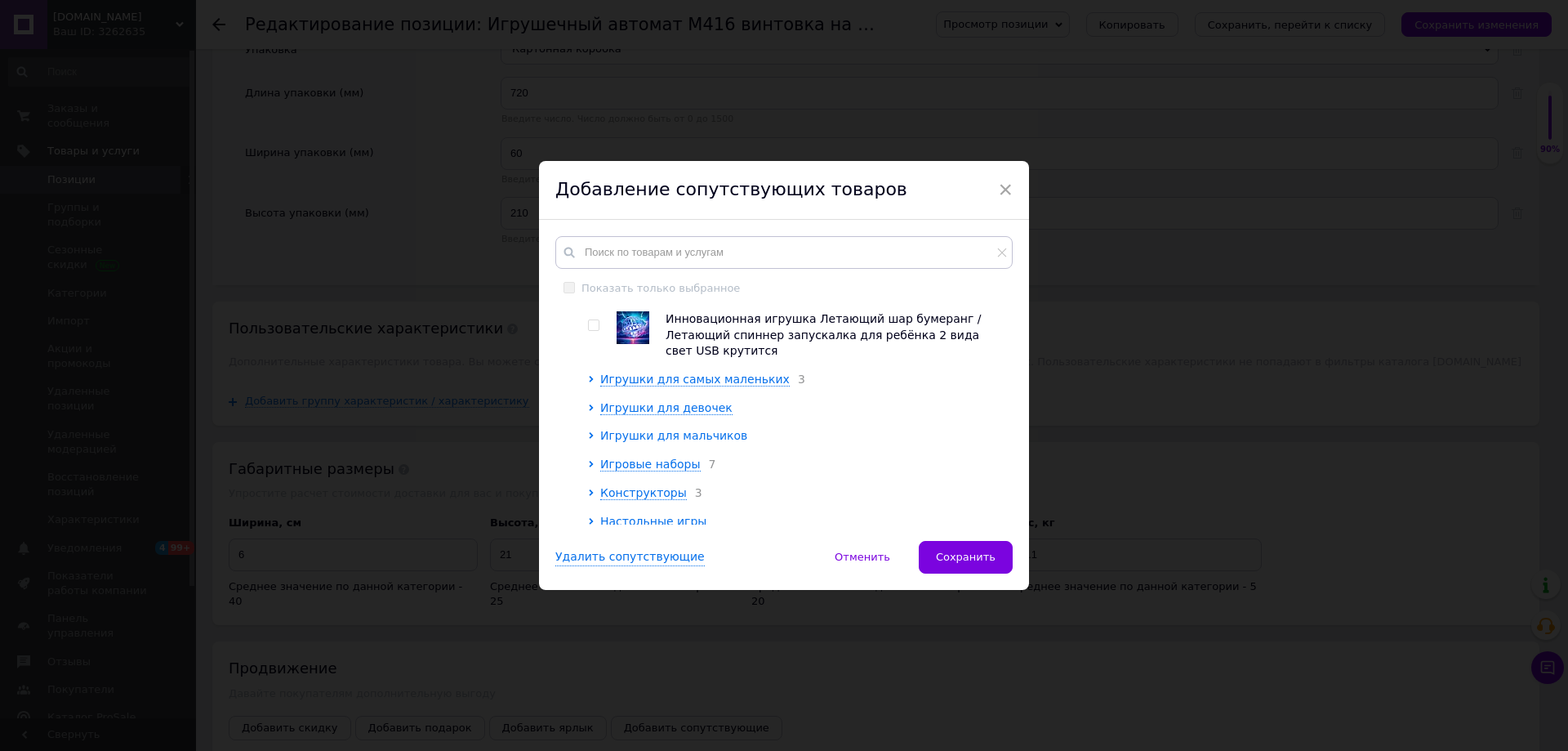
click at [706, 441] on span "Игрушки для мальчиков" at bounding box center [674, 435] width 147 height 13
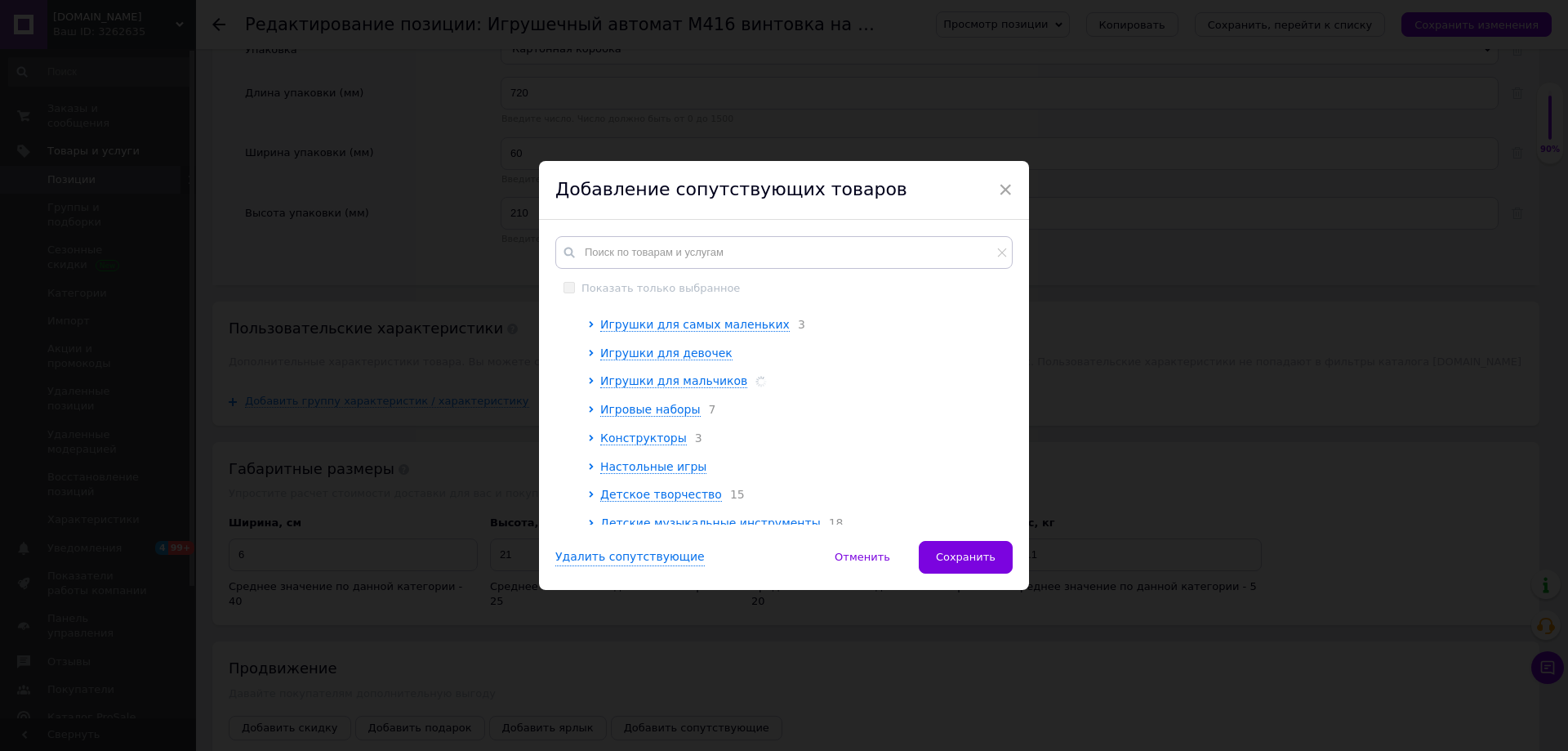
scroll to position [163, 0]
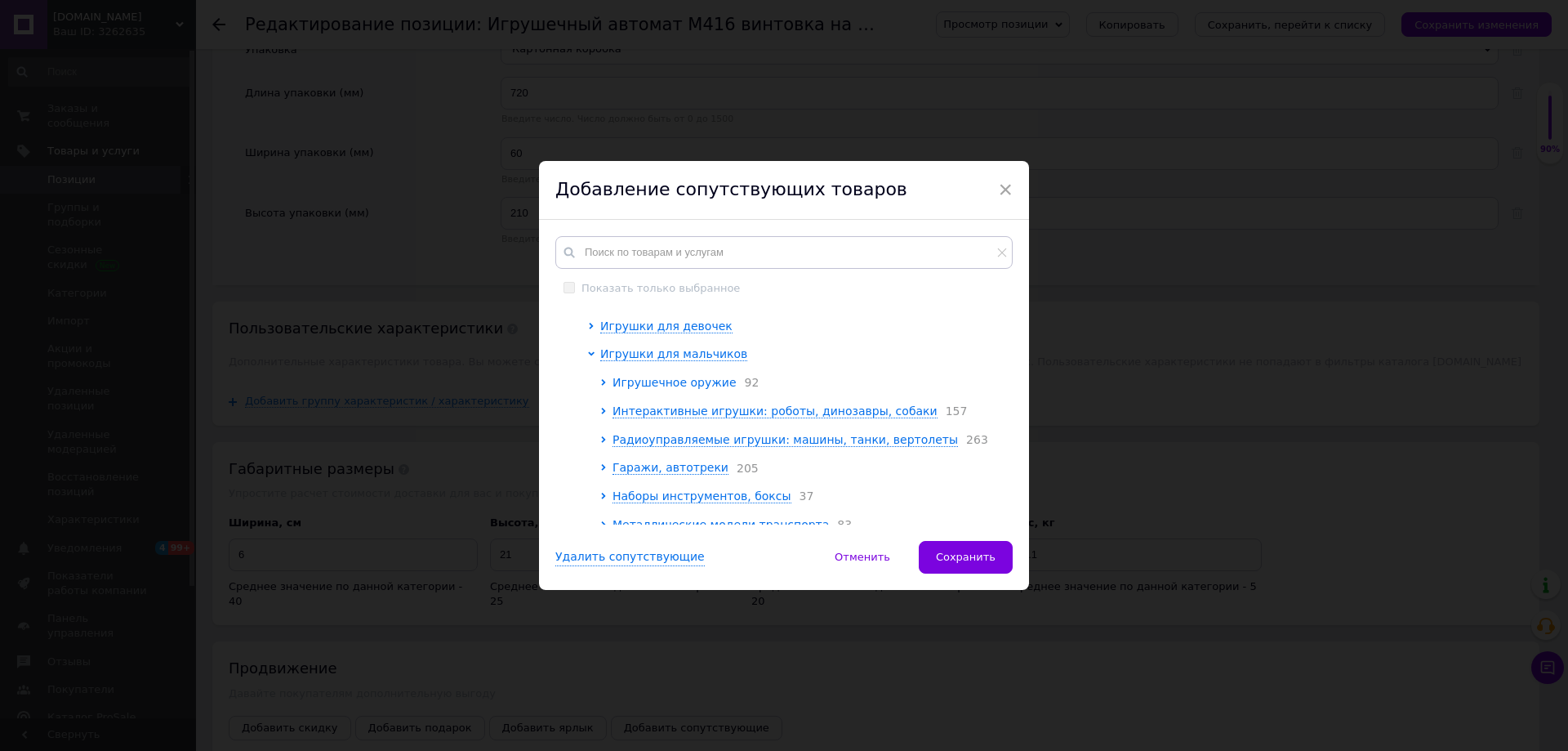
click at [623, 385] on span "Игрушечное оружие" at bounding box center [675, 382] width 124 height 13
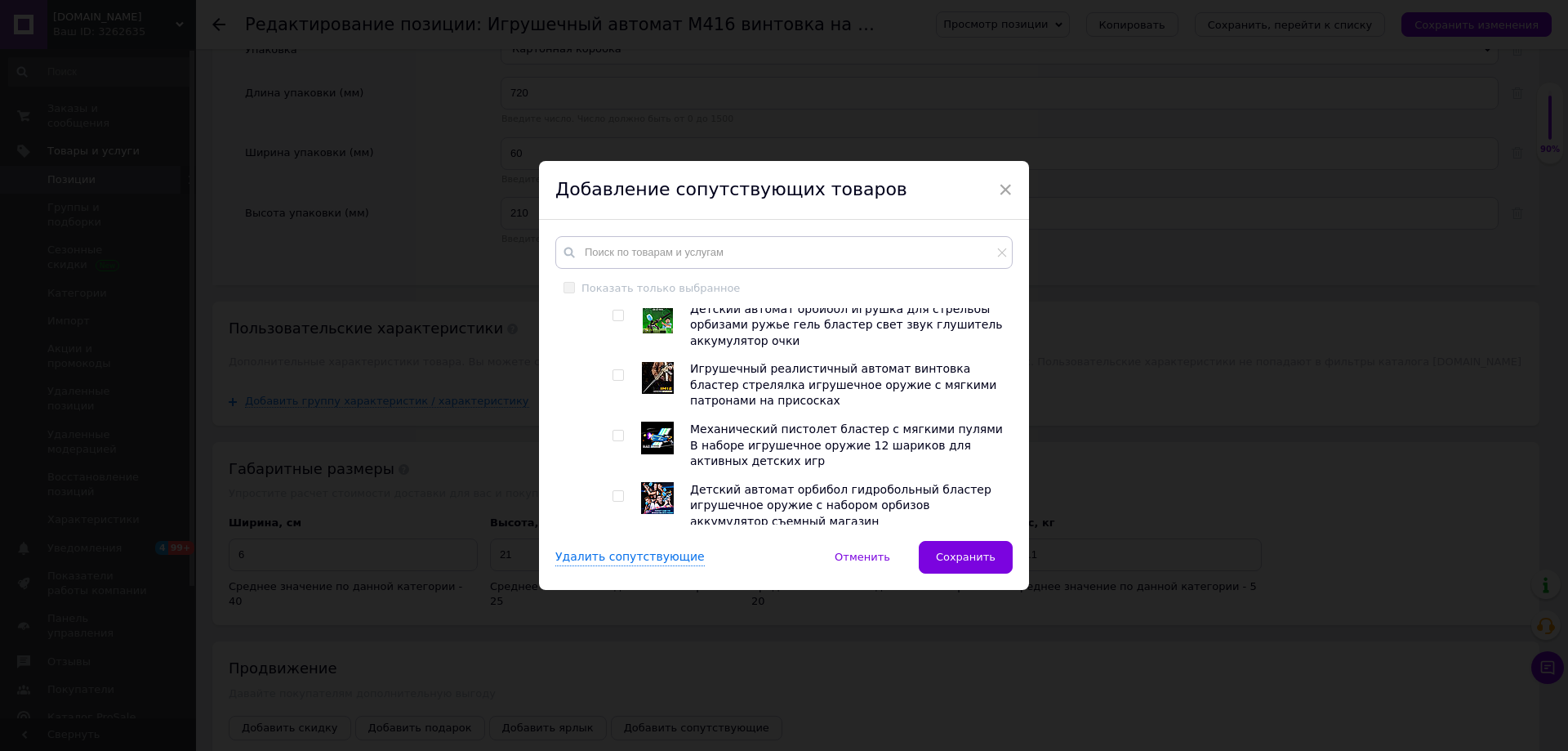
scroll to position [327, 0]
click at [613, 380] on input "checkbox" at bounding box center [618, 374] width 11 height 11
click at [615, 379] on input "checkbox" at bounding box center [618, 374] width 11 height 11
checkbox input "false"
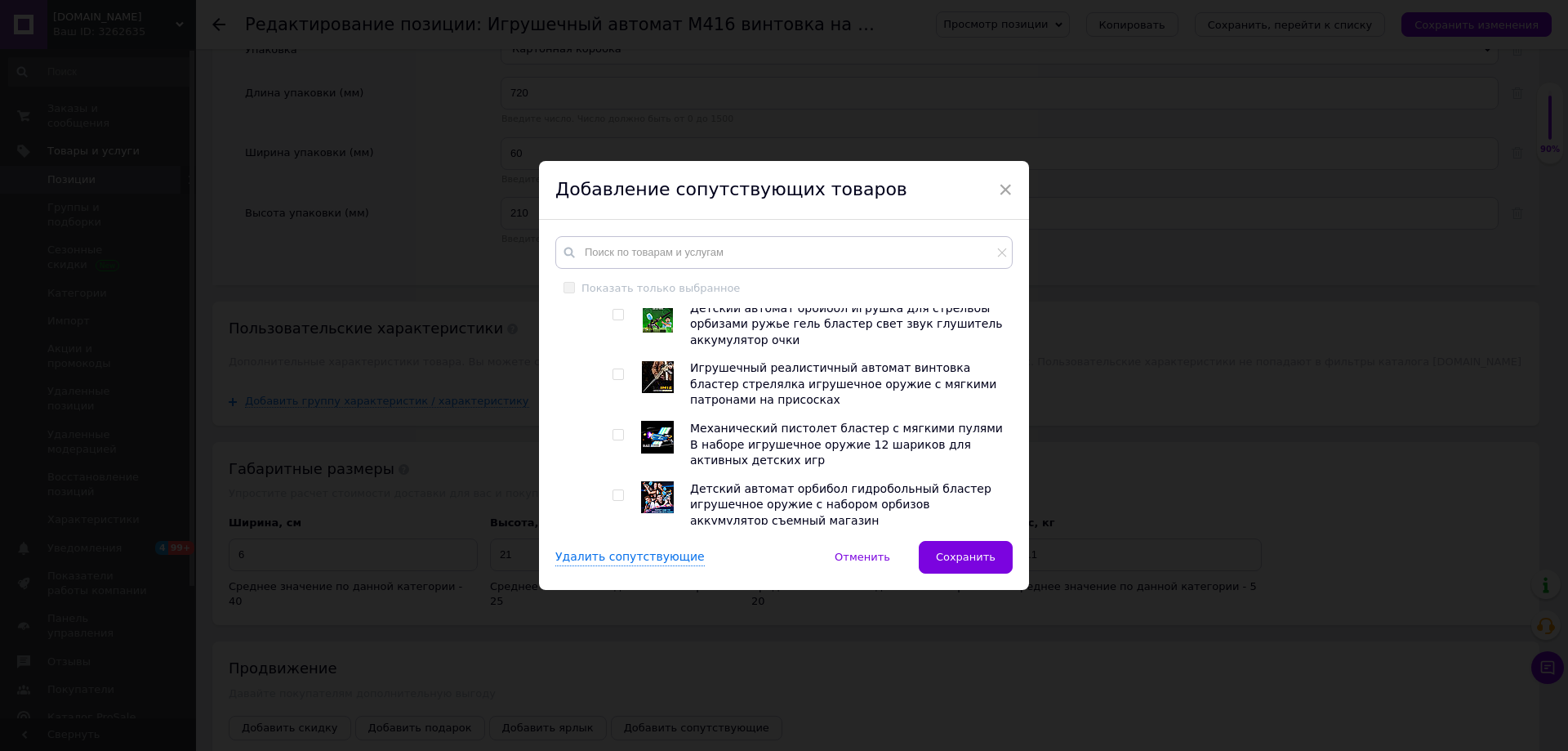
click at [621, 434] on span at bounding box center [618, 434] width 12 height 12
click at [621, 434] on input "checkbox" at bounding box center [618, 435] width 11 height 11
checkbox input "true"
click at [617, 501] on input "checkbox" at bounding box center [618, 495] width 11 height 11
checkbox input "true"
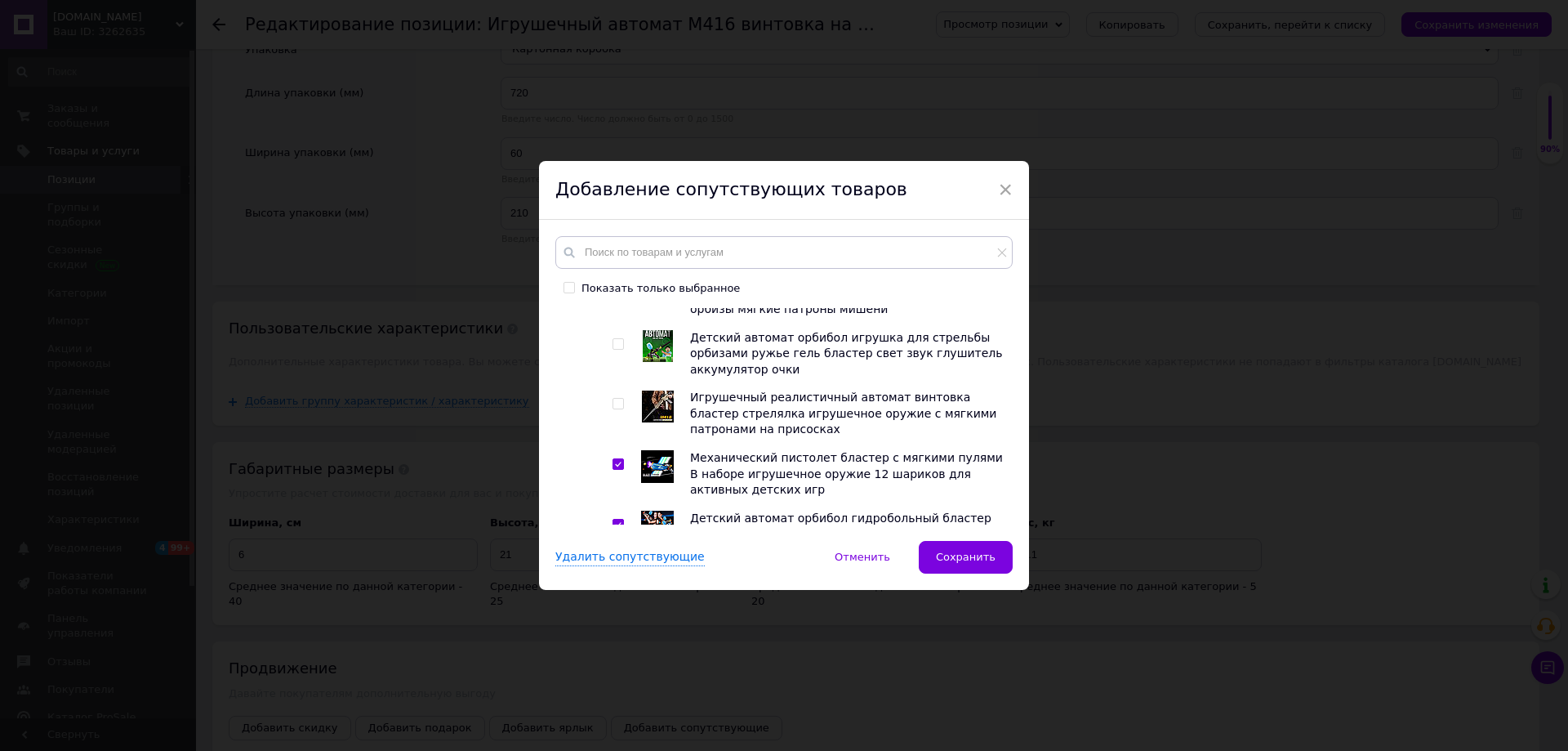
scroll to position [245, 0]
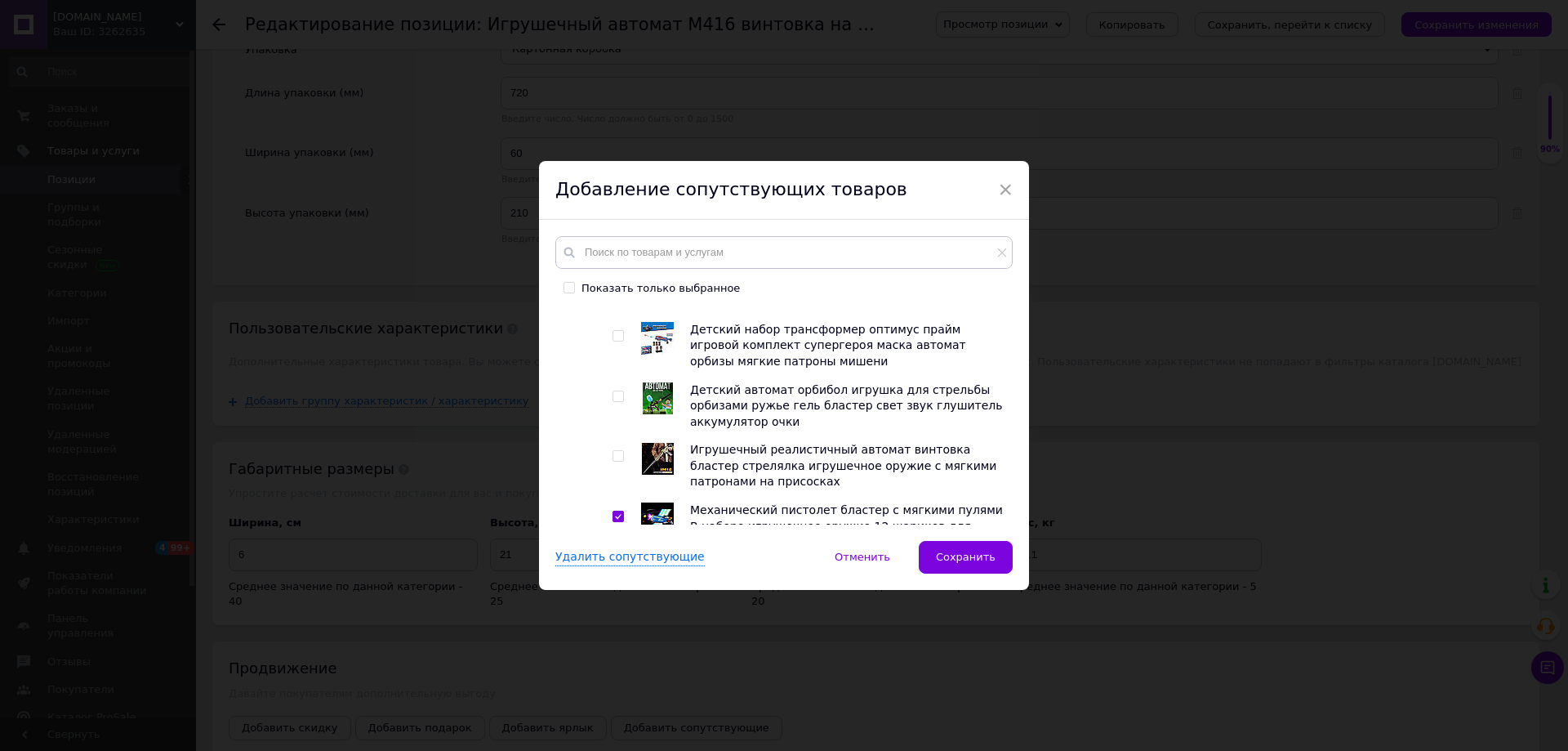
click at [613, 338] on input "checkbox" at bounding box center [618, 336] width 11 height 11
checkbox input "true"
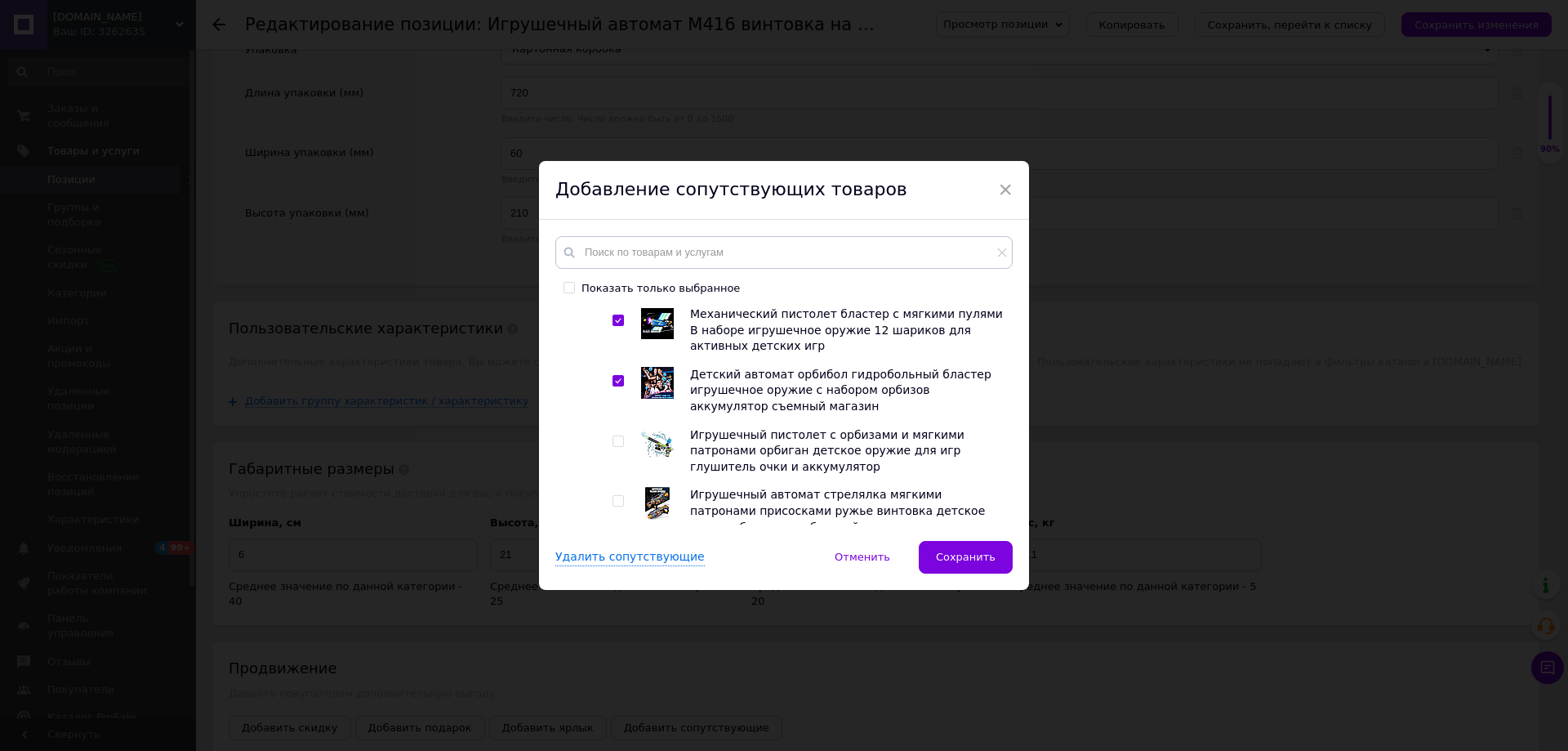
scroll to position [490, 0]
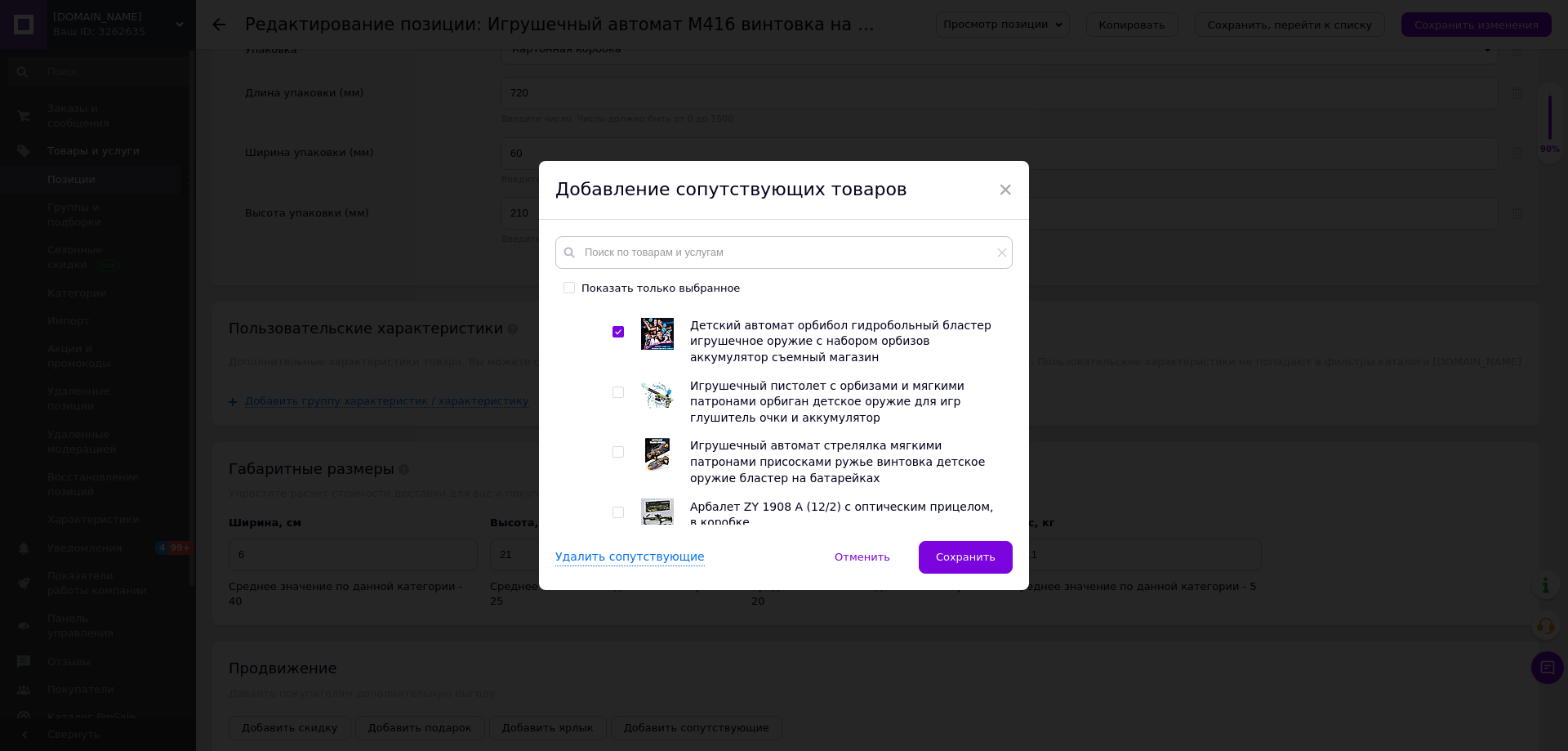
click at [613, 451] on label at bounding box center [618, 451] width 12 height 12
click at [613, 451] on input "checkbox" at bounding box center [618, 452] width 11 height 11
checkbox input "true"
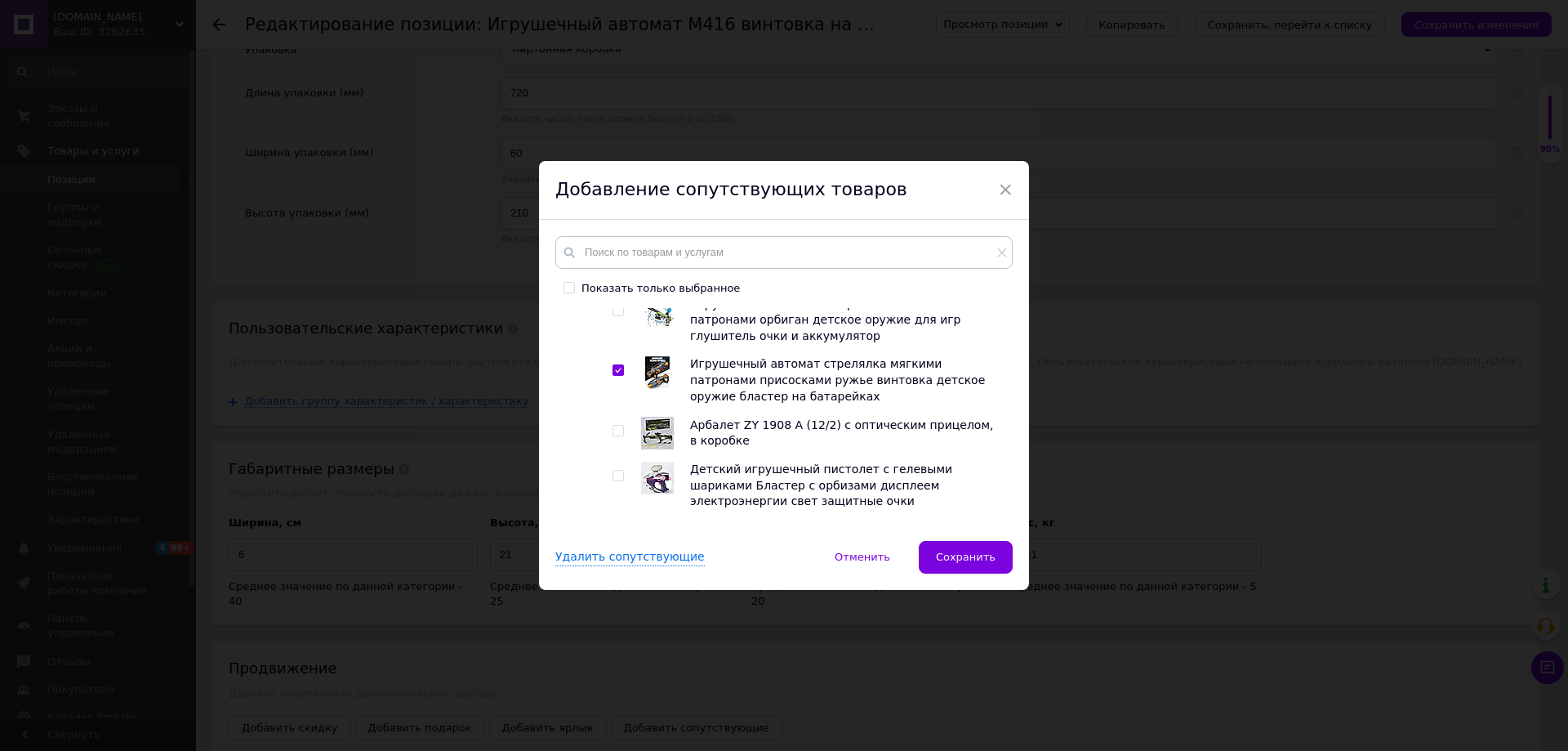
click at [620, 432] on input "checkbox" at bounding box center [618, 431] width 11 height 11
checkbox input "true"
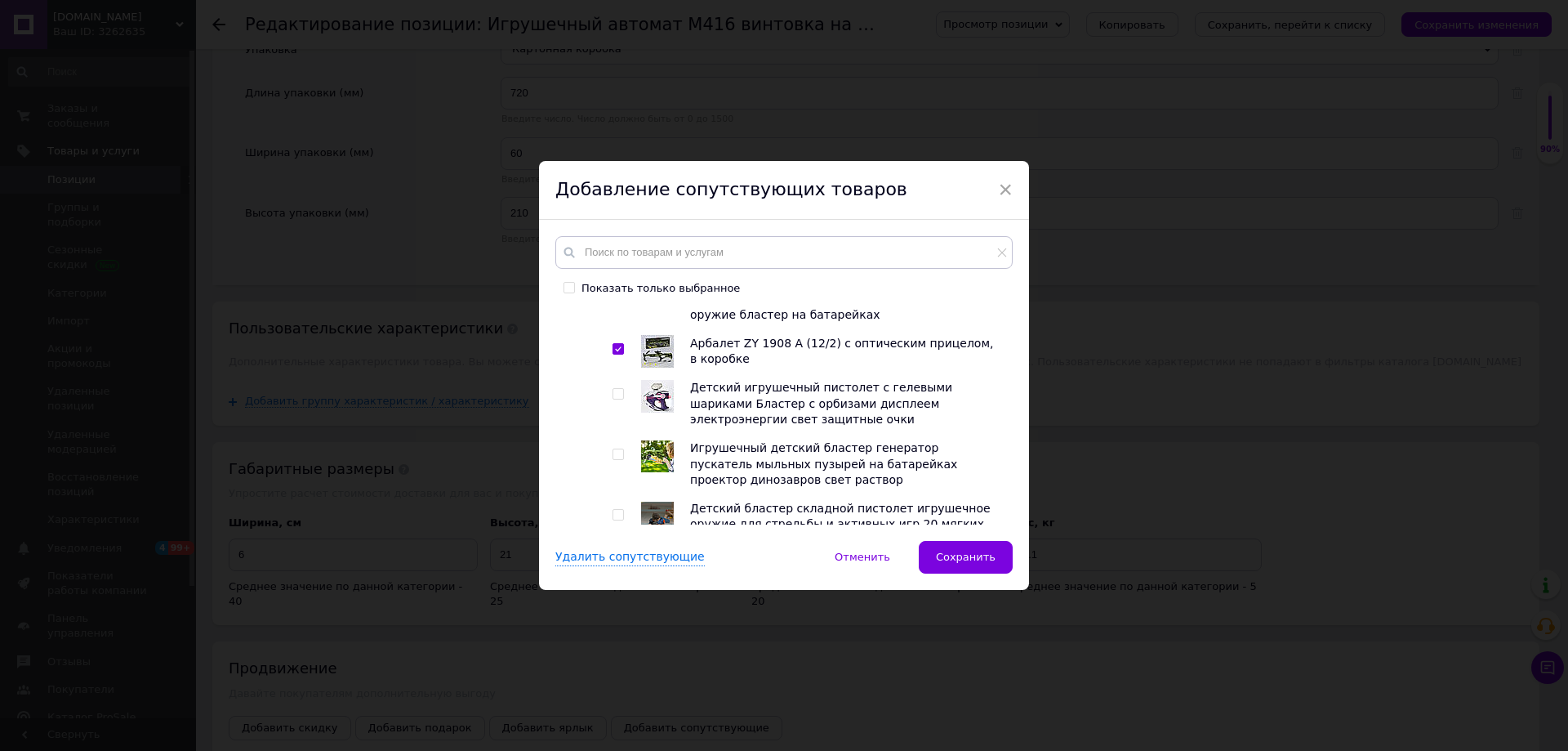
click at [621, 395] on span at bounding box center [618, 393] width 12 height 12
click at [621, 395] on input "checkbox" at bounding box center [618, 394] width 11 height 11
checkbox input "true"
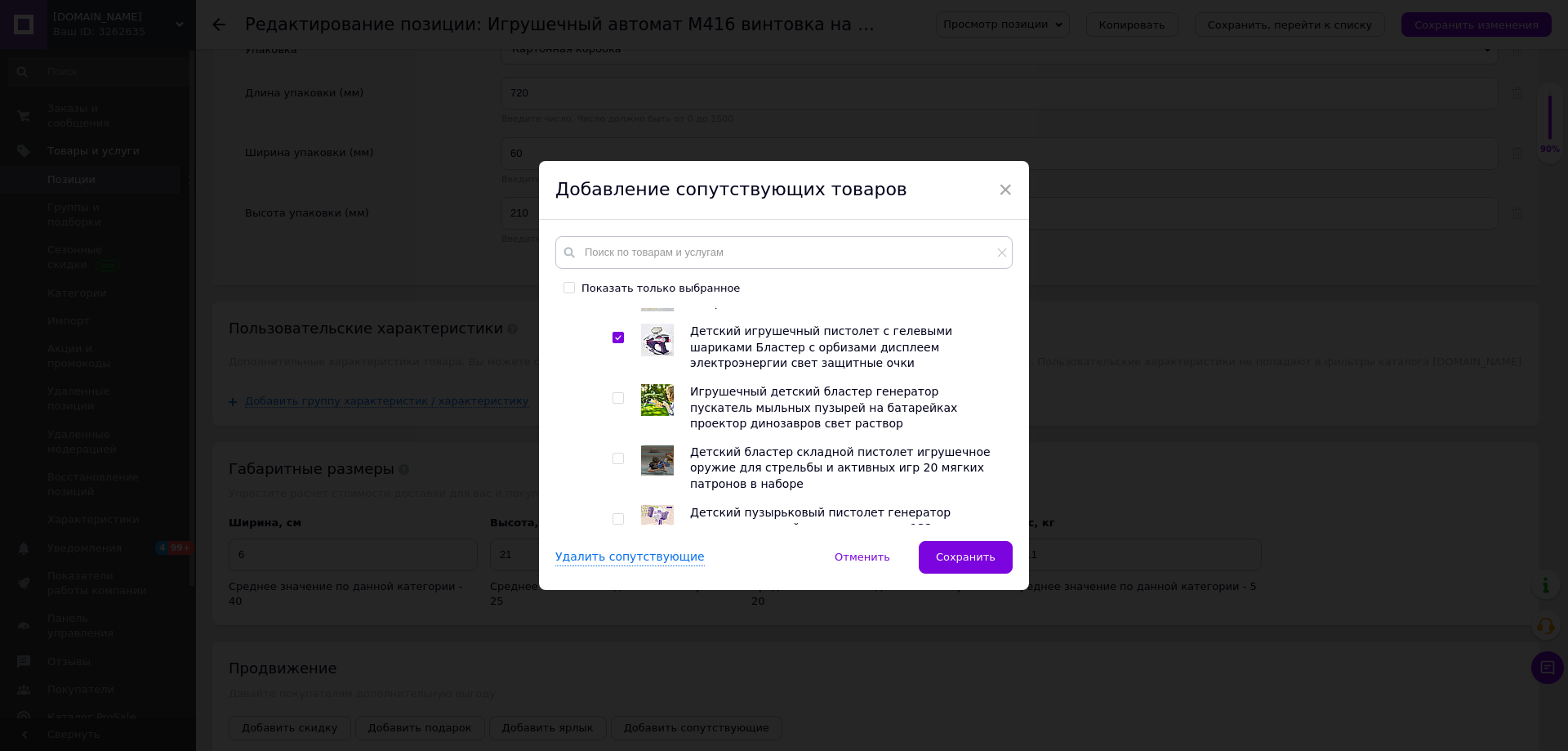
scroll to position [735, 0]
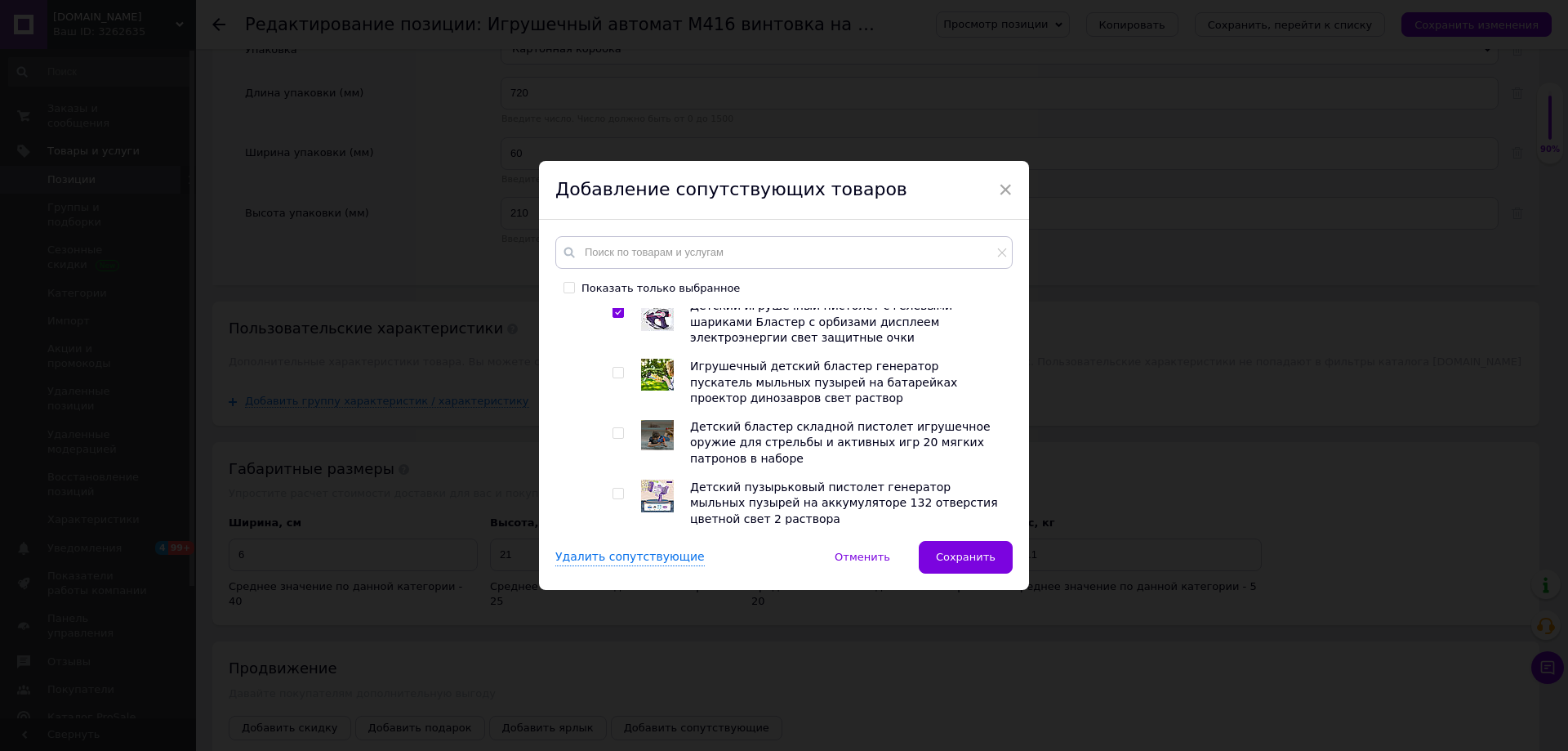
click at [616, 378] on input "checkbox" at bounding box center [618, 373] width 11 height 11
checkbox input "true"
click at [614, 432] on span at bounding box center [618, 432] width 12 height 12
click at [614, 432] on input "checkbox" at bounding box center [618, 433] width 11 height 11
checkbox input "true"
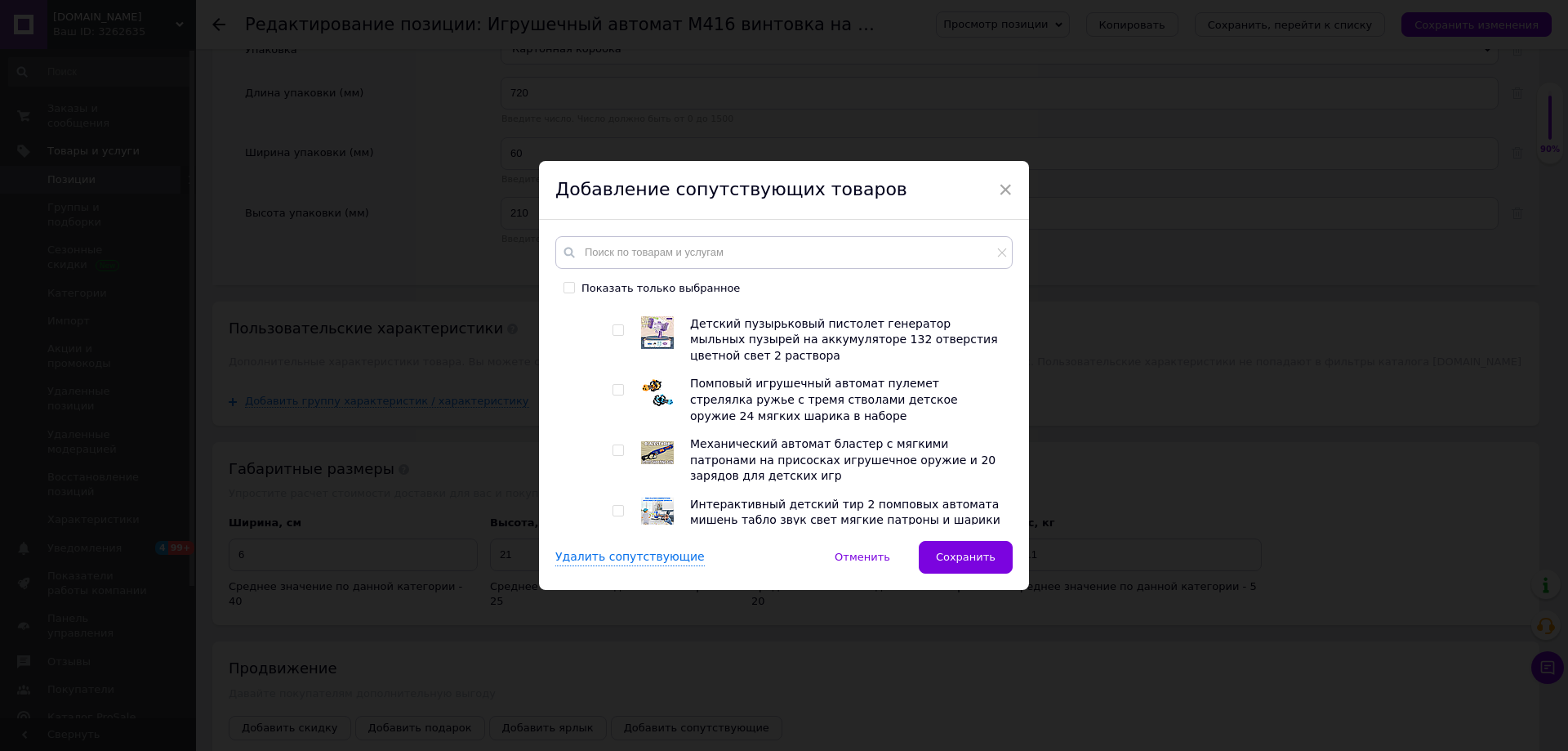
click at [615, 391] on input "checkbox" at bounding box center [618, 390] width 11 height 11
checkbox input "true"
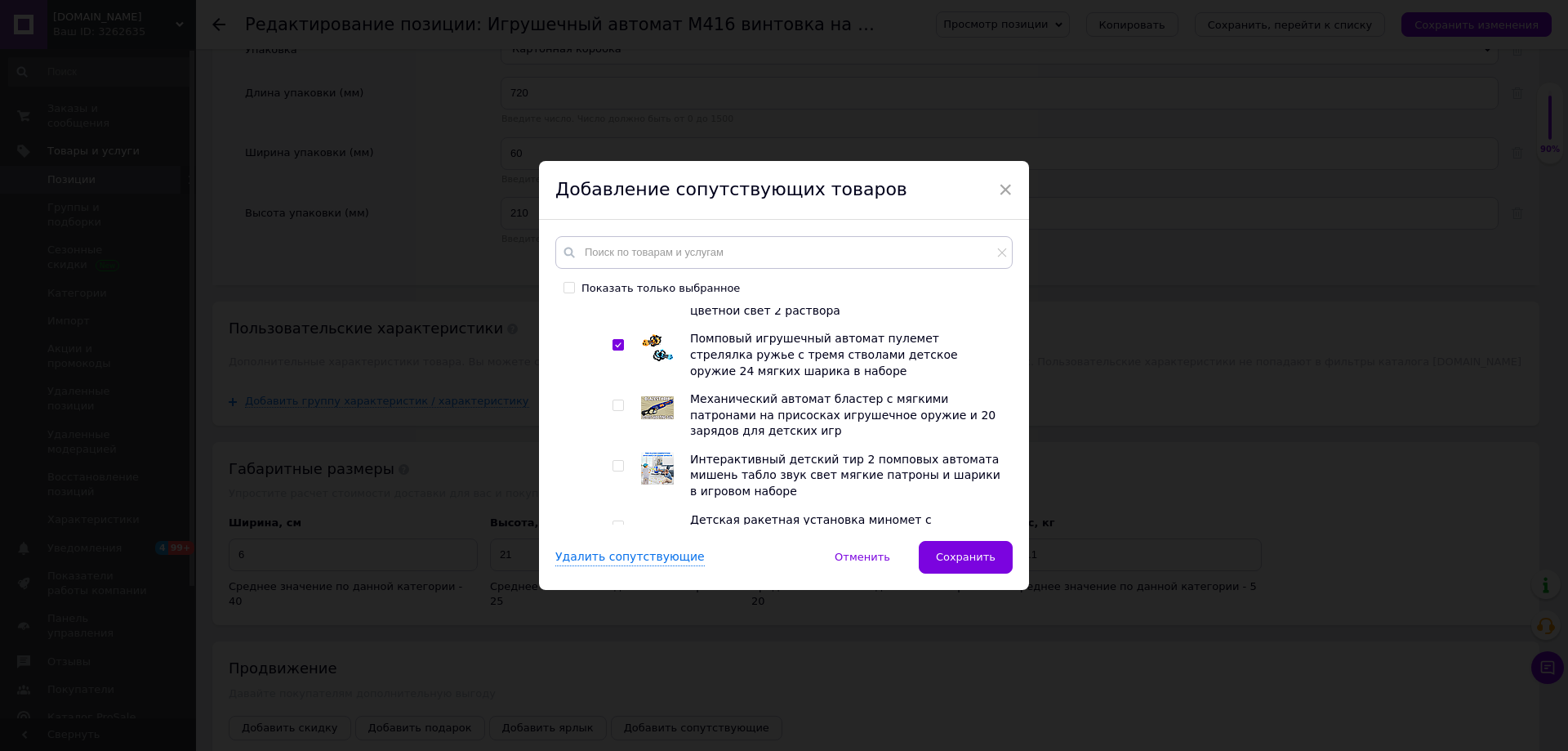
scroll to position [980, 0]
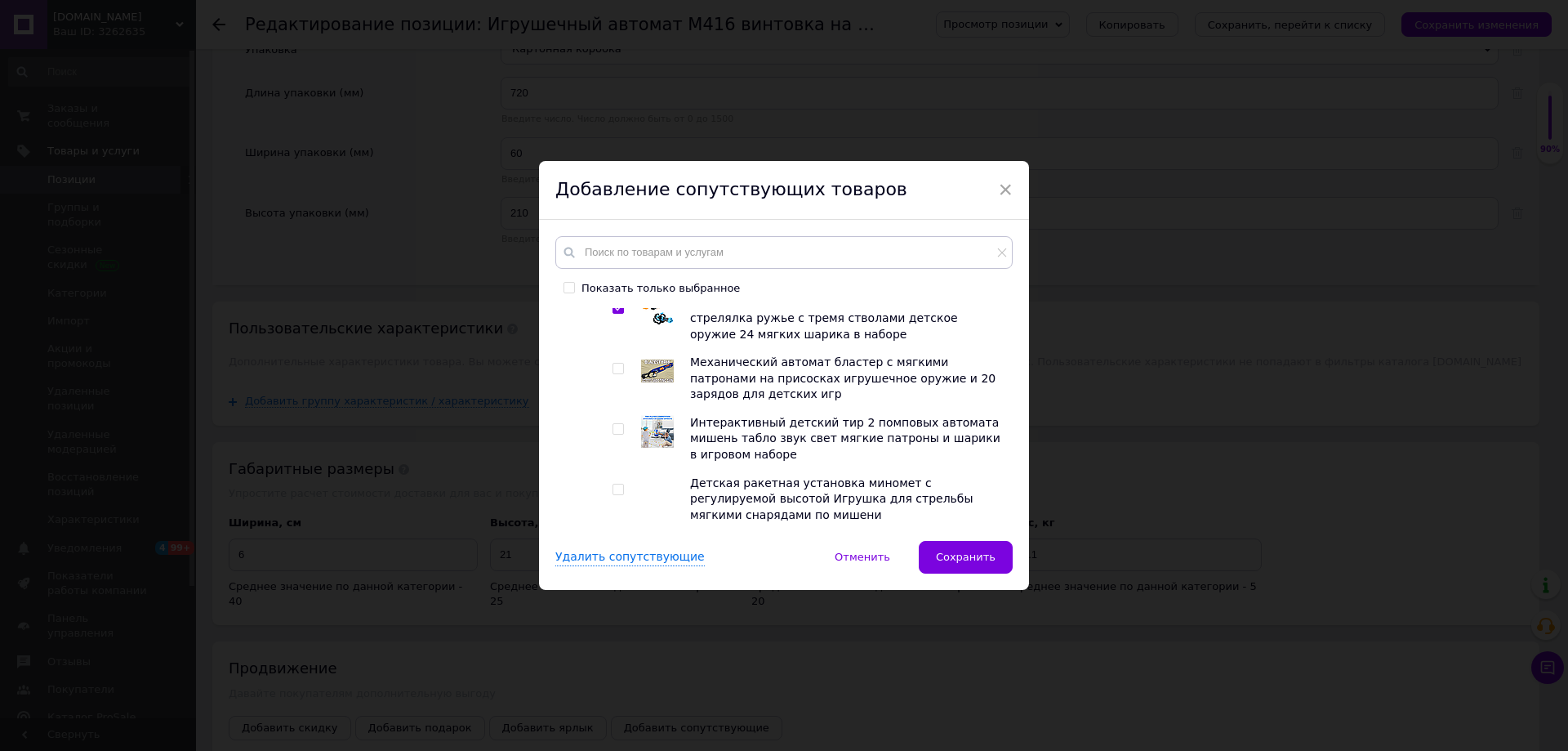
click at [618, 441] on div at bounding box center [621, 439] width 16 height 48
click at [615, 428] on input "checkbox" at bounding box center [618, 429] width 11 height 11
checkbox input "true"
click at [613, 372] on input "checkbox" at bounding box center [618, 369] width 11 height 11
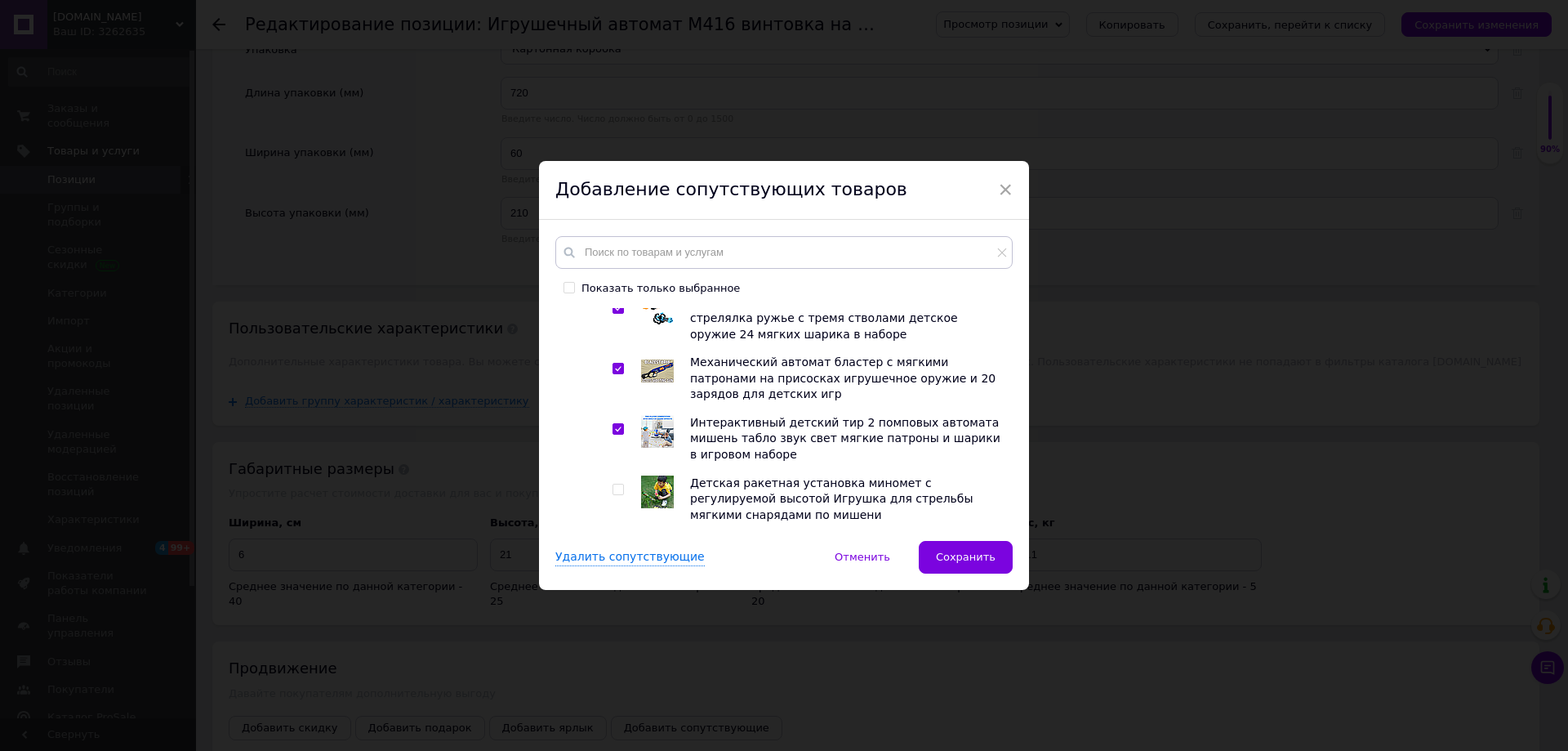
checkbox input "true"
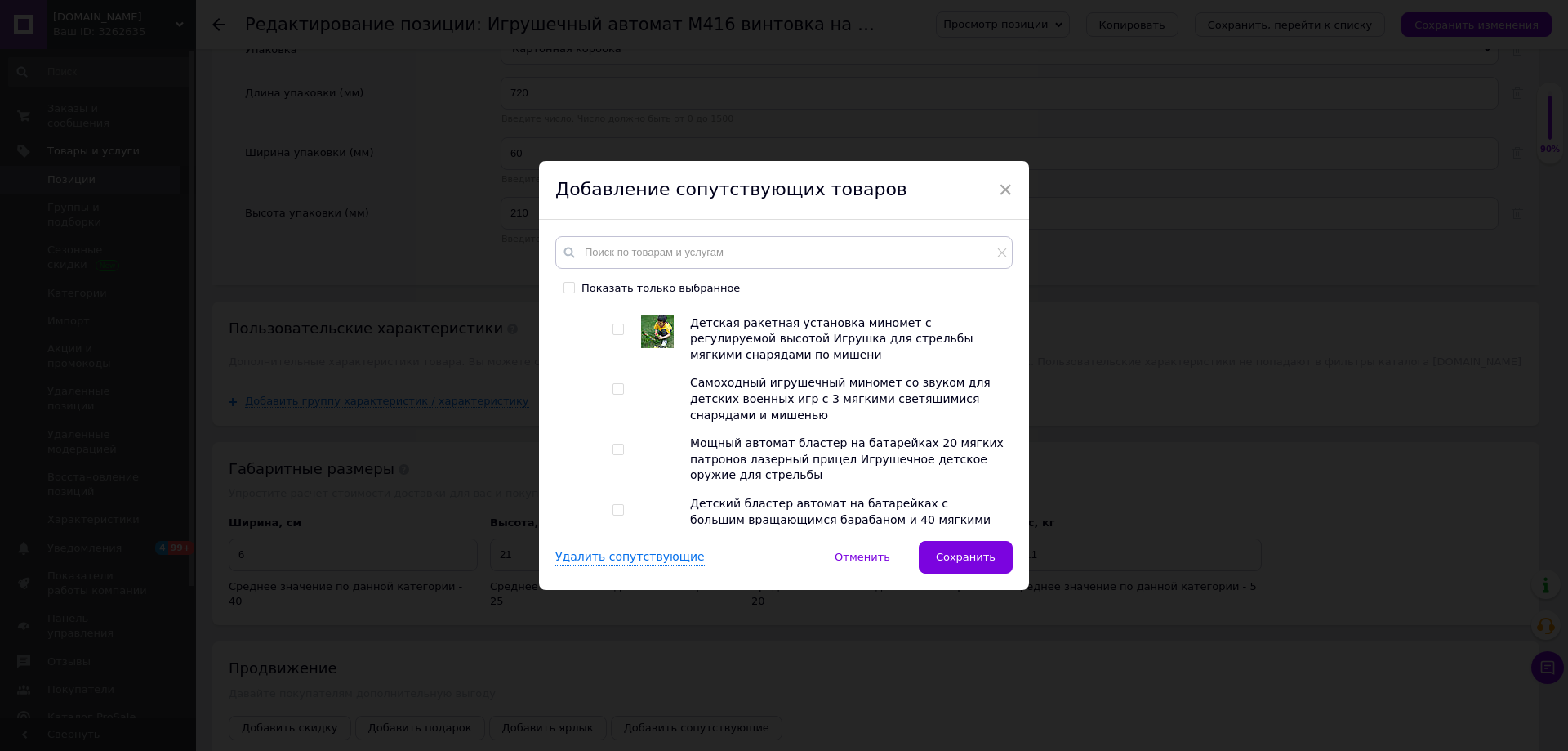
scroll to position [1143, 0]
click at [615, 386] on input "checkbox" at bounding box center [618, 386] width 11 height 11
checkbox input "true"
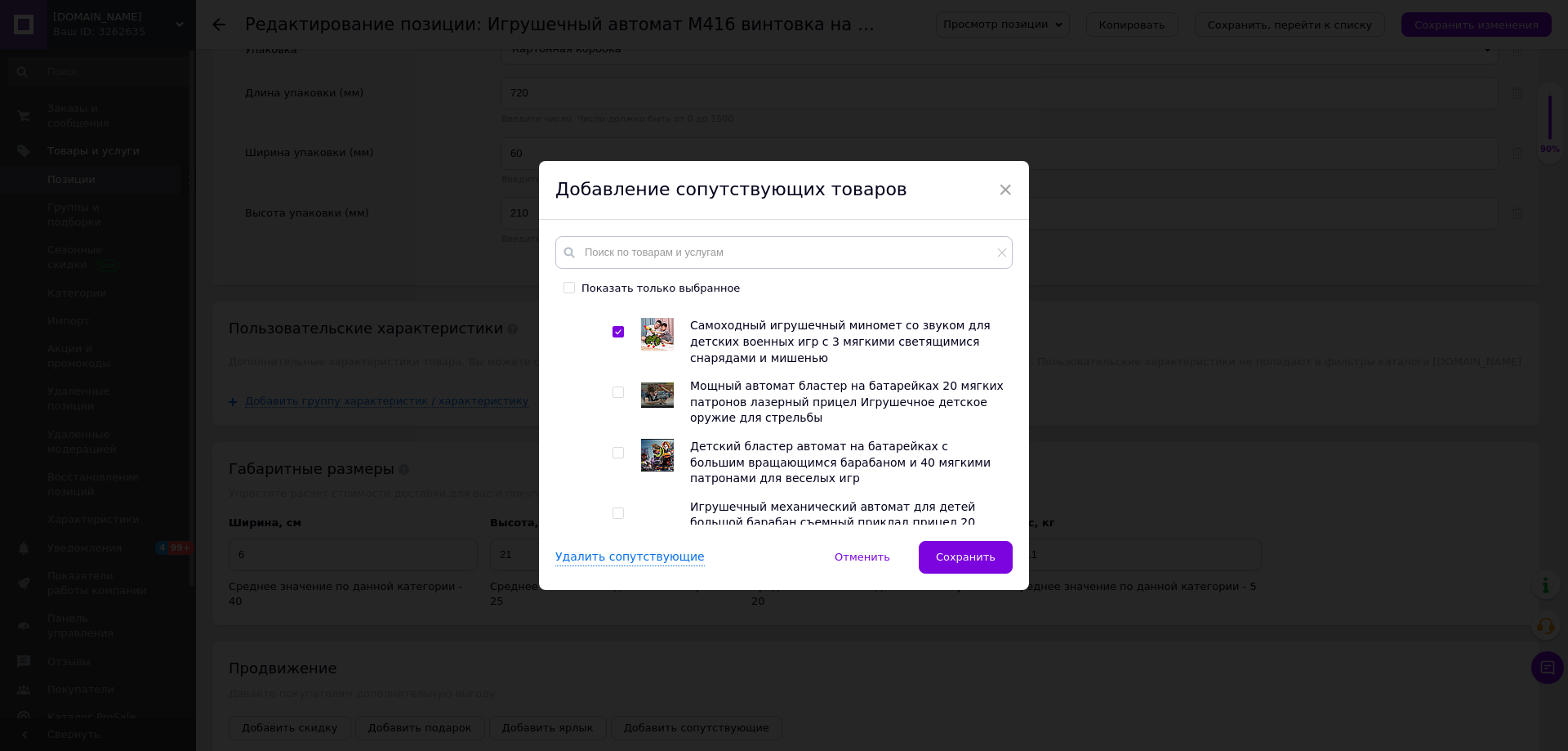
scroll to position [1225, 0]
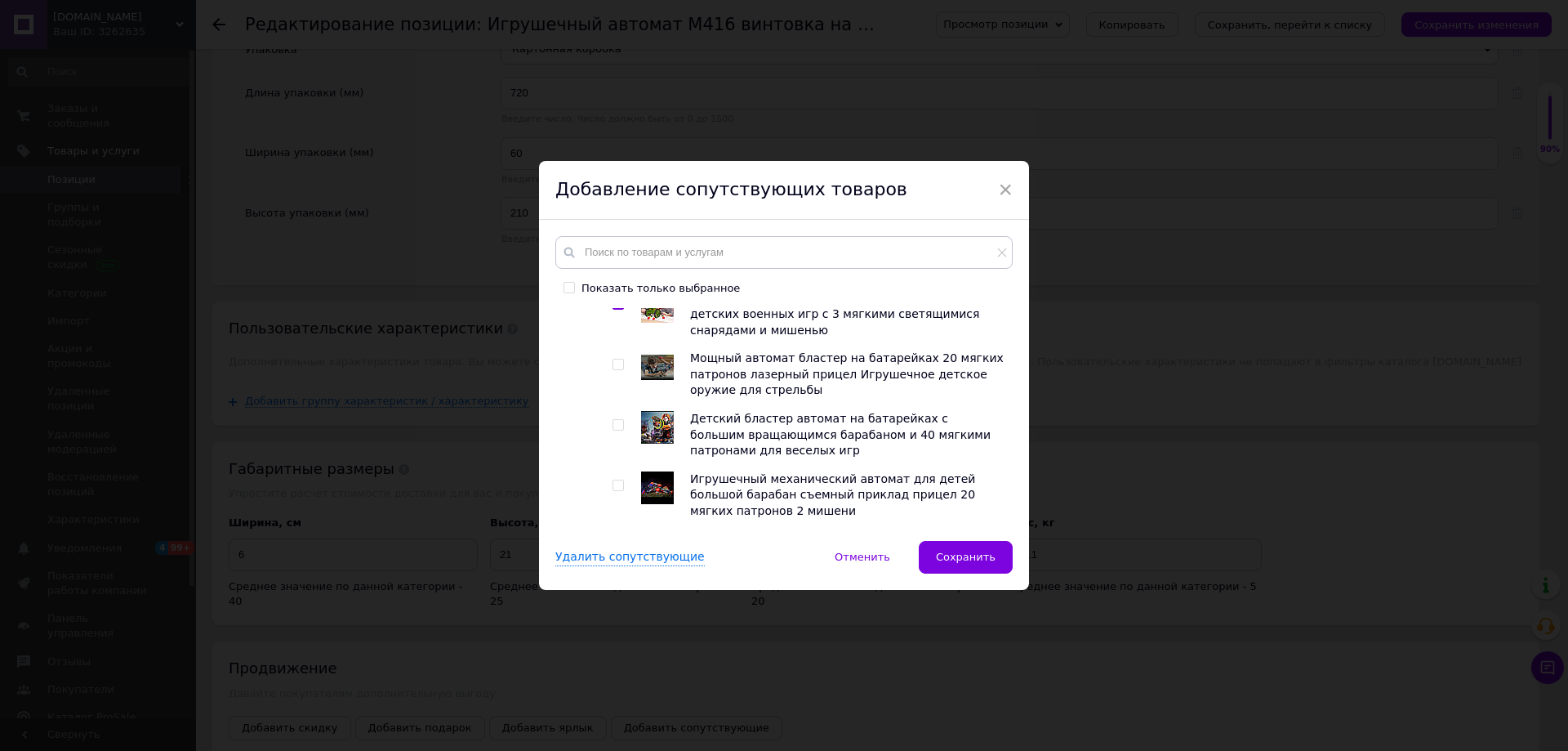
click at [614, 370] on input "checkbox" at bounding box center [618, 365] width 11 height 11
checkbox input "true"
click at [614, 429] on input "checkbox" at bounding box center [618, 425] width 11 height 11
checkbox input "true"
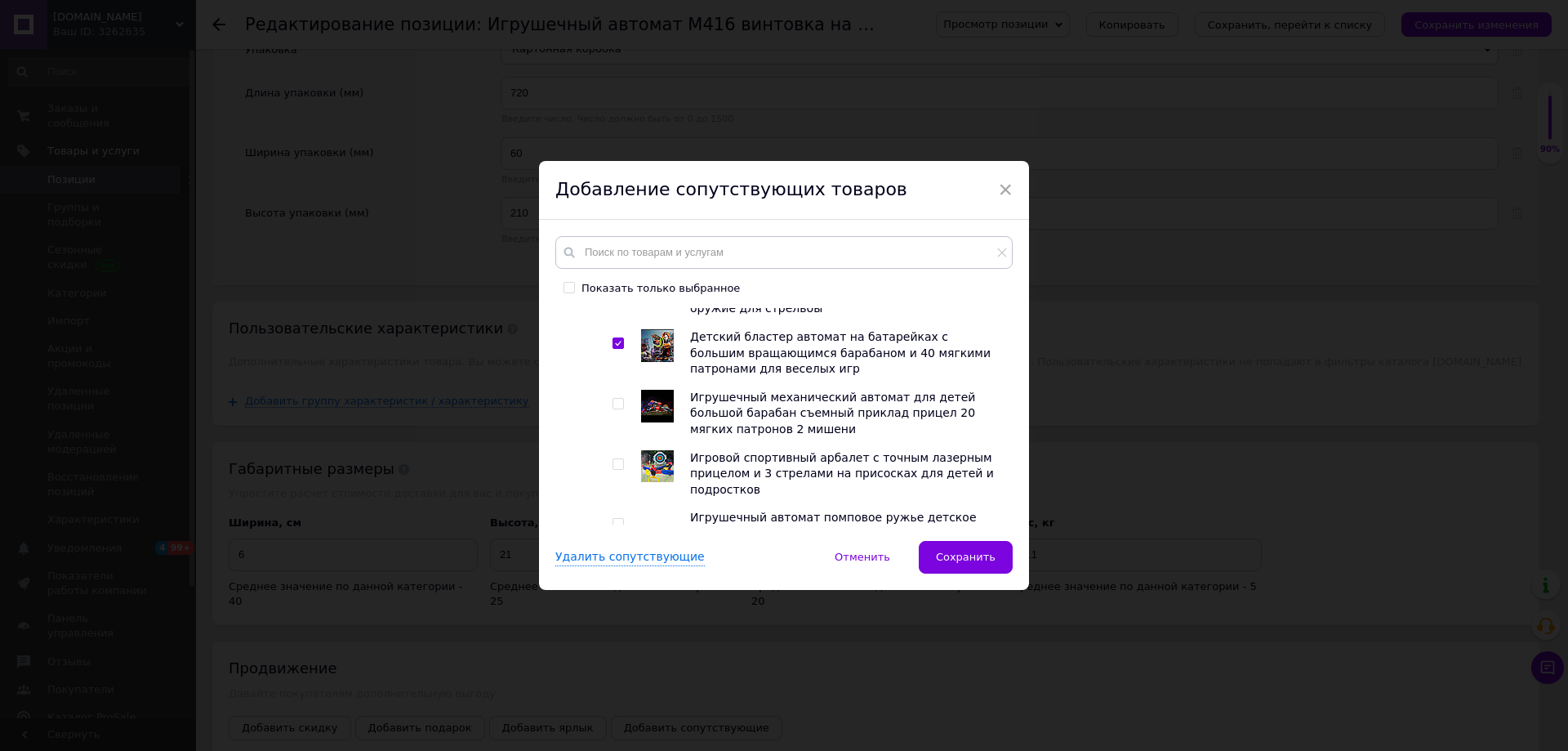
click at [618, 406] on input "checkbox" at bounding box center [618, 404] width 11 height 11
checkbox input "true"
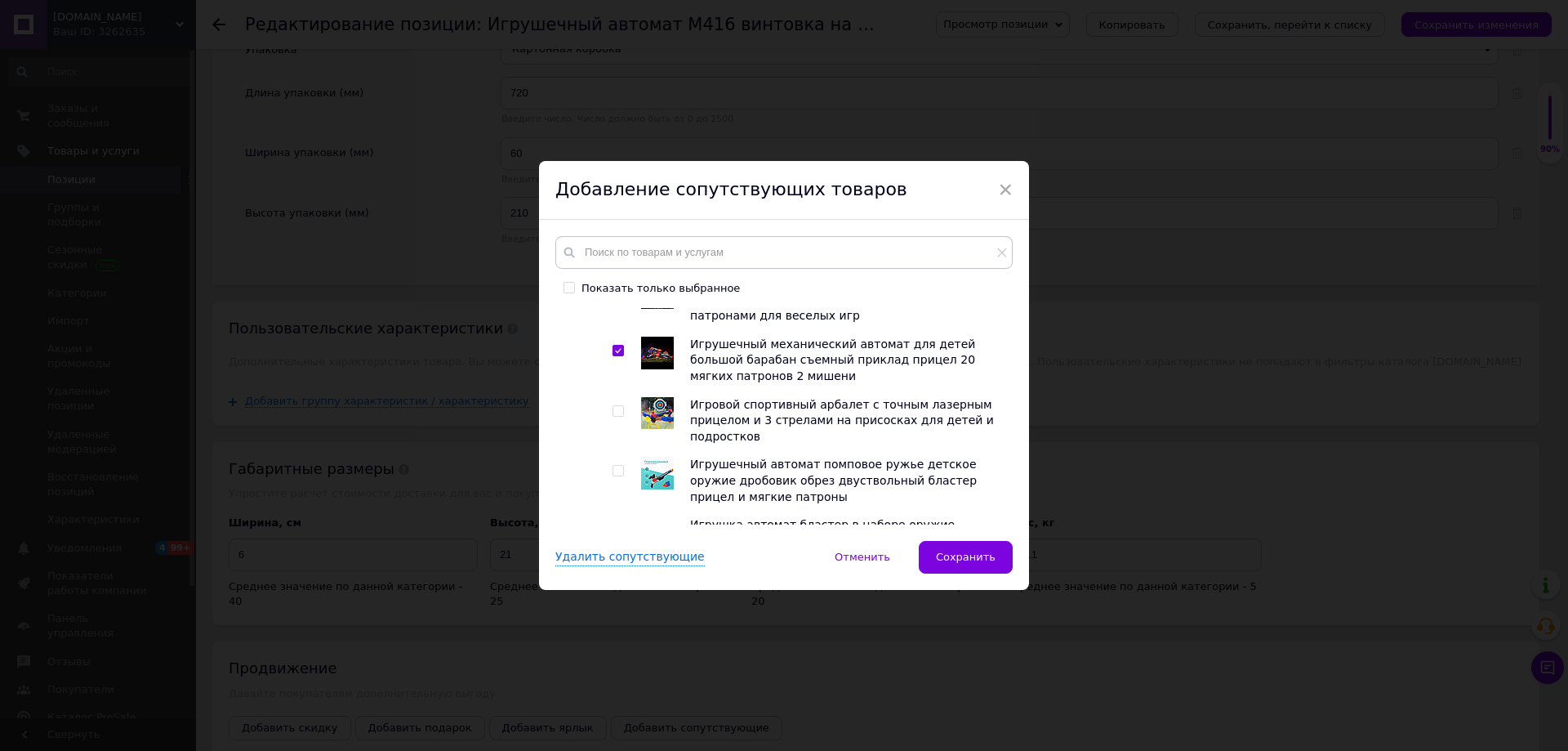
scroll to position [1388, 0]
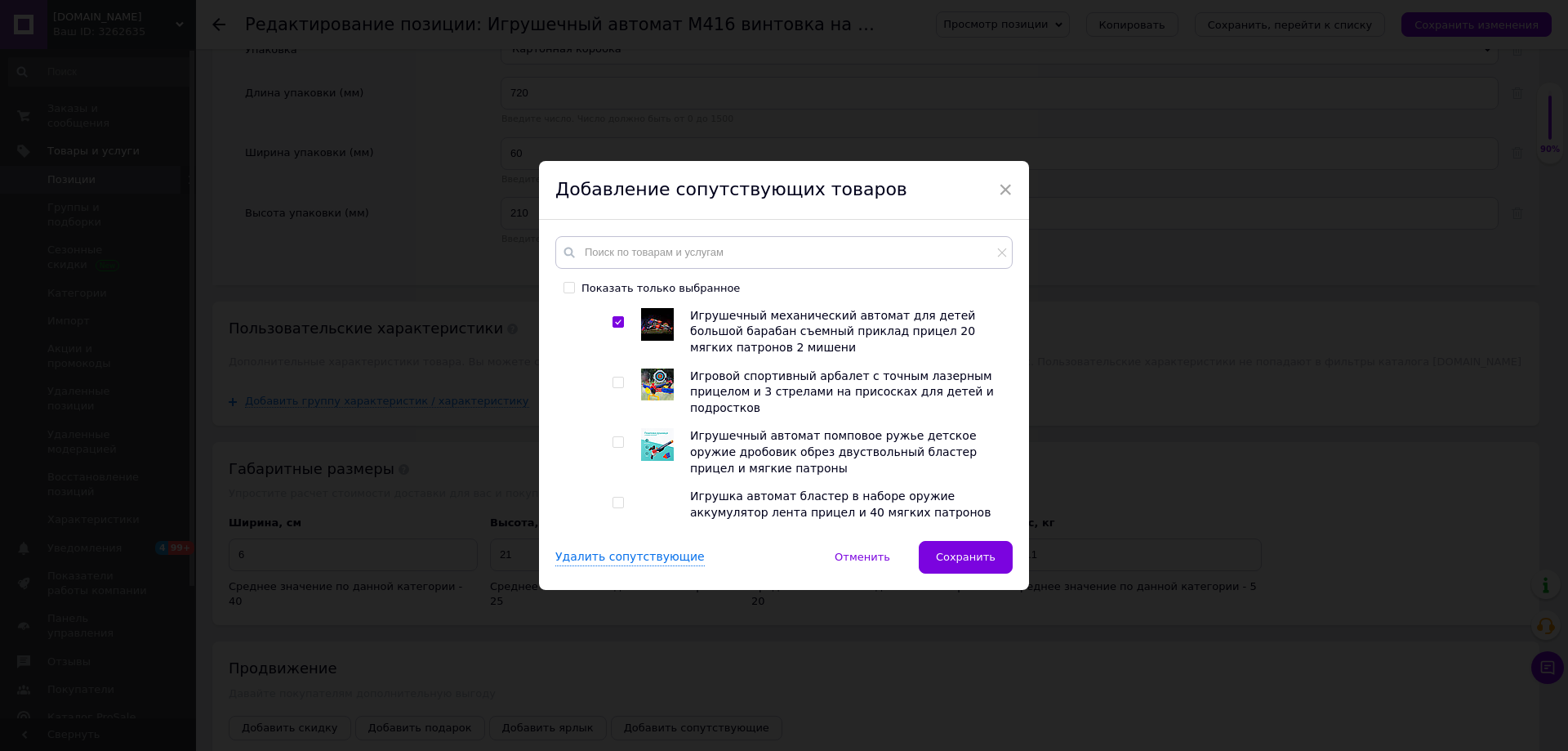
click at [616, 393] on div at bounding box center [621, 393] width 16 height 48
click at [614, 387] on input "checkbox" at bounding box center [618, 383] width 11 height 11
checkbox input "true"
click at [614, 444] on input "checkbox" at bounding box center [618, 442] width 11 height 11
checkbox input "true"
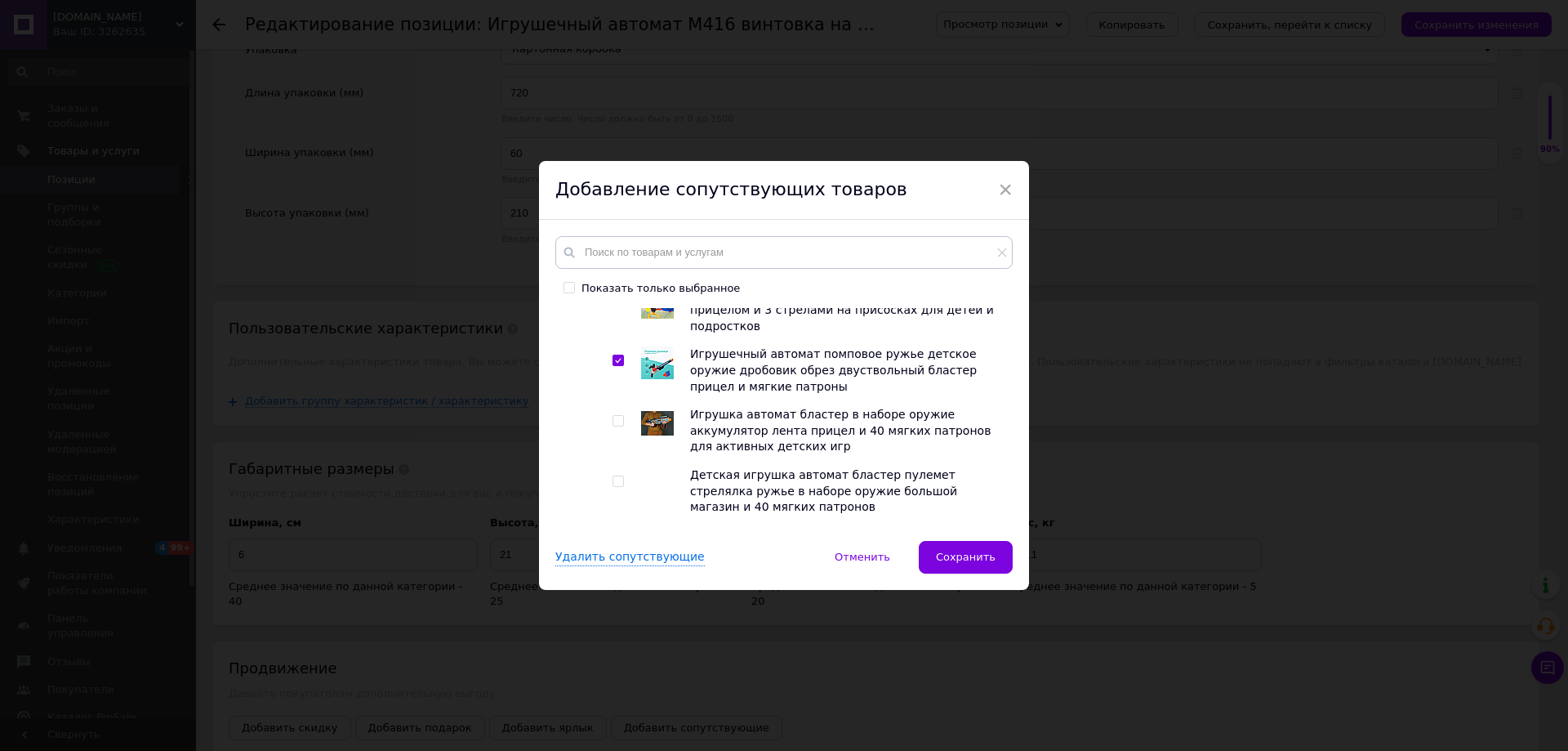
click at [629, 426] on div at bounding box center [635, 431] width 13 height 48
click at [621, 426] on div at bounding box center [619, 420] width 13 height 12
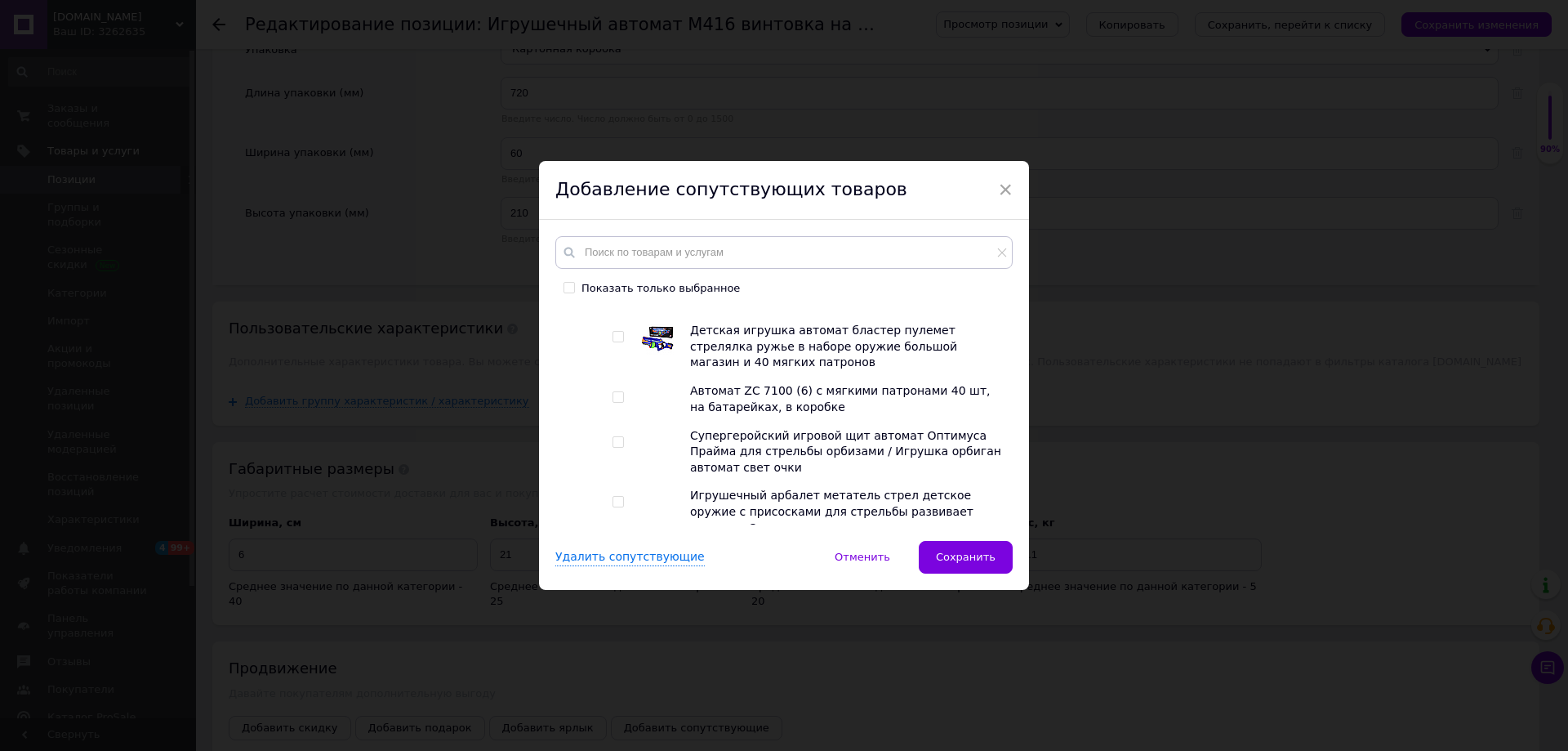
scroll to position [1634, 0]
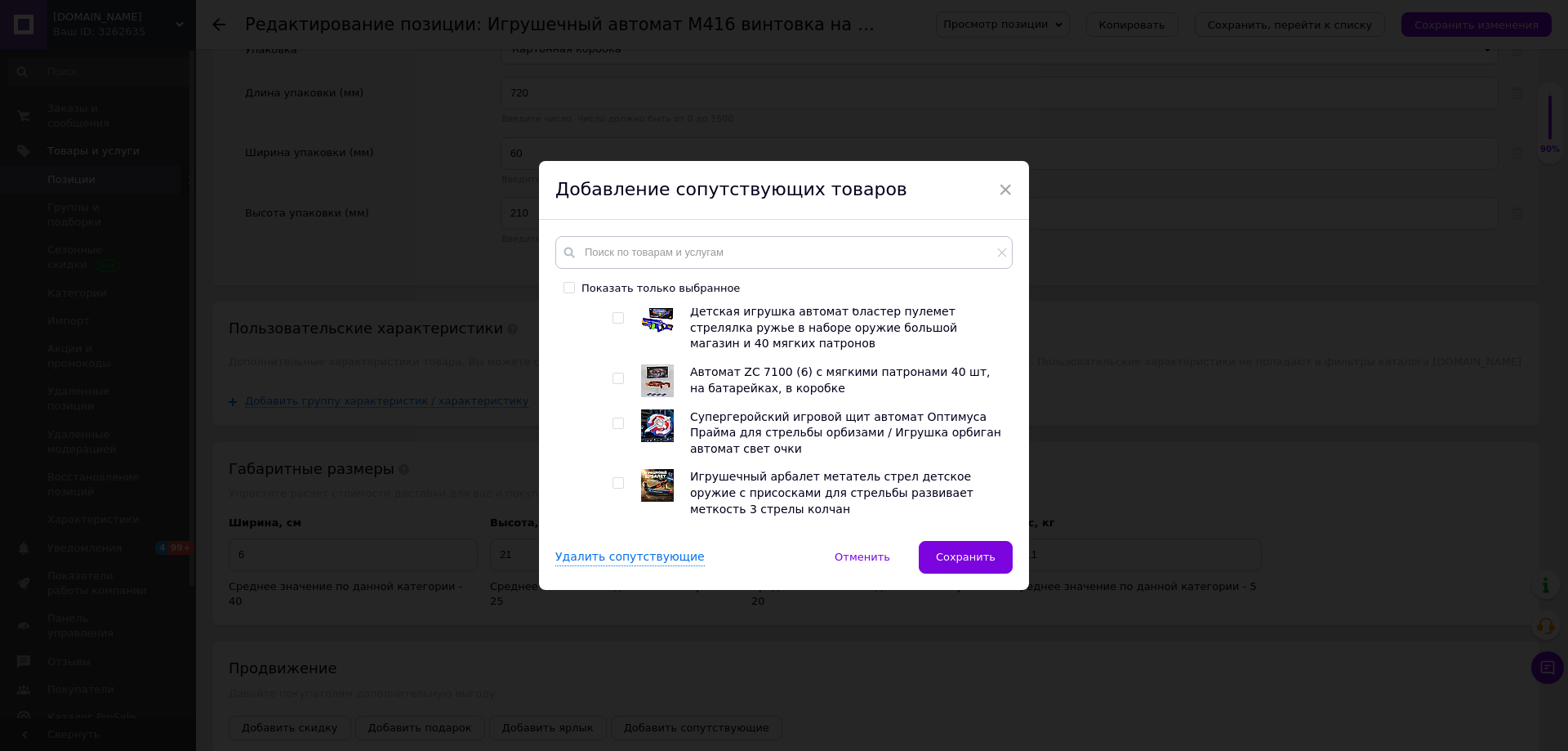
drag, startPoint x: 616, startPoint y: 321, endPoint x: 618, endPoint y: 343, distance: 22.1
click at [617, 323] on input "checkbox" at bounding box center [618, 319] width 11 height 11
checkbox input "true"
click at [616, 380] on input "checkbox" at bounding box center [618, 379] width 11 height 11
checkbox input "true"
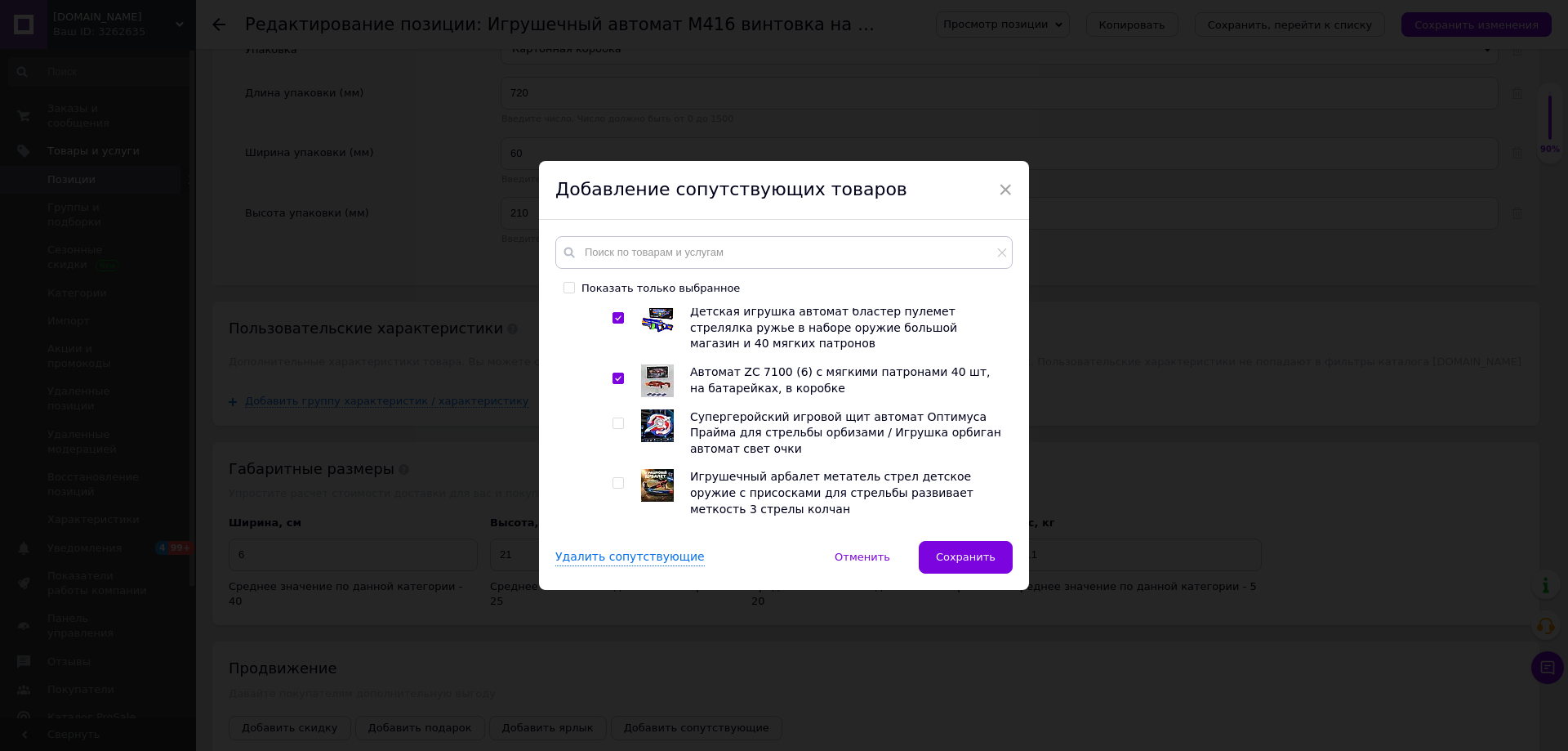
click at [619, 429] on input "checkbox" at bounding box center [618, 424] width 11 height 11
checkbox input "true"
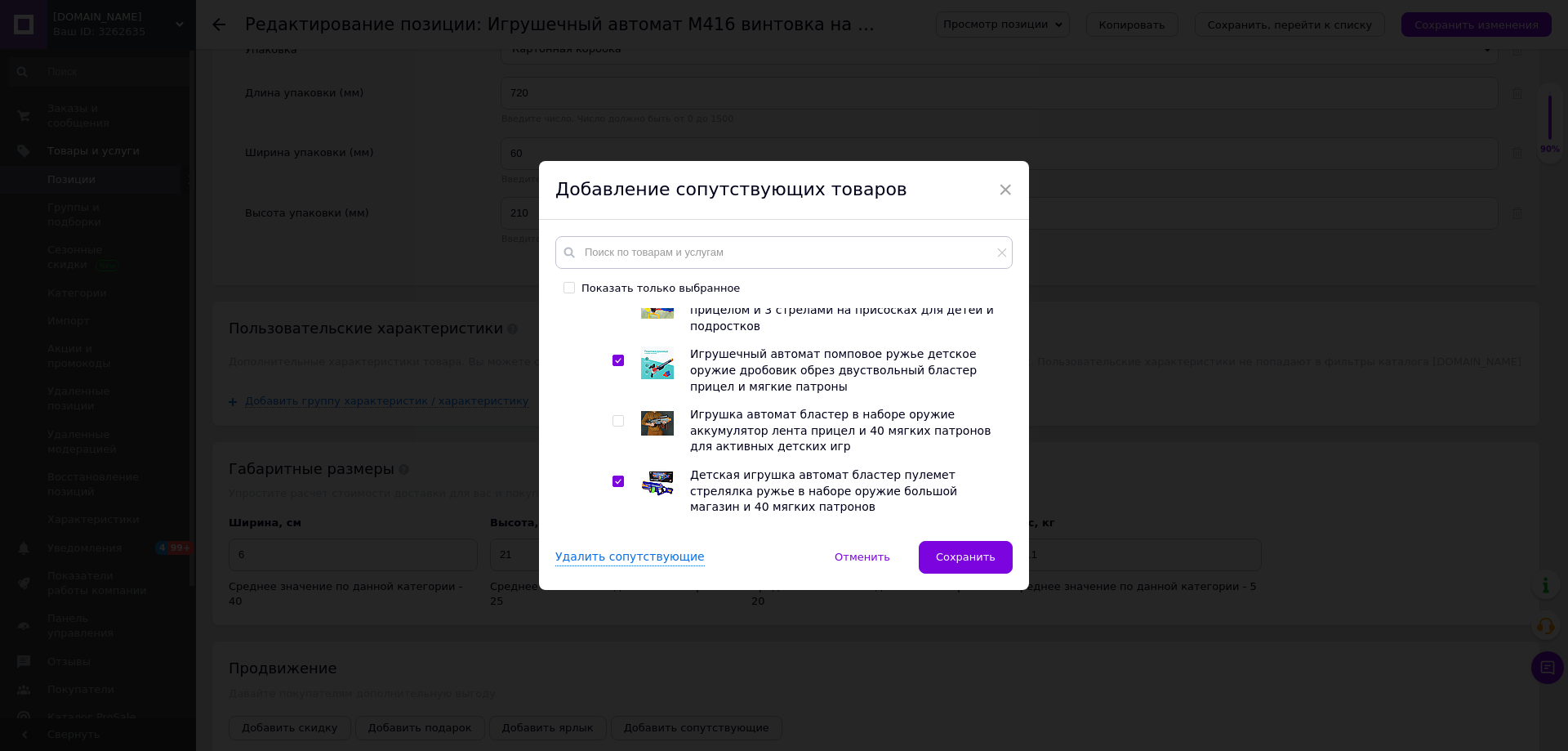
click at [614, 420] on span at bounding box center [618, 420] width 12 height 12
click at [614, 420] on input "checkbox" at bounding box center [618, 421] width 11 height 11
checkbox input "true"
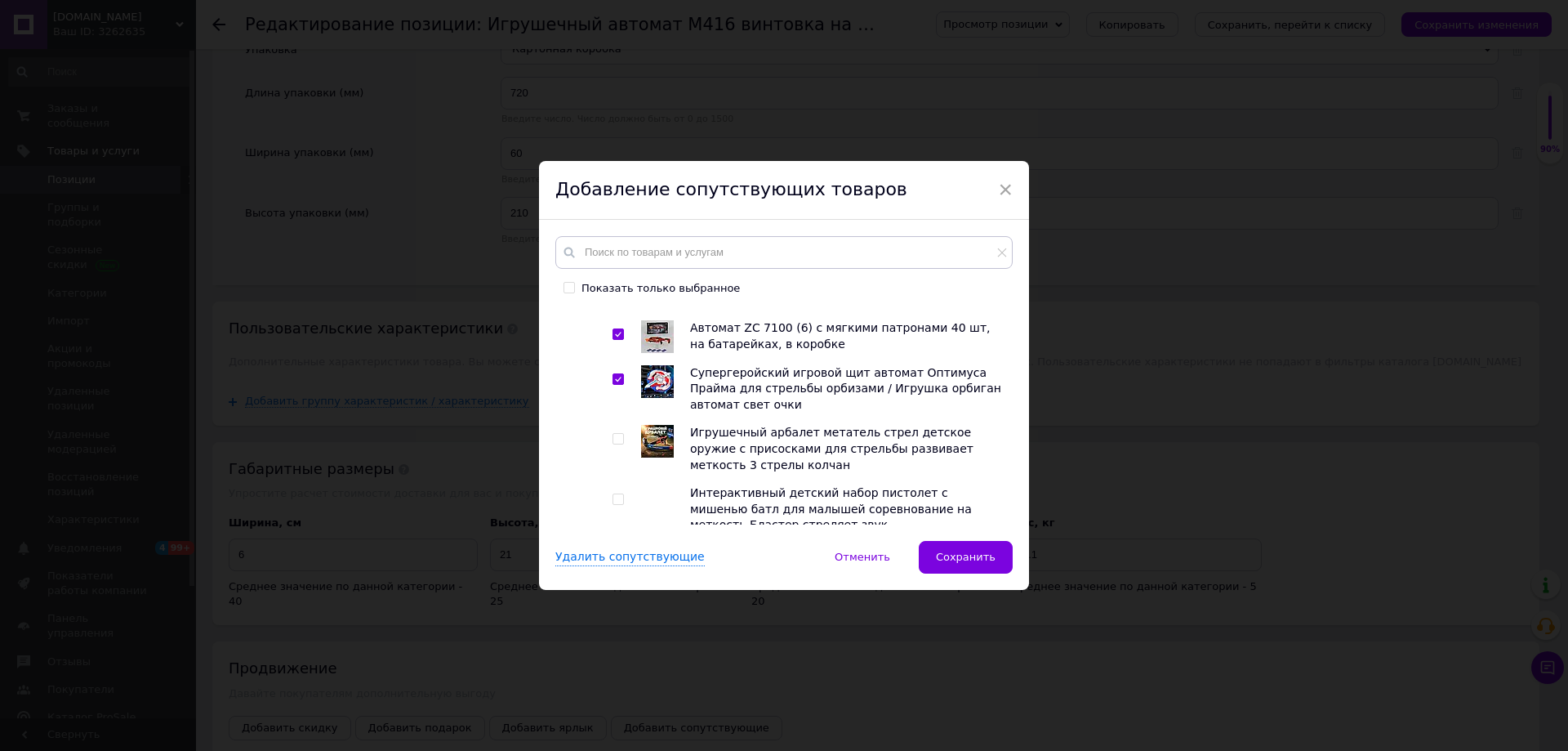
scroll to position [1716, 0]
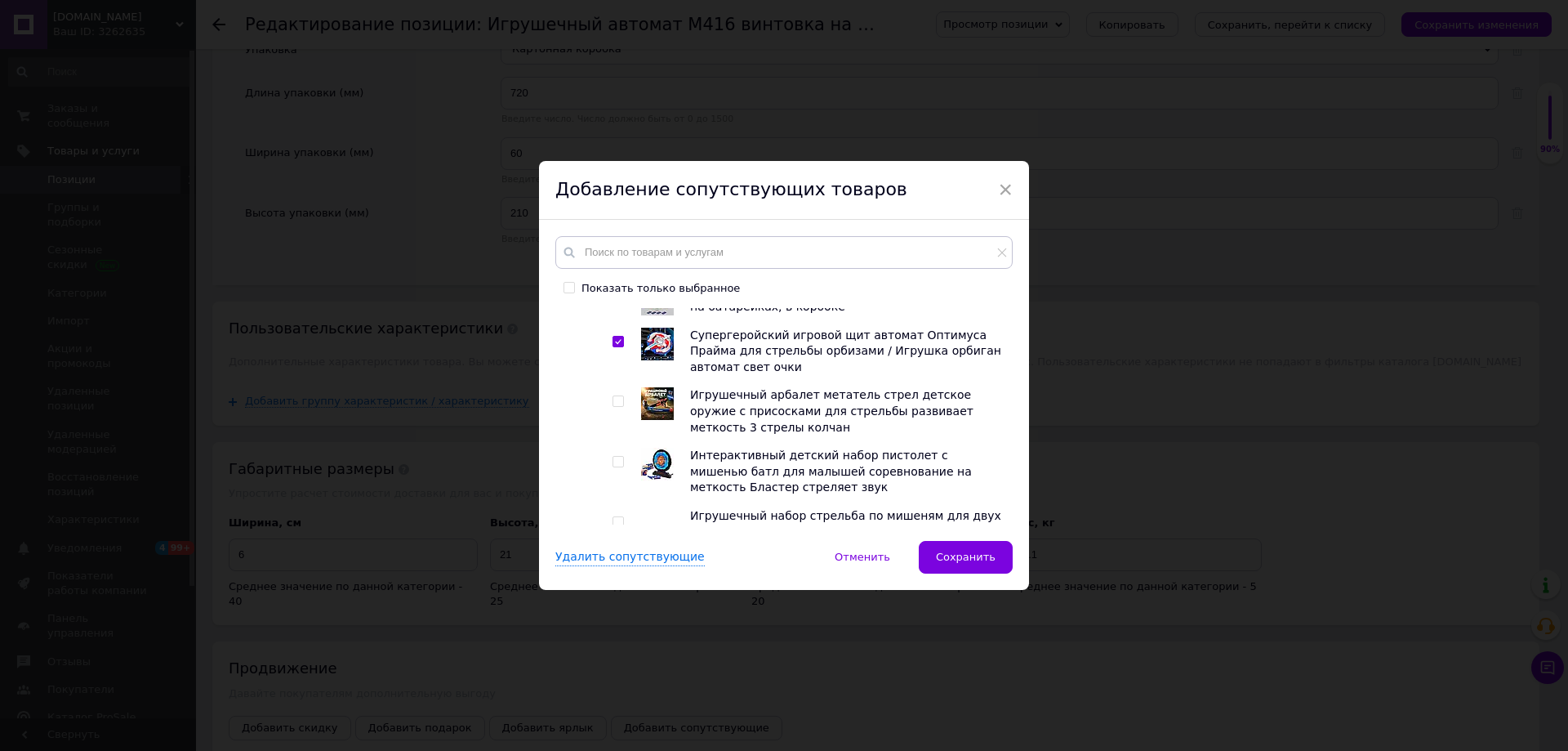
click at [613, 406] on input "checkbox" at bounding box center [618, 401] width 11 height 11
checkbox input "true"
click at [614, 466] on input "checkbox" at bounding box center [618, 462] width 11 height 11
checkbox input "true"
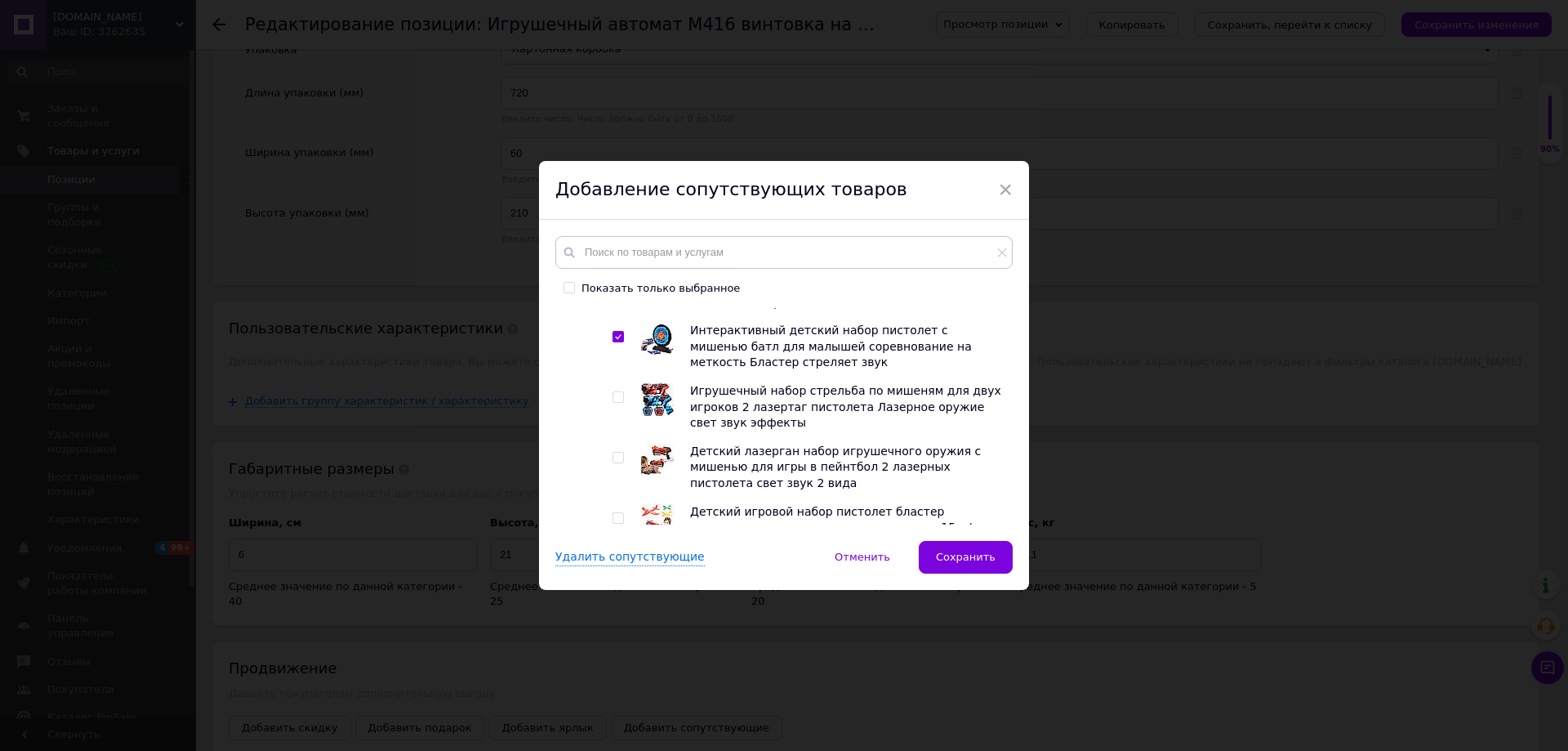
scroll to position [1879, 0]
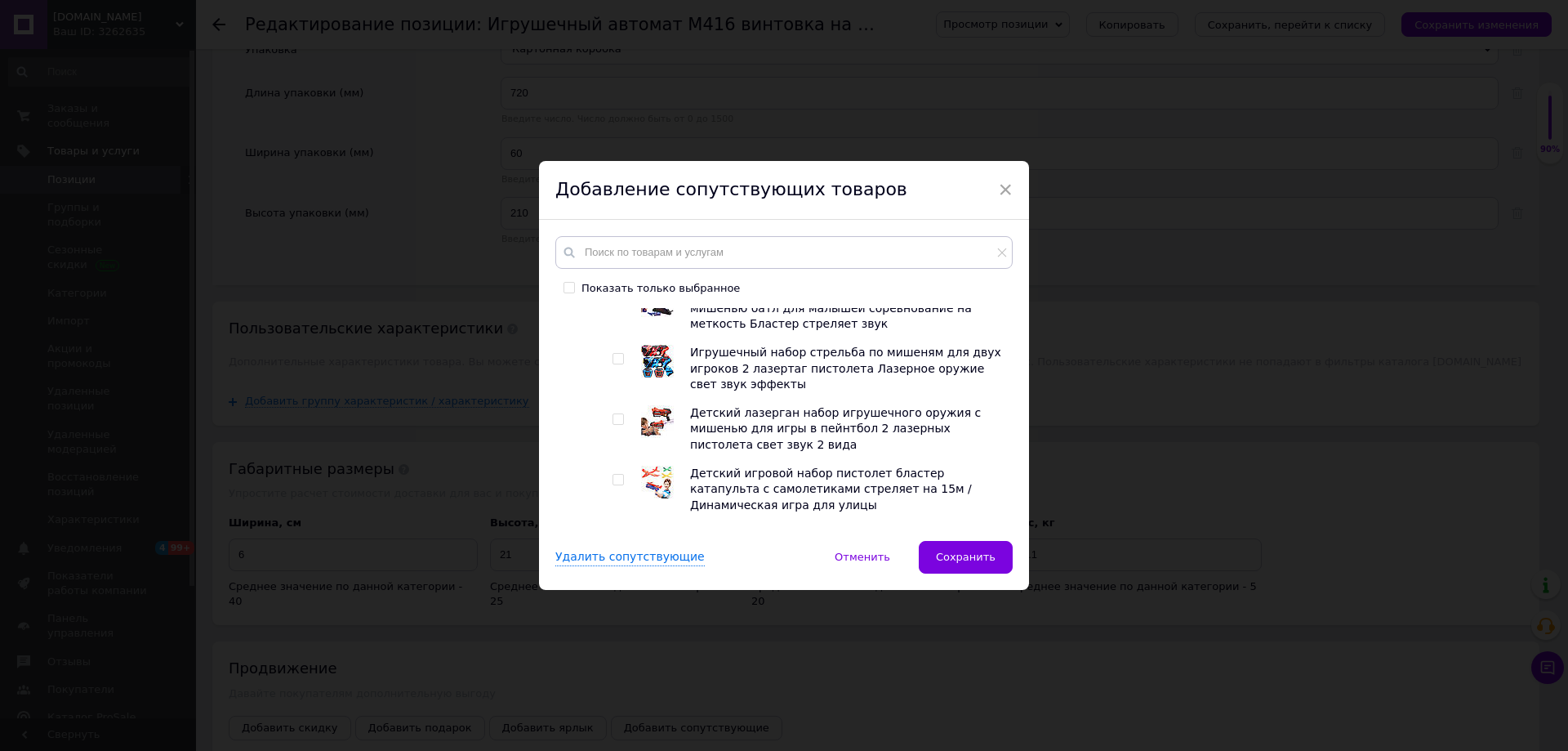
click at [619, 424] on input "checkbox" at bounding box center [618, 420] width 11 height 11
click at [614, 424] on input "checkbox" at bounding box center [618, 420] width 11 height 11
checkbox input "false"
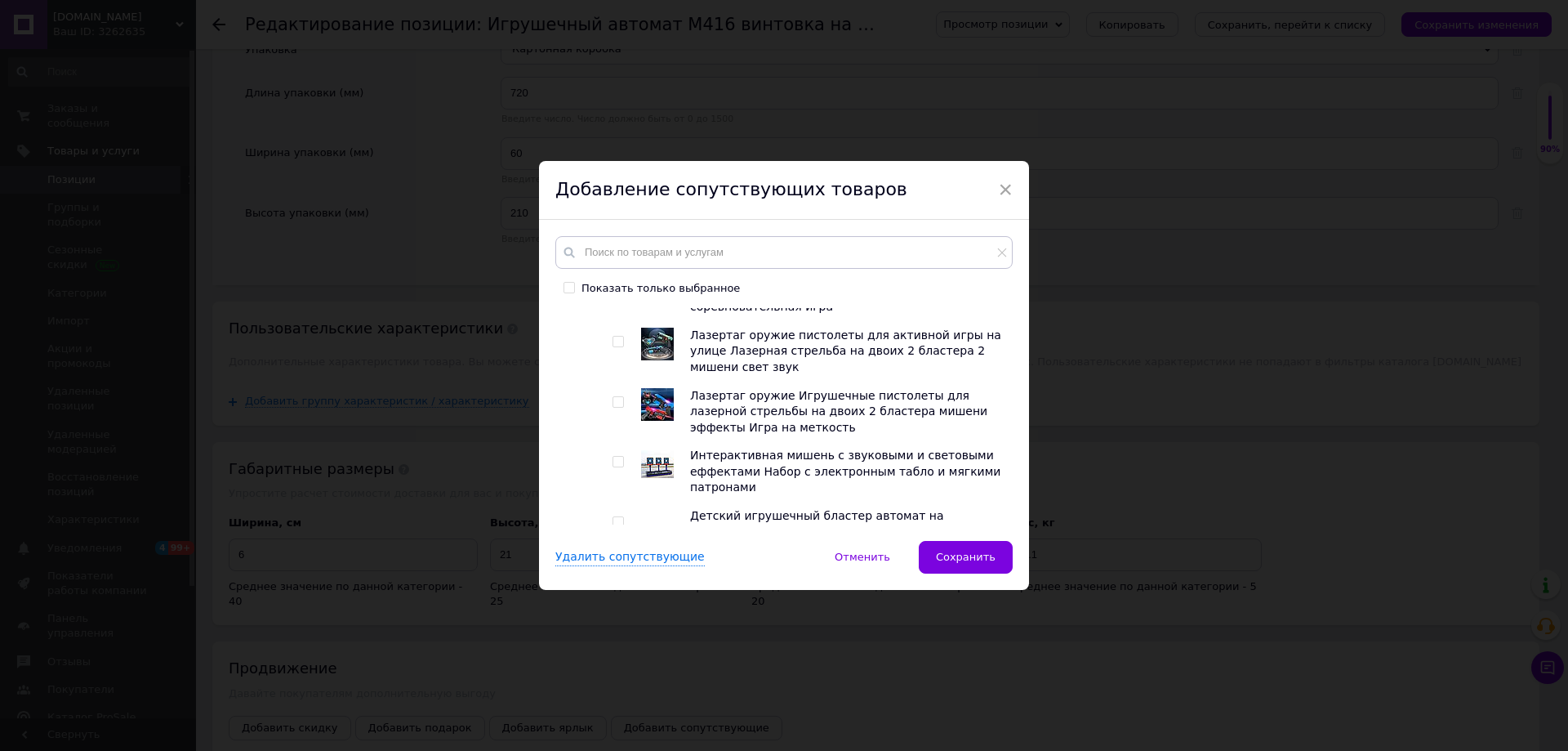
scroll to position [2287, 0]
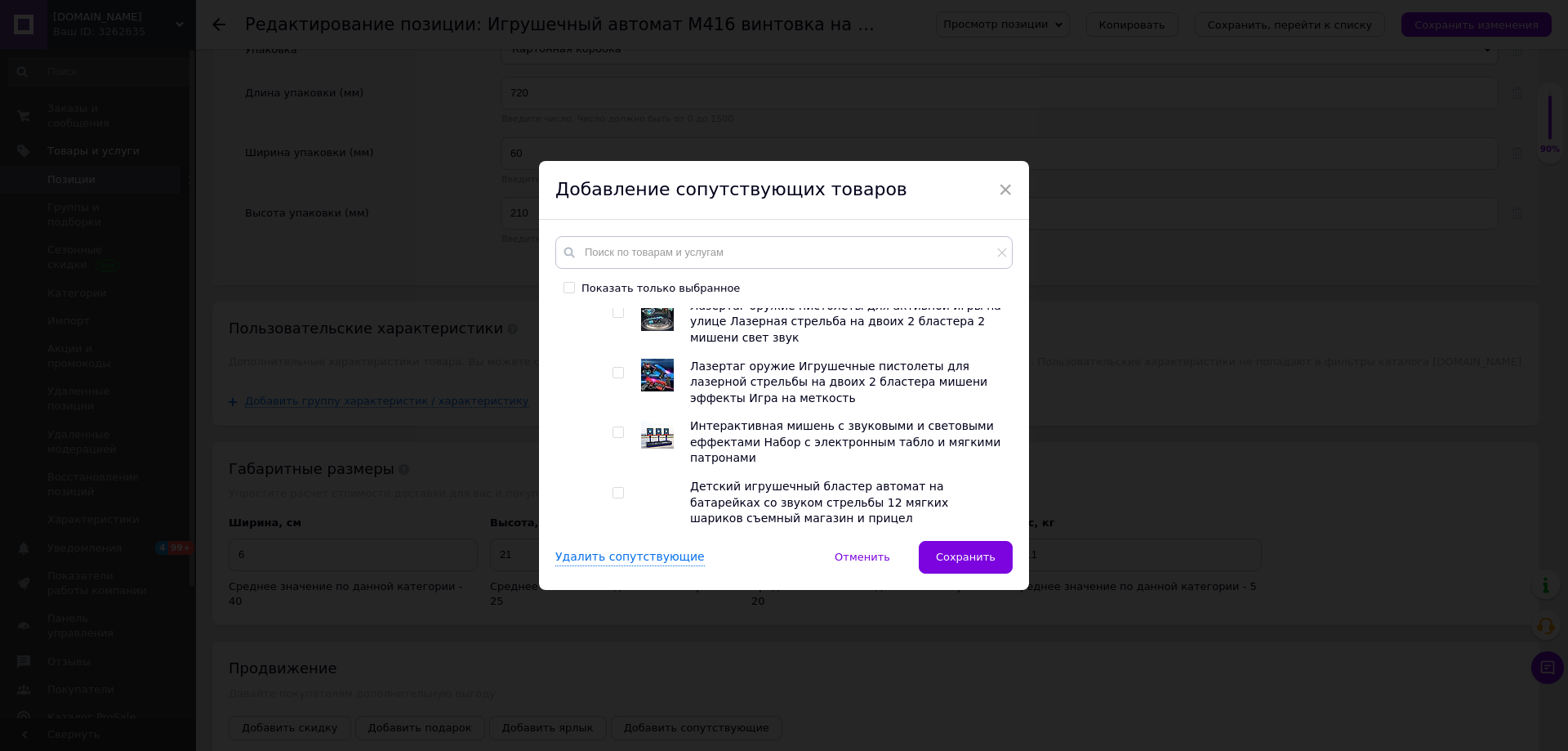
click at [614, 438] on input "checkbox" at bounding box center [618, 432] width 11 height 11
checkbox input "true"
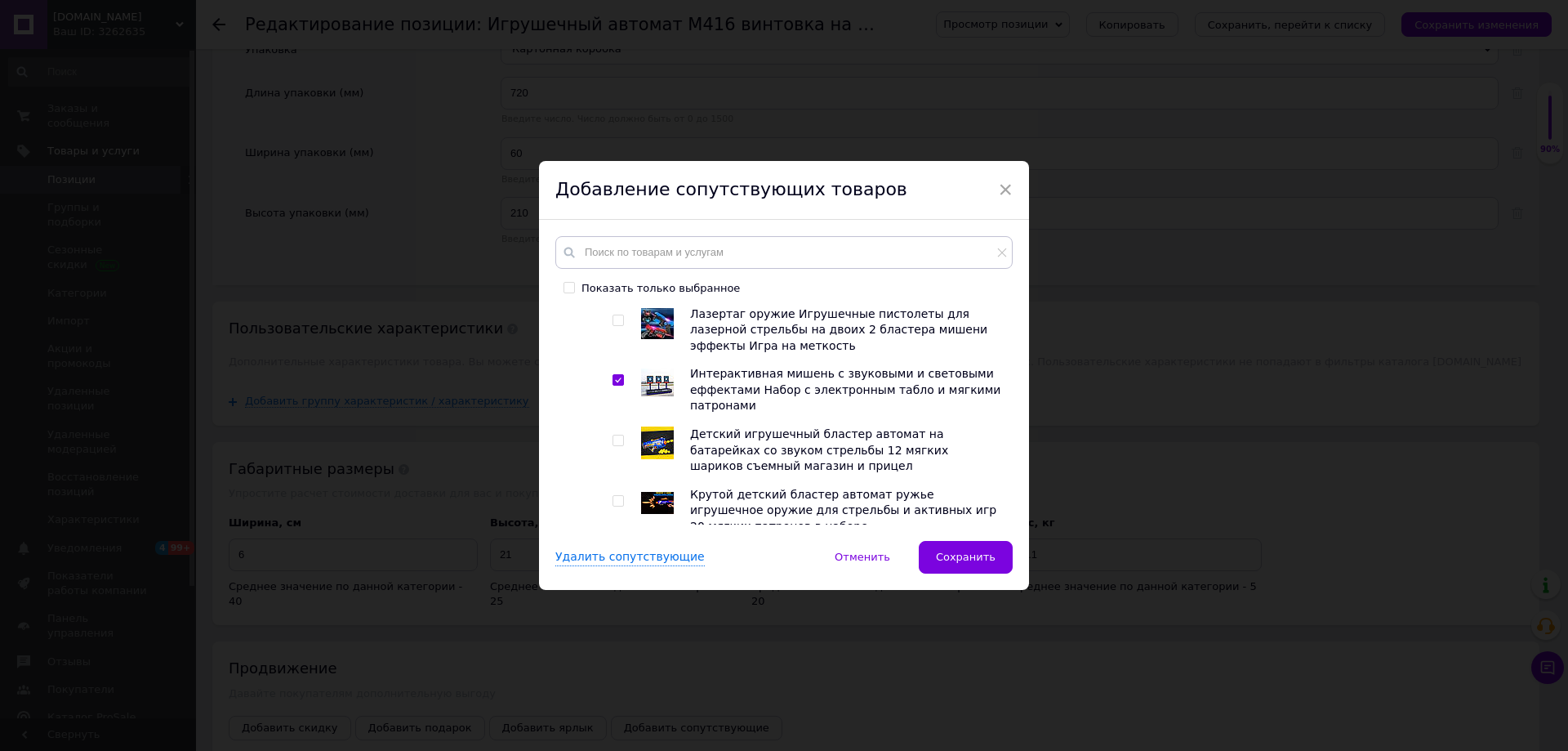
scroll to position [2369, 0]
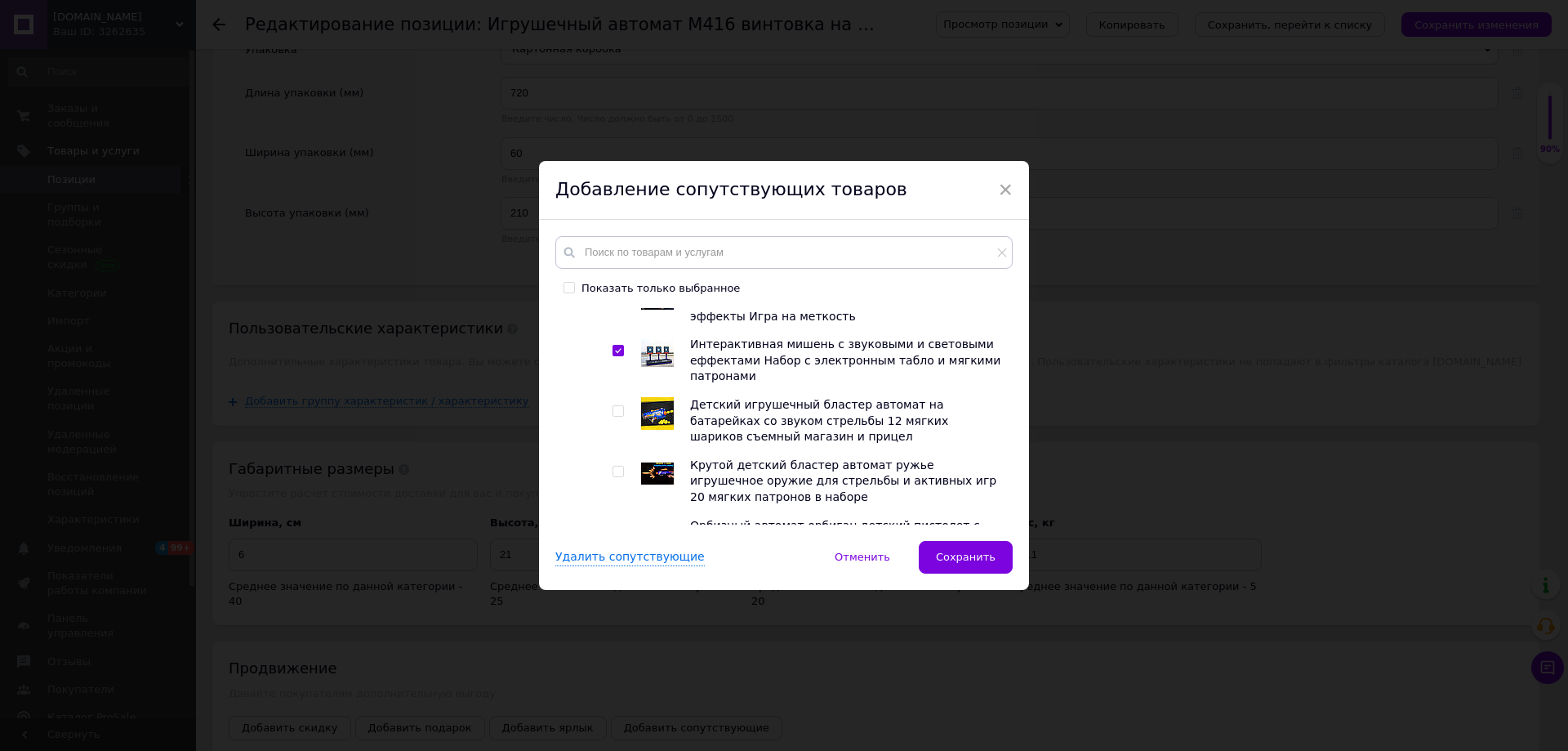
click at [619, 415] on input "checkbox" at bounding box center [618, 411] width 11 height 11
checkbox input "true"
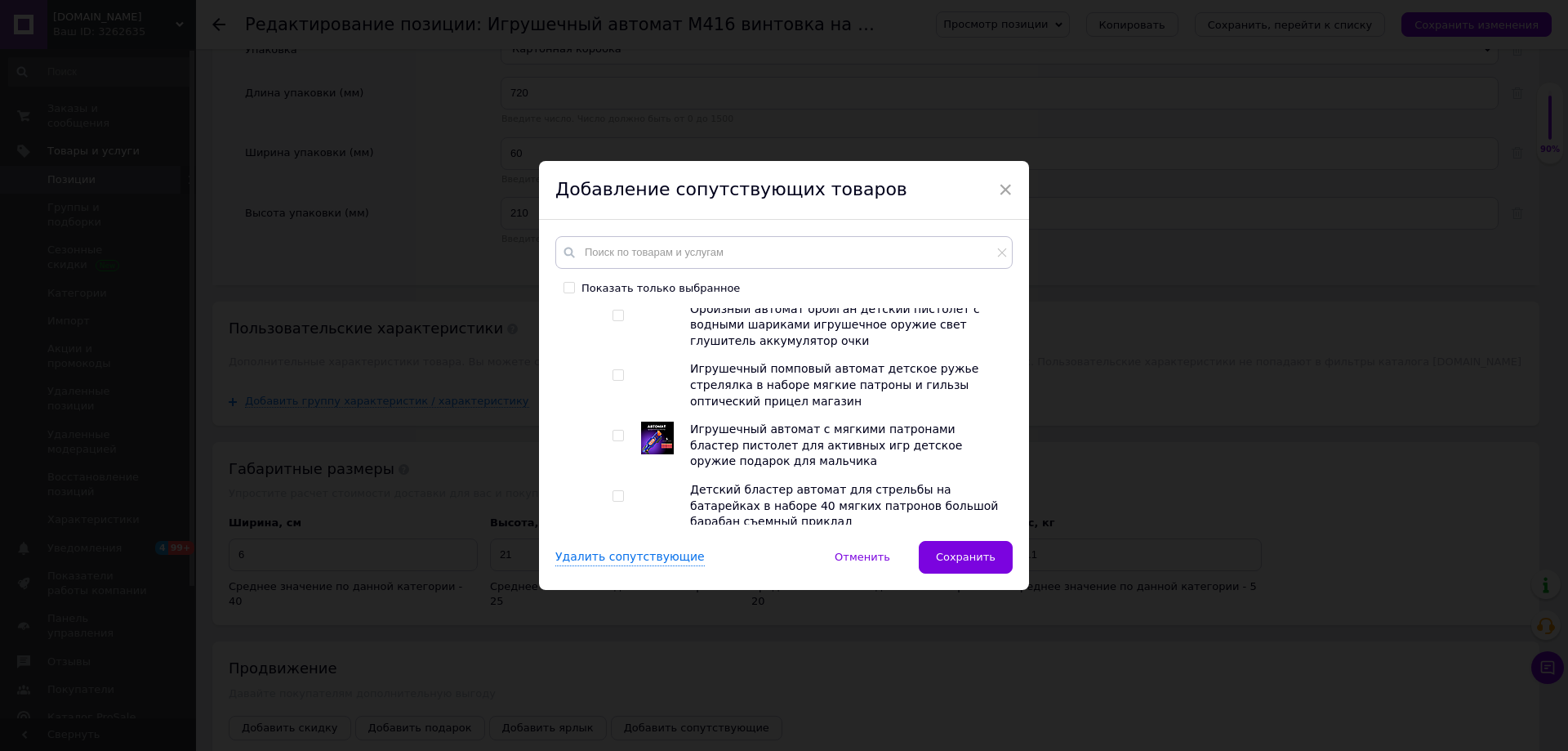
scroll to position [2614, 0]
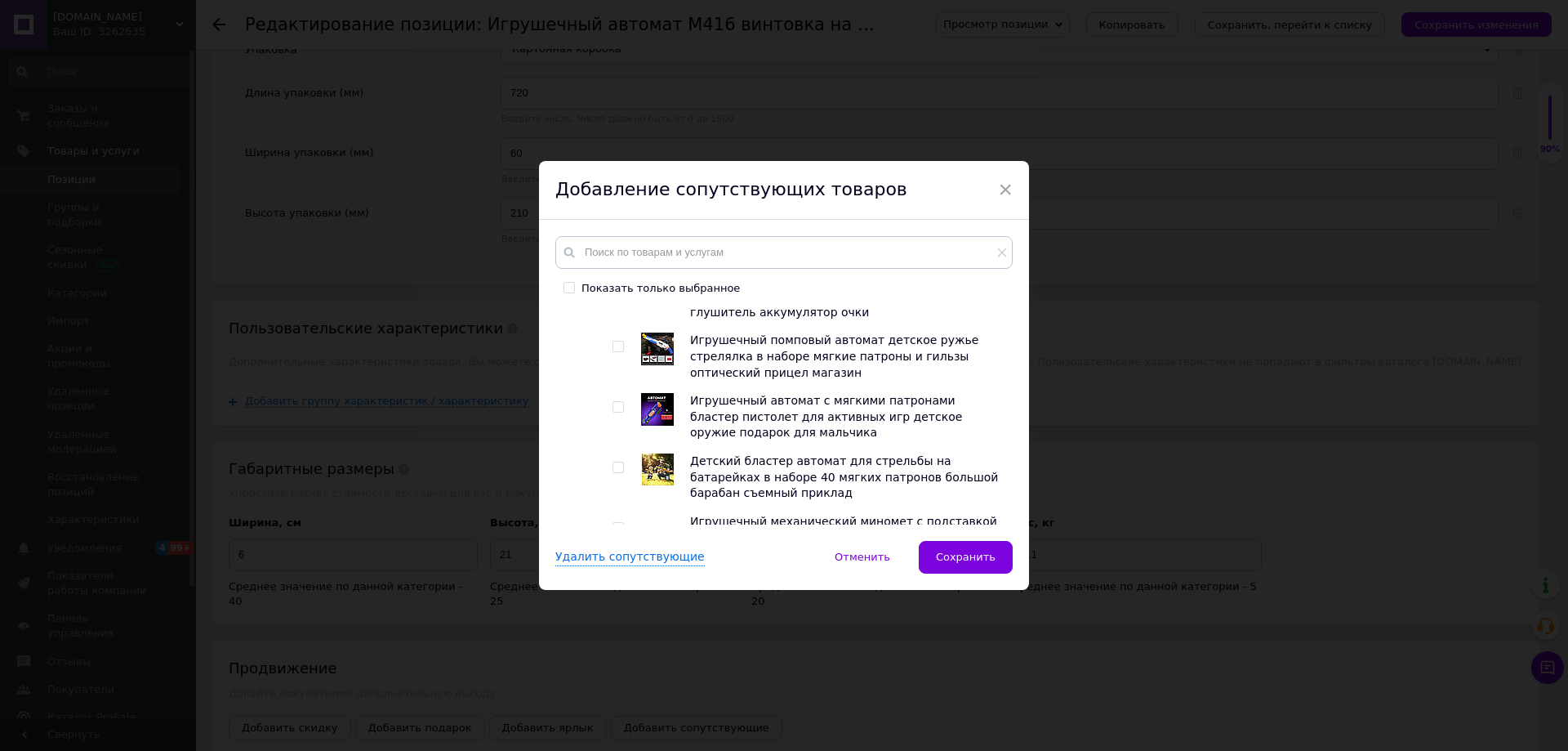
click at [614, 408] on input "checkbox" at bounding box center [618, 407] width 11 height 11
checkbox input "true"
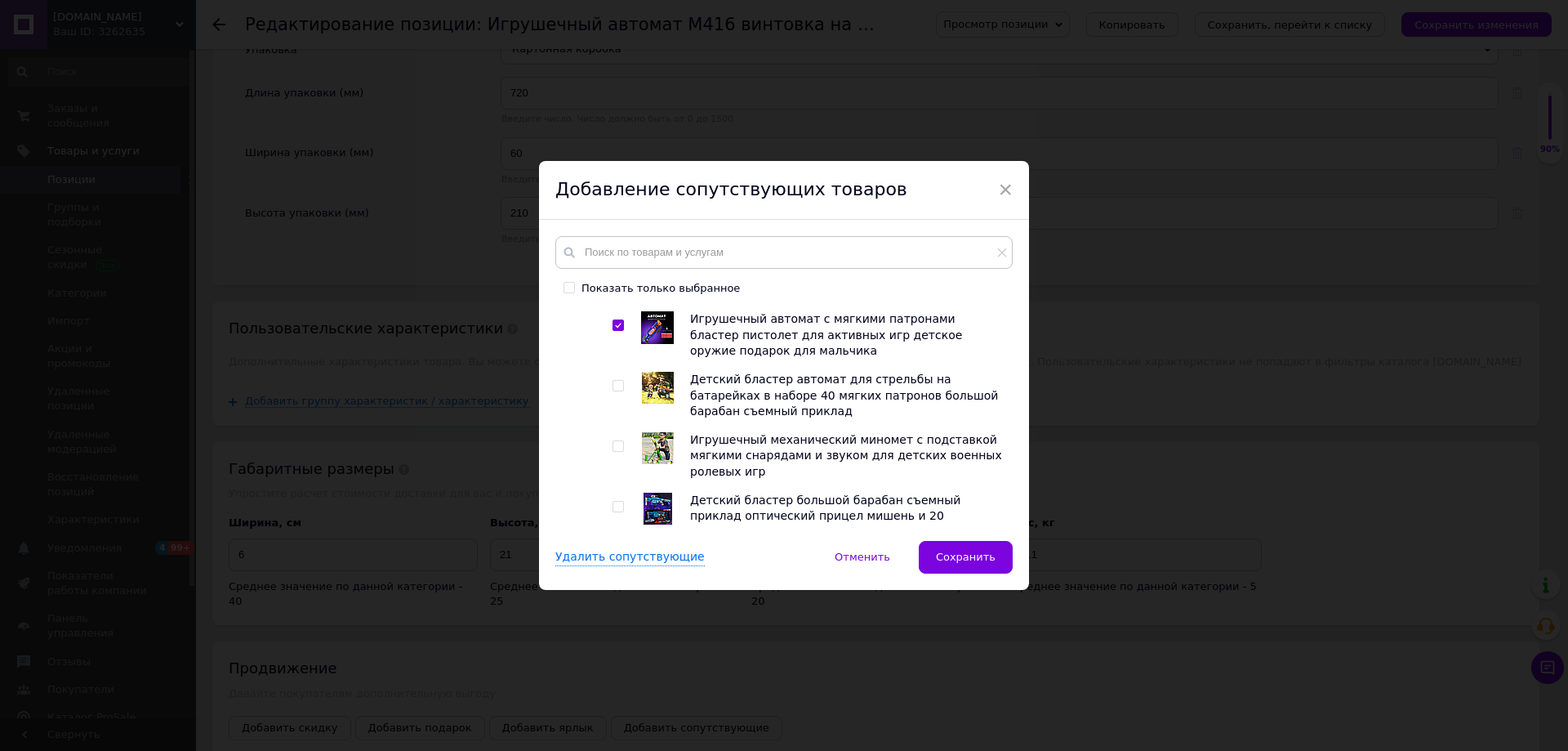
click at [614, 390] on input "checkbox" at bounding box center [618, 386] width 11 height 11
checkbox input "true"
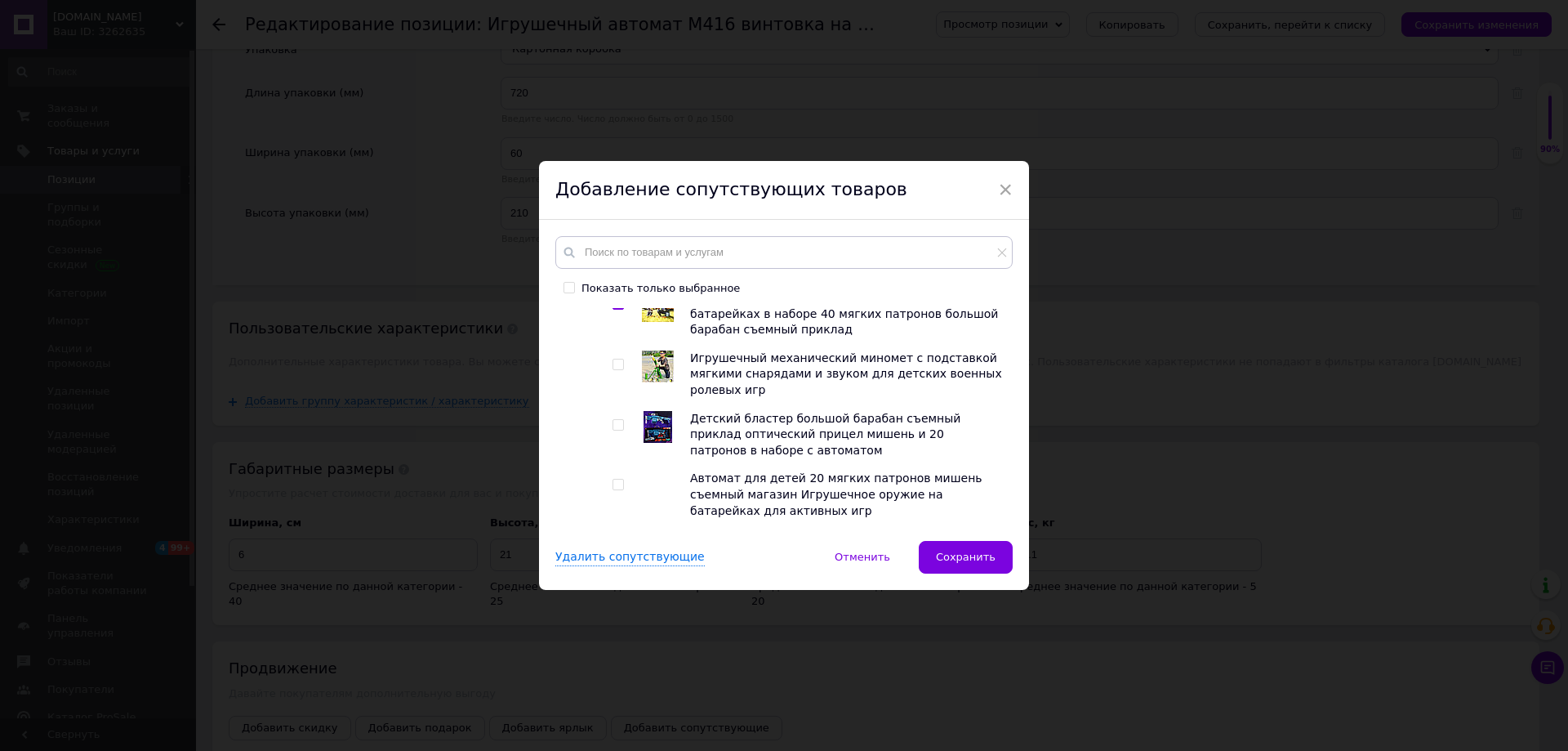
click at [618, 424] on input "checkbox" at bounding box center [618, 425] width 11 height 11
checkbox input "true"
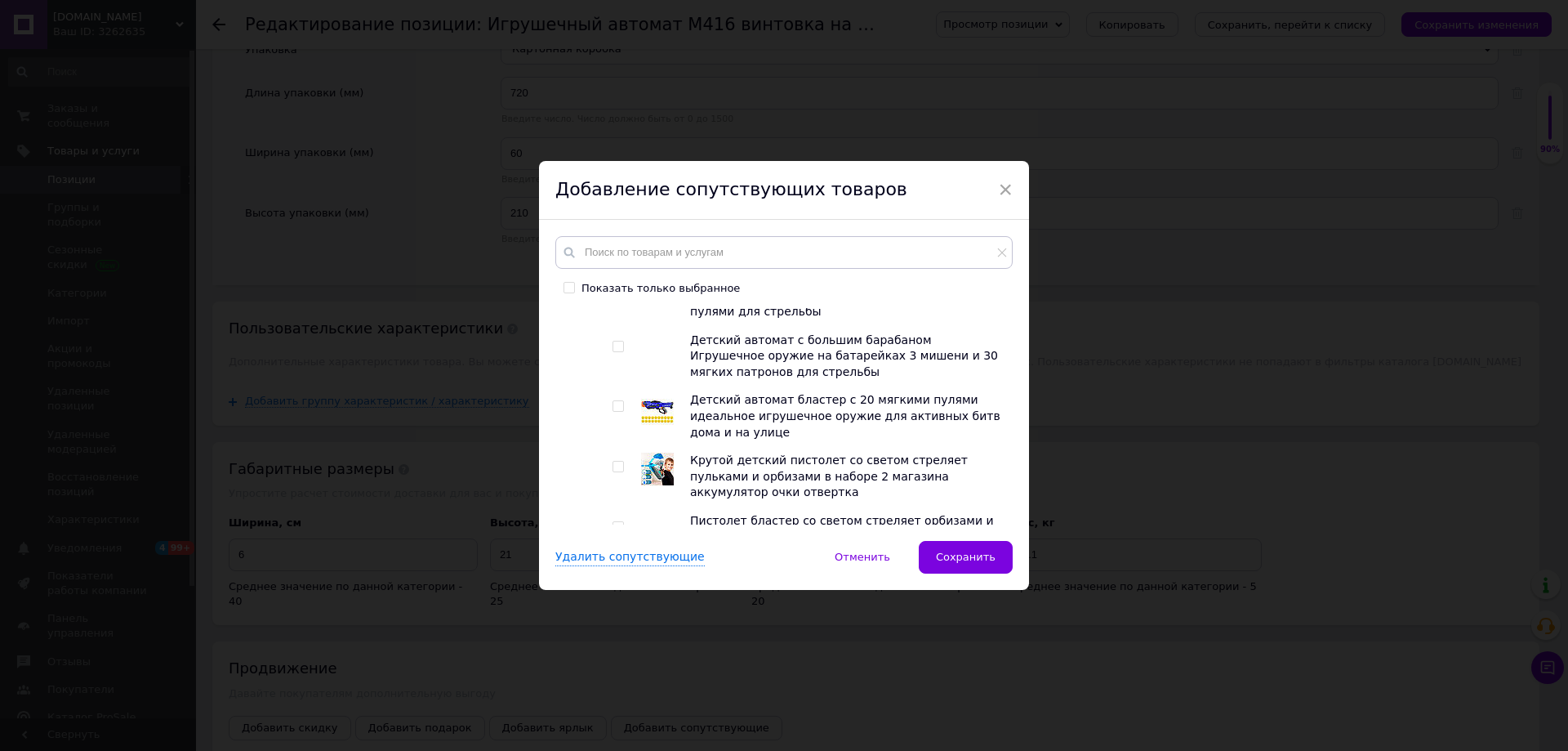
scroll to position [3104, 0]
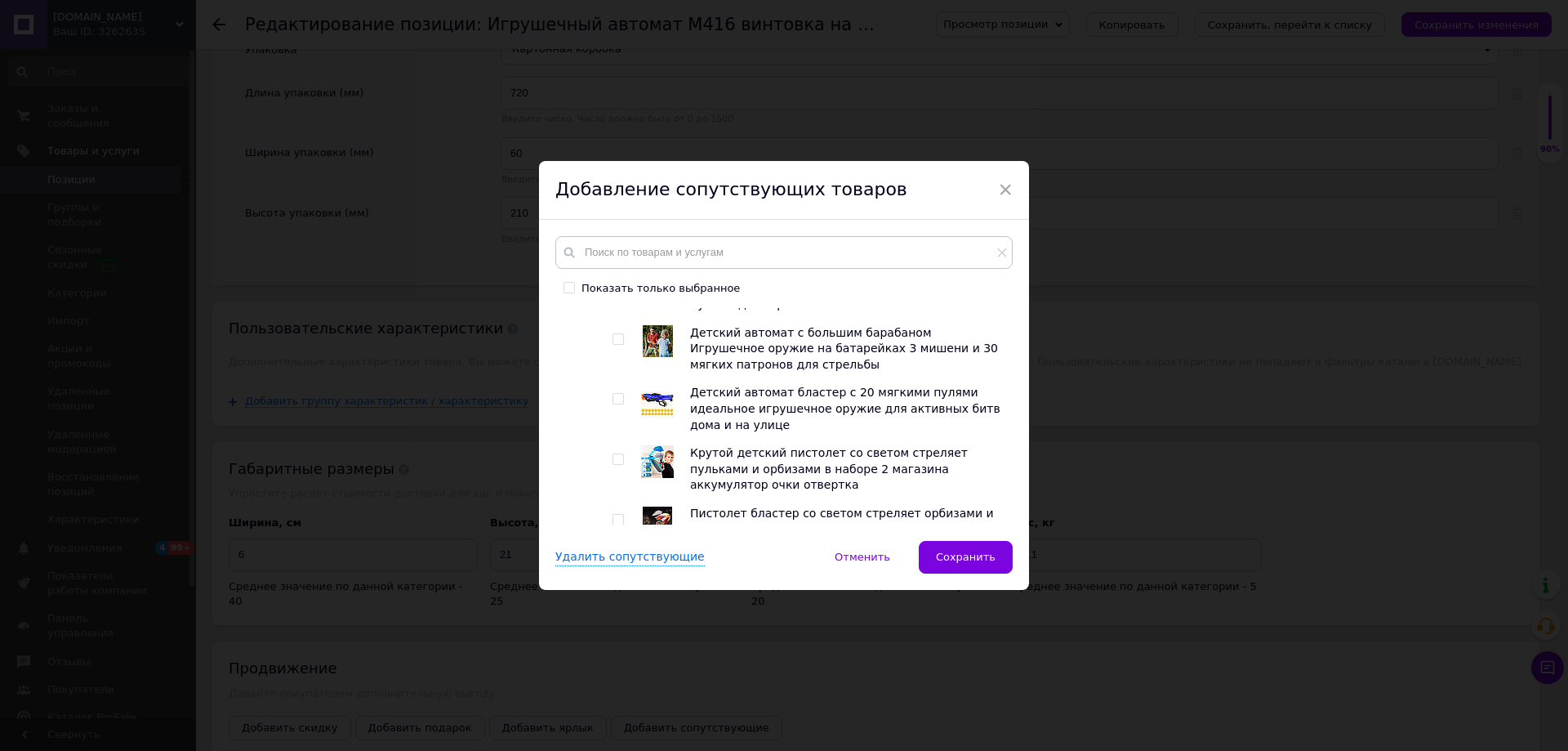
click at [615, 405] on input "checkbox" at bounding box center [618, 399] width 11 height 11
checkbox input "true"
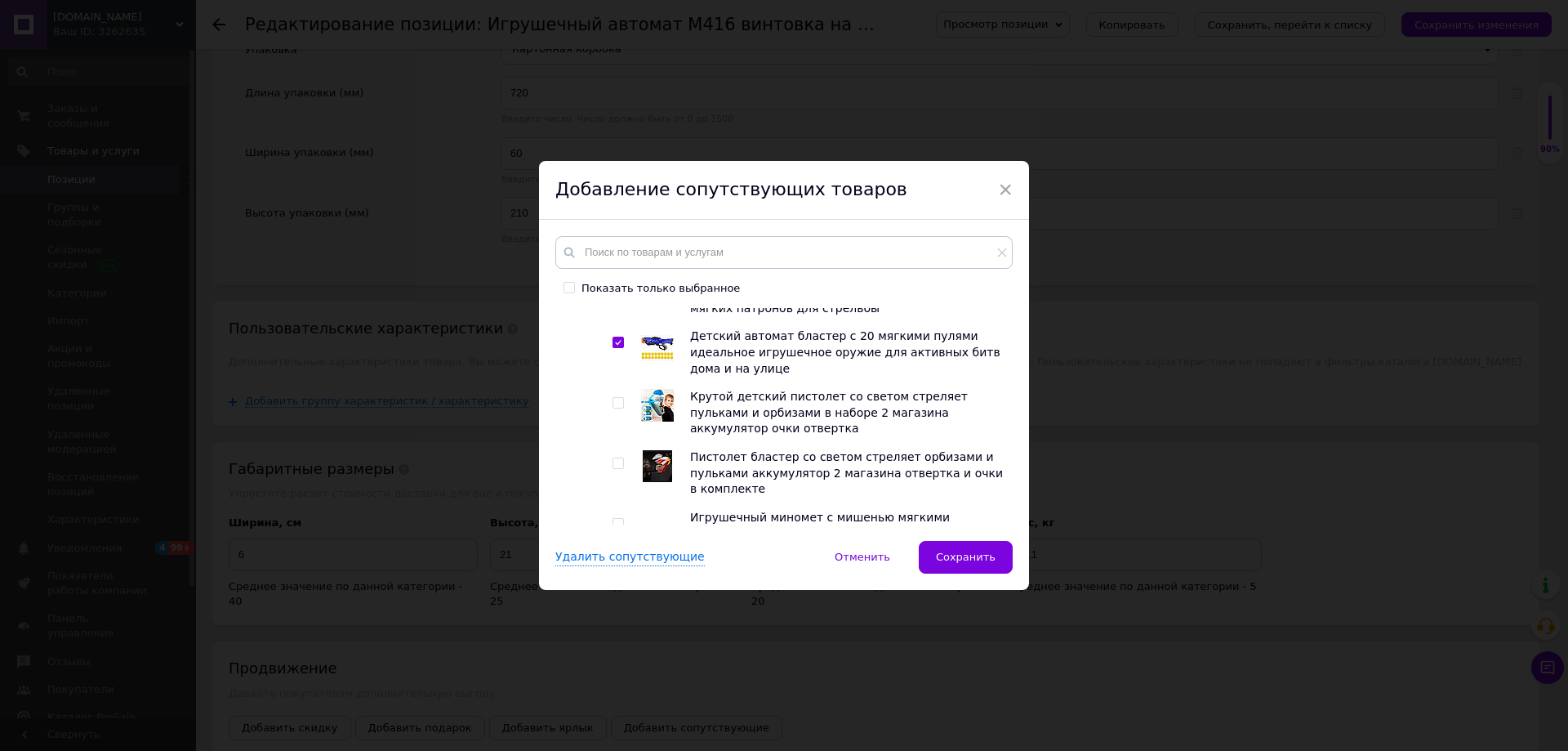
scroll to position [3185, 0]
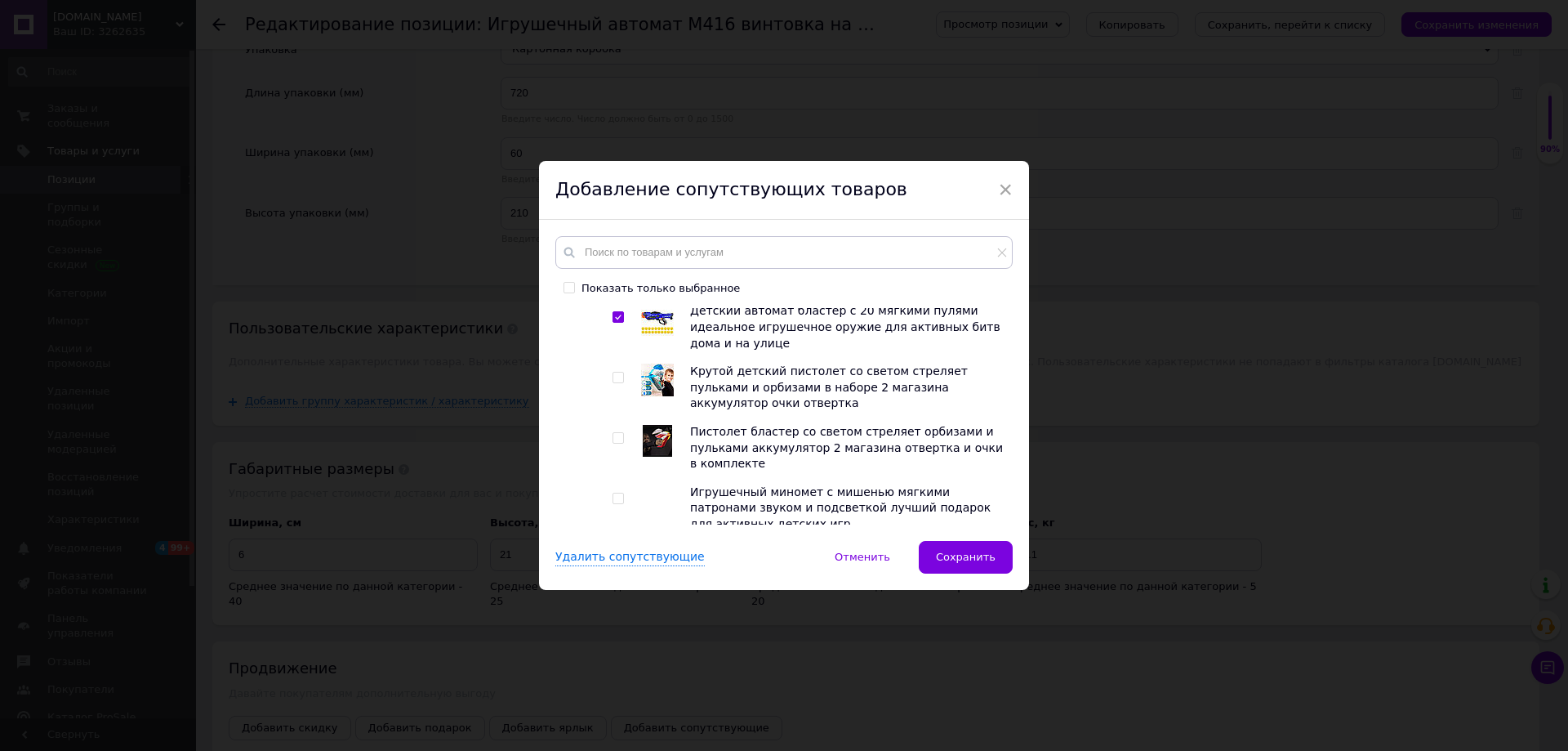
click at [615, 432] on input "checkbox" at bounding box center [618, 438] width 11 height 11
checkbox input "true"
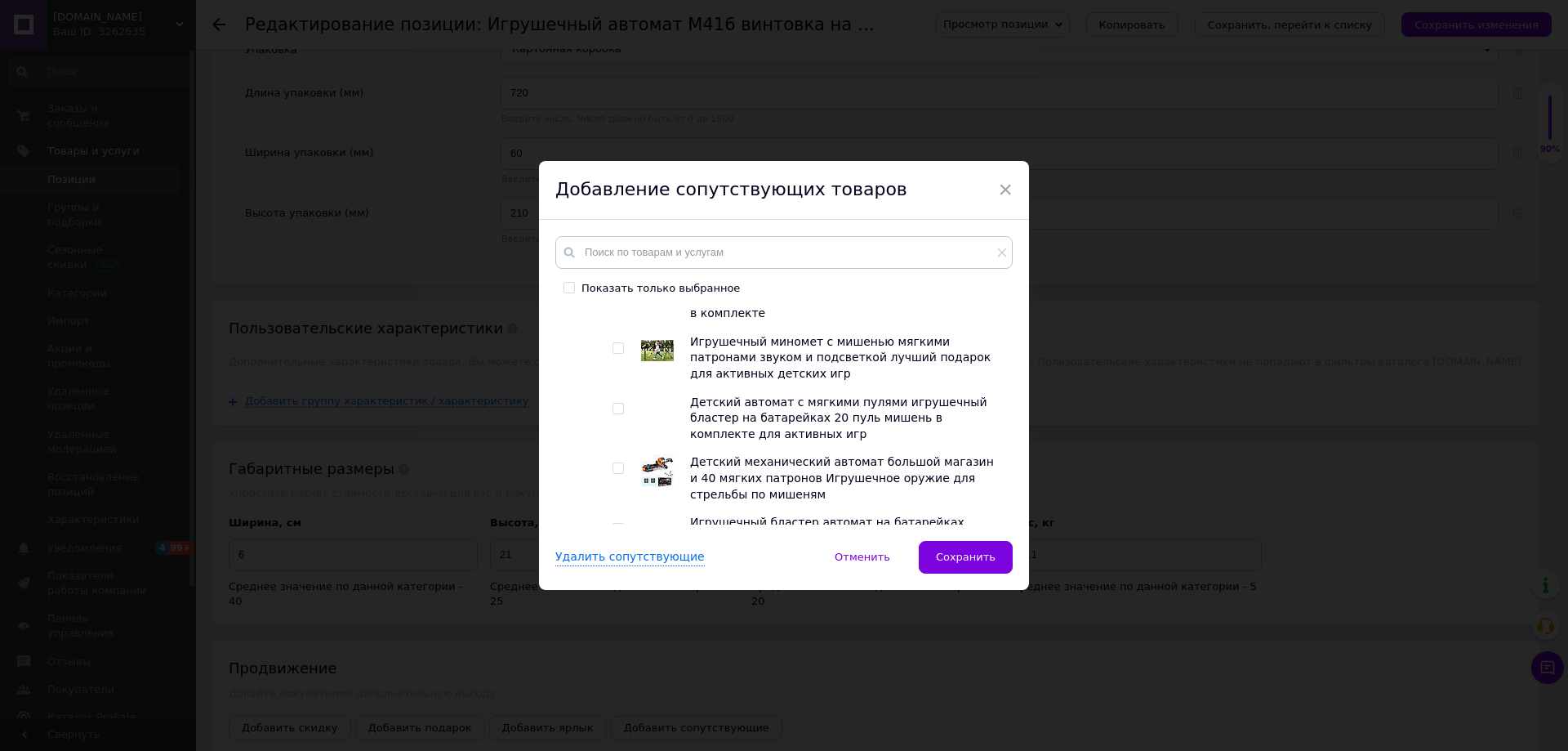
scroll to position [3430, 0]
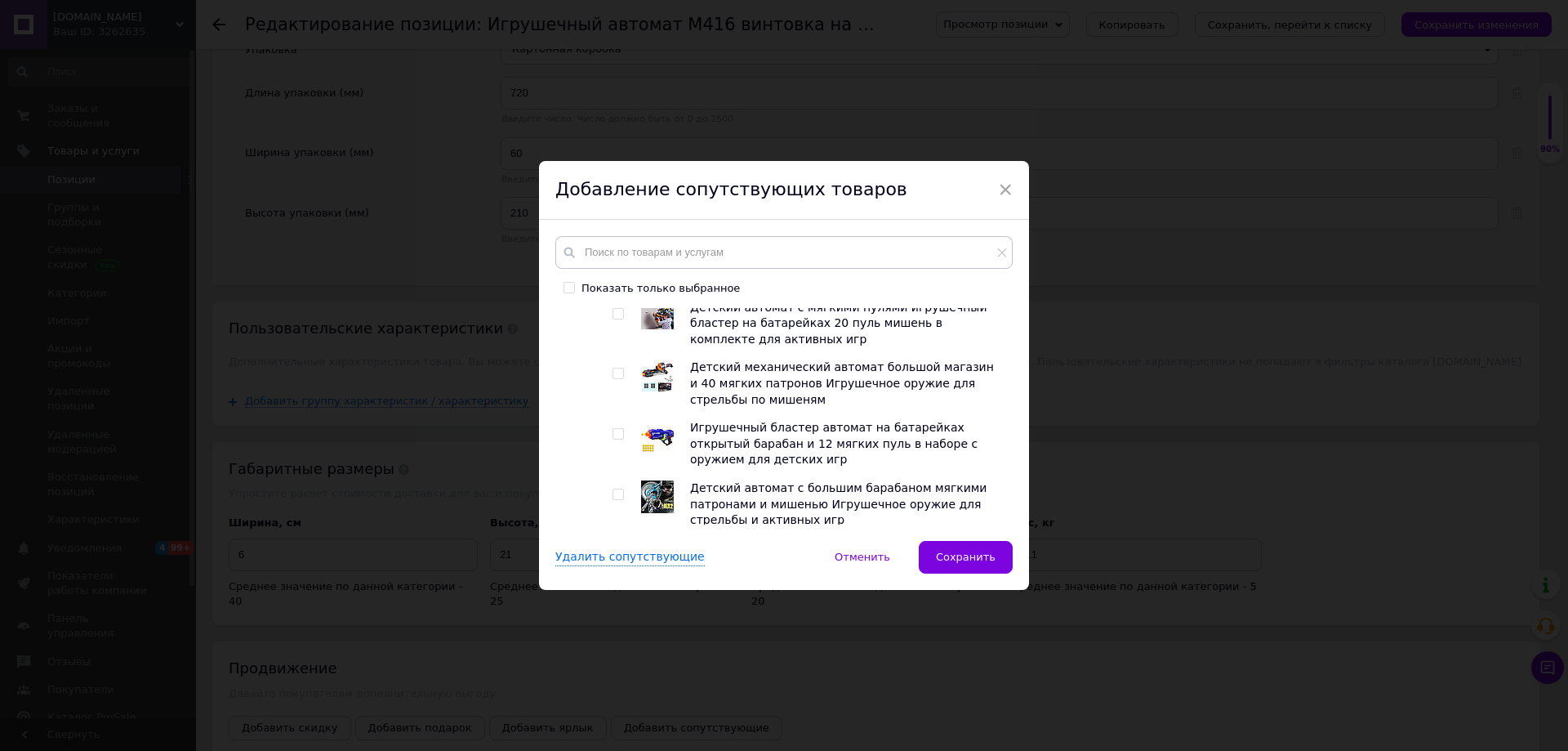
click at [613, 369] on input "checkbox" at bounding box center [618, 374] width 11 height 11
checkbox input "true"
click at [613, 429] on input "checkbox" at bounding box center [618, 434] width 11 height 11
checkbox input "true"
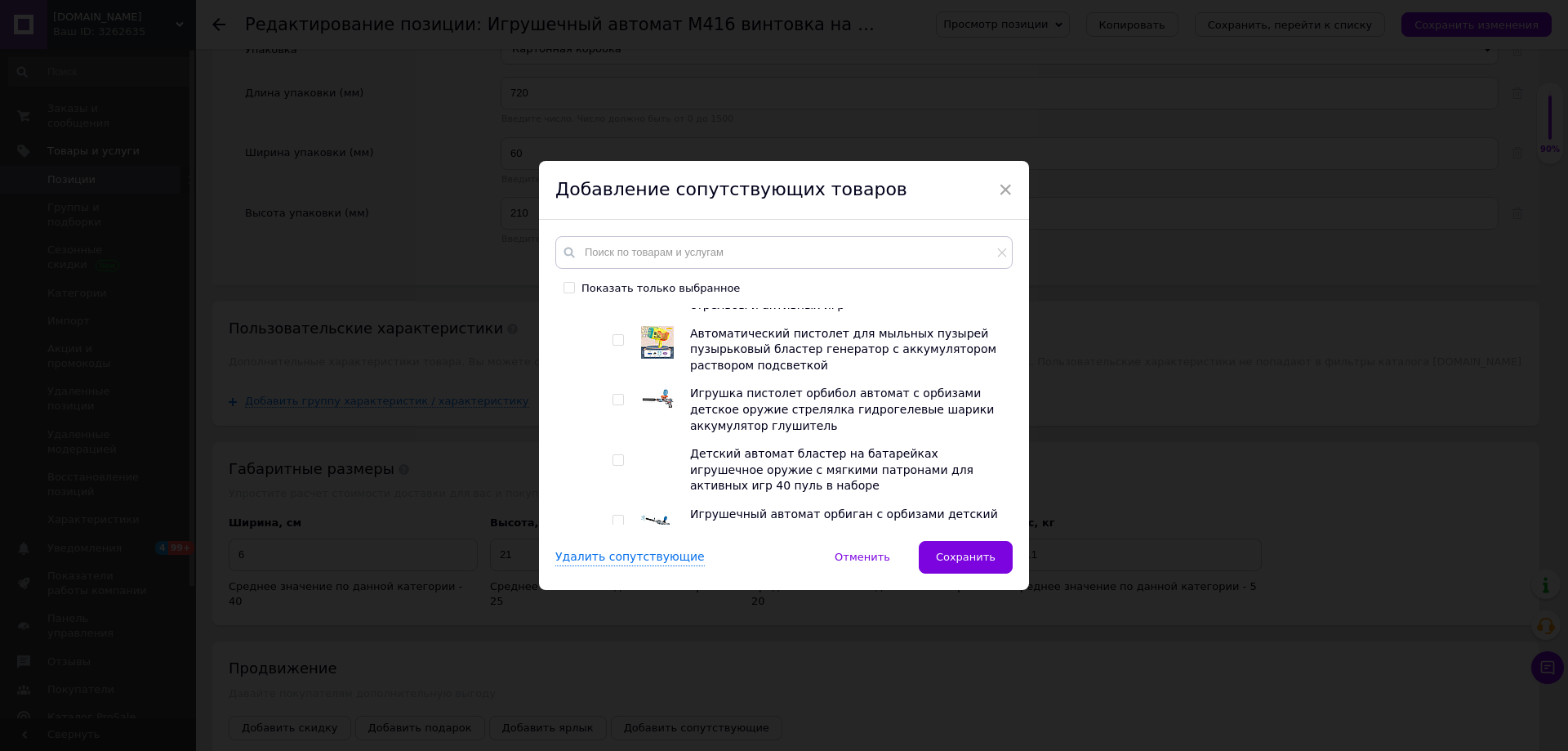
scroll to position [3757, 0]
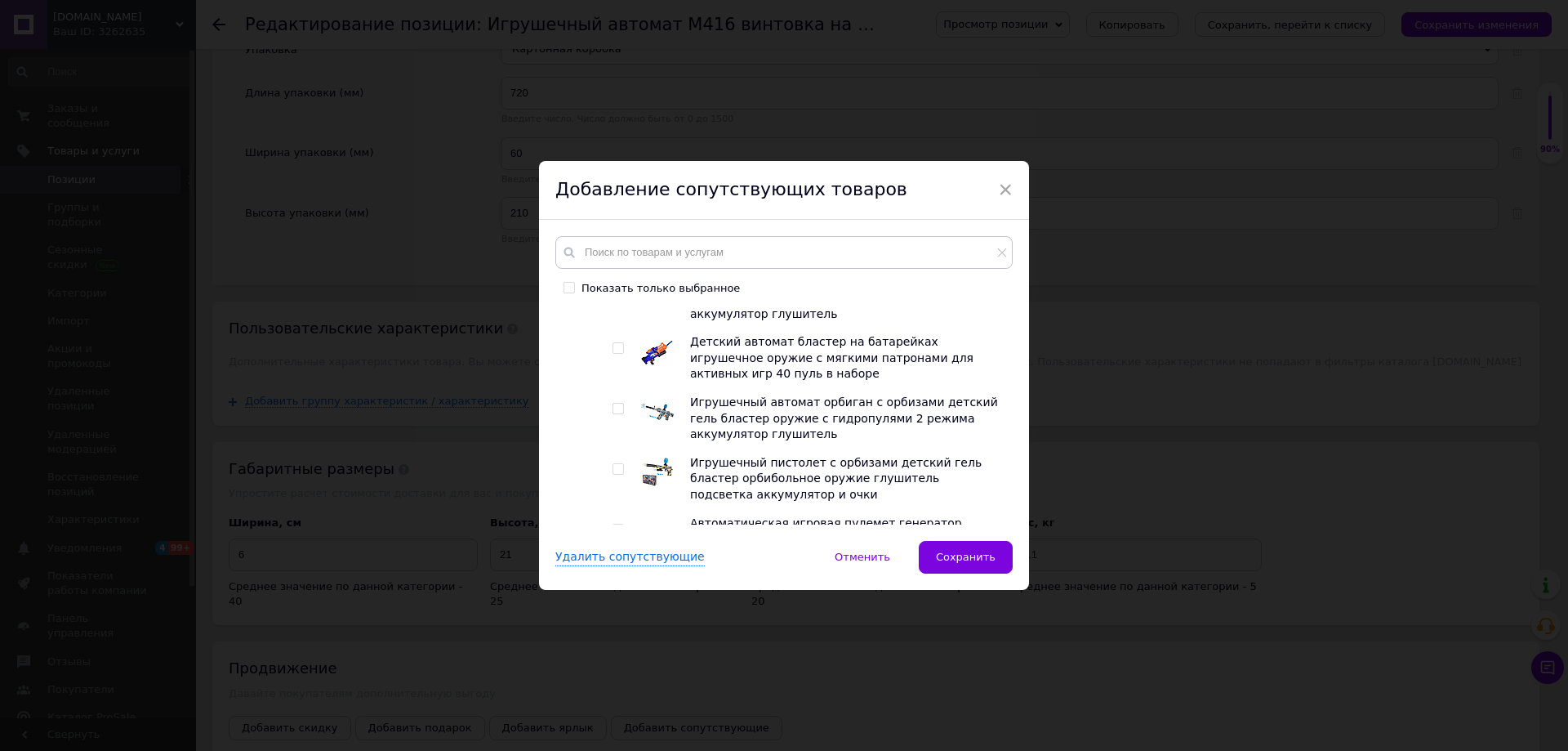
click at [619, 343] on input "checkbox" at bounding box center [618, 348] width 11 height 11
checkbox input "true"
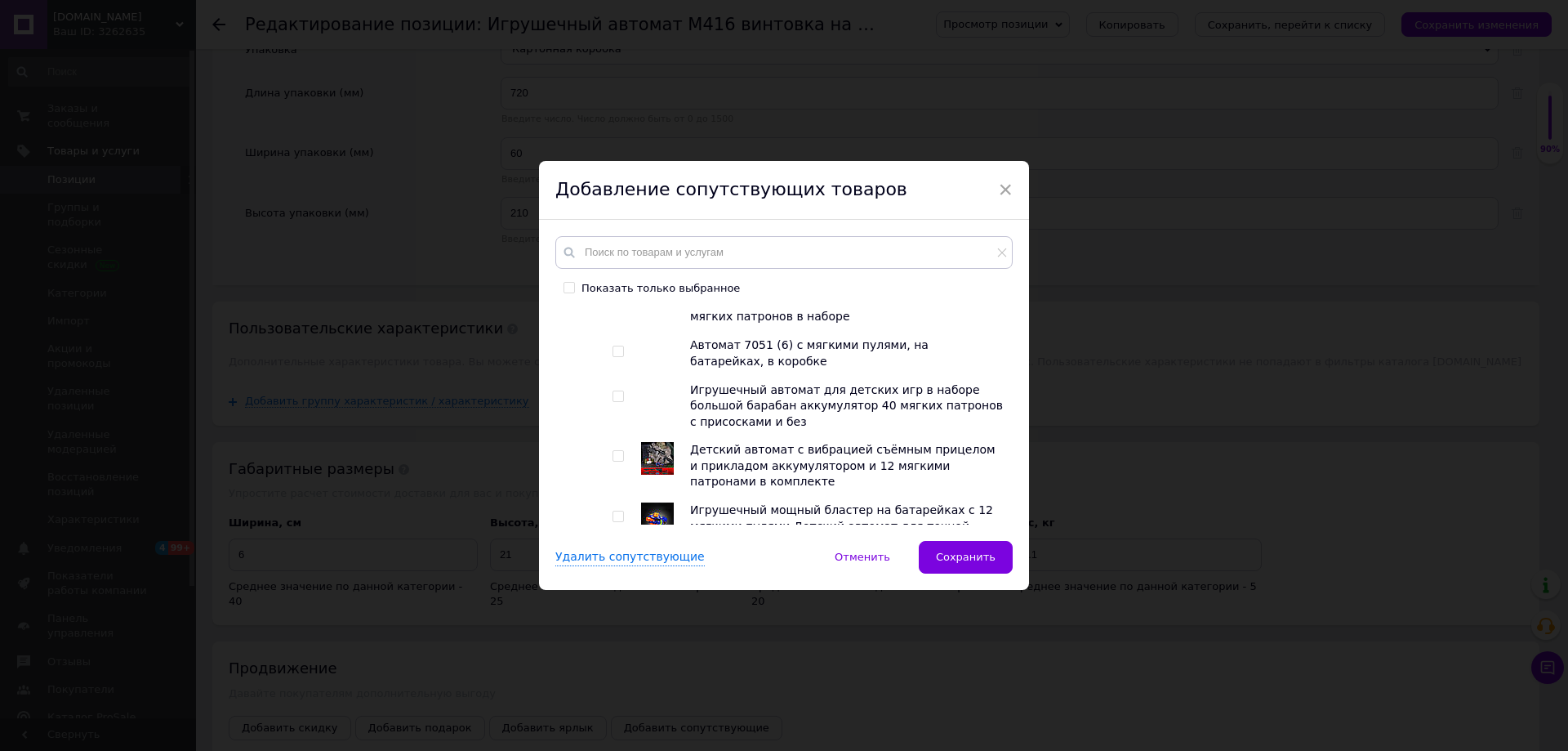
scroll to position [4165, 0]
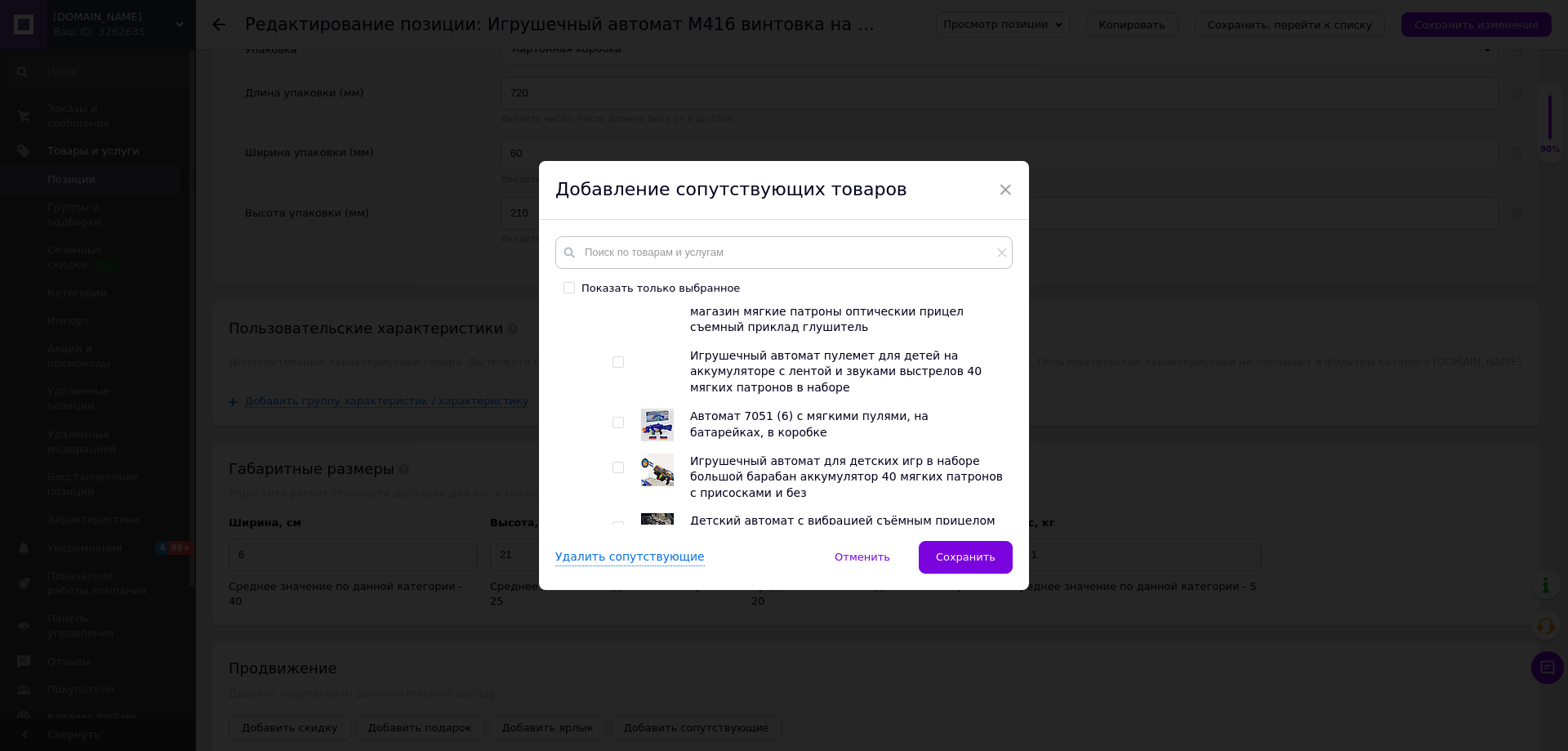
click at [613, 357] on input "checkbox" at bounding box center [618, 362] width 11 height 11
click at [614, 357] on input "checkbox" at bounding box center [618, 362] width 11 height 11
checkbox input "false"
click at [614, 417] on input "checkbox" at bounding box center [618, 423] width 11 height 11
checkbox input "true"
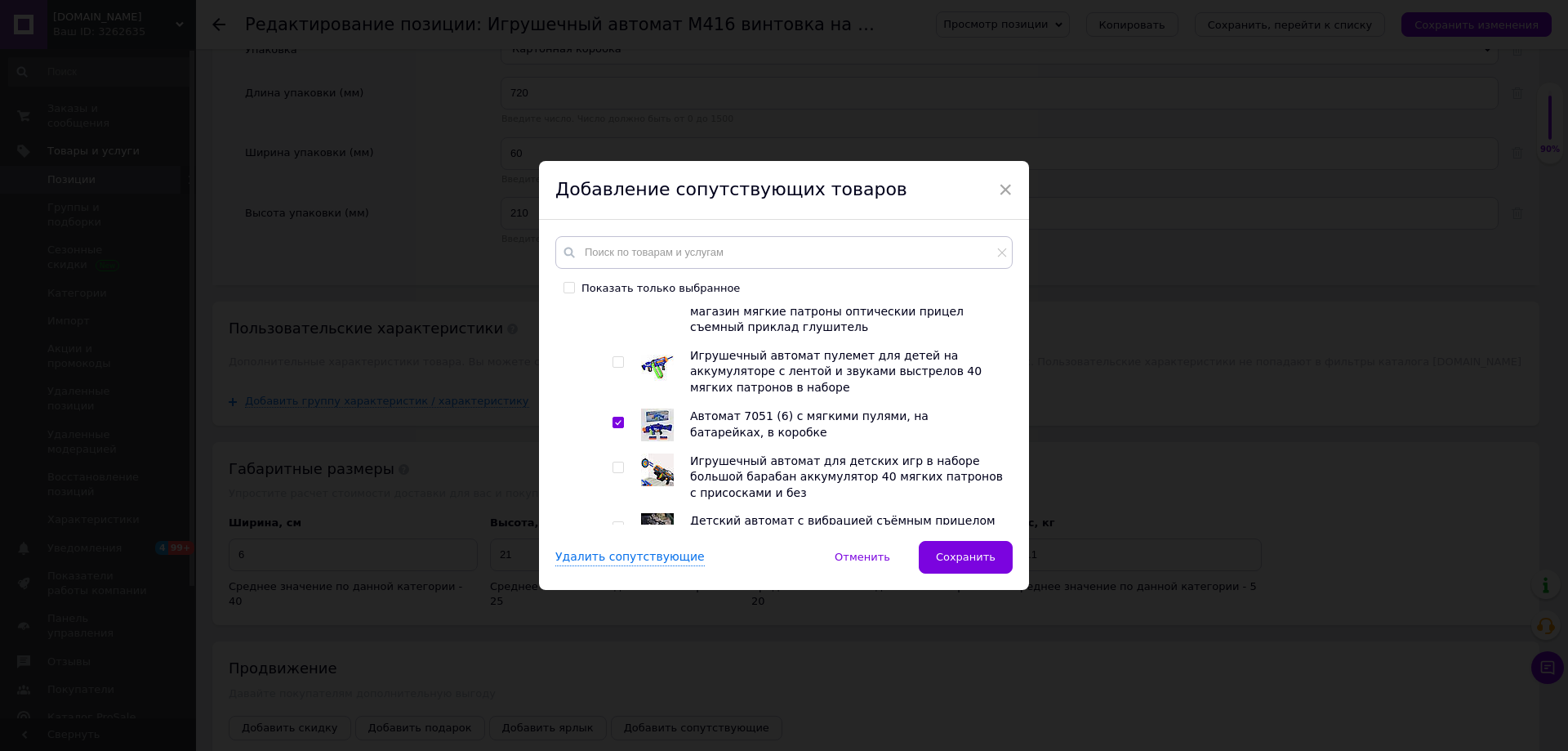
click at [613, 357] on input "checkbox" at bounding box center [618, 362] width 11 height 11
checkbox input "true"
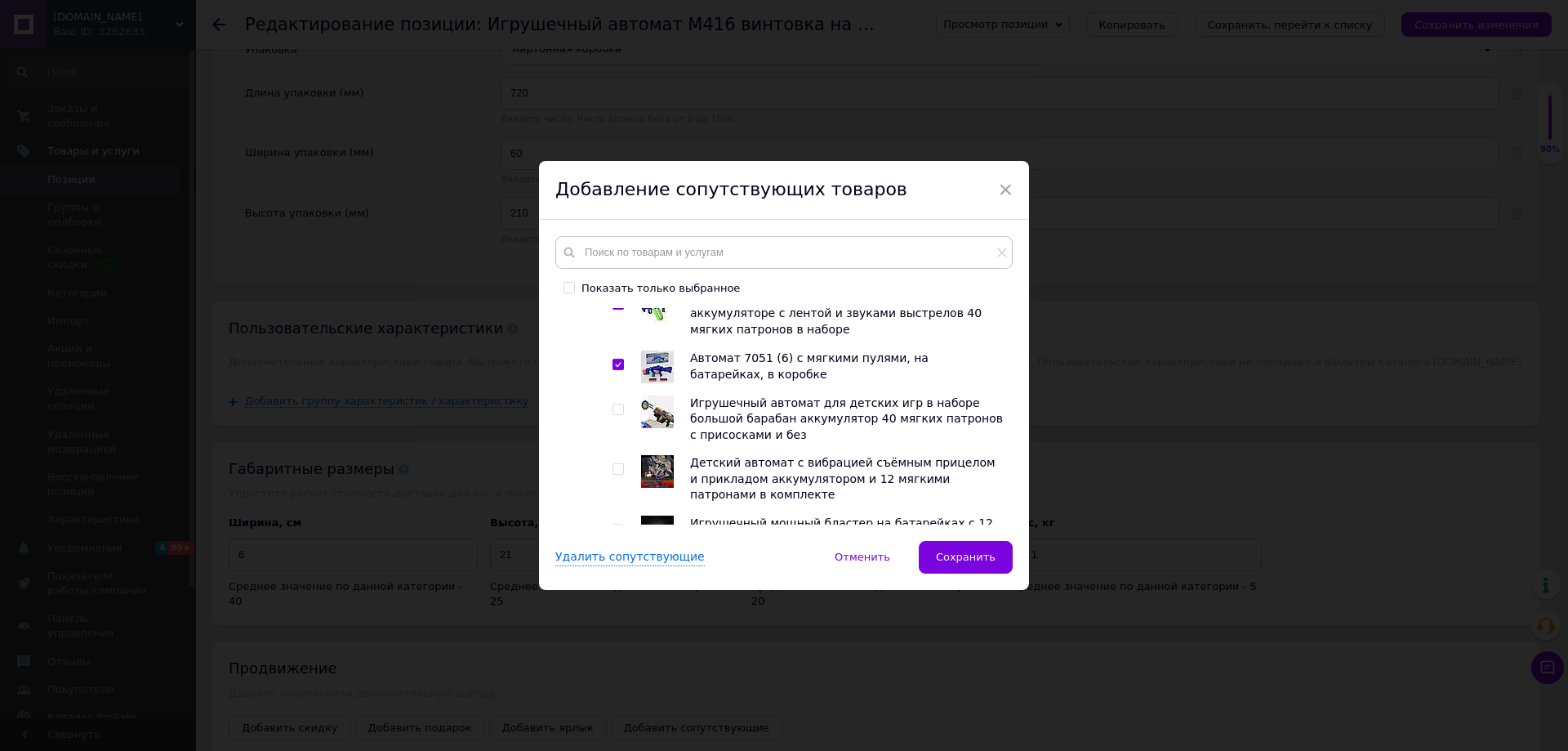
scroll to position [4247, 0]
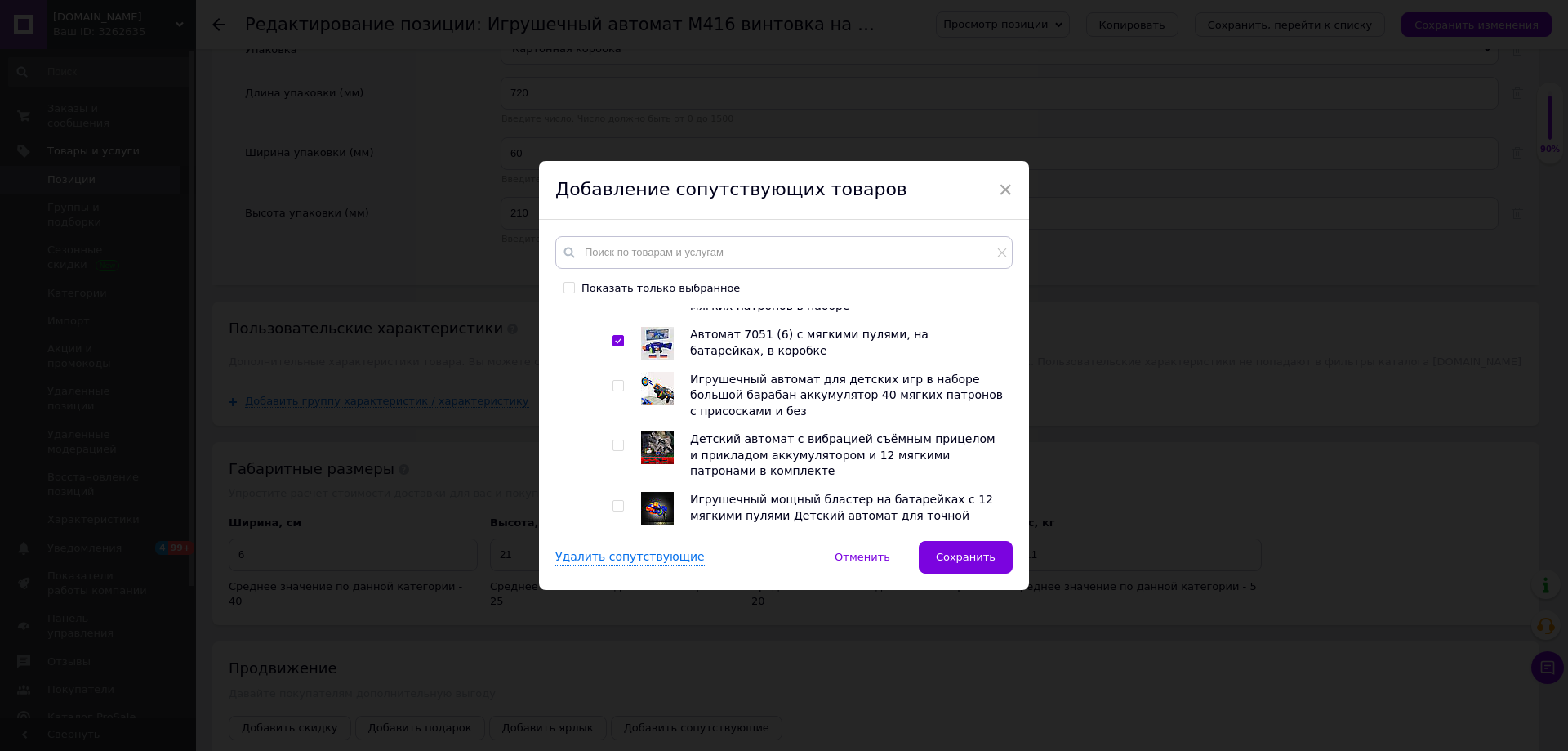
click at [615, 380] on input "checkbox" at bounding box center [618, 386] width 11 height 11
checkbox input "true"
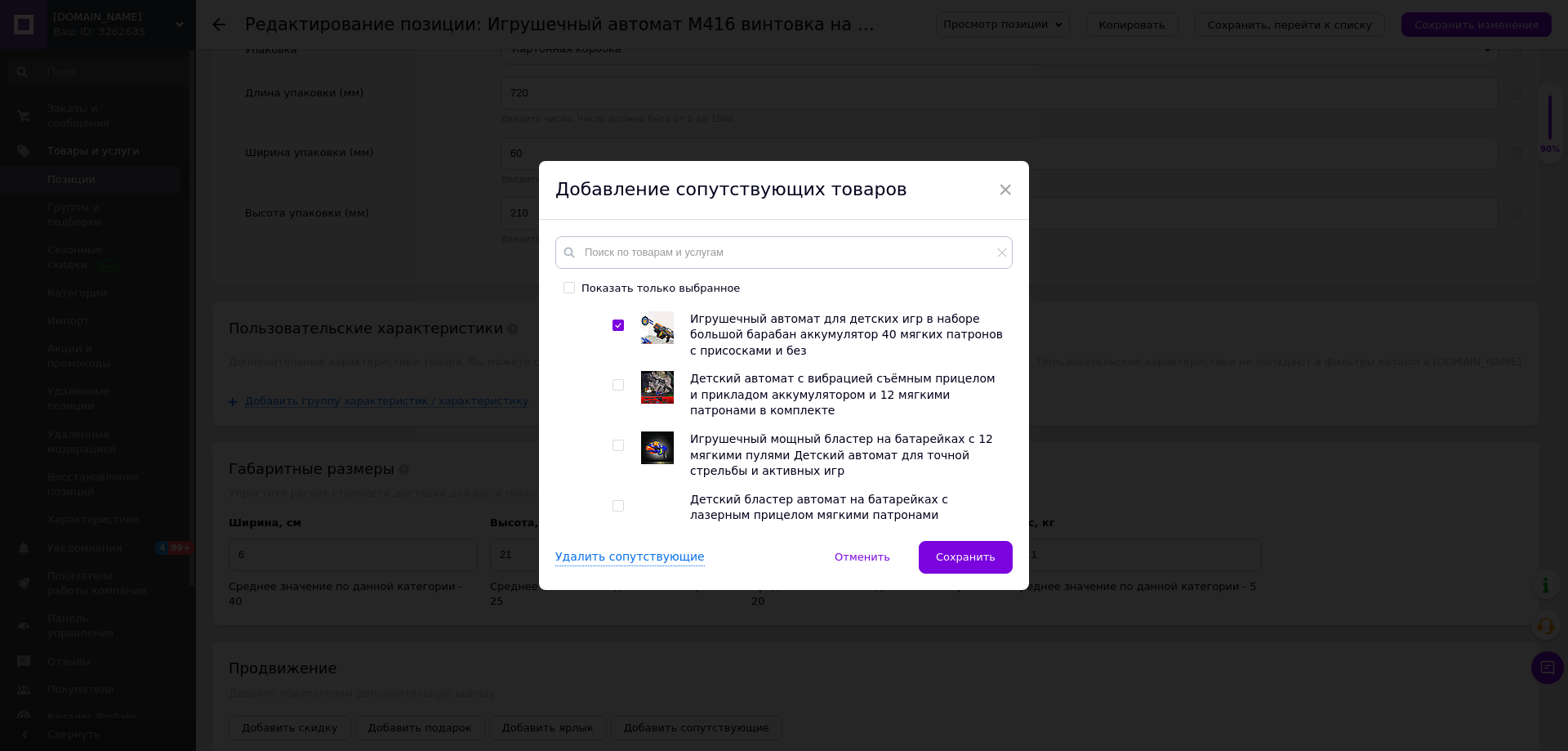
scroll to position [4411, 0]
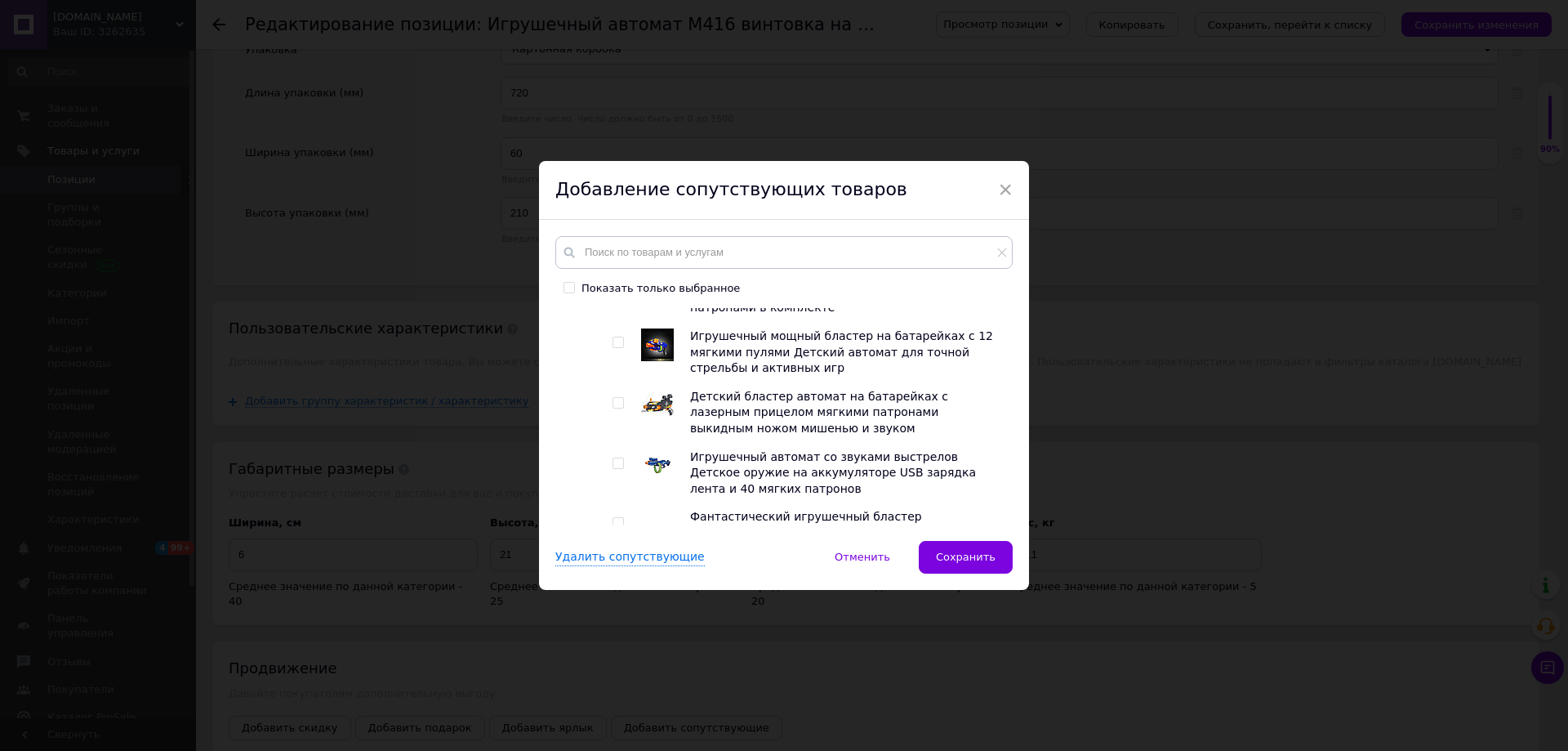
click at [617, 337] on input "checkbox" at bounding box center [618, 343] width 11 height 11
checkbox input "true"
click at [618, 397] on input "checkbox" at bounding box center [618, 403] width 11 height 11
checkbox input "true"
click at [613, 458] on span at bounding box center [618, 463] width 12 height 12
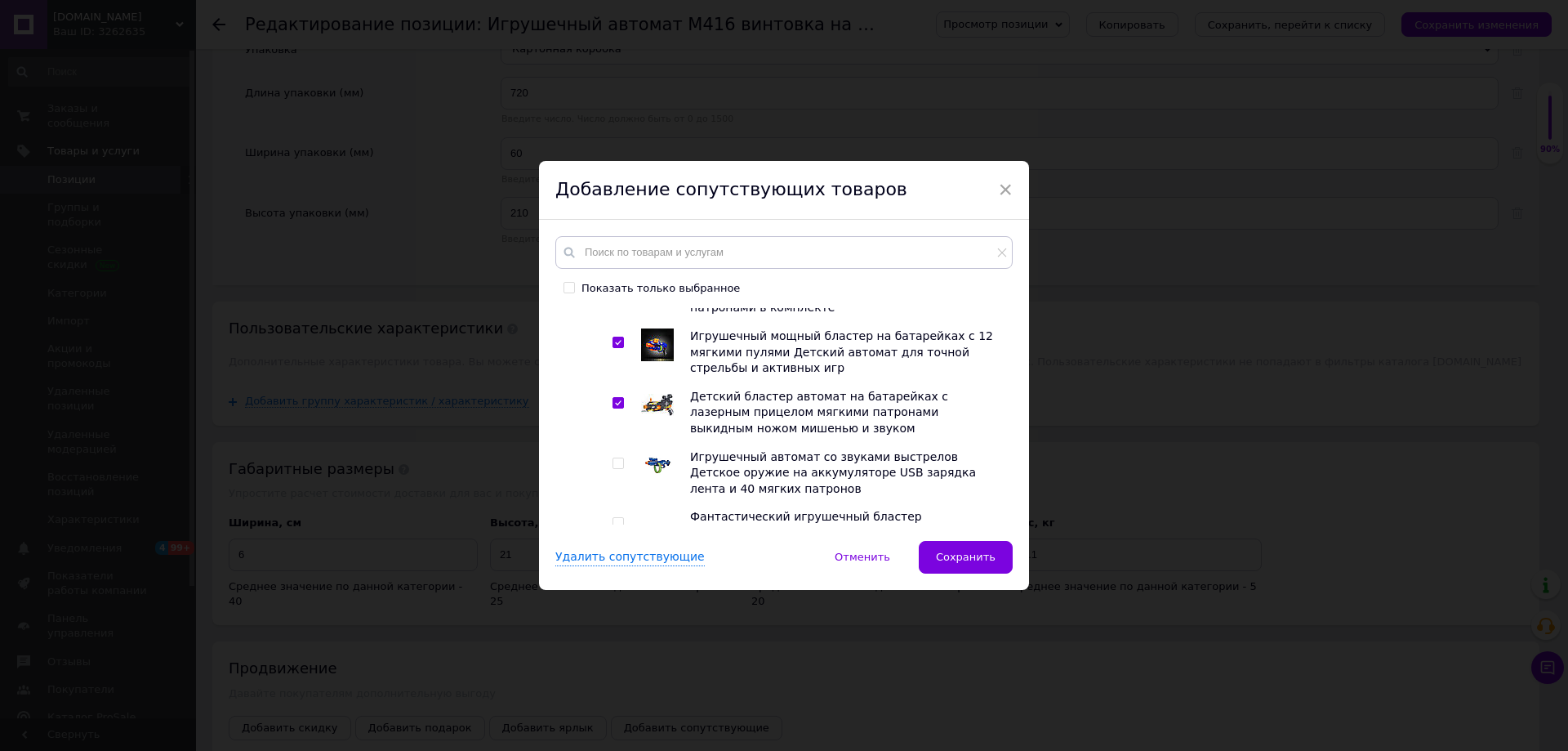
click at [613, 458] on input "checkbox" at bounding box center [618, 464] width 11 height 11
checkbox input "true"
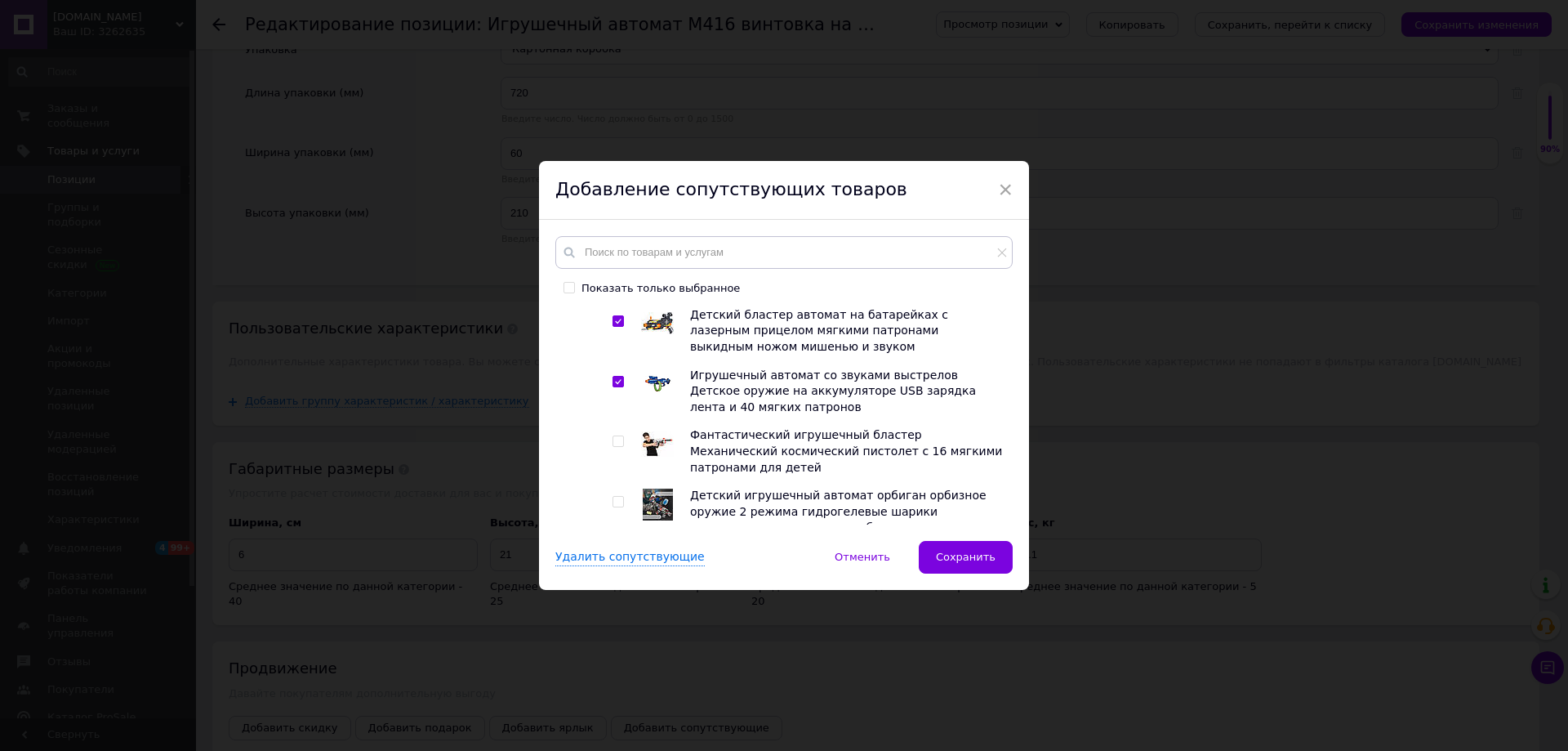
click at [614, 436] on input "checkbox" at bounding box center [618, 441] width 11 height 11
checkbox input "true"
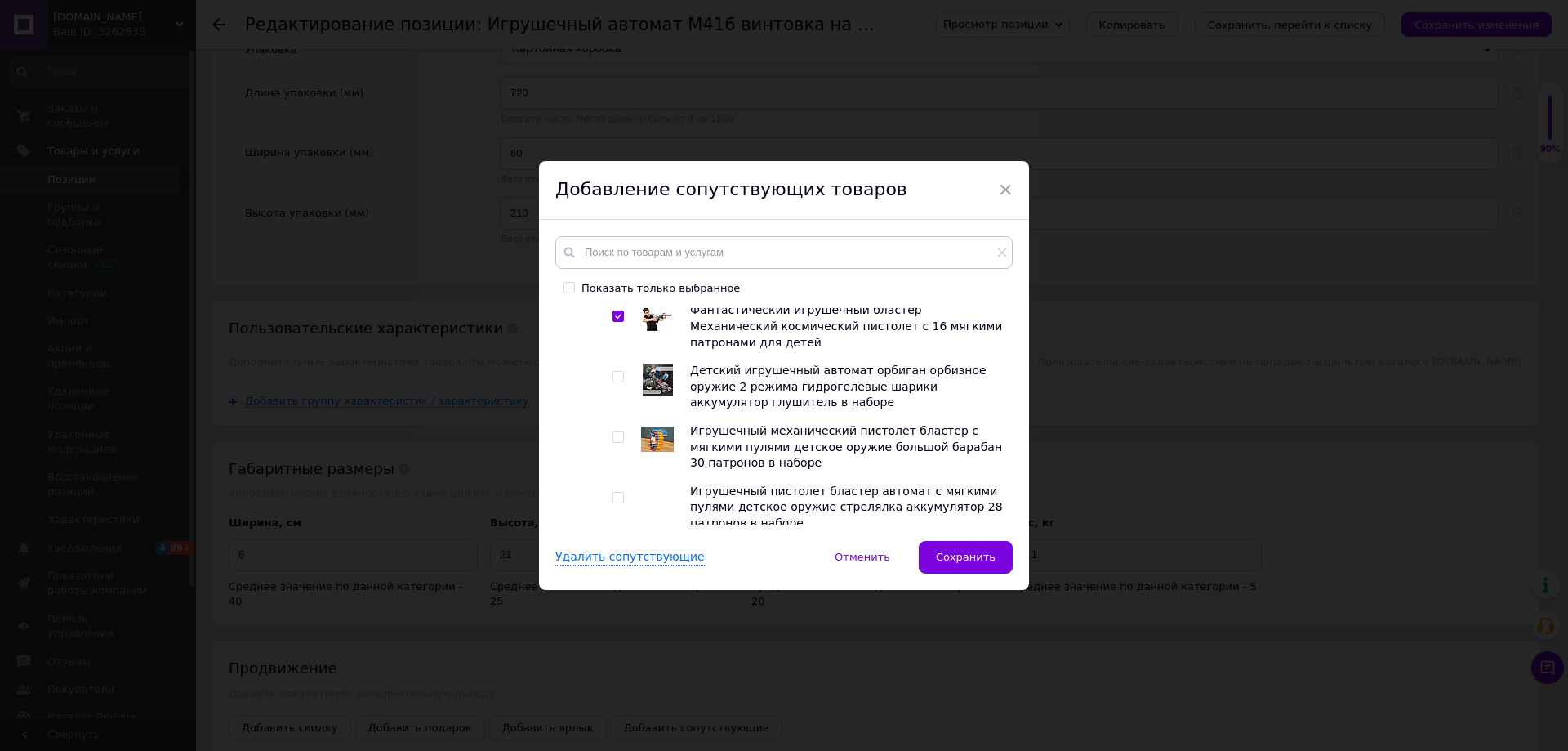
scroll to position [4656, 0]
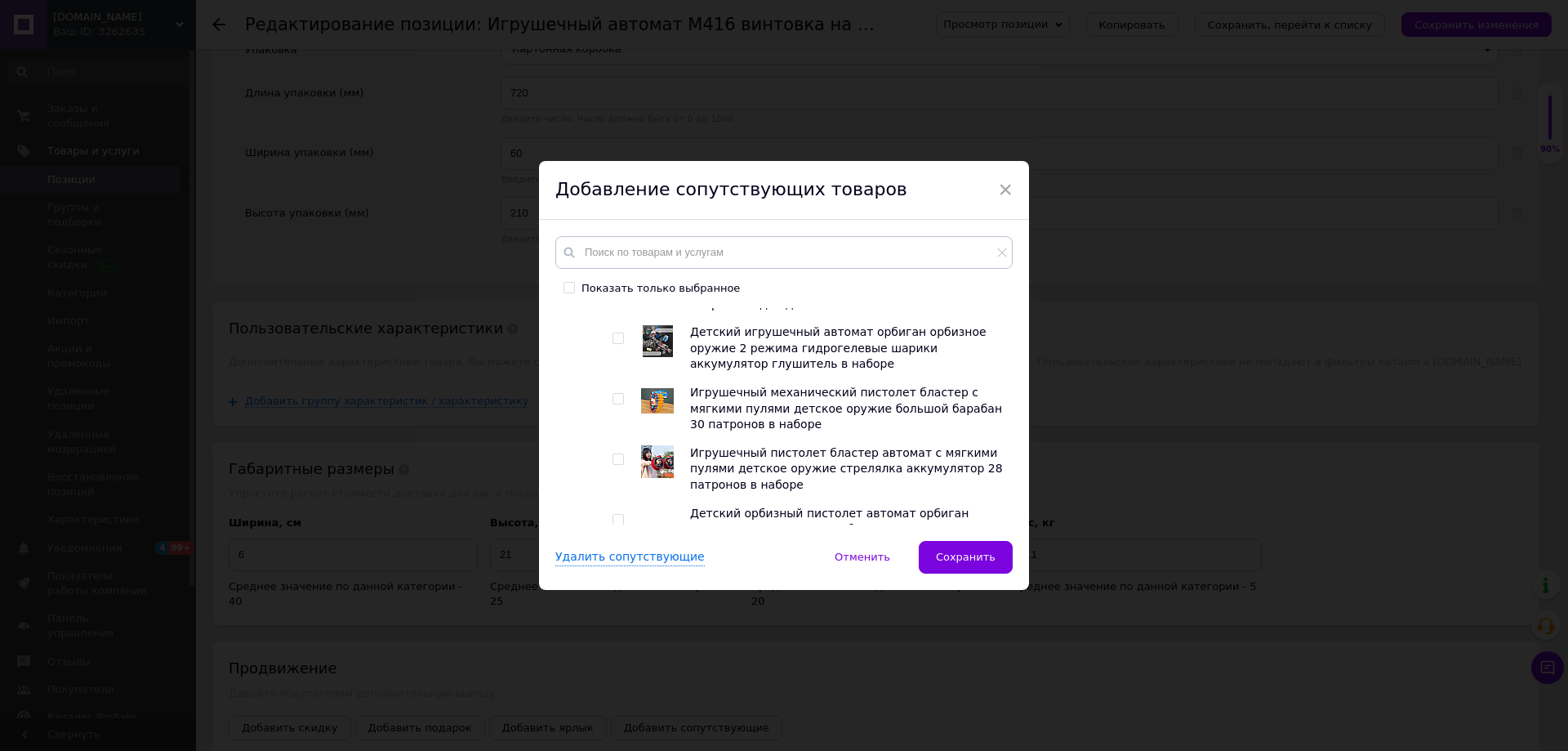
click at [614, 394] on input "checkbox" at bounding box center [618, 399] width 11 height 11
checkbox input "true"
click at [614, 445] on div at bounding box center [621, 469] width 16 height 48
click at [614, 454] on input "checkbox" at bounding box center [618, 459] width 11 height 11
checkbox input "true"
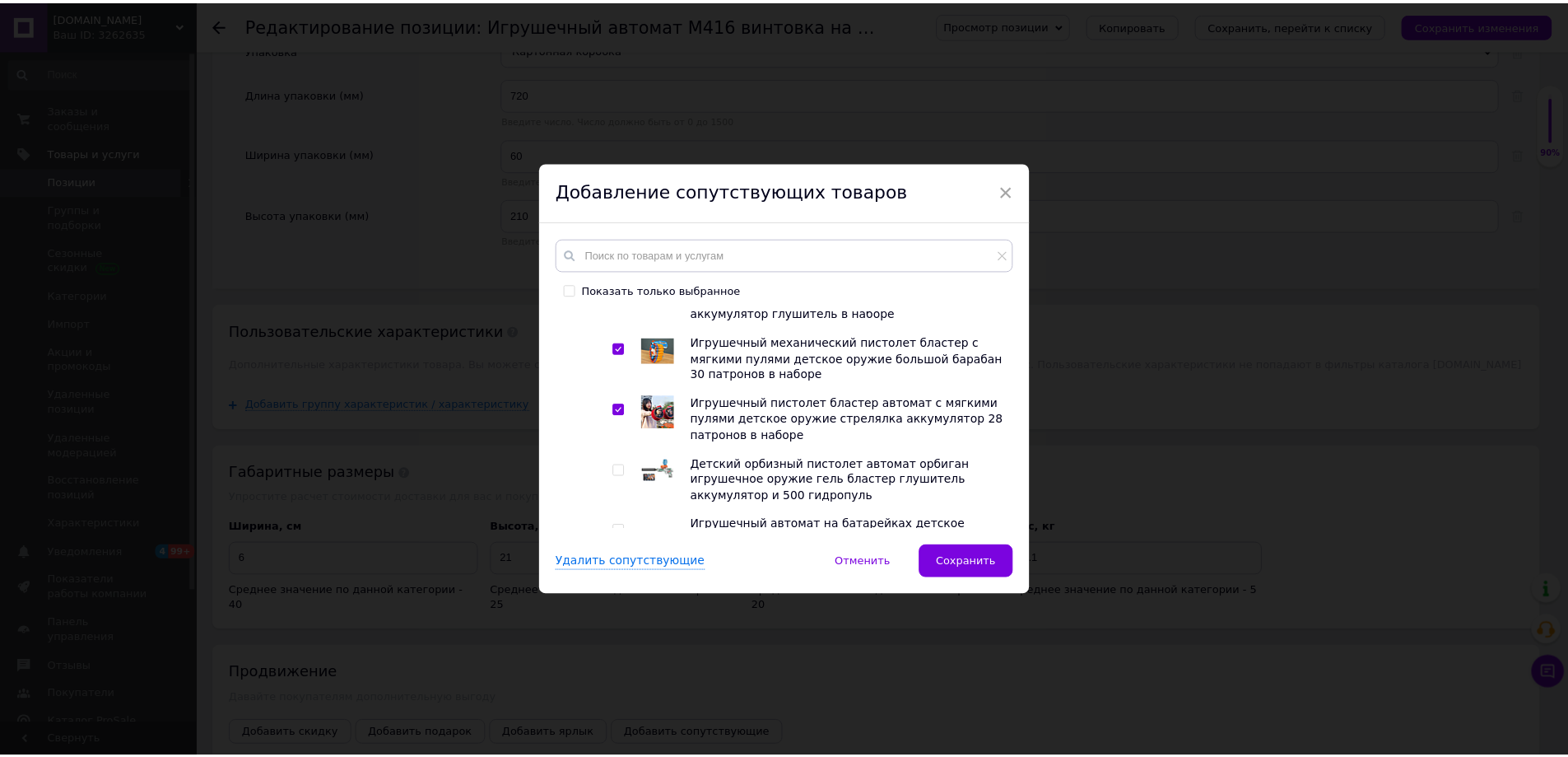
scroll to position [4775, 0]
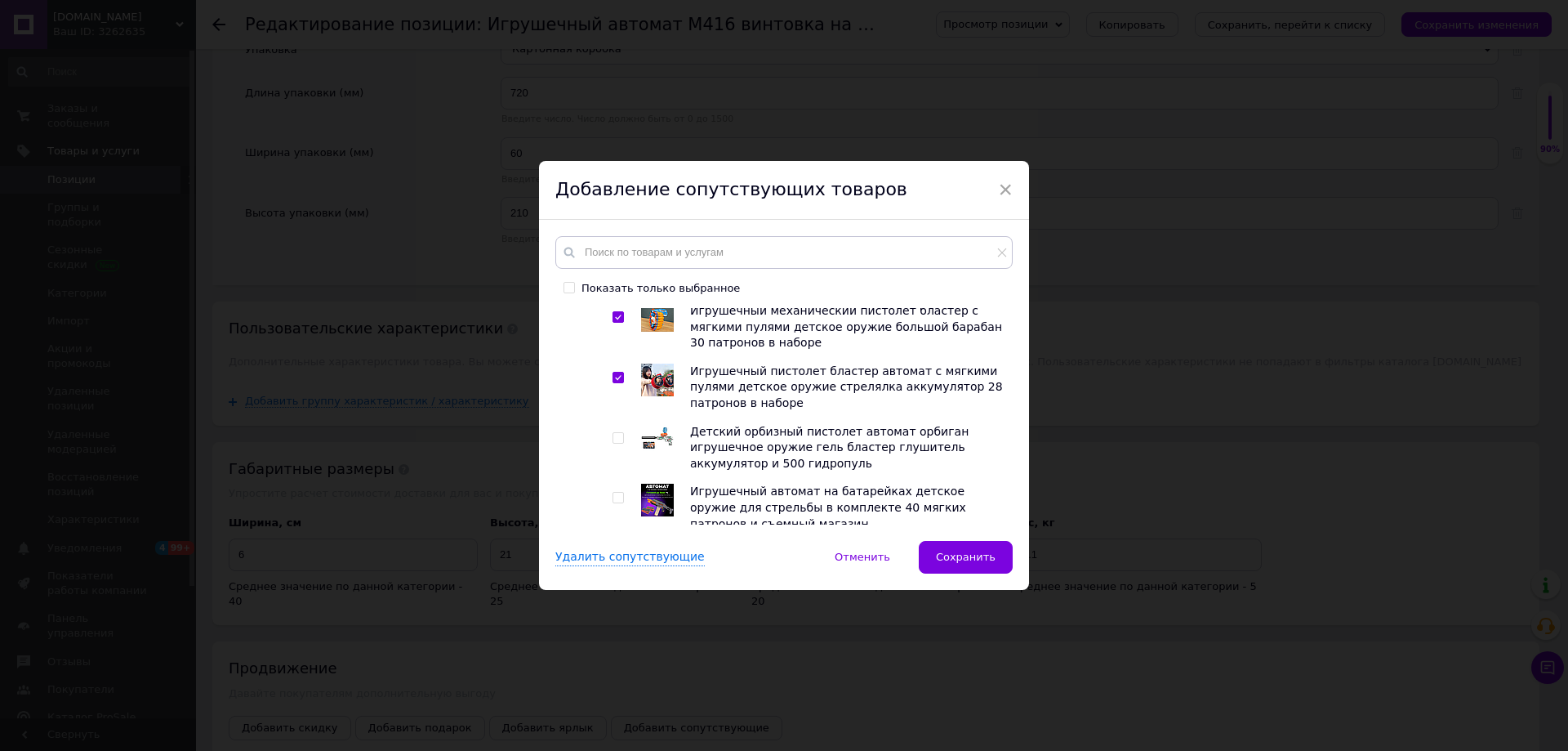
click at [617, 493] on input "checkbox" at bounding box center [618, 498] width 11 height 11
checkbox input "true"
drag, startPoint x: 933, startPoint y: 525, endPoint x: 946, endPoint y: 546, distance: 24.7
click at [933, 528] on div "Показать только выбранное Корневая группа Автокресла 5 Детские игрушки 1 Иннова…" at bounding box center [784, 380] width 490 height 321
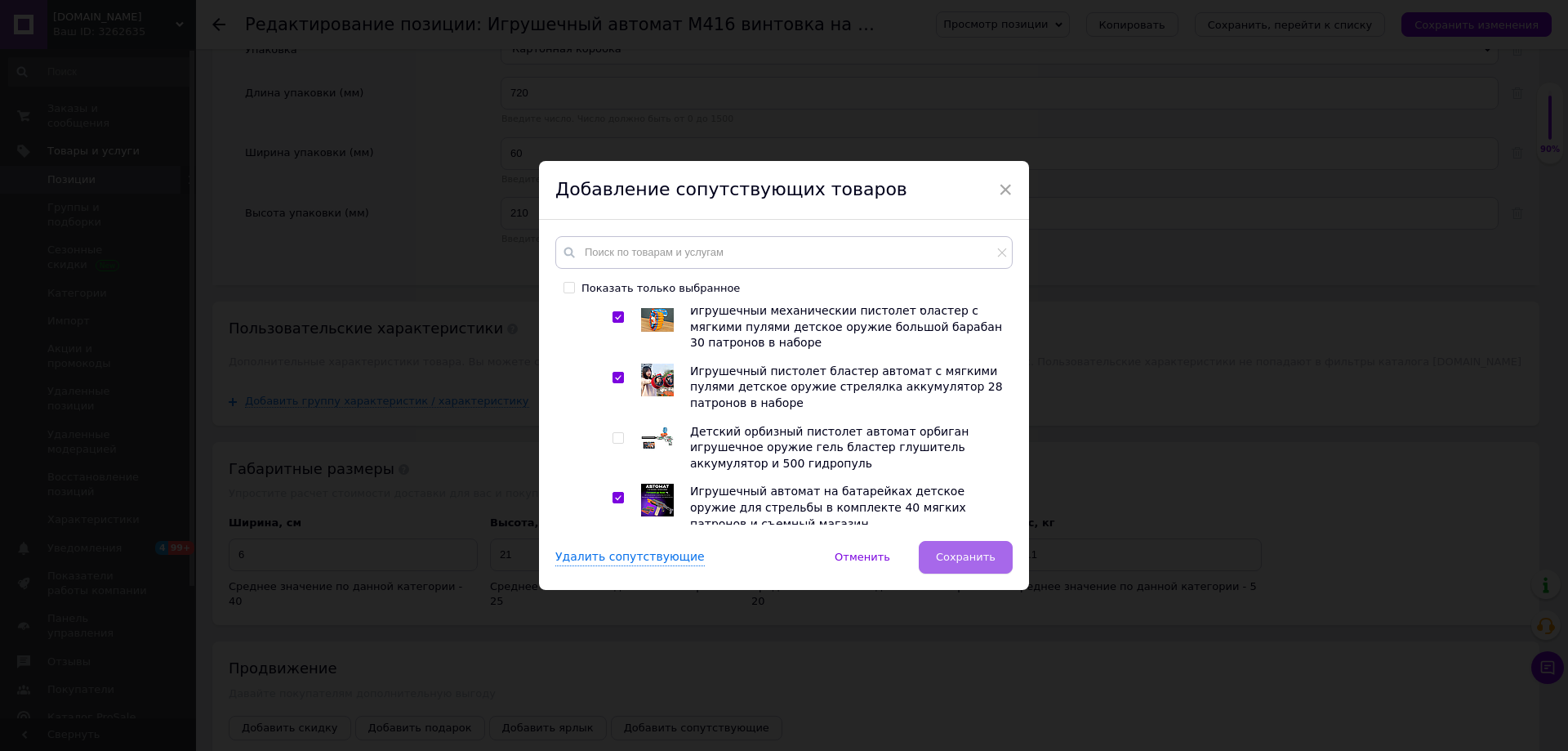
click at [949, 549] on button "Сохранить" at bounding box center [965, 557] width 94 height 32
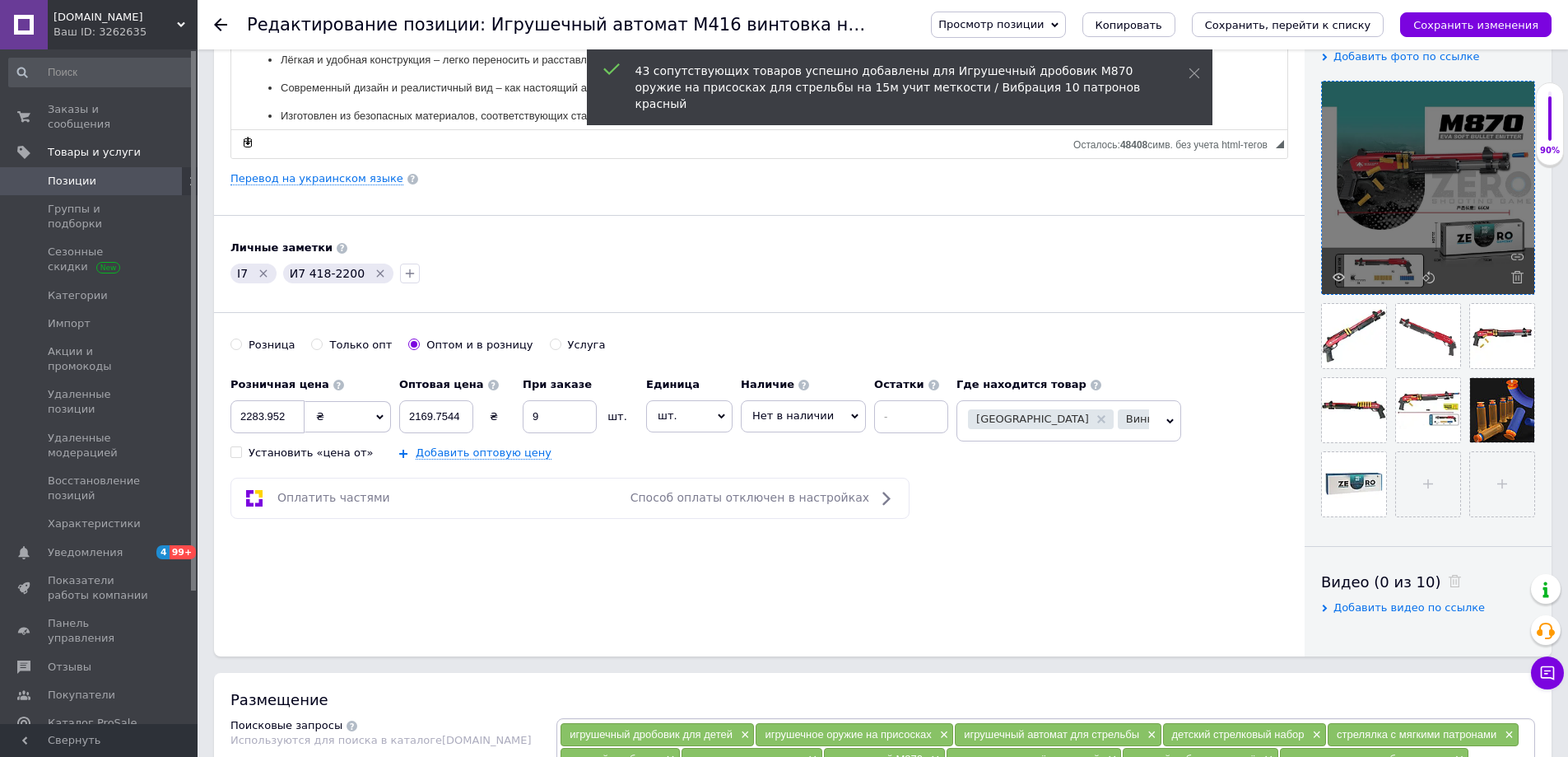
scroll to position [329, 0]
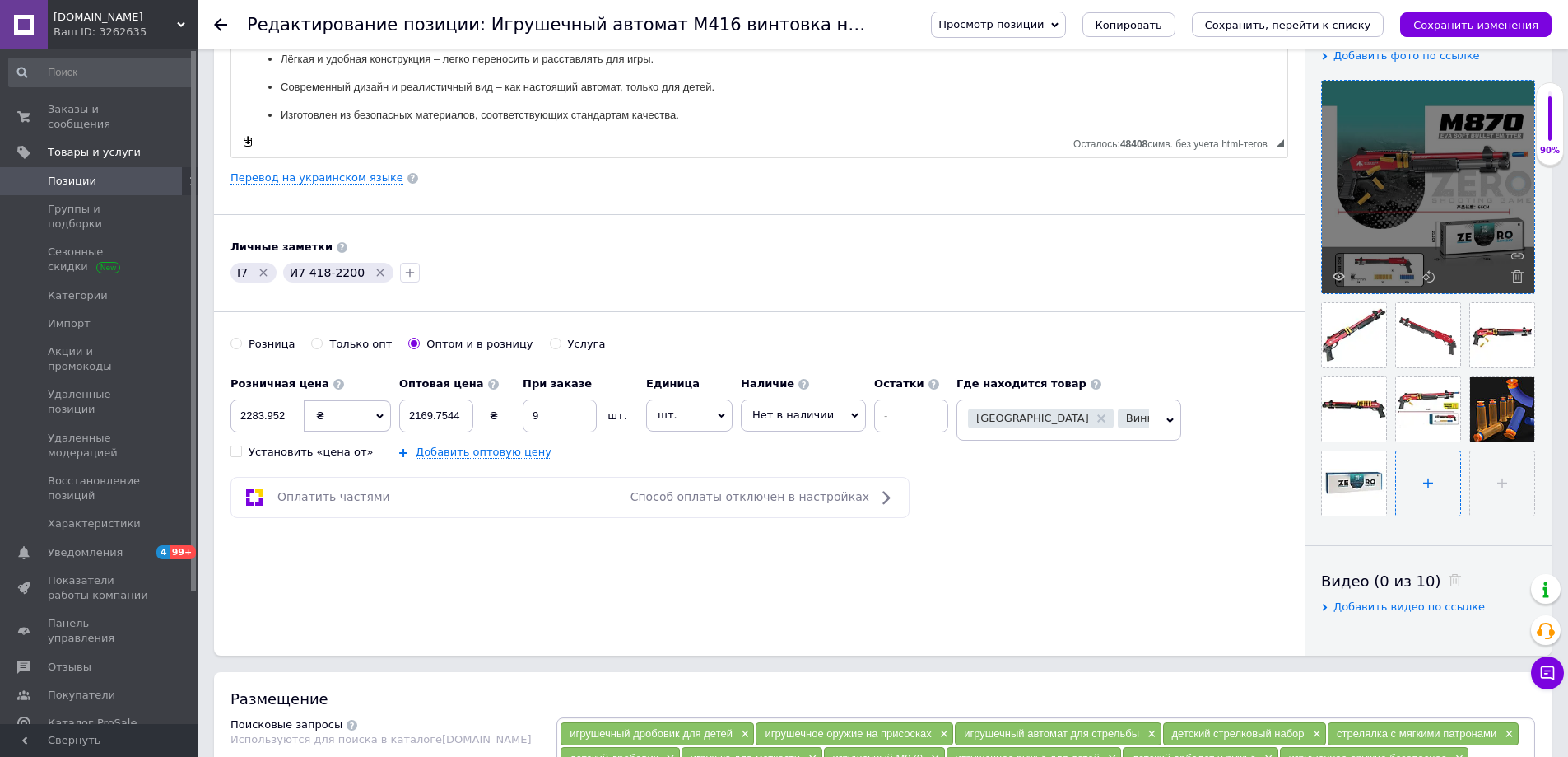
click at [1422, 496] on input "file" at bounding box center [1428, 483] width 64 height 64
type input "C:\fakepath\assets_task_01k4z412fbfk6vajyps8bb3gj9_1757686142_img_0.webp"
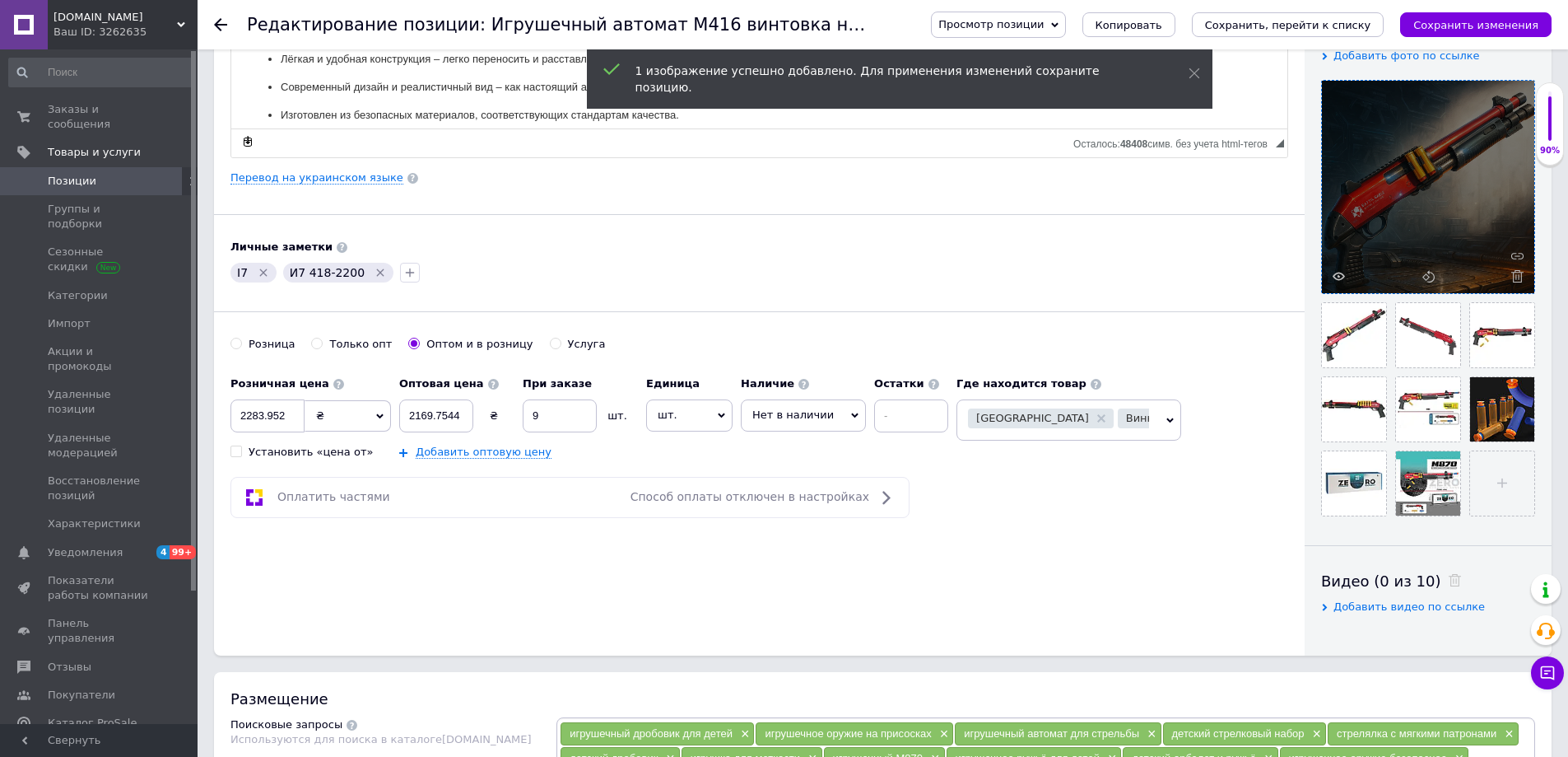
click at [1483, 33] on button "Сохранить изменения" at bounding box center [1475, 24] width 151 height 24
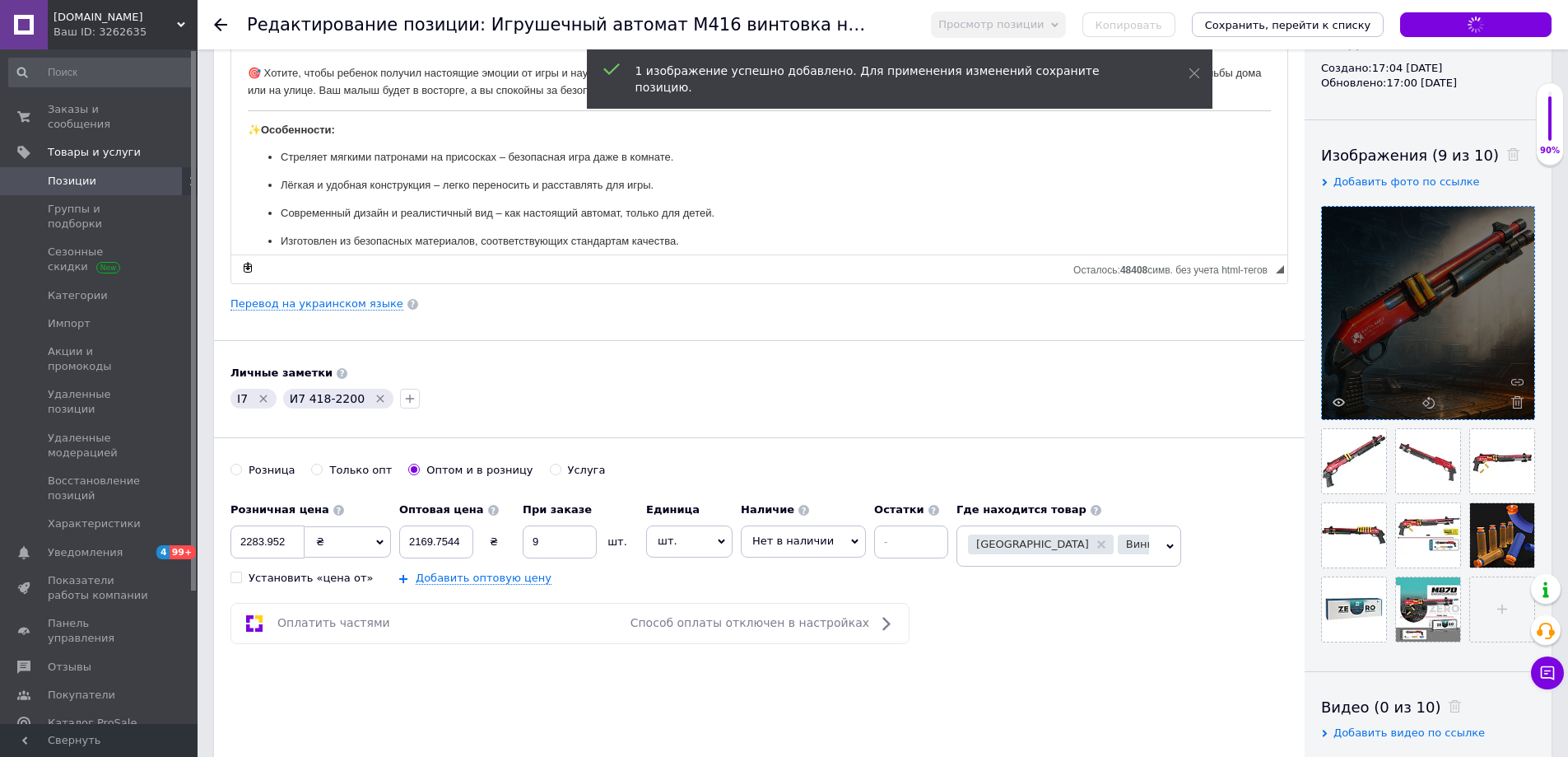
scroll to position [0, 0]
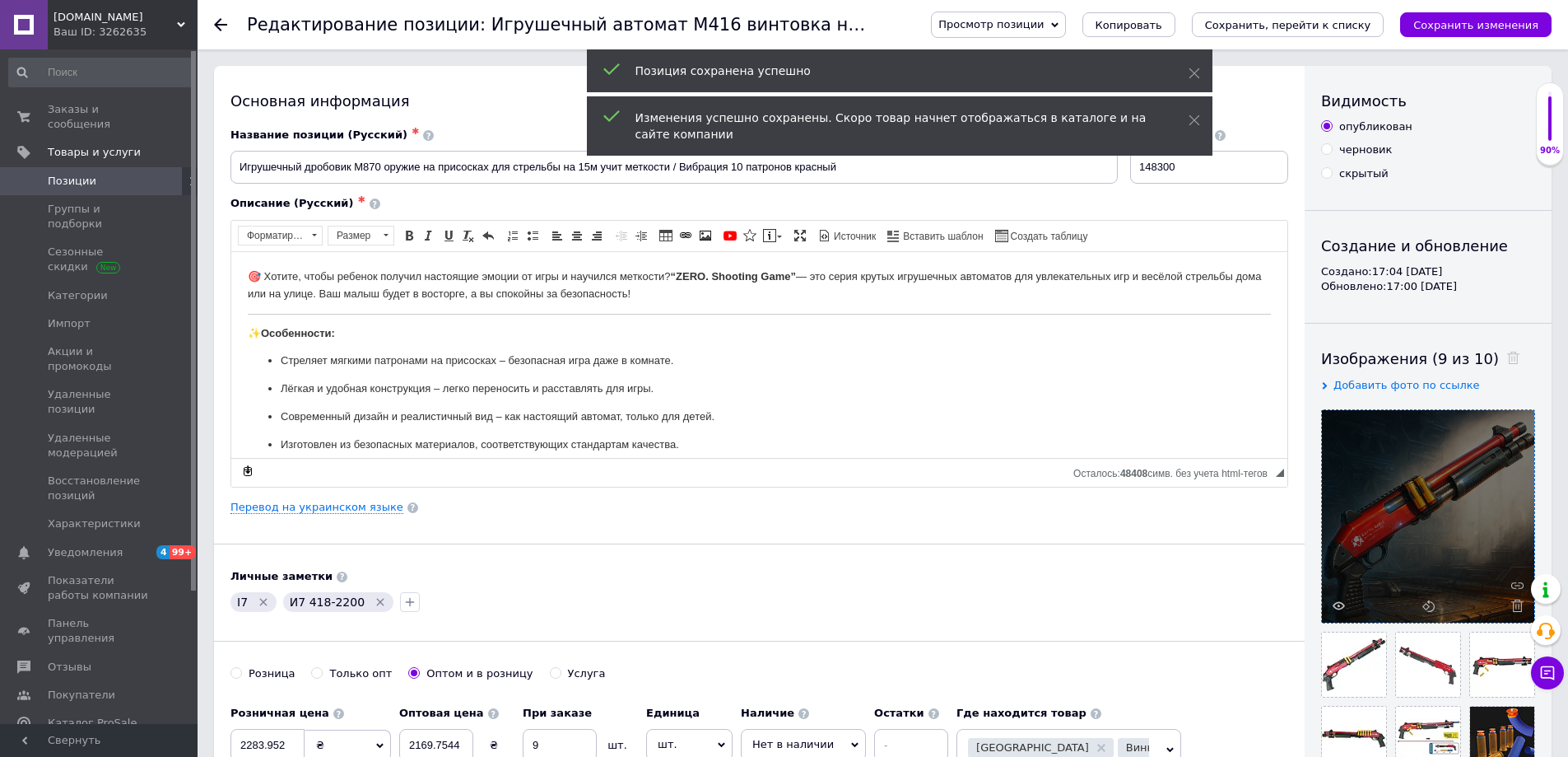
click at [1035, 31] on span "Просмотр позиции" at bounding box center [991, 24] width 106 height 13
click at [1036, 48] on li "Сохранить и посмотреть на сайте" at bounding box center [1044, 55] width 224 height 23
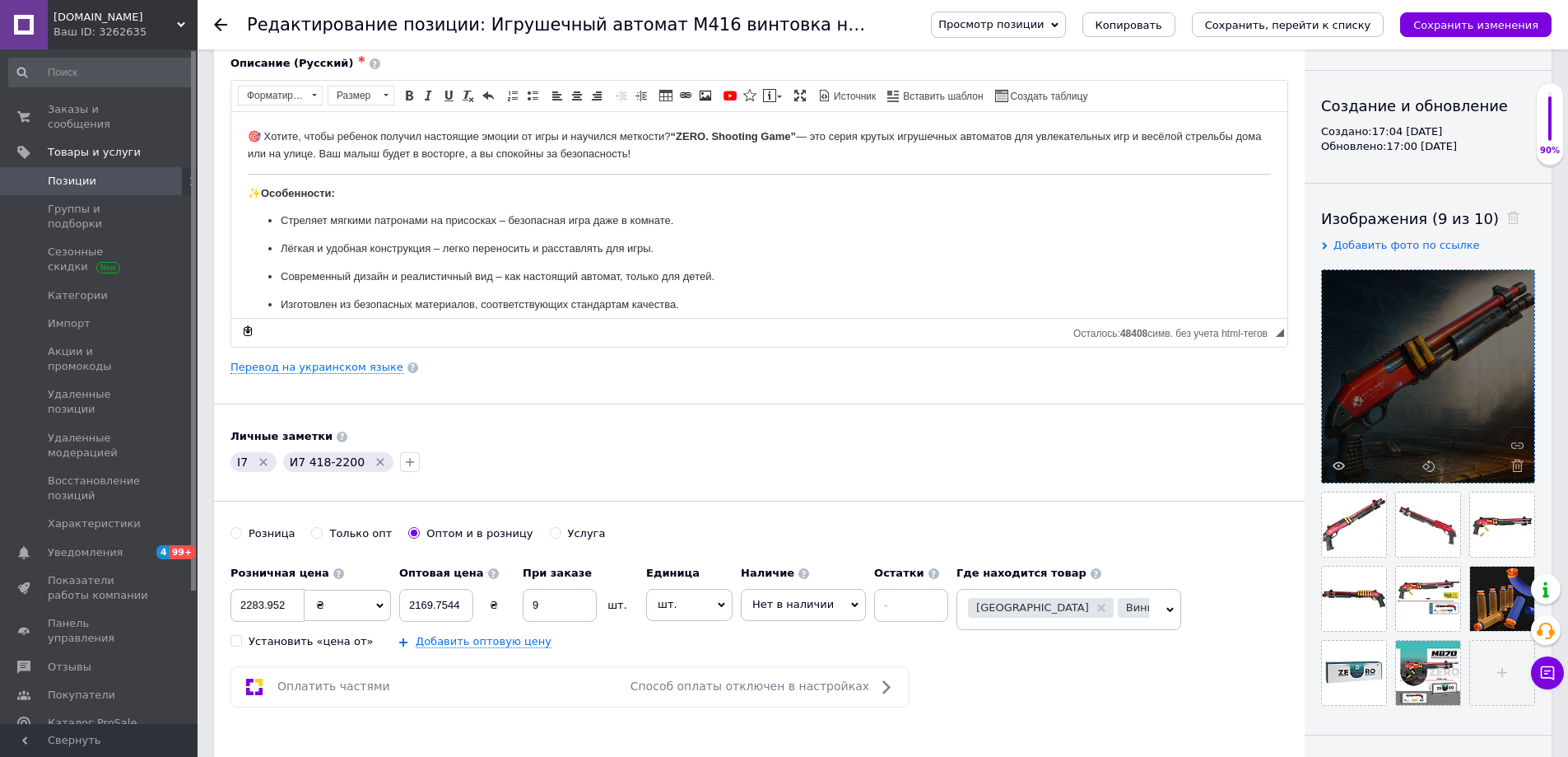
scroll to position [412, 0]
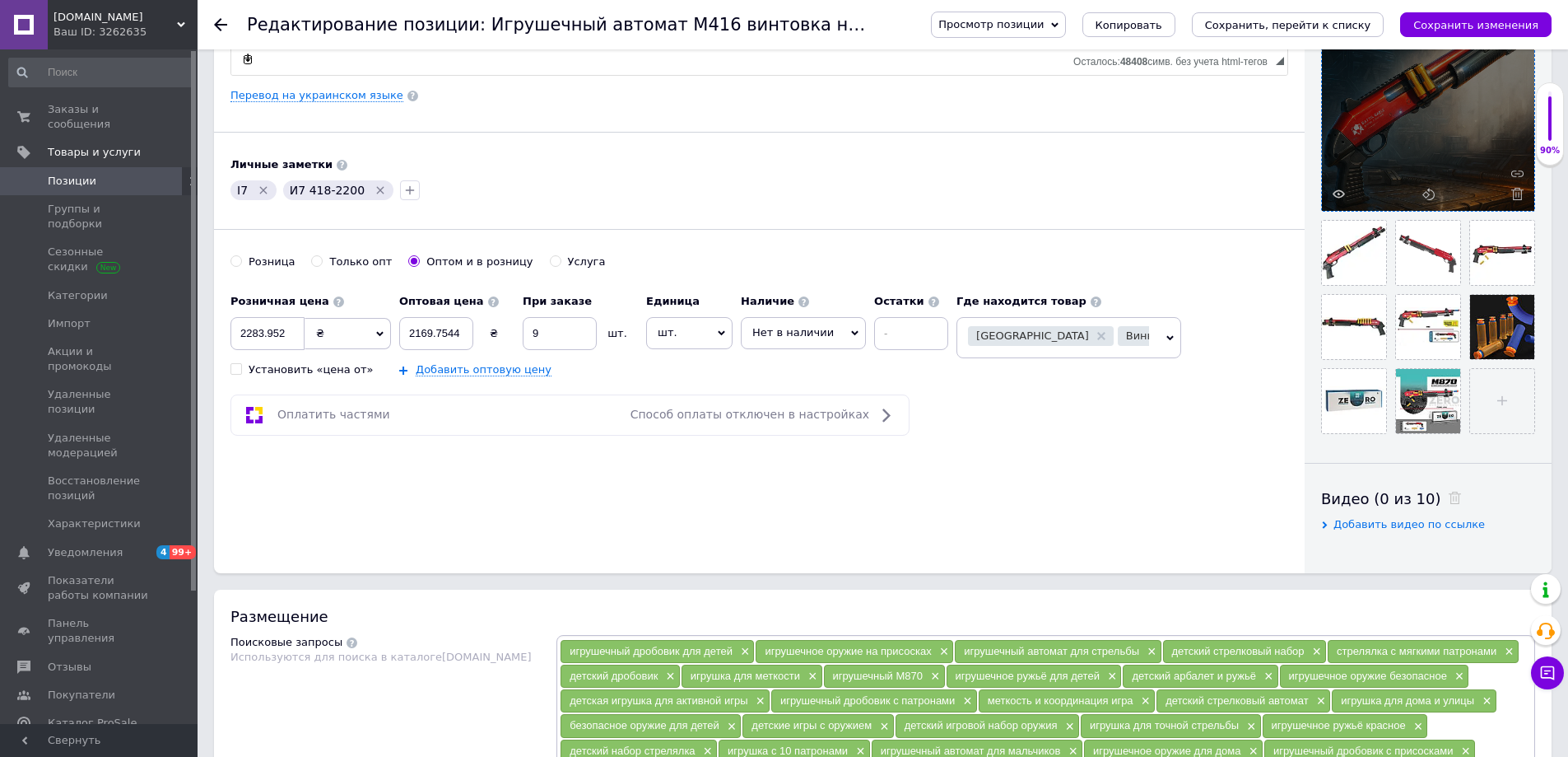
click at [1355, 520] on span "Добавить видео по ссылке" at bounding box center [1409, 525] width 151 height 13
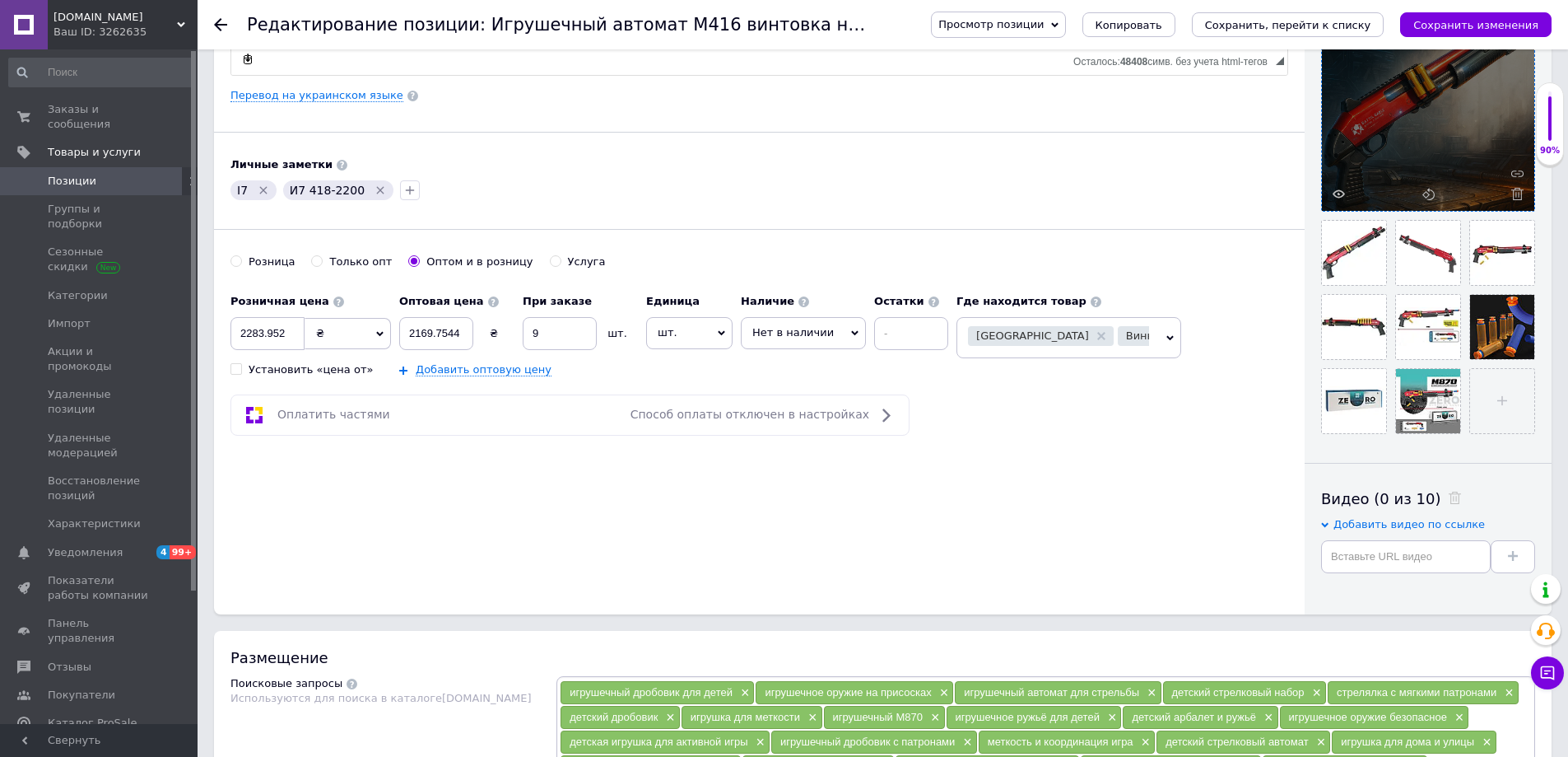
click at [1374, 538] on div "Добавить видео по ссылке" at bounding box center [1428, 541] width 214 height 64
click at [1381, 546] on input "text" at bounding box center [1406, 556] width 170 height 33
paste input "[URL][DOMAIN_NAME][DOMAIN_NAME]"
type input "[URL][DOMAIN_NAME][DOMAIN_NAME]"
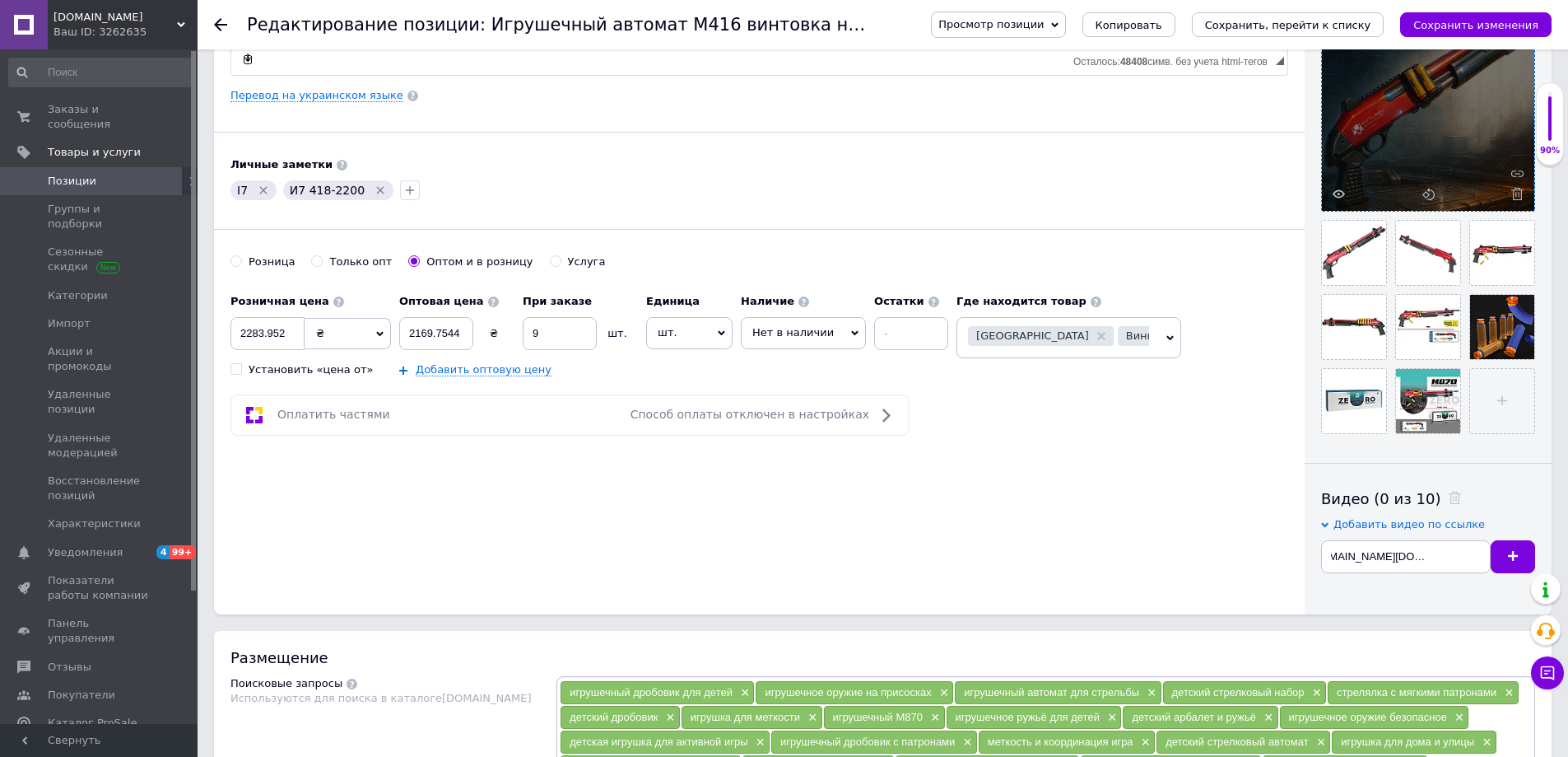
drag, startPoint x: 1503, startPoint y: 551, endPoint x: 1372, endPoint y: 519, distance: 134.9
click at [1503, 550] on button at bounding box center [1513, 556] width 44 height 33
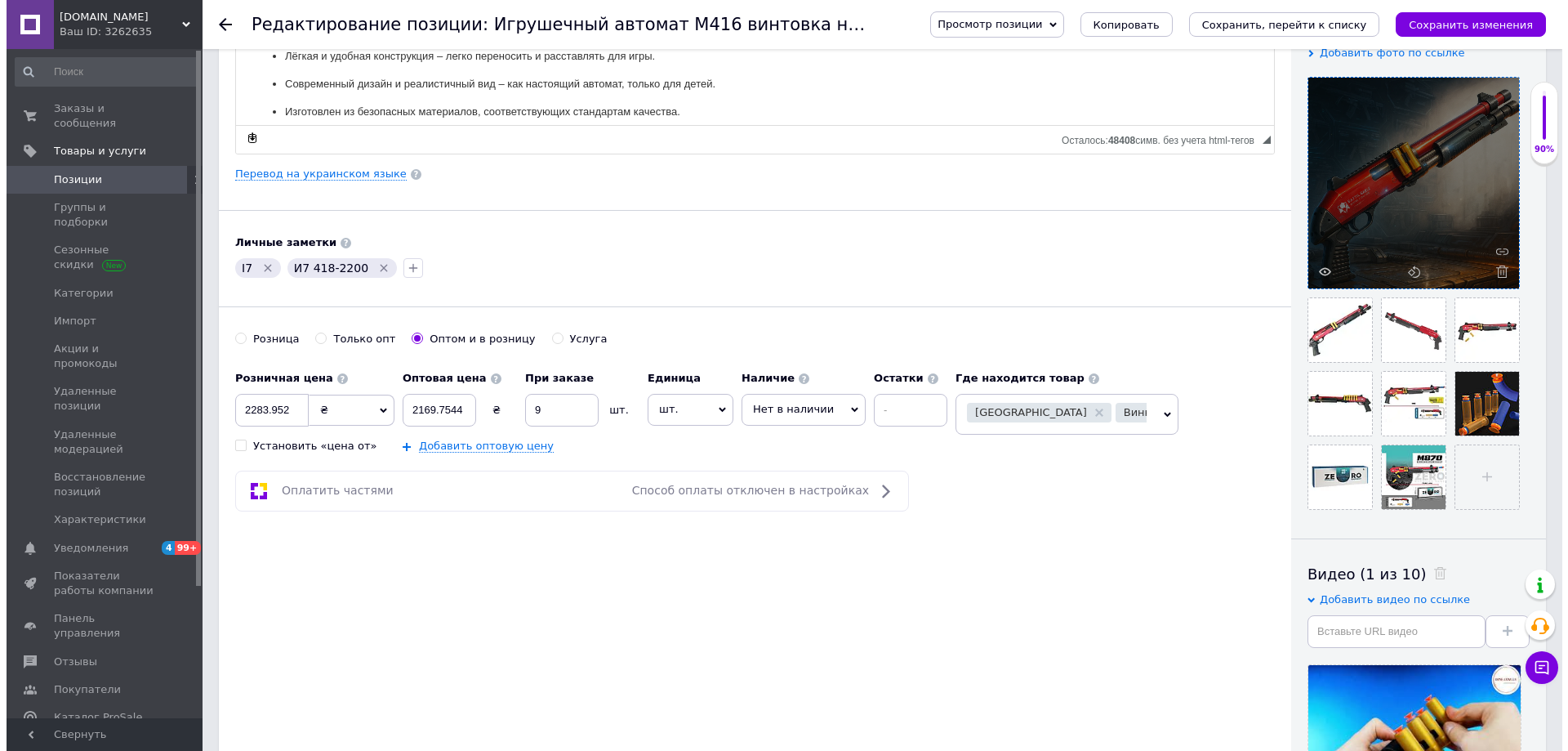
scroll to position [163, 0]
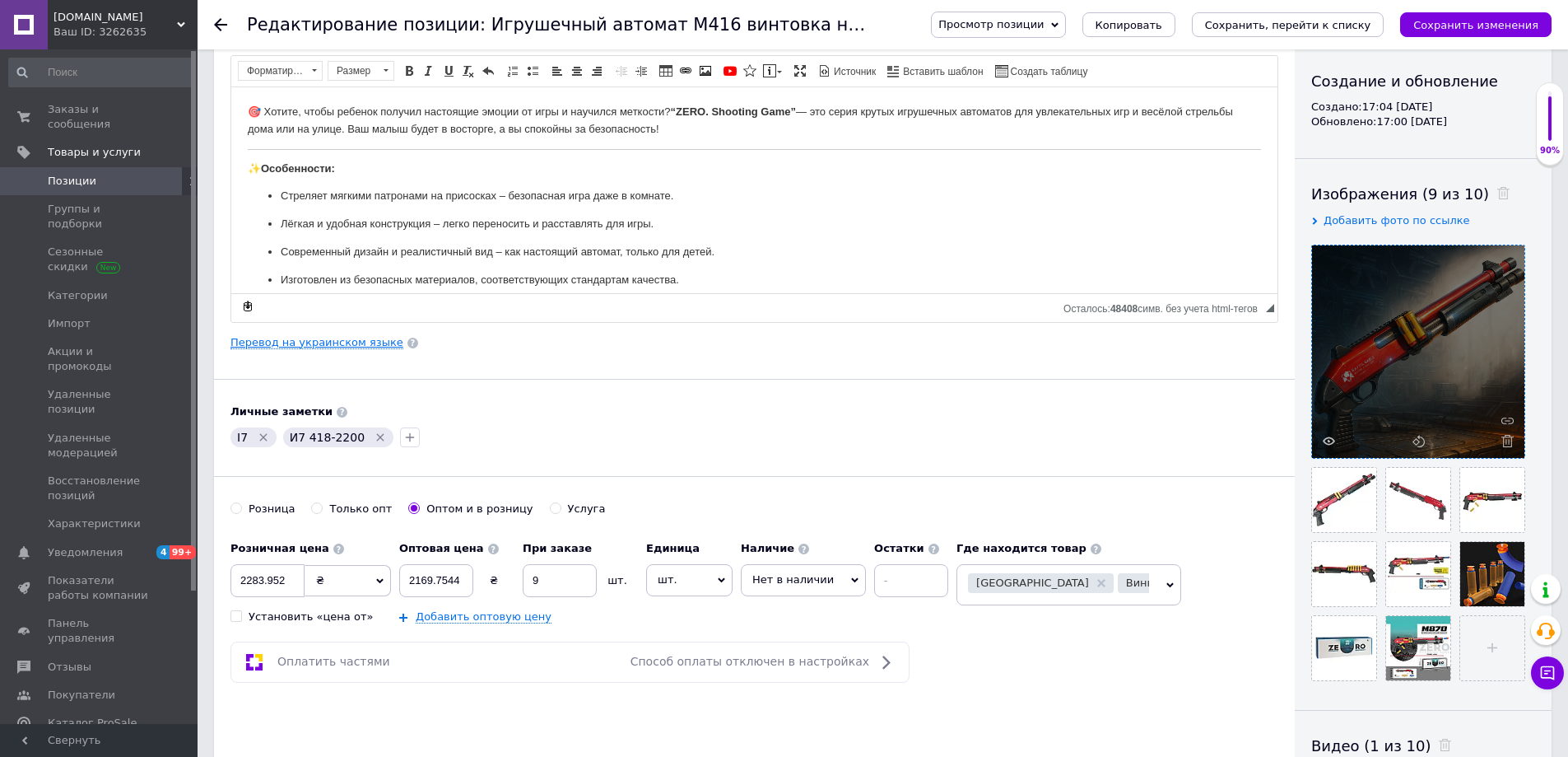
click at [332, 348] on link "Перевод на украинском языке" at bounding box center [316, 342] width 173 height 14
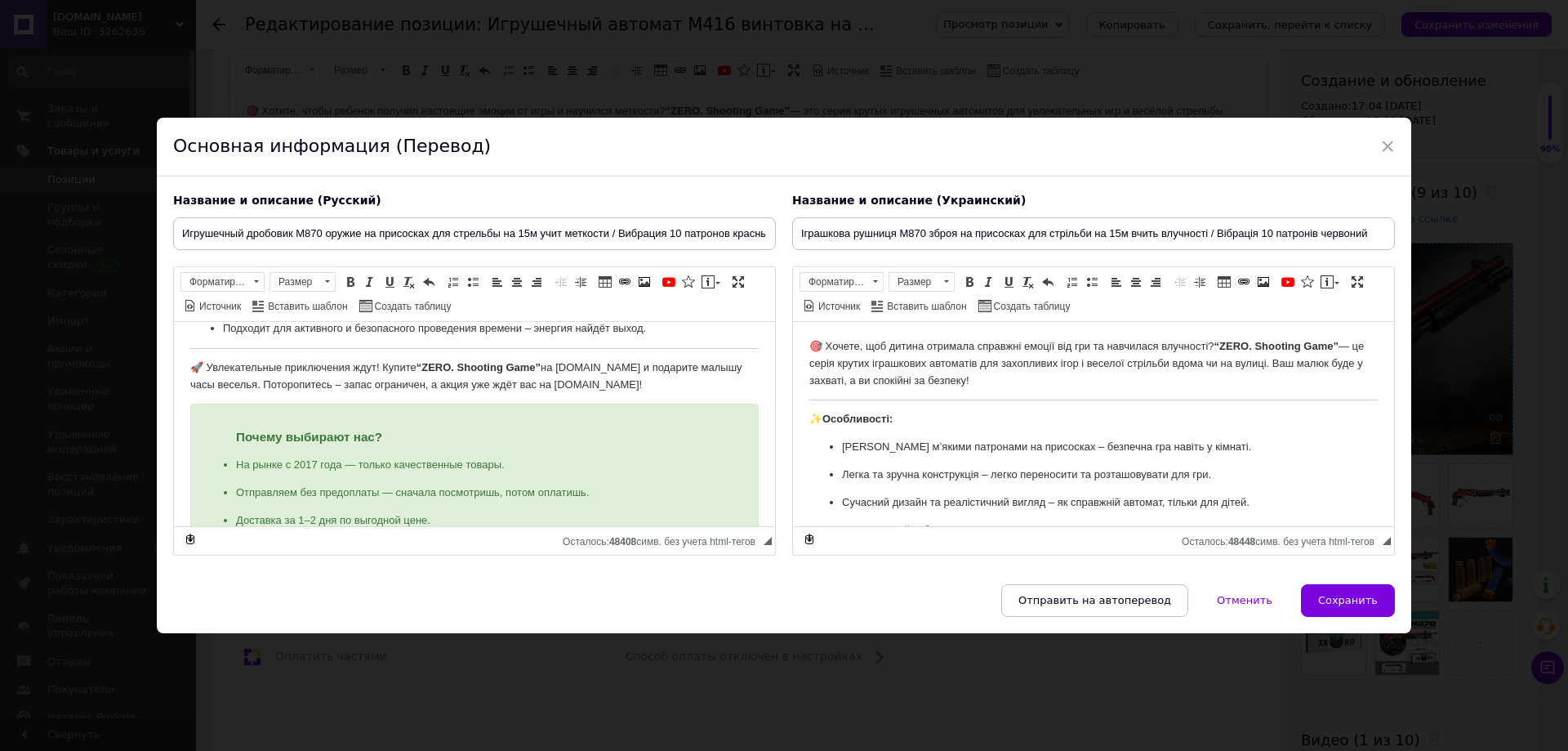
scroll to position [653, 0]
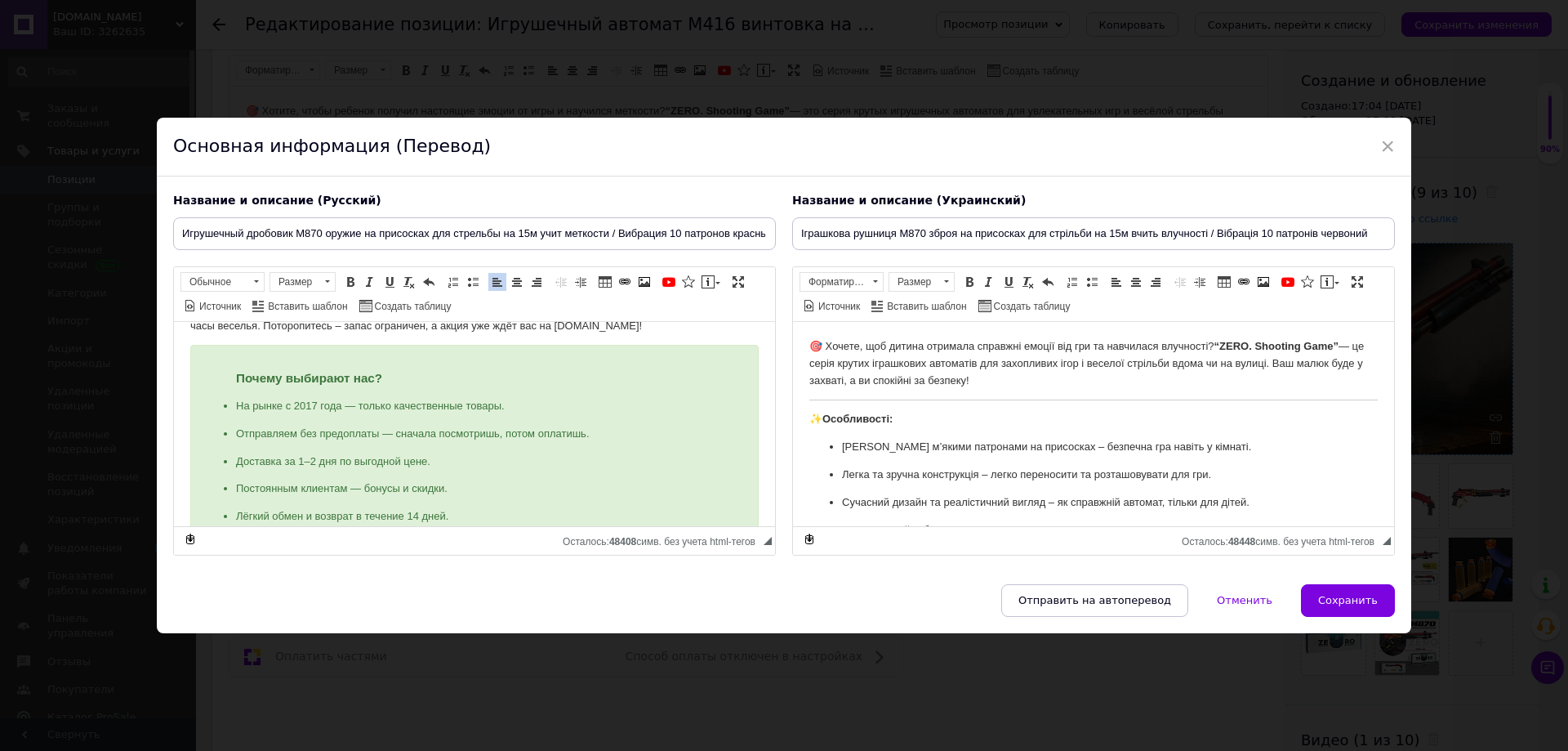
click at [637, 333] on p "🚀 Увлекательные приключения ждут! Купите “ZERO. Shooting Game” на [DOMAIN_NAME]…" at bounding box center [475, 317] width 569 height 34
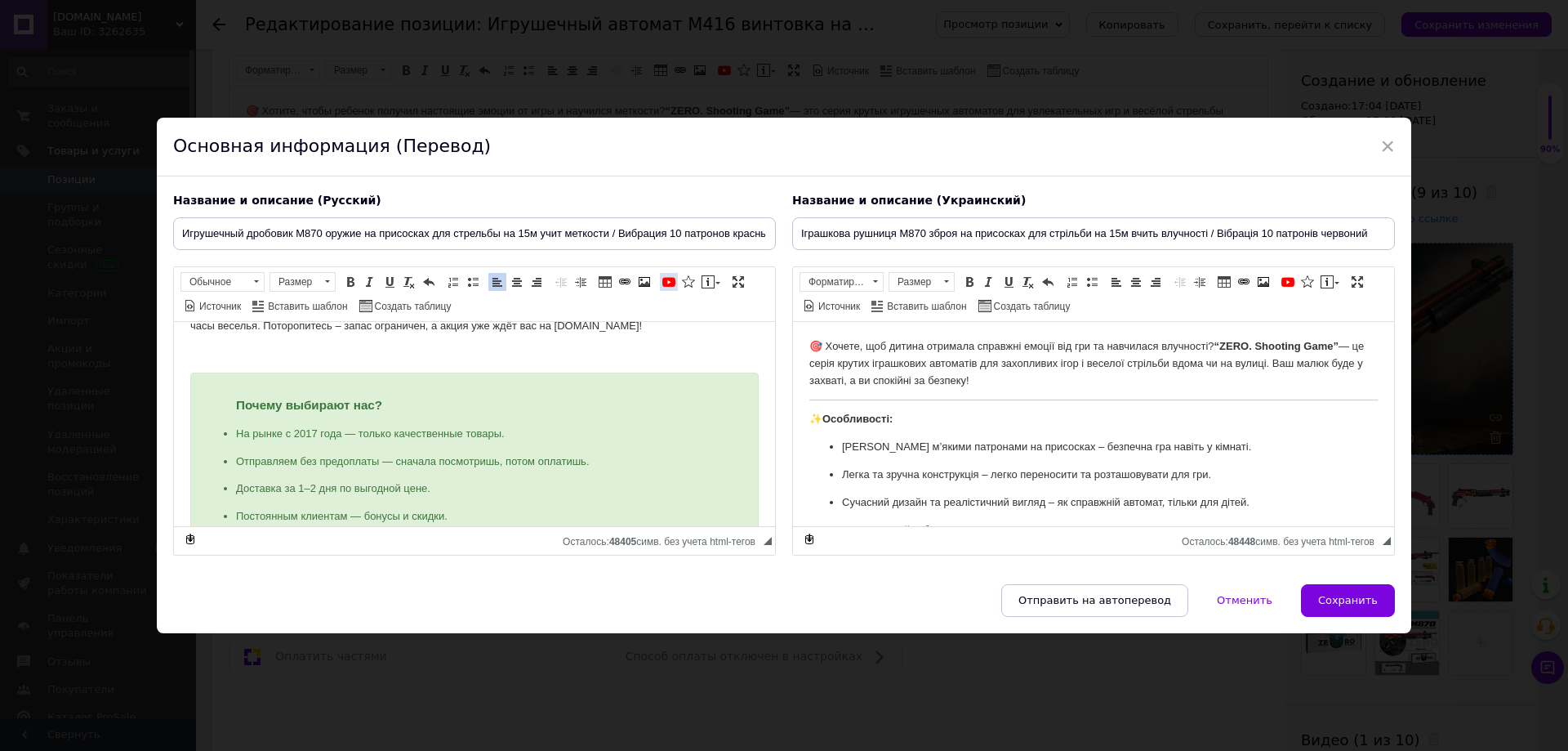
click at [668, 284] on span at bounding box center [668, 282] width 13 height 13
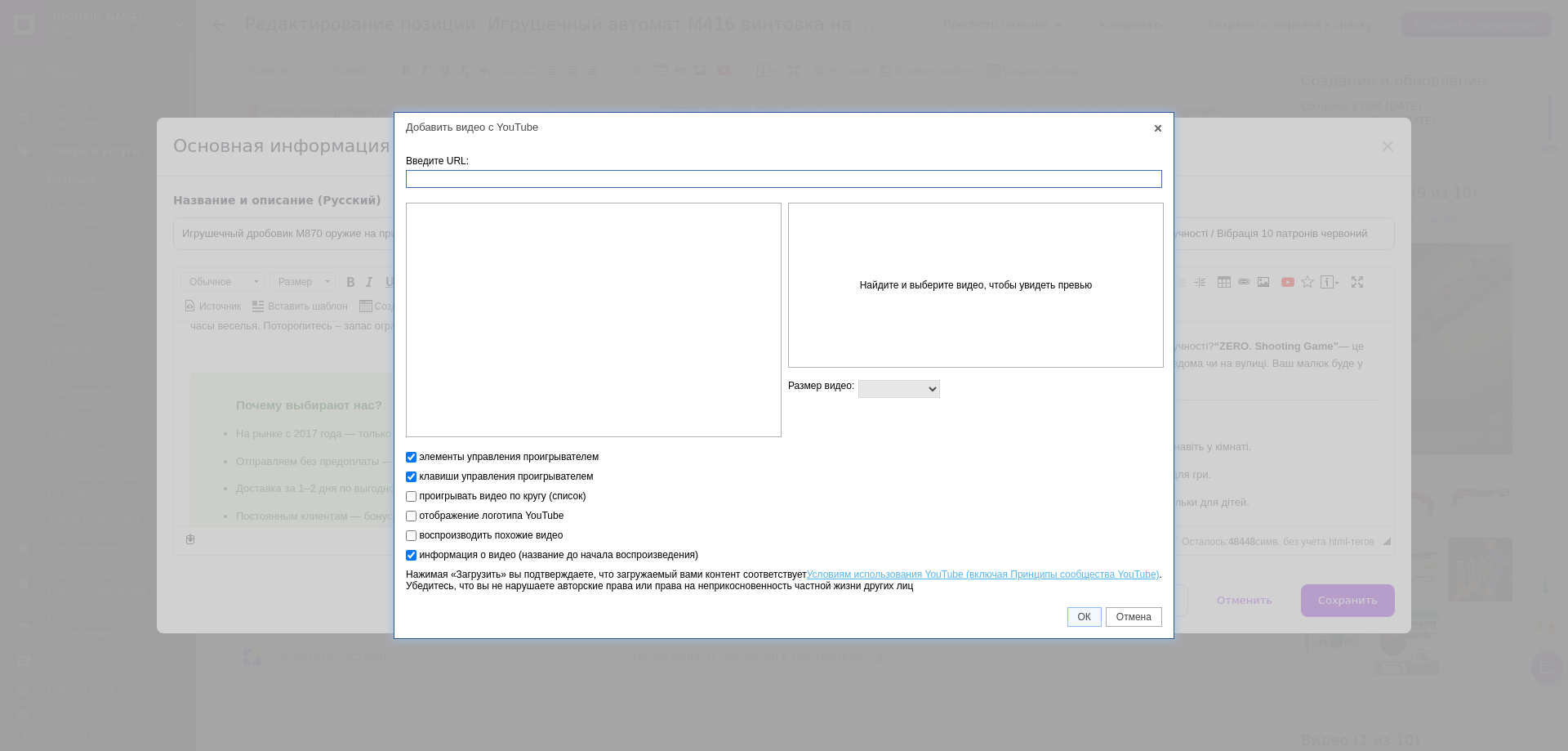
paste input "[URL][DOMAIN_NAME][DOMAIN_NAME]"
type input "[URL][DOMAIN_NAME][DOMAIN_NAME]"
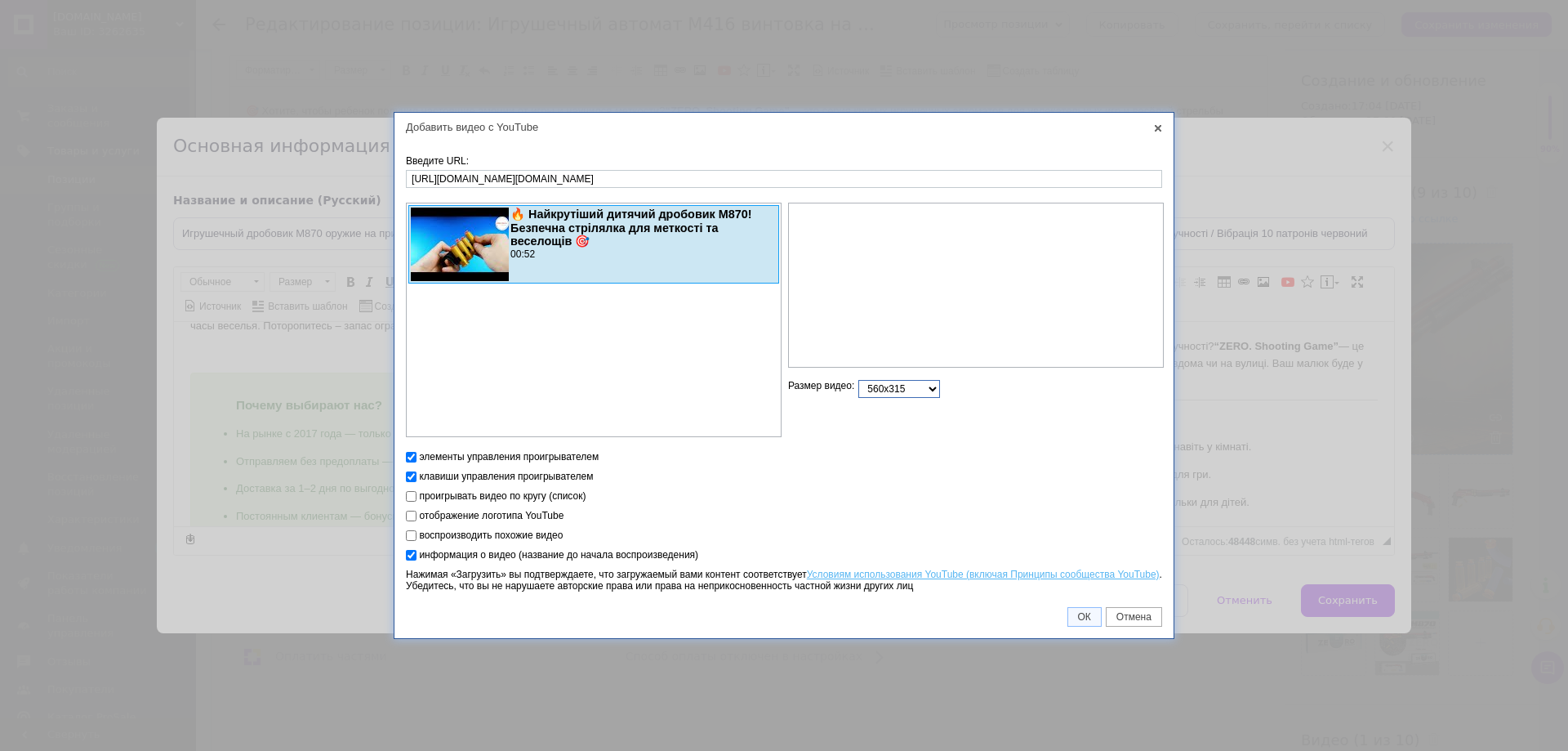
drag, startPoint x: 893, startPoint y: 385, endPoint x: 897, endPoint y: 397, distance: 12.6
click at [893, 385] on select "560x315 640x360 853x480 1280x720 другой" at bounding box center [899, 389] width 82 height 18
select select "1280x720"
click at [858, 380] on select "560x315 640x360 853x480 1280x720 другой" at bounding box center [899, 389] width 82 height 18
click at [1073, 606] on td "ОК Отмена" at bounding box center [784, 616] width 779 height 42
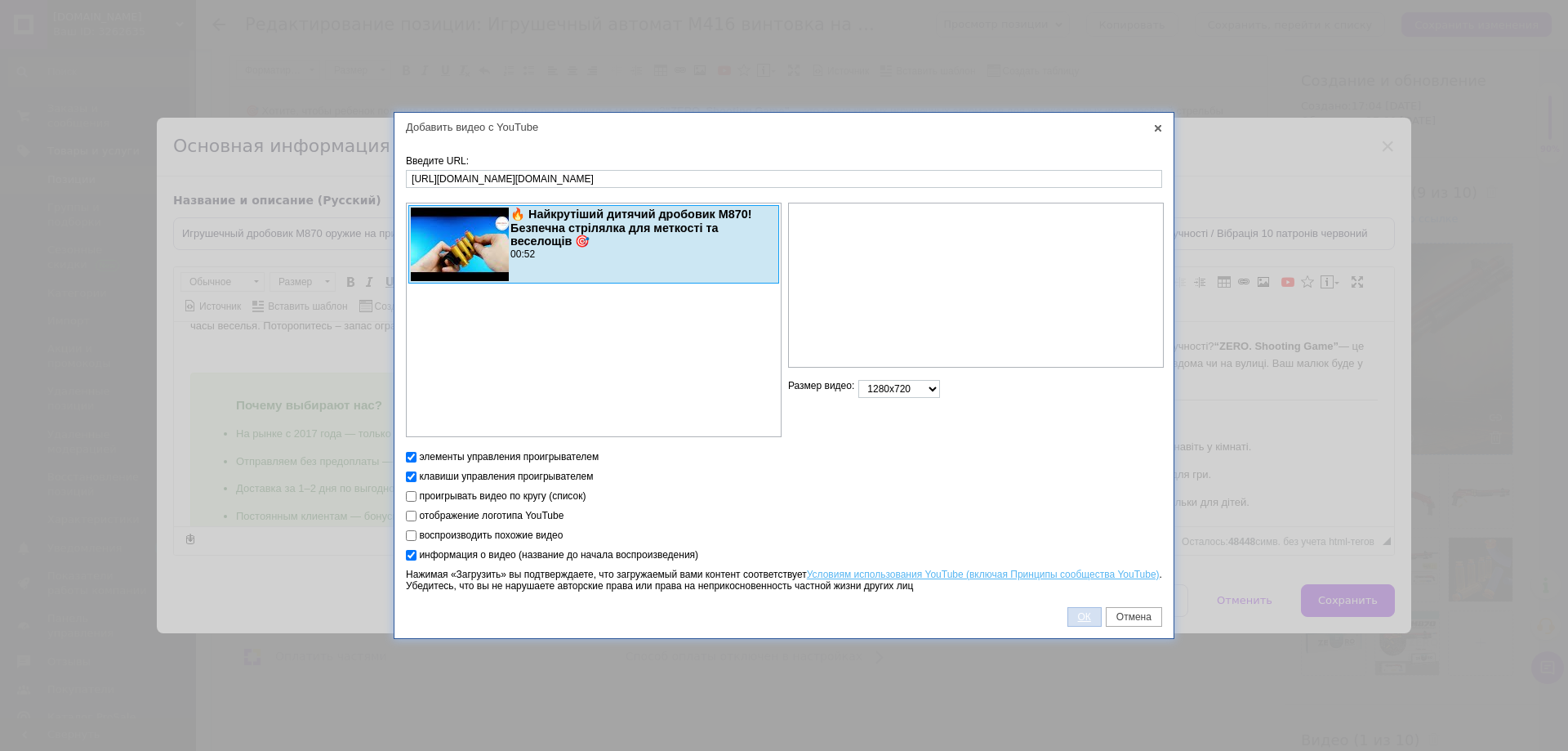
click at [1077, 613] on span "ОК" at bounding box center [1085, 616] width 32 height 12
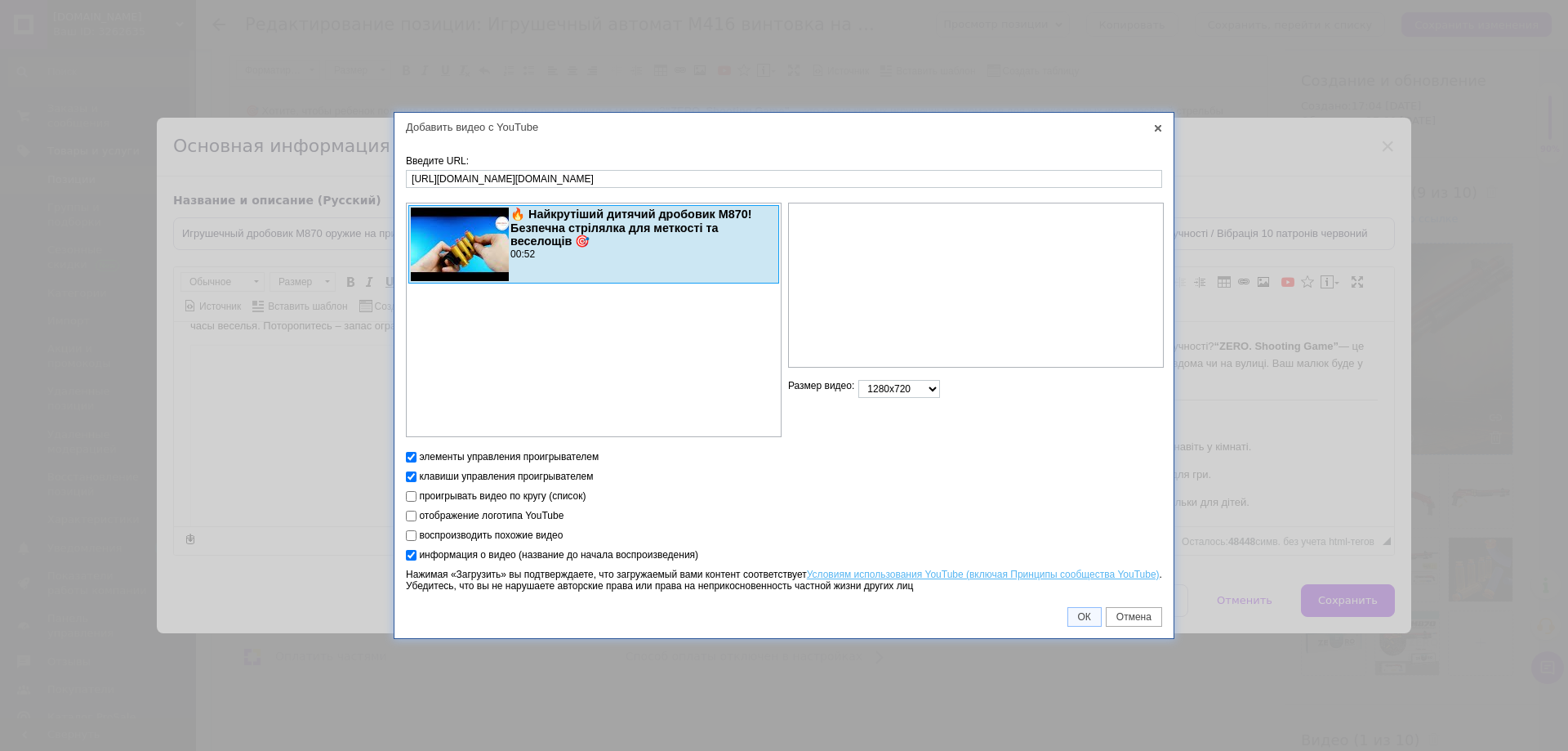
scroll to position [1094, 0]
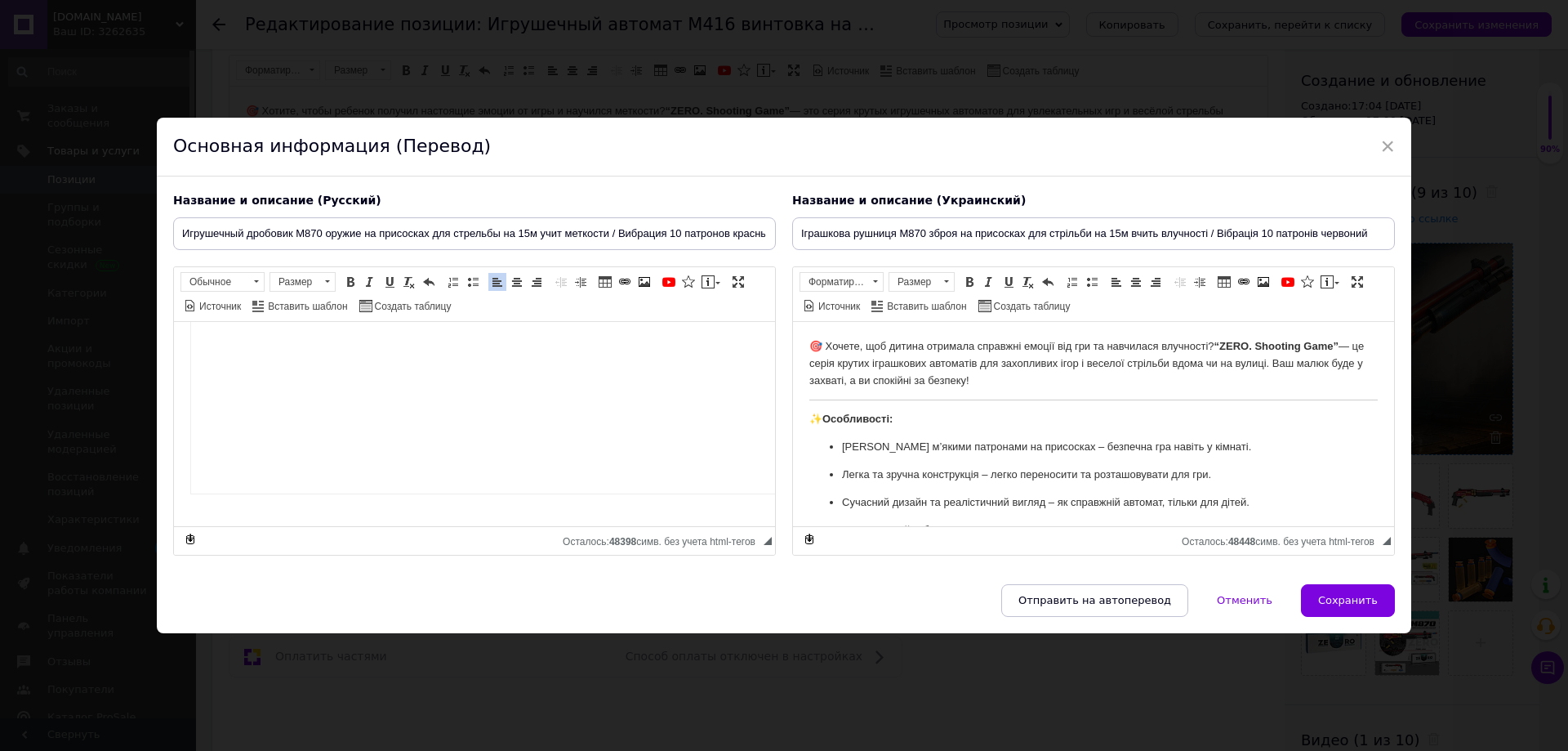
click at [607, 433] on img "Визуальный текстовый редактор, DD1BF458-98FB-4BE8-AF33-923EE41DCA30" at bounding box center [713, 198] width 1047 height 589
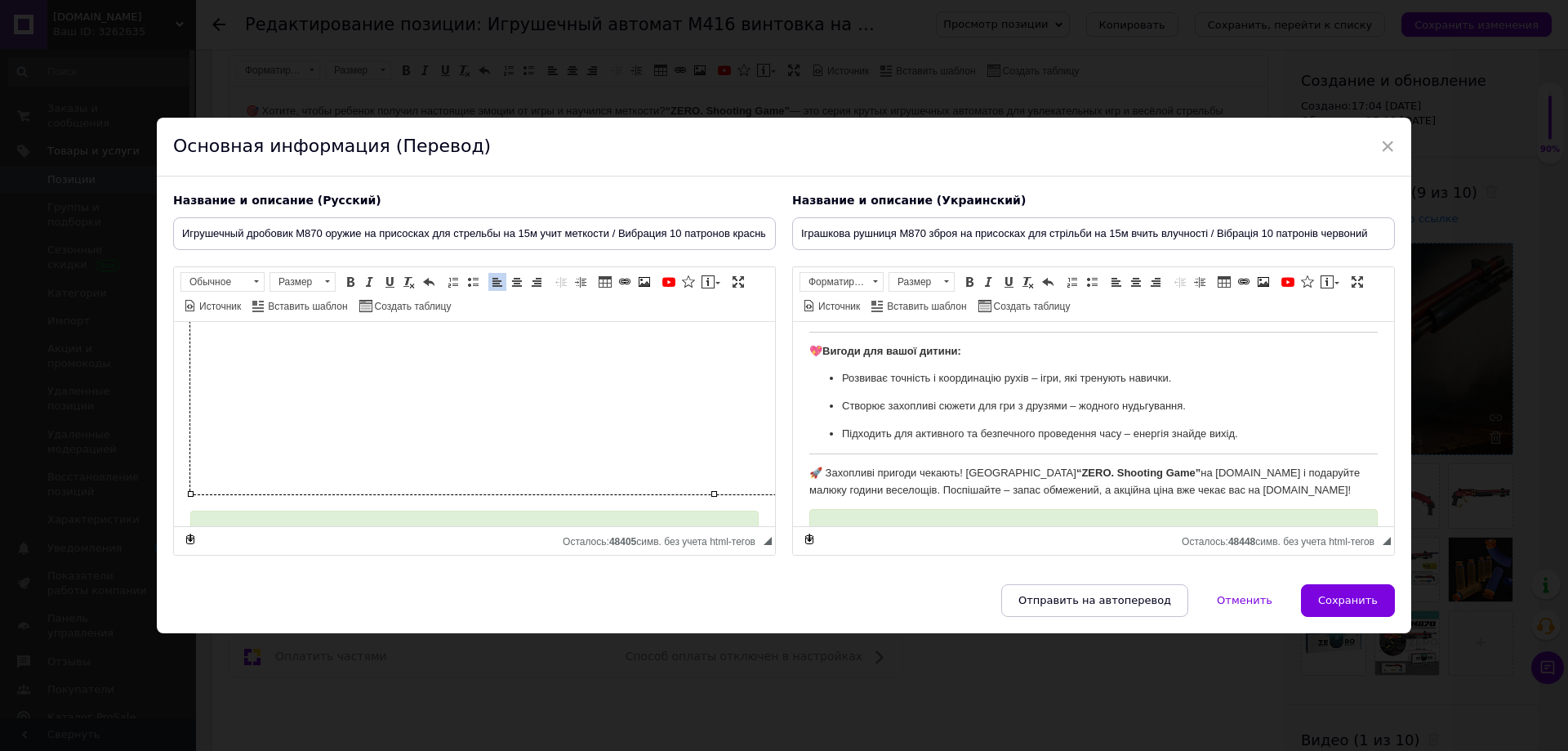
scroll to position [490, 0]
click at [1281, 490] on p "🚀 Захопливі пригоди чекають! Купуйте “ZERO. Shooting Game” на [DOMAIN_NAME] і п…" at bounding box center [1093, 480] width 569 height 34
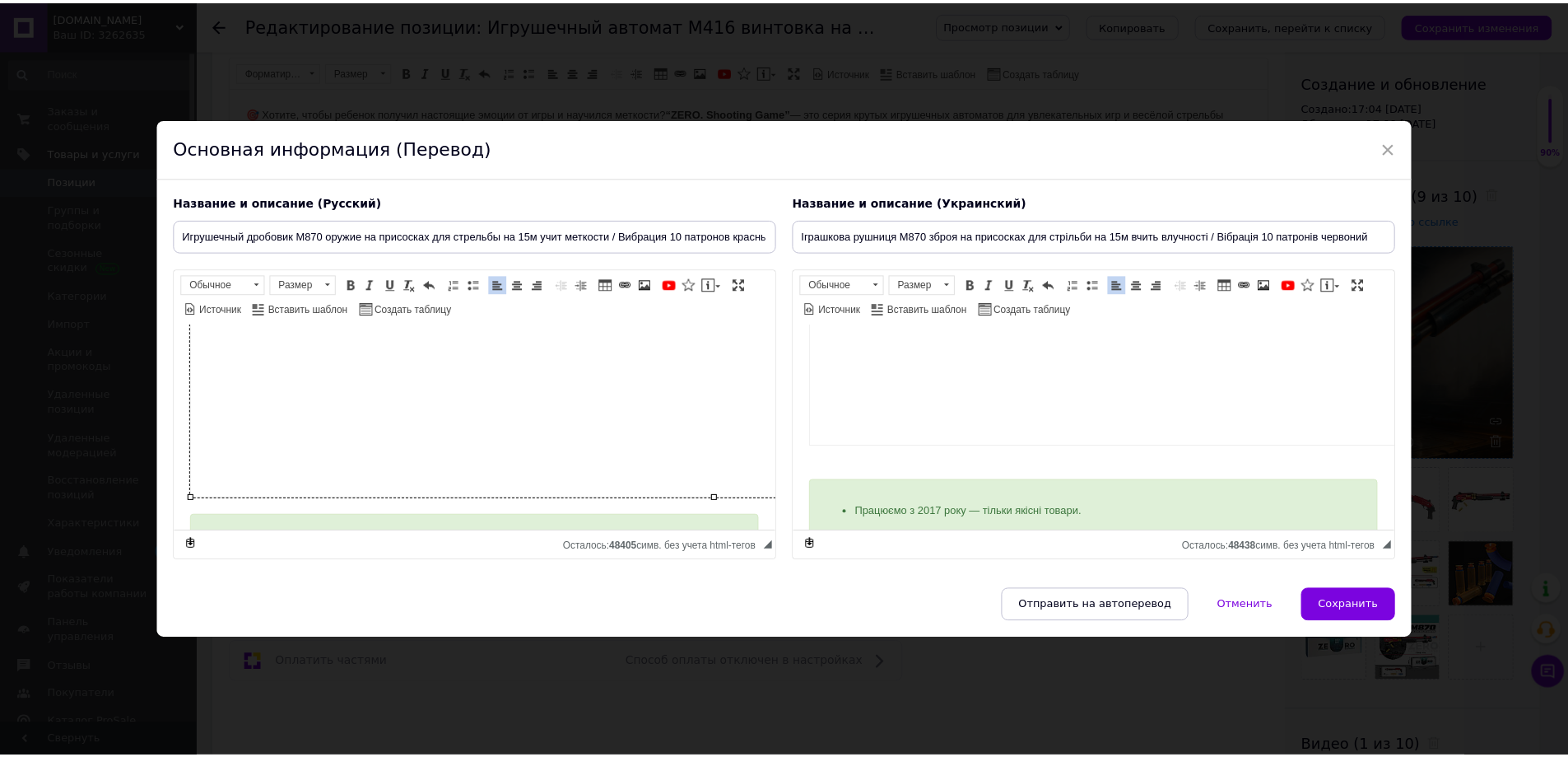
scroll to position [1185, 0]
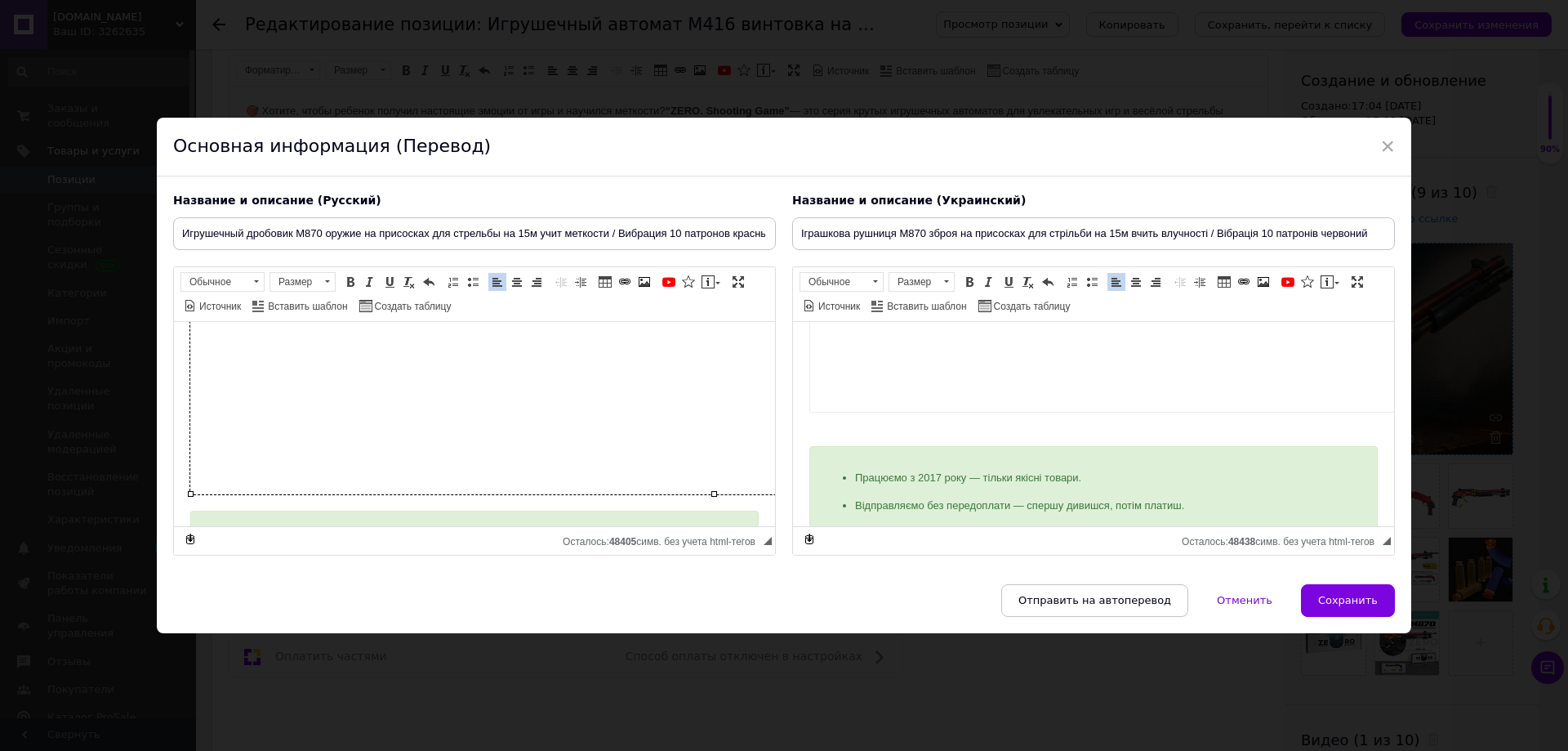
click at [1381, 617] on div "Отправить на автоперевод   Отменить   Сохранить" at bounding box center [784, 608] width 1254 height 49
click at [1372, 601] on span "Сохранить" at bounding box center [1347, 600] width 59 height 13
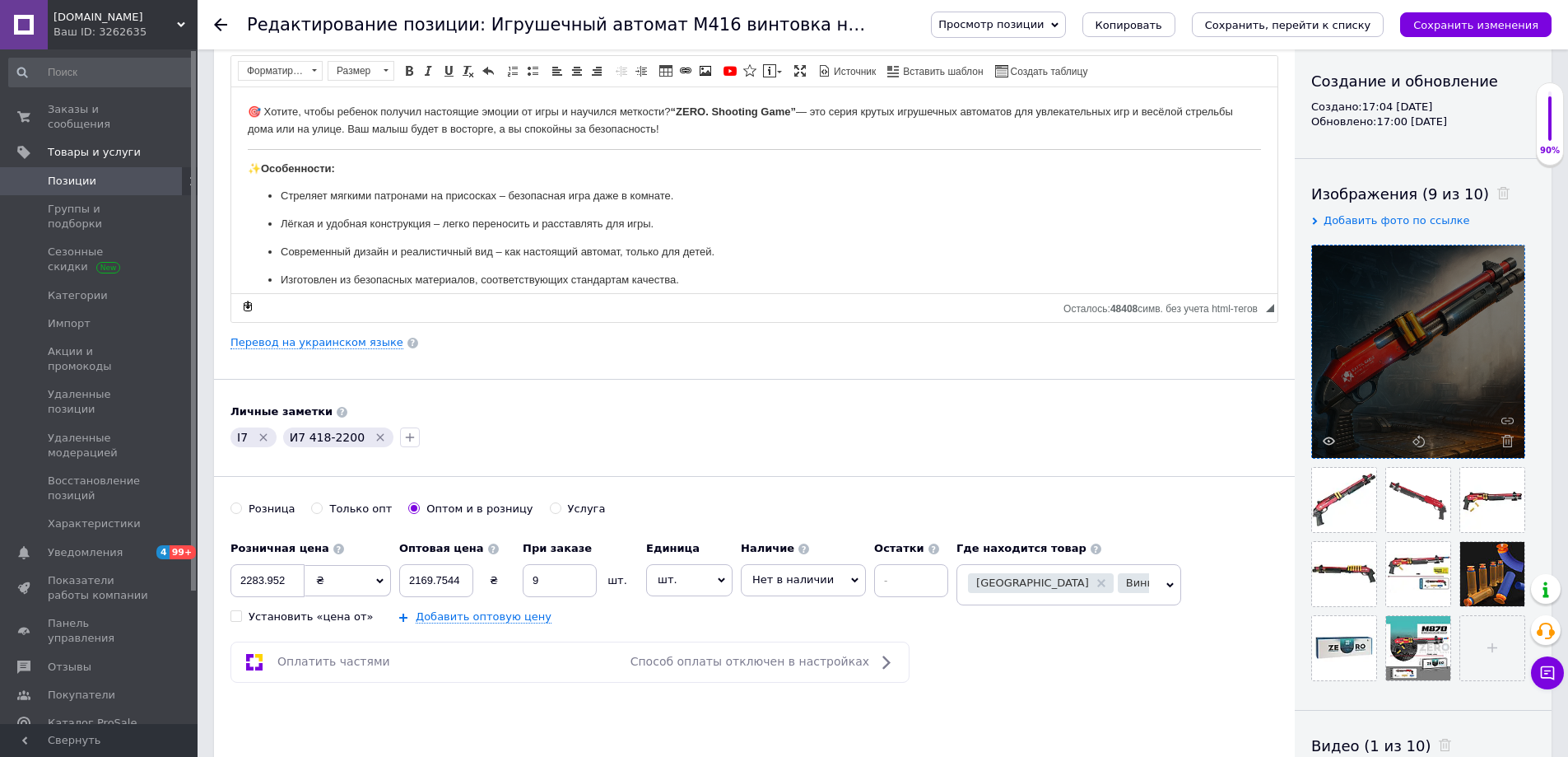
click at [1486, 19] on icon "Сохранить изменения" at bounding box center [1476, 25] width 125 height 13
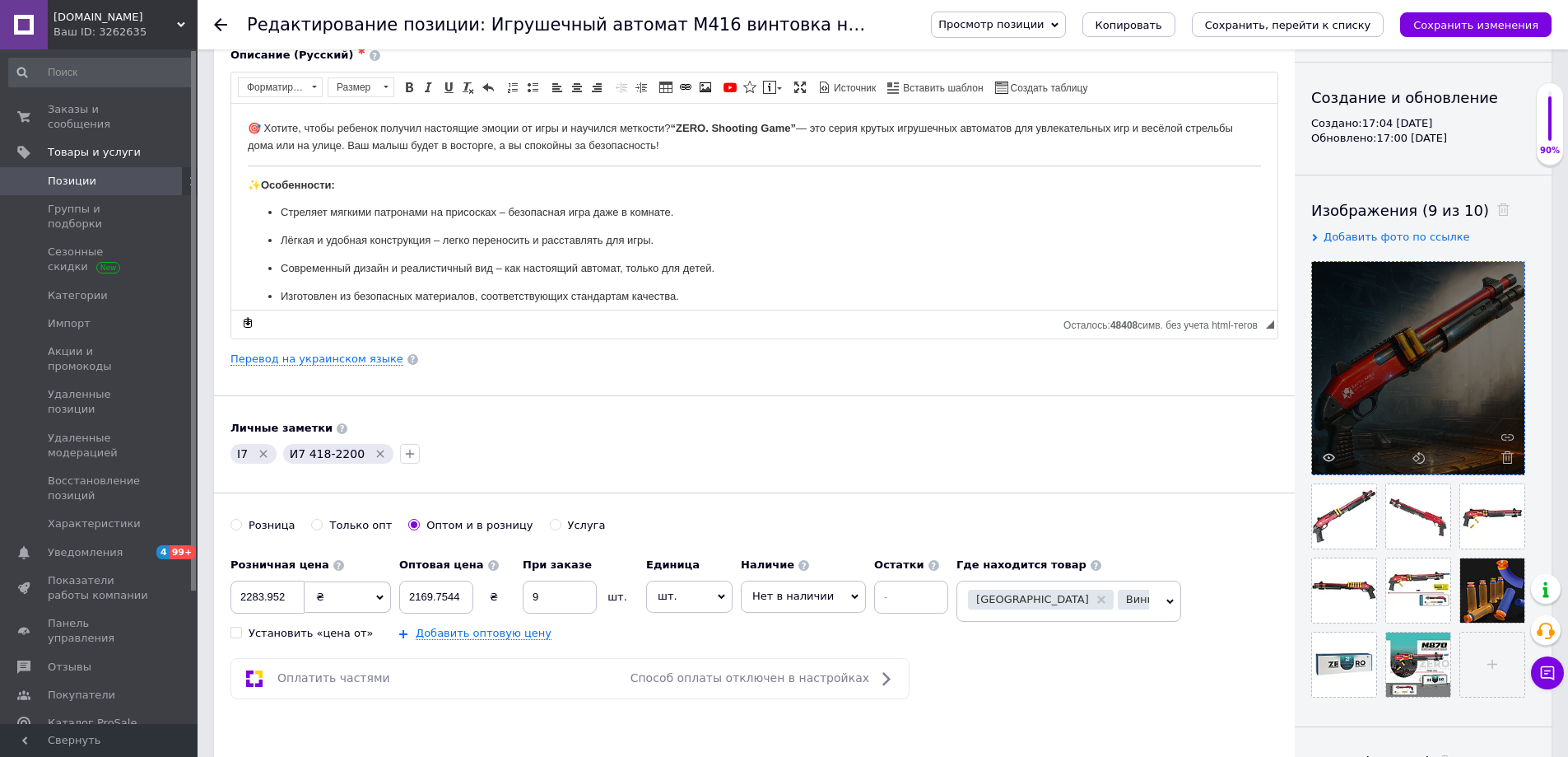
scroll to position [0, 0]
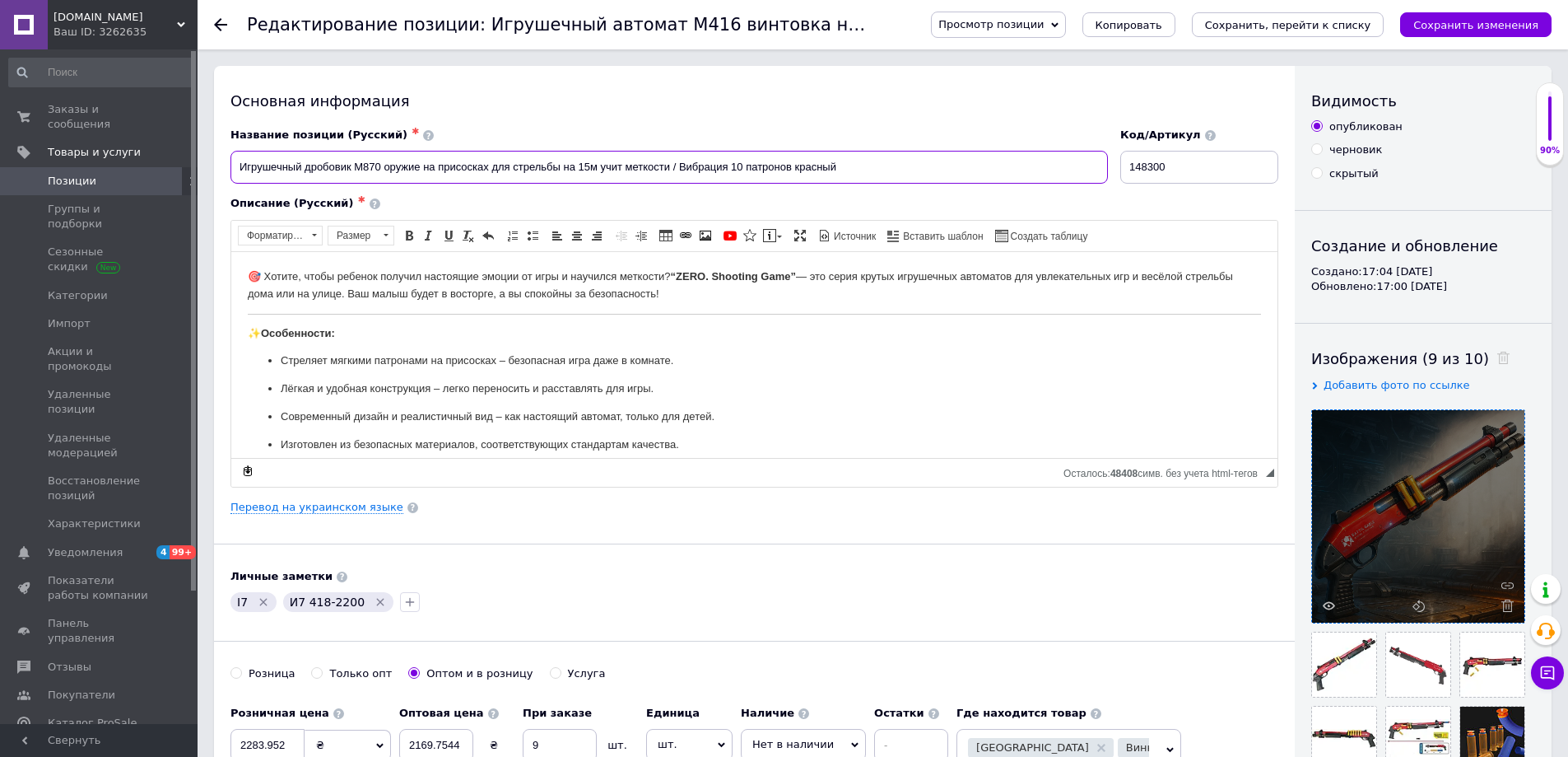
click at [469, 154] on input "Игрушечный дробовик M870 оружие на присосках для стрельбы на 15м учит меткости …" at bounding box center [669, 167] width 877 height 33
click at [469, 155] on input "Игрушечный дробовик M870 оружие на присосках для стрельбы на 15м учит меткости …" at bounding box center [669, 167] width 877 height 33
click at [468, 156] on input "Игрушечный дробовик M870 оружие на присосках для стрельбы на 15м учит меткости …" at bounding box center [669, 167] width 877 height 33
